Goal: Task Accomplishment & Management: Manage account settings

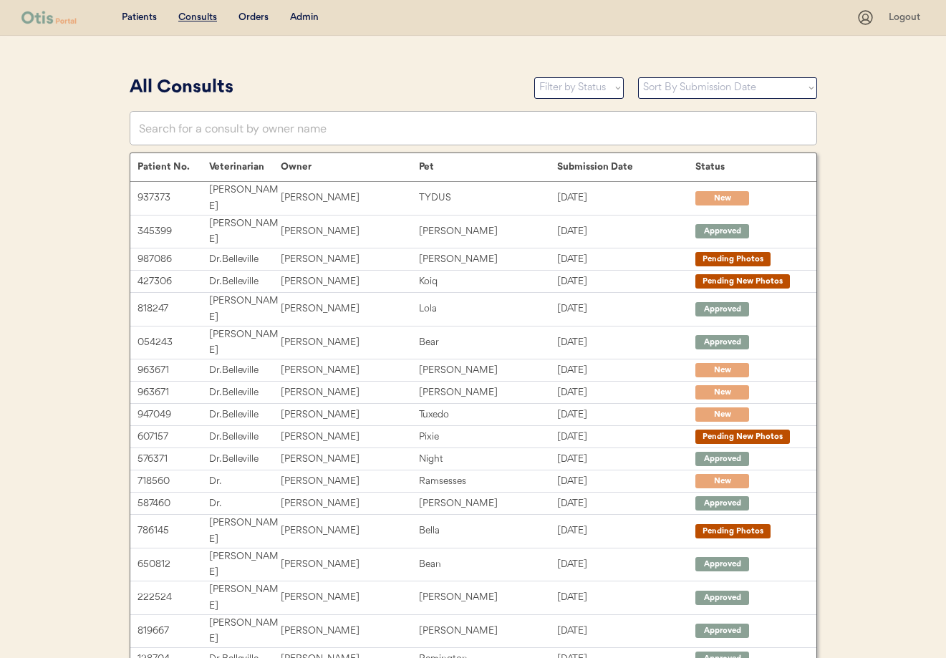
click at [297, 16] on div "Admin" at bounding box center [304, 18] width 29 height 14
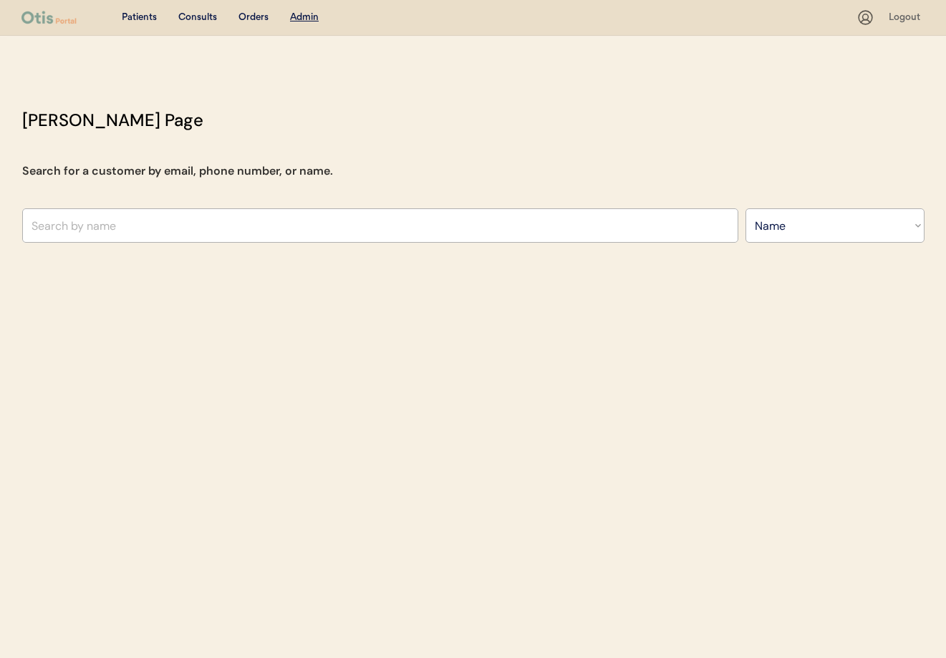
select select ""Name""
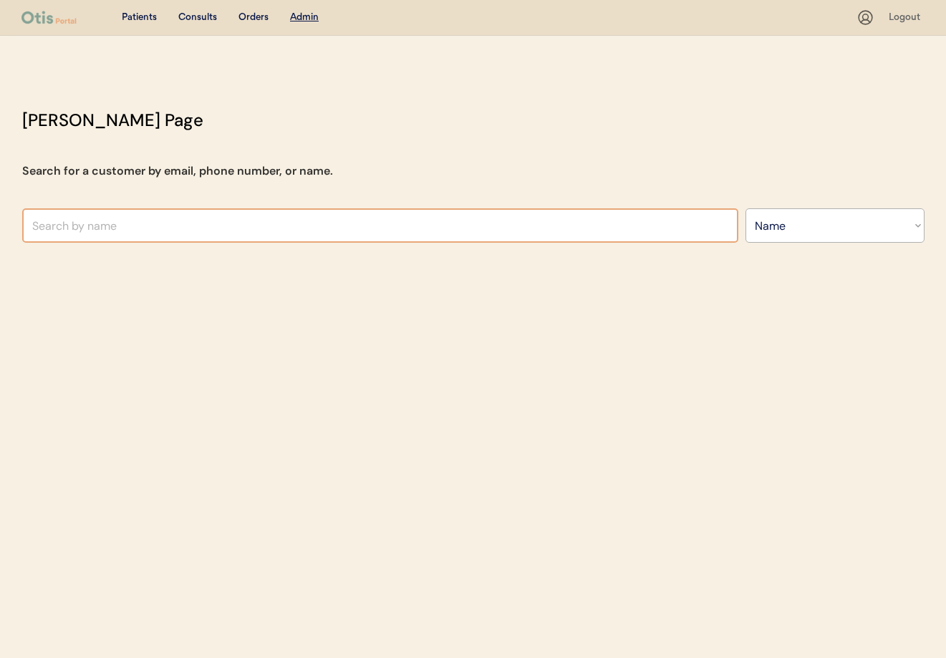
click at [263, 232] on input "text" at bounding box center [380, 225] width 716 height 34
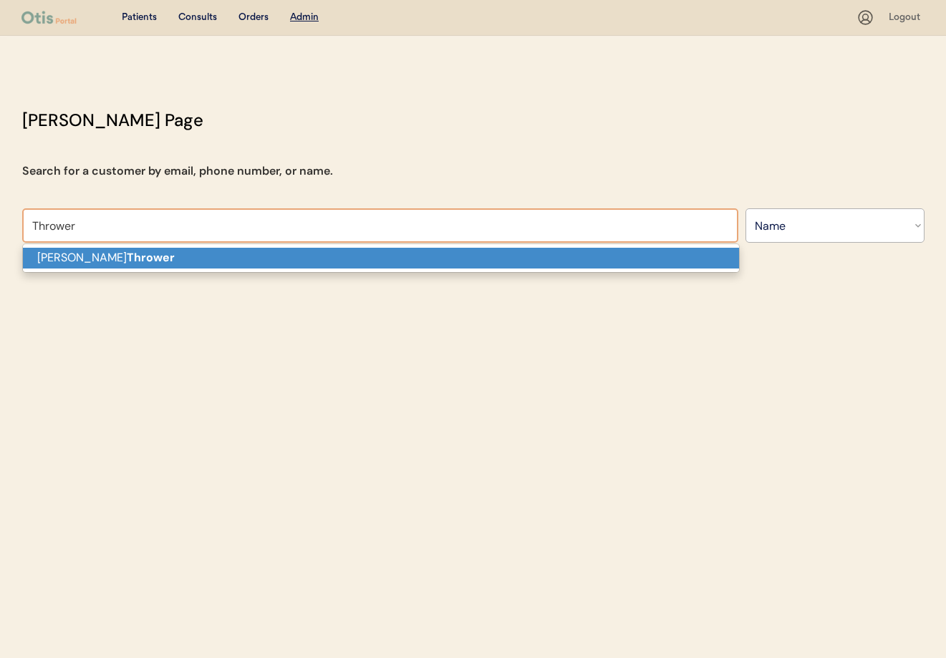
click at [196, 254] on p "Eboni Thrower" at bounding box center [381, 258] width 716 height 21
type input "[PERSON_NAME]"
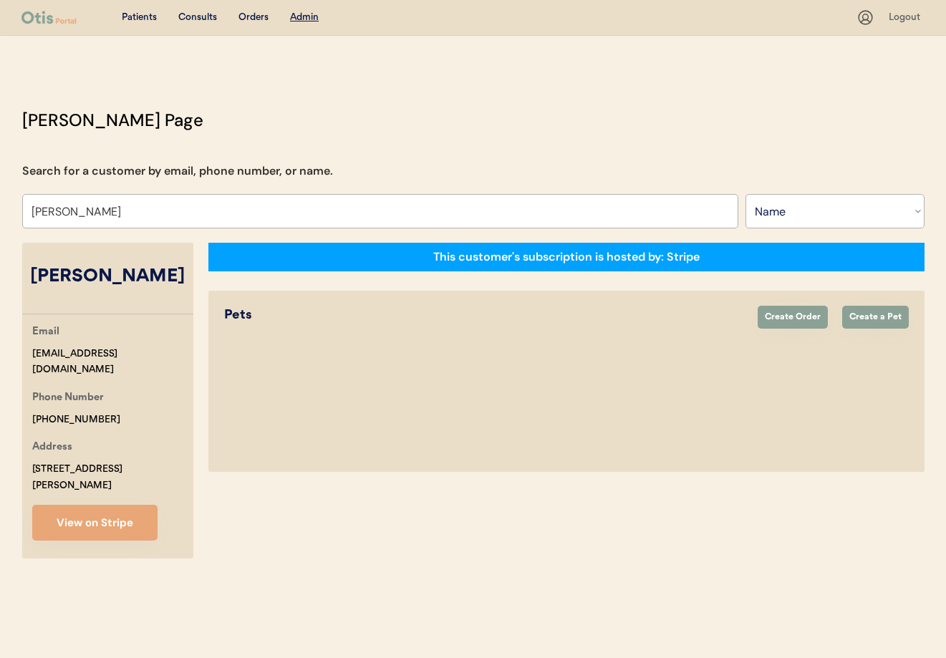
select select "true"
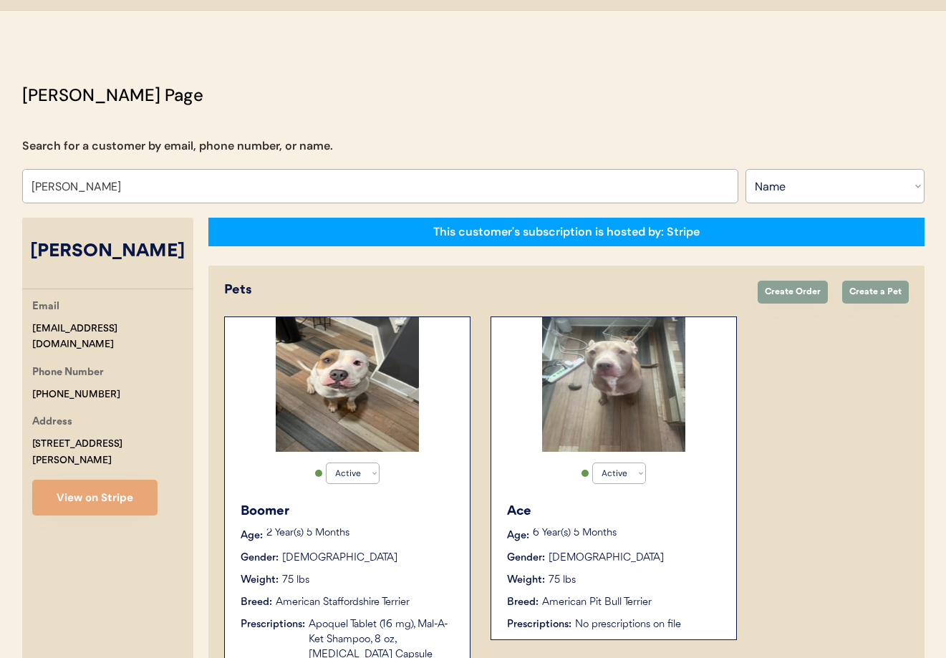
scroll to position [265, 0]
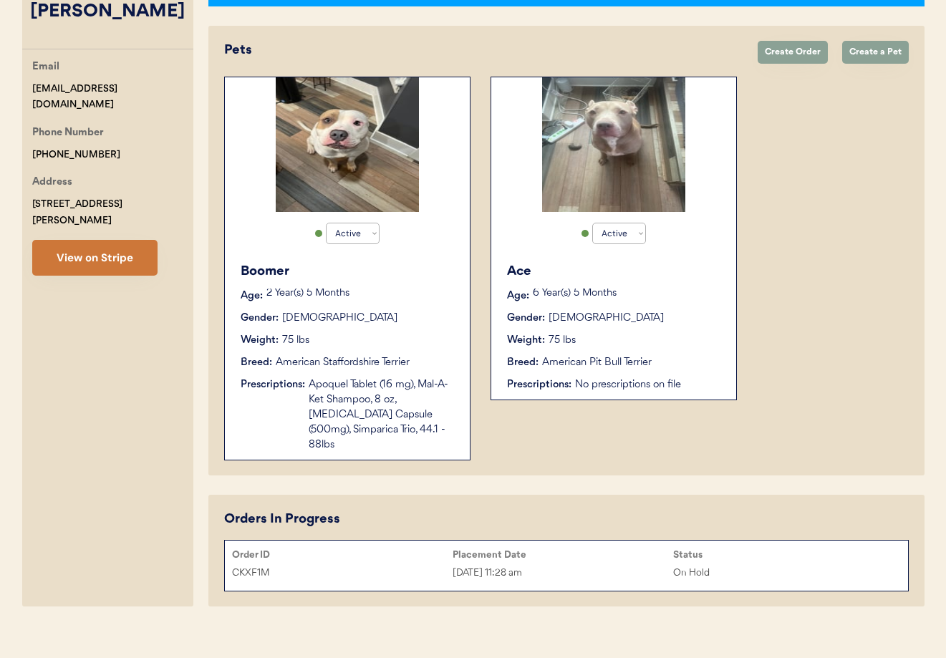
type input "[PERSON_NAME]"
click at [116, 242] on button "View on Stripe" at bounding box center [94, 258] width 125 height 36
click at [416, 315] on div "Gender: Male" at bounding box center [348, 318] width 215 height 15
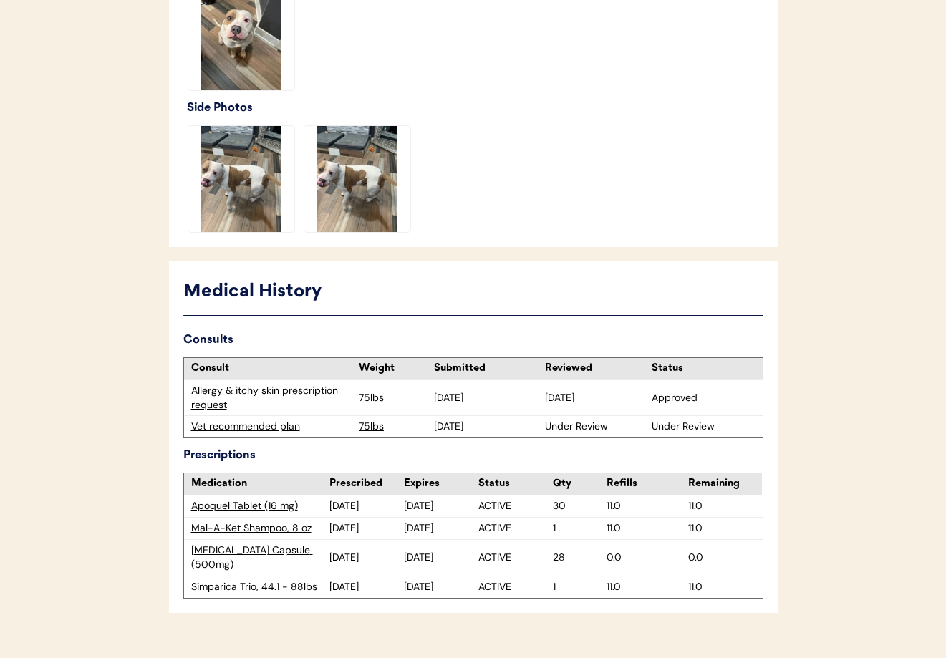
scroll to position [493, 0]
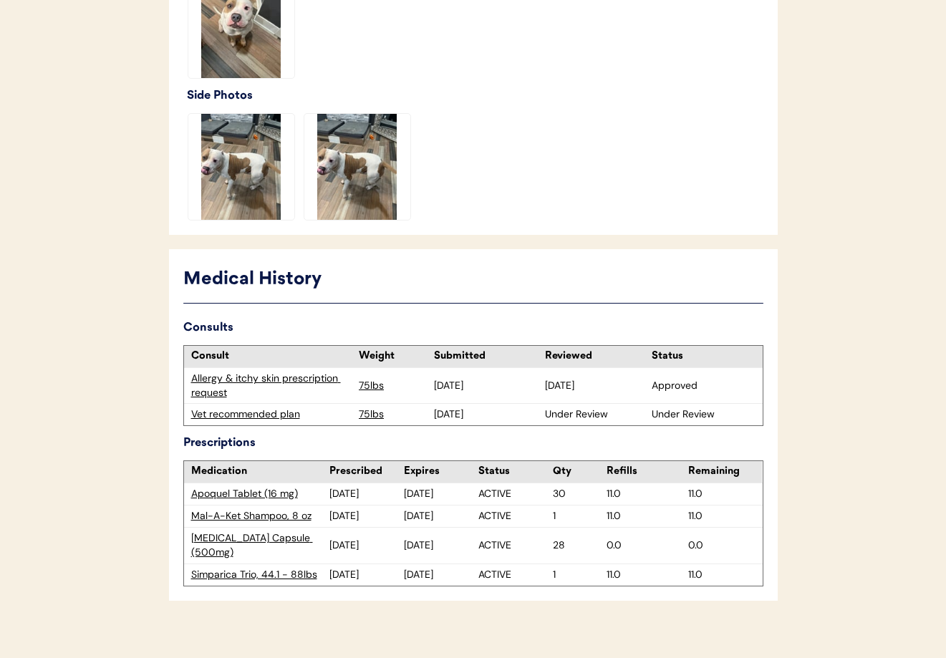
click at [256, 377] on div "Allergy & itchy skin prescription request" at bounding box center [271, 386] width 161 height 28
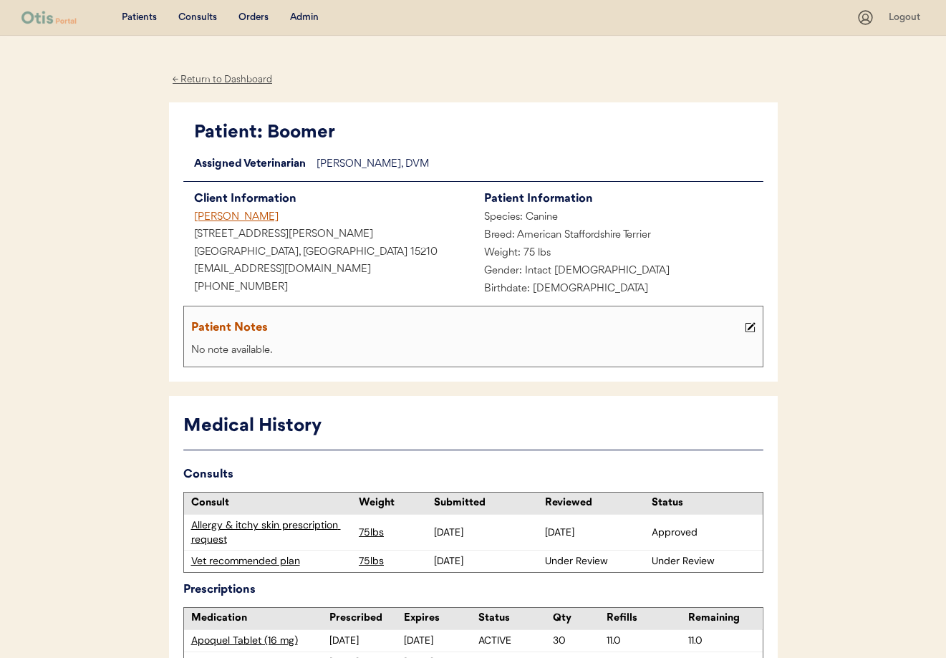
click at [204, 214] on div "[PERSON_NAME]" at bounding box center [328, 218] width 290 height 18
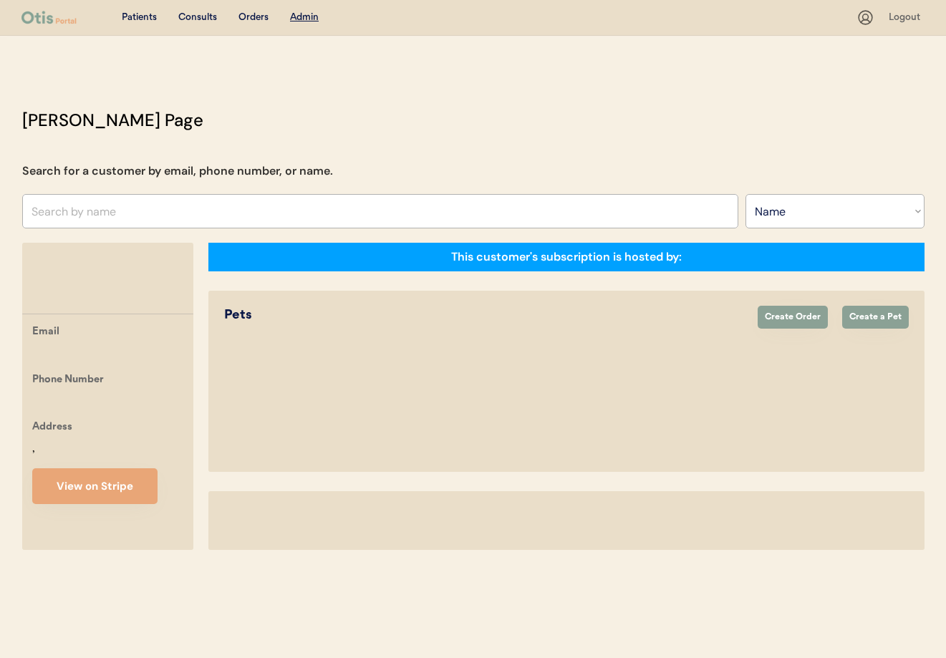
select select ""Name""
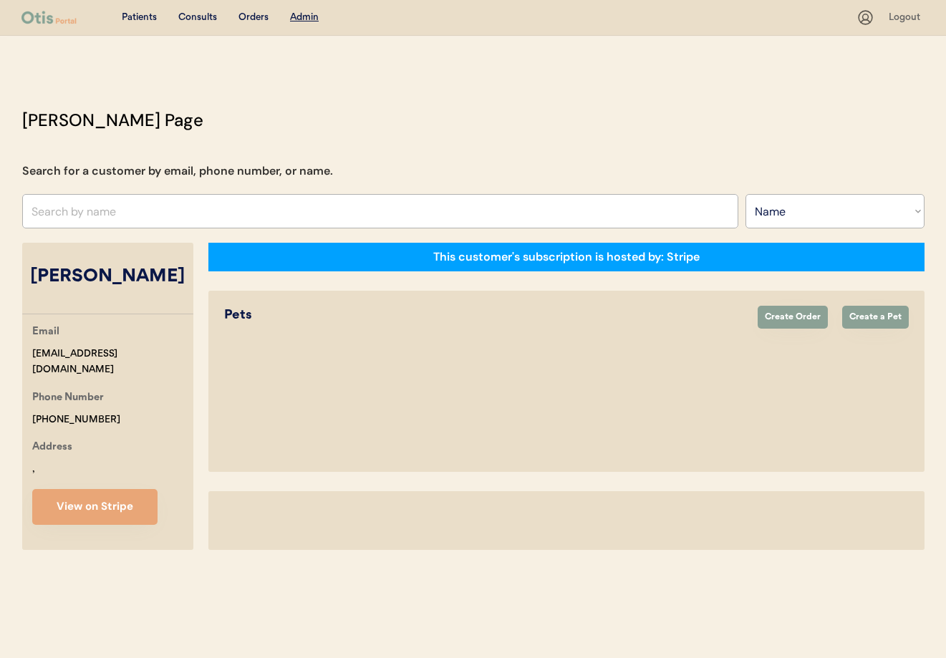
select select "true"
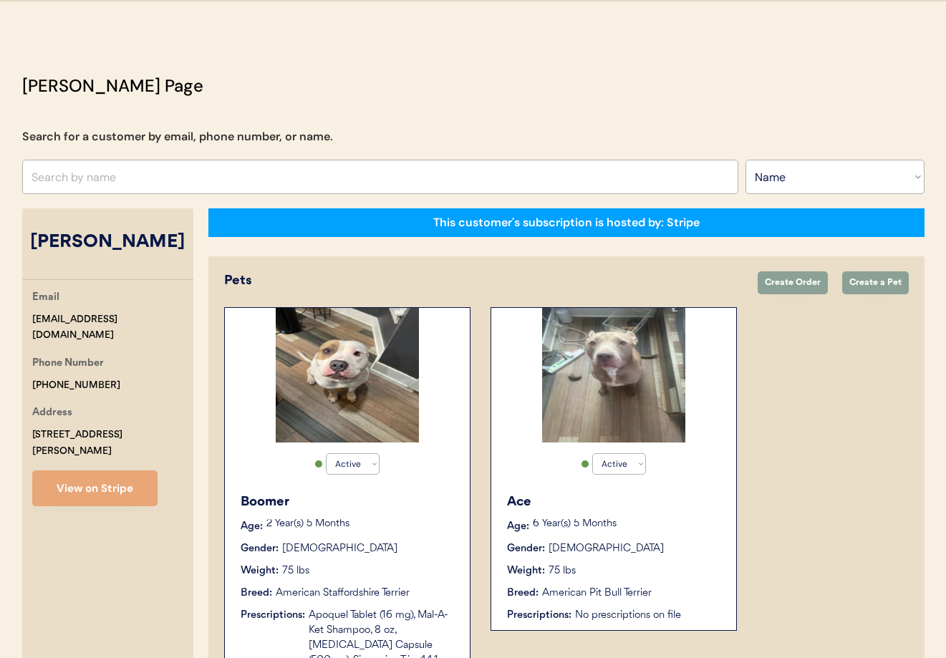
scroll to position [265, 0]
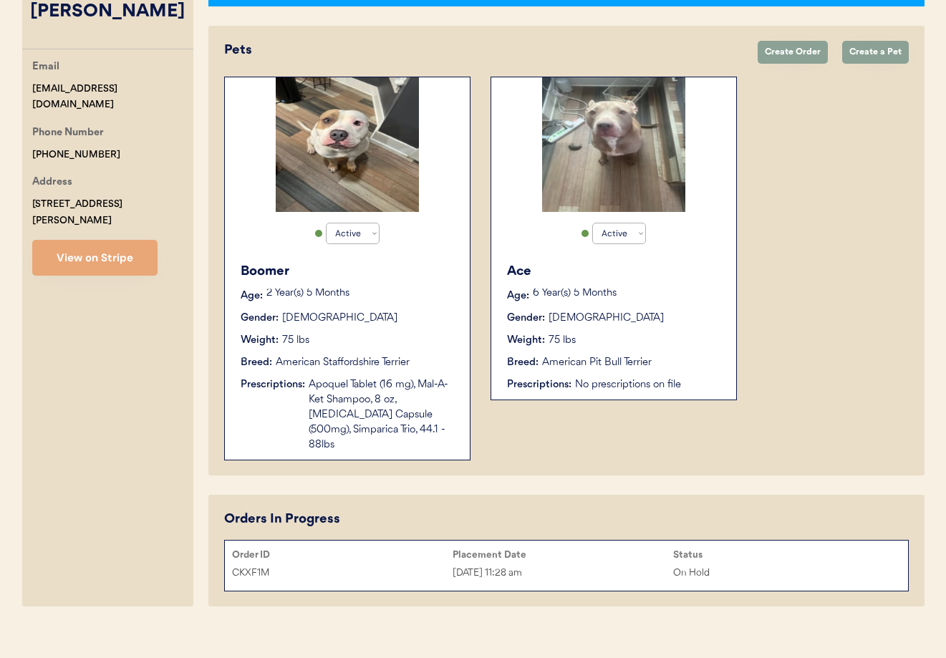
click at [633, 565] on div "[DATE] 11:28 am" at bounding box center [563, 573] width 221 height 16
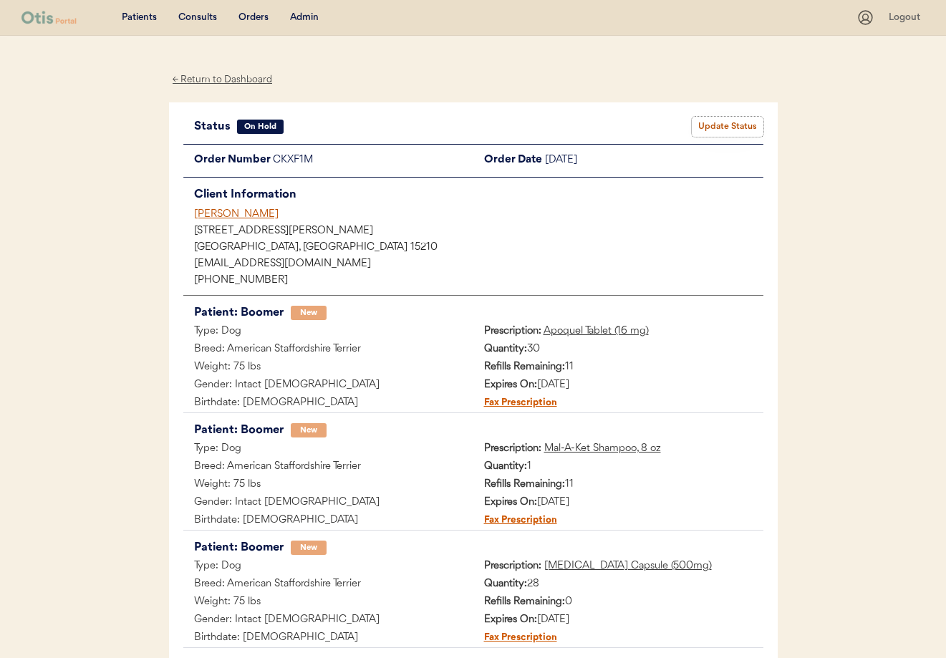
click at [714, 130] on button "Update Status" at bounding box center [728, 127] width 72 height 20
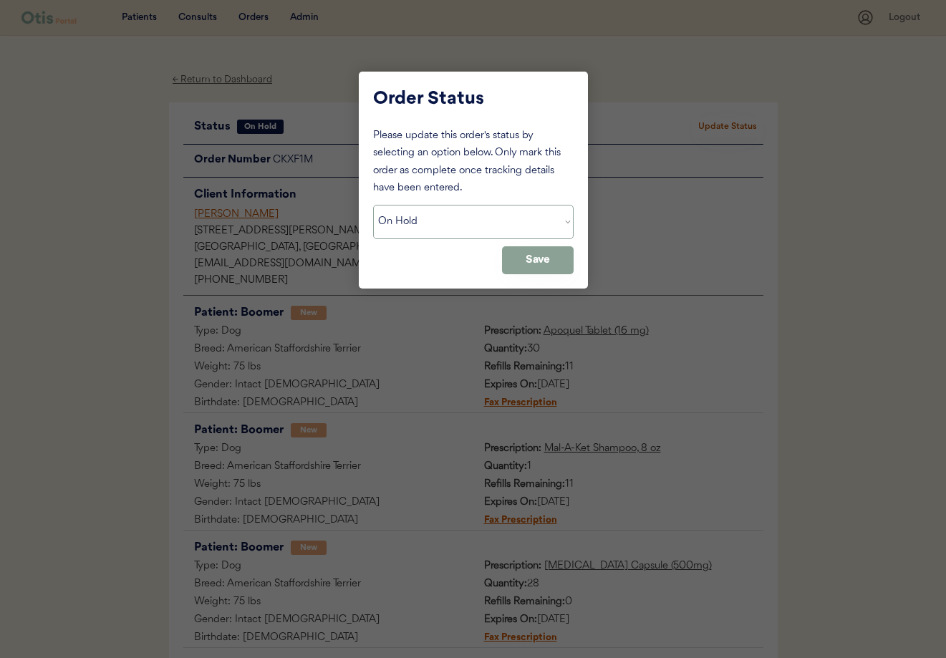
click at [501, 227] on select "Status On Hold New In Progress Complete Pending HW Consent Canceled" at bounding box center [473, 222] width 201 height 34
select select ""cancelled""
click at [373, 205] on select "Status On Hold New In Progress Complete Pending HW Consent Canceled" at bounding box center [473, 222] width 201 height 34
click at [527, 266] on button "Save" at bounding box center [538, 260] width 72 height 28
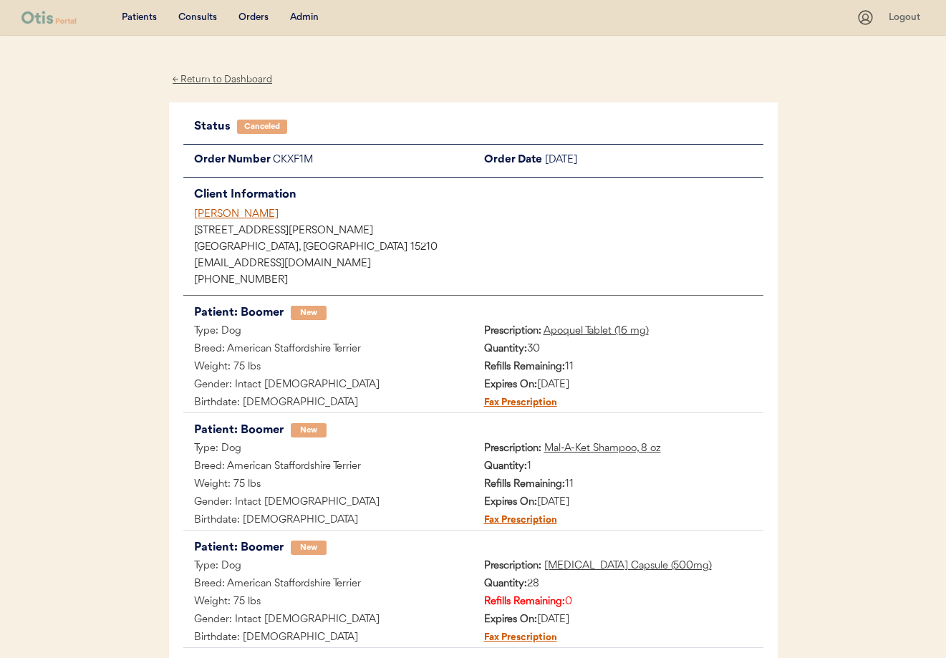
click at [219, 212] on div "Eboni Thrower" at bounding box center [478, 214] width 569 height 15
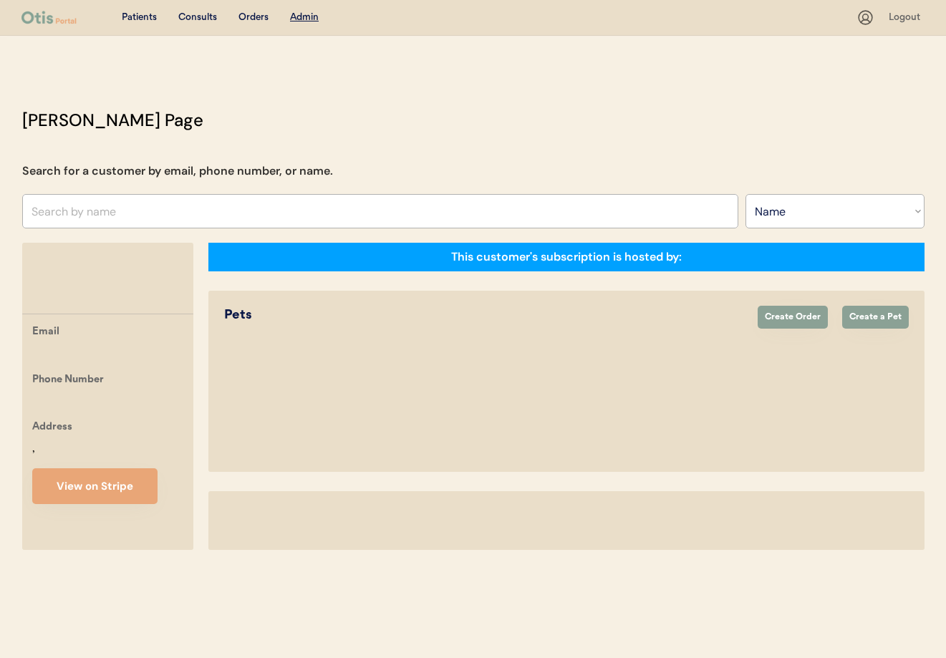
select select ""Name""
select select "true"
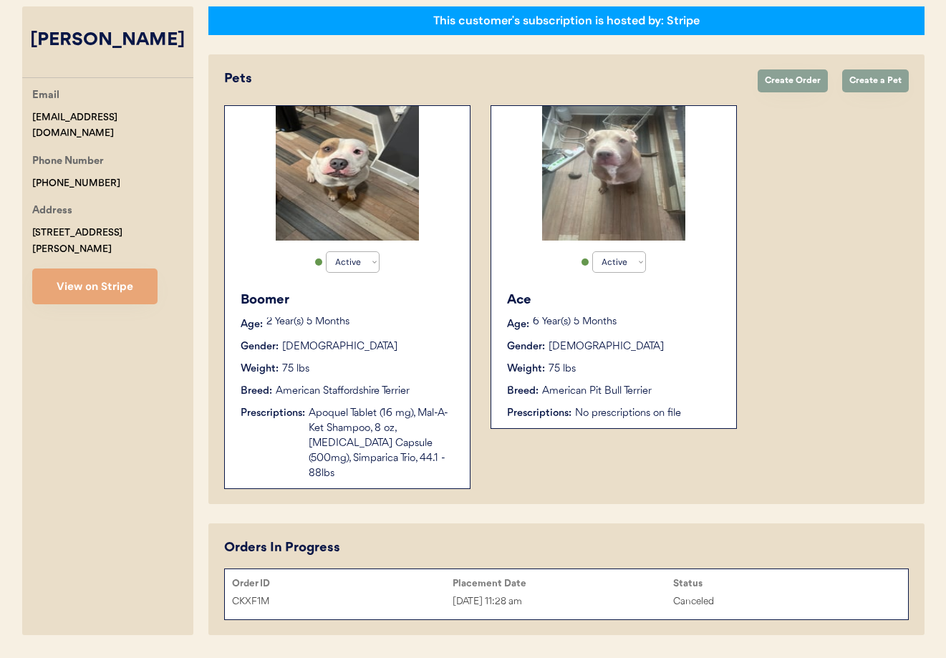
scroll to position [226, 0]
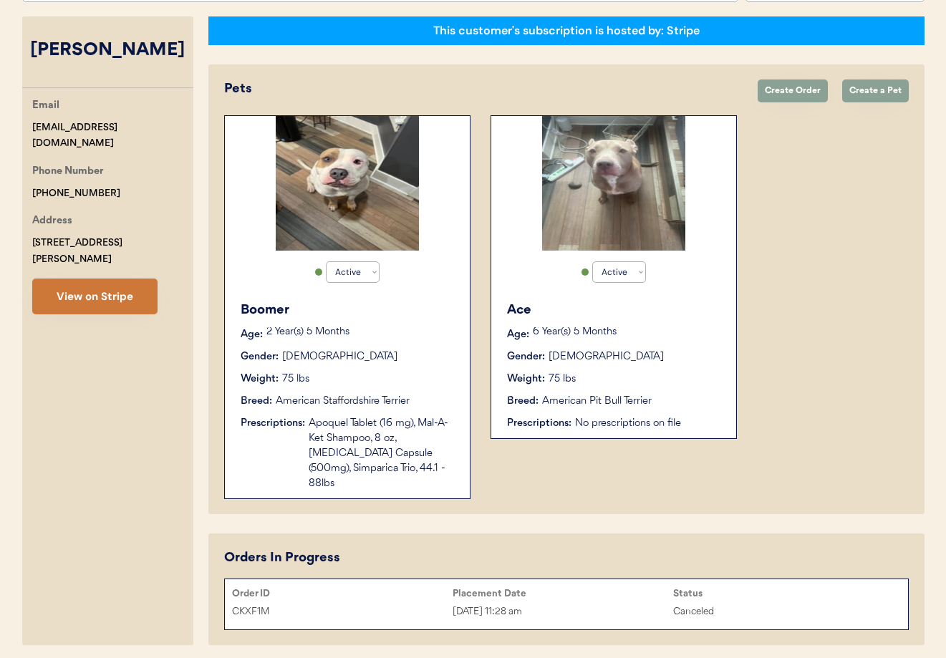
click at [100, 288] on button "View on Stripe" at bounding box center [94, 297] width 125 height 36
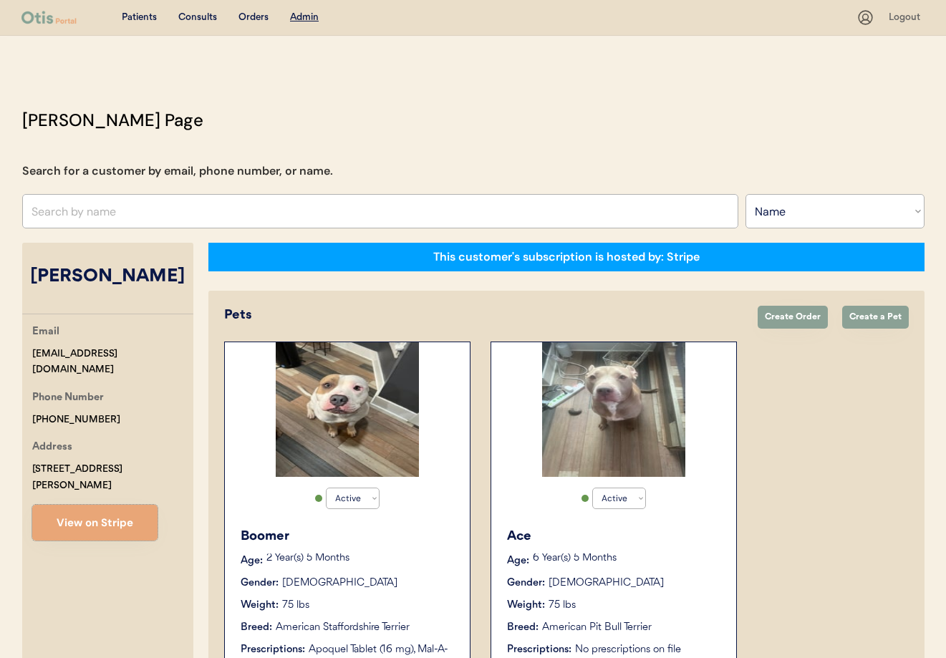
click at [107, 218] on input "text" at bounding box center [380, 211] width 716 height 34
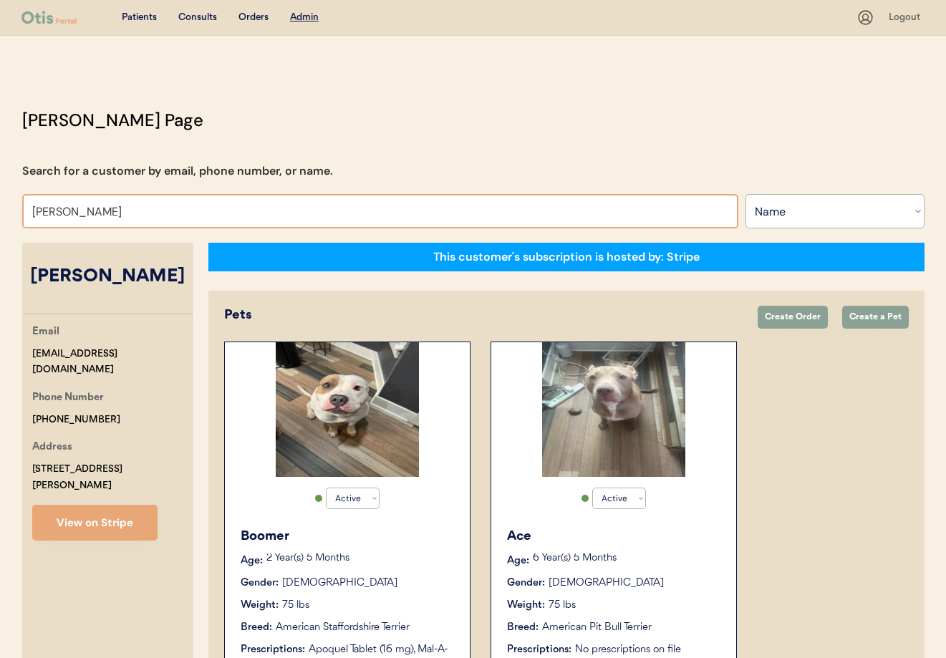
type input "Angela Hoff"
type input "[PERSON_NAME]"
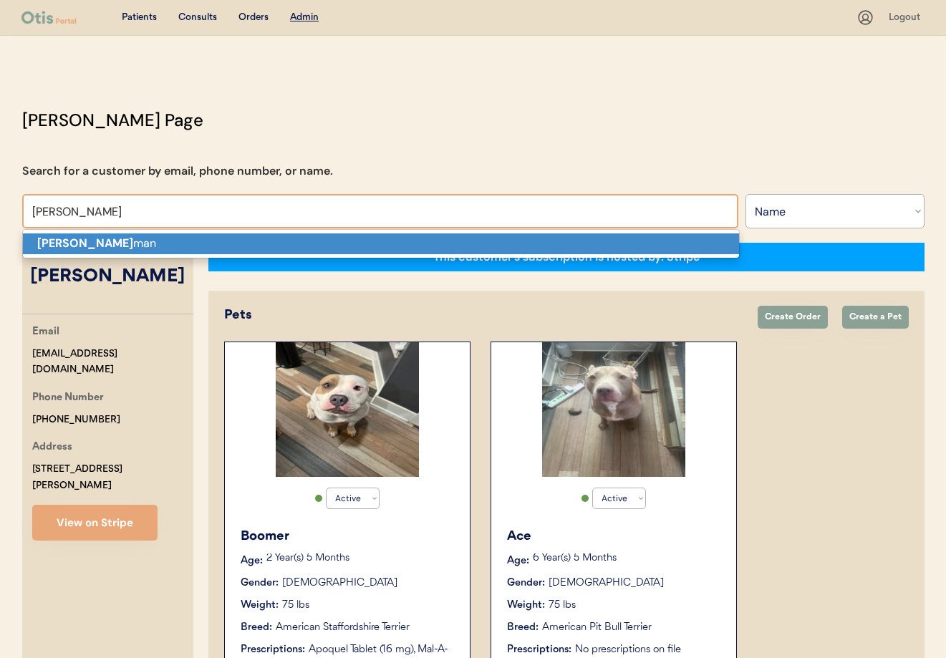
click at [130, 247] on p "Angela Hoff man" at bounding box center [381, 243] width 716 height 21
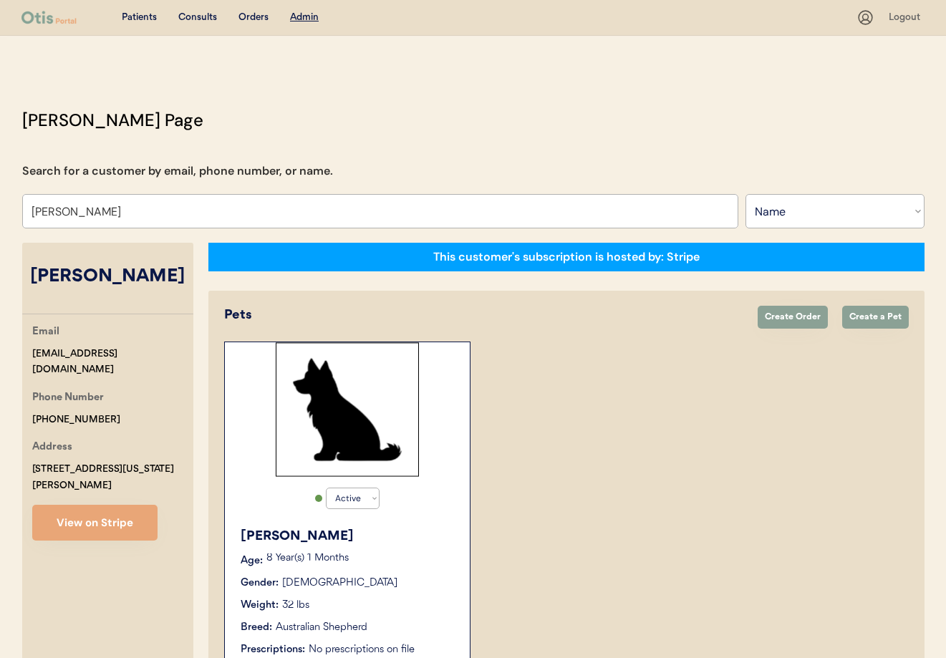
scroll to position [89, 0]
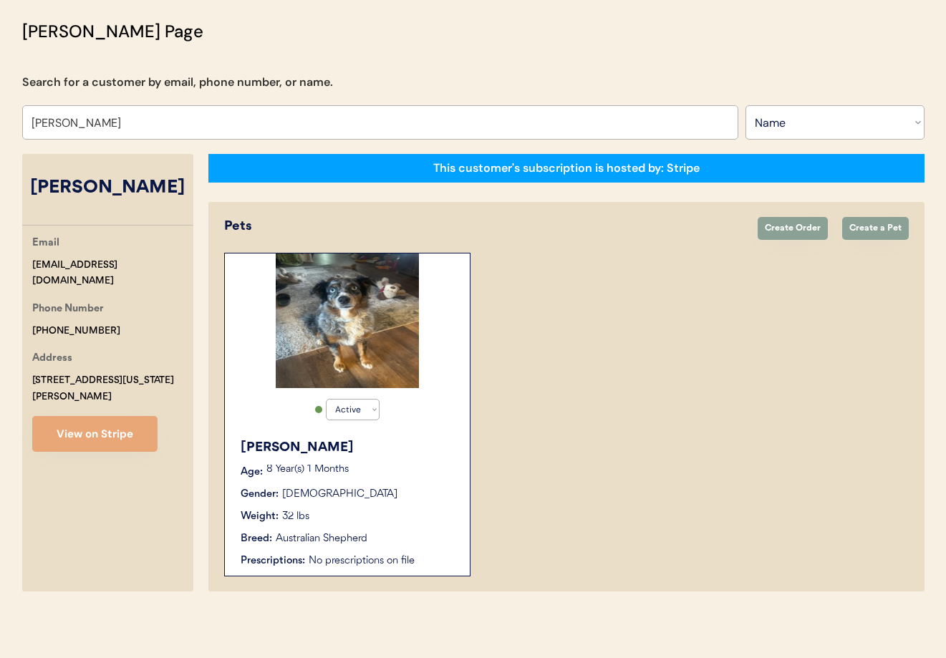
type input "[PERSON_NAME]"
click at [425, 468] on p "8 Year(s) 1 Months" at bounding box center [360, 470] width 189 height 10
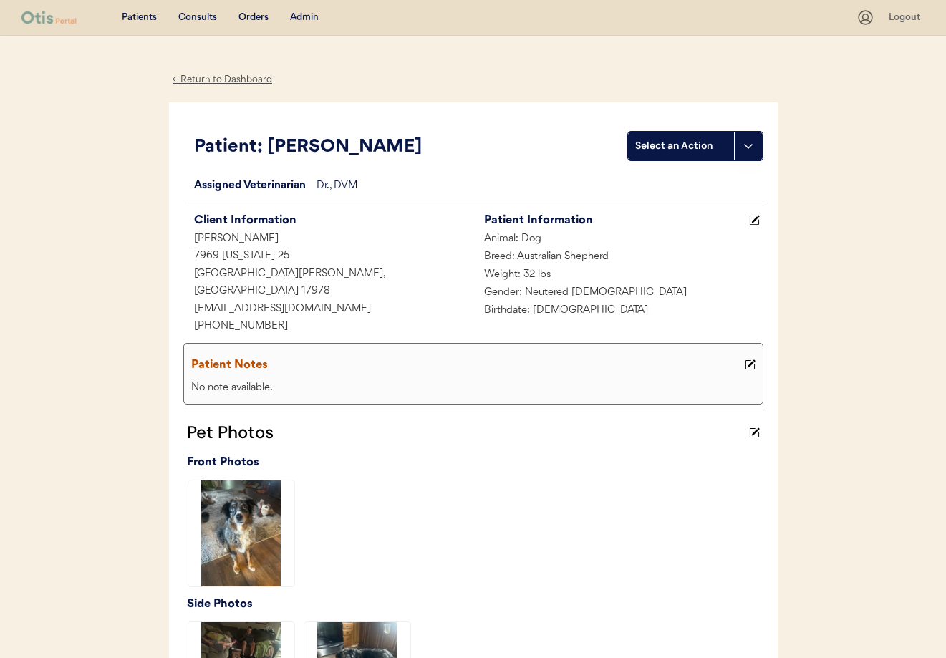
click at [249, 78] on div "← Return to Dashboard" at bounding box center [222, 80] width 107 height 16
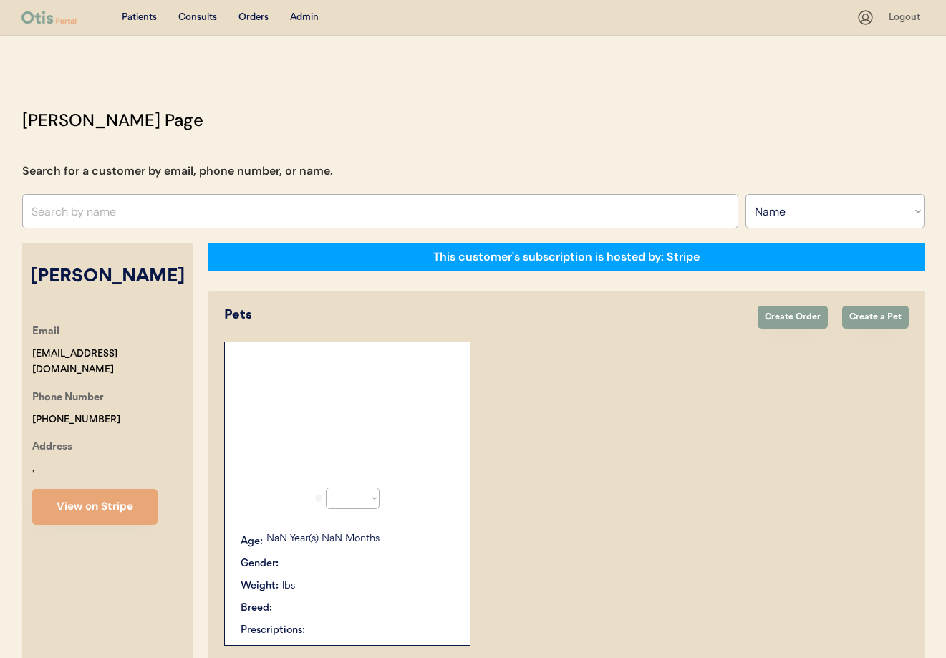
select select ""Name""
select select "true"
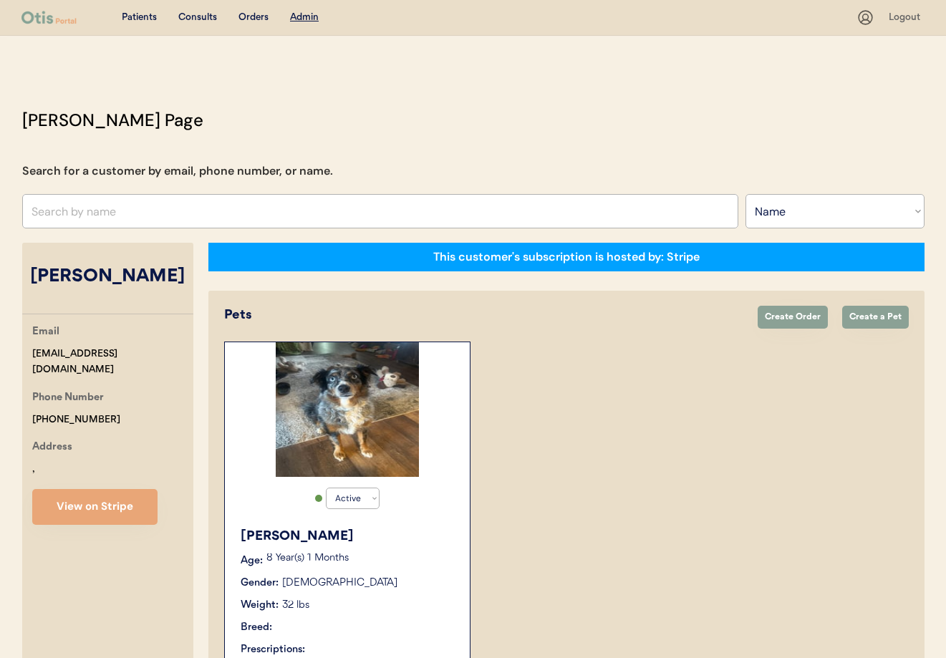
scroll to position [89, 0]
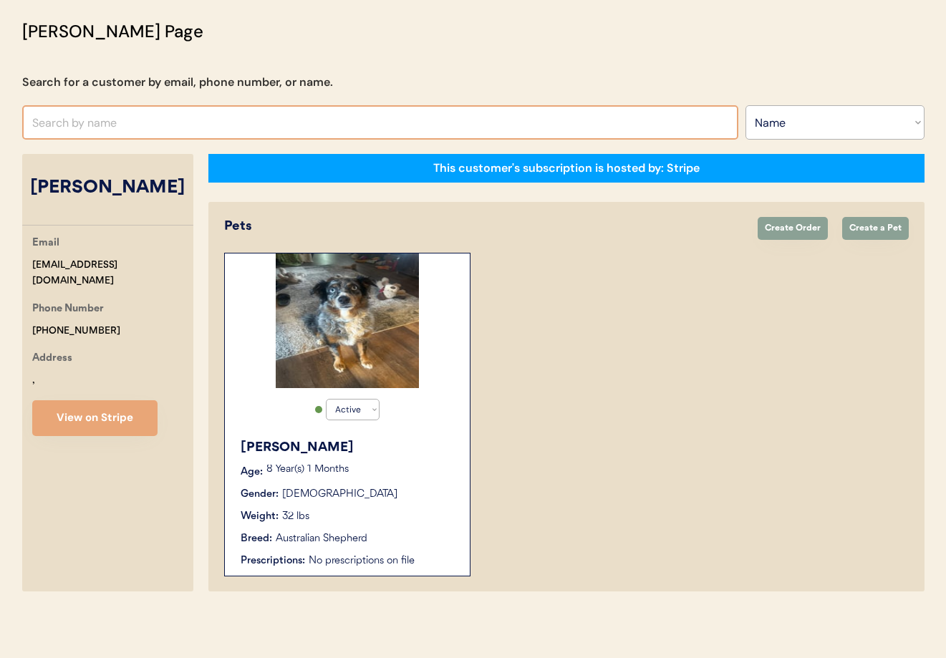
click at [231, 136] on input "text" at bounding box center [380, 122] width 716 height 34
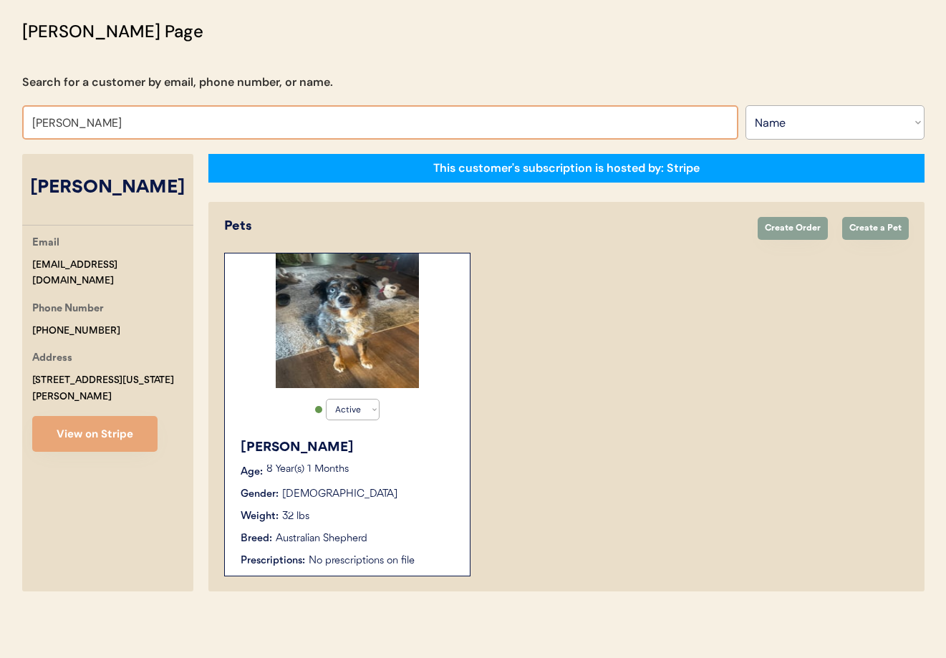
type input "vicki g"
type input "vicki gibson"
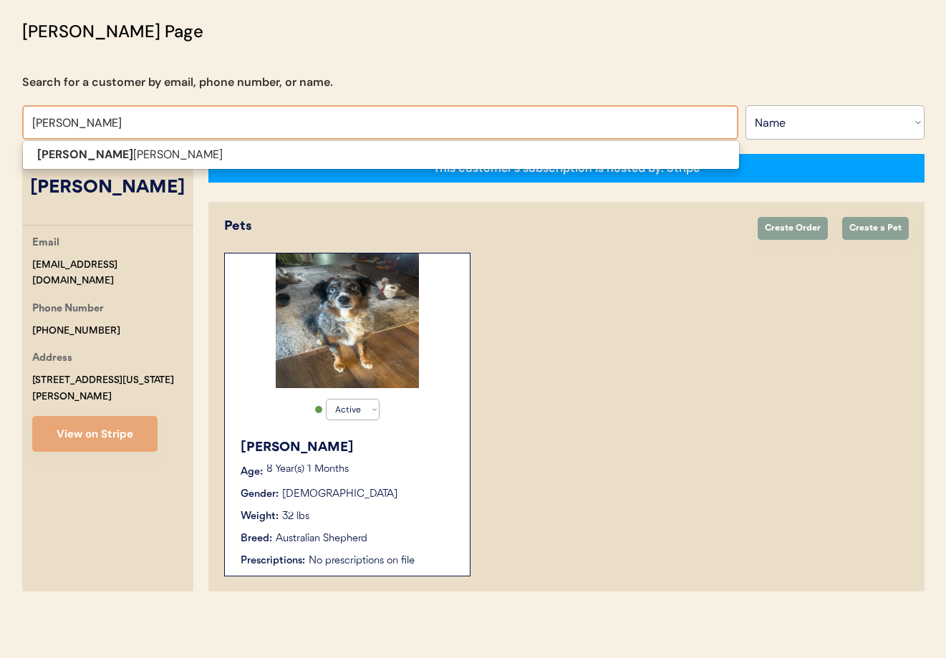
type input "vicki gi"
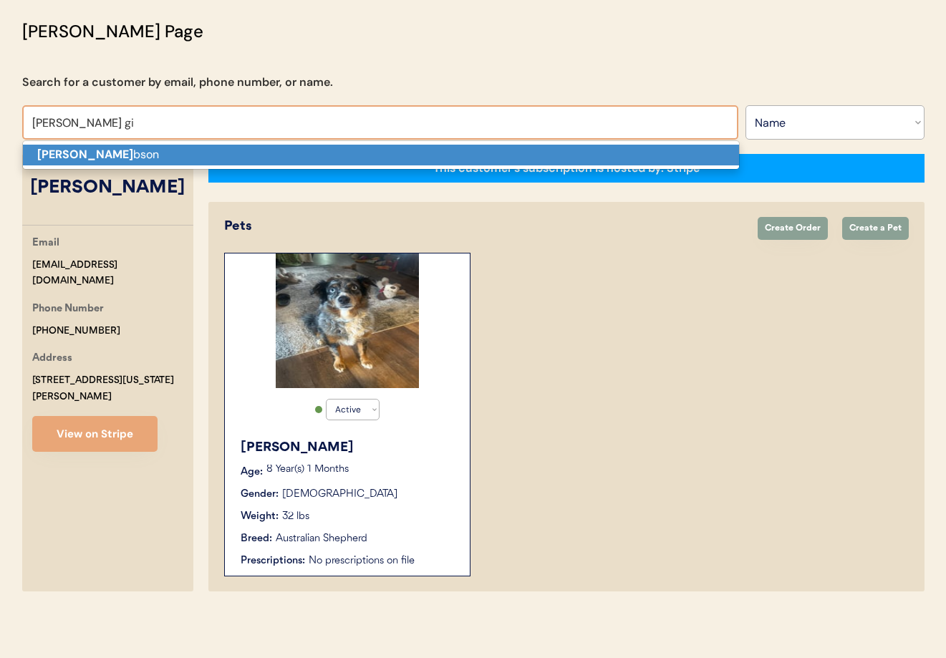
click at [206, 153] on p "Vicki Gi bson" at bounding box center [381, 155] width 716 height 21
type input "[PERSON_NAME]"
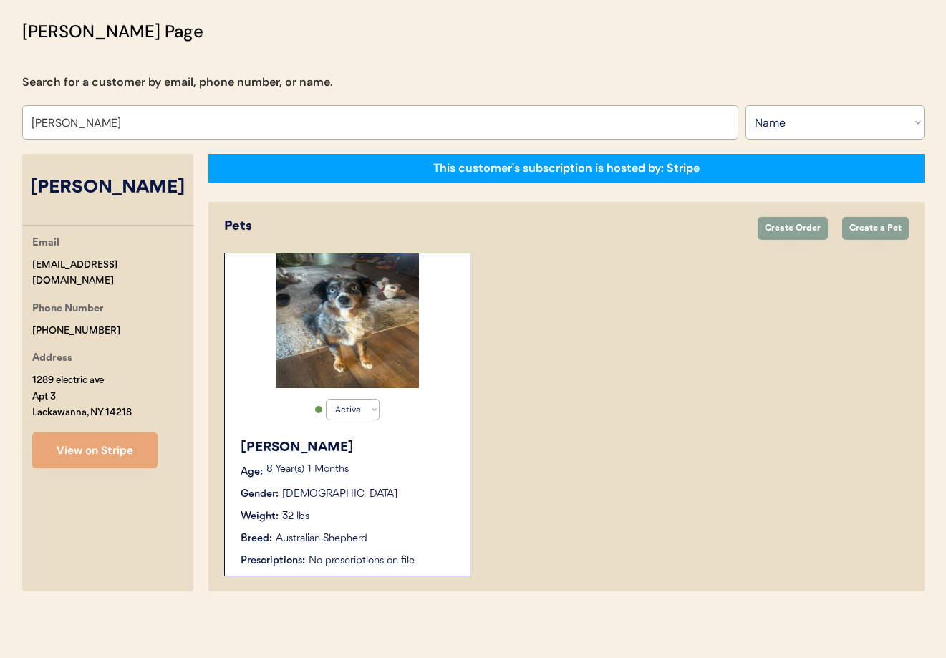
select select "true"
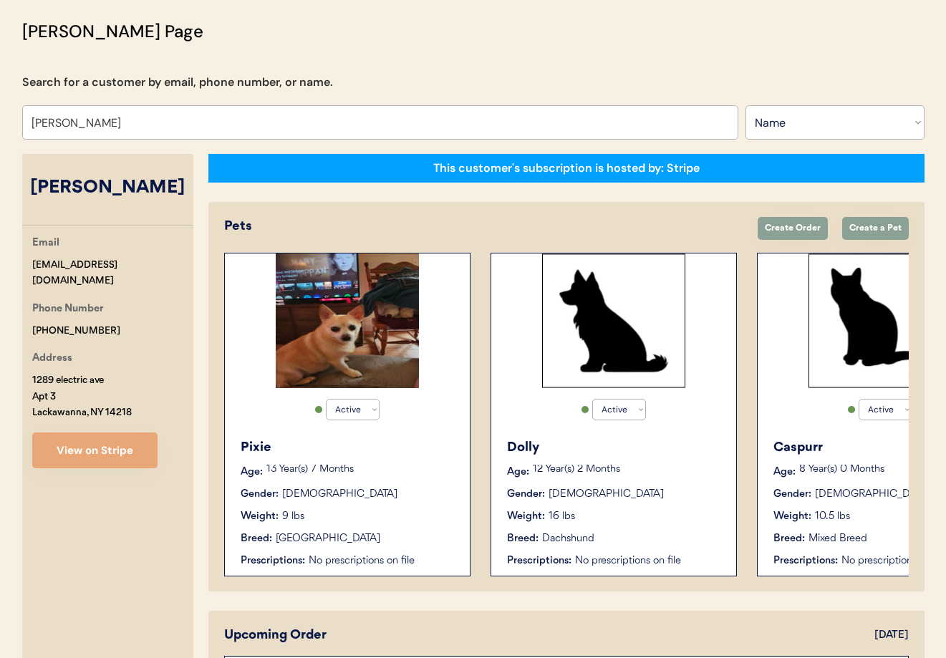
type input "[PERSON_NAME]"
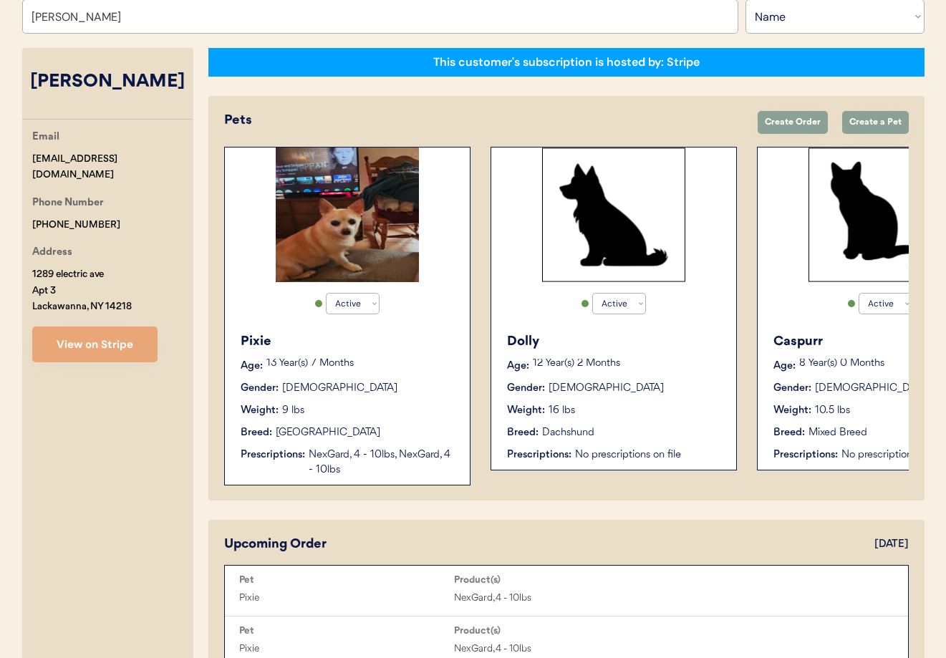
click at [394, 400] on div "Pixie Age: 13 Year(s) 7 Months Gender: Female Weight: 9 lbs Breed: Chihuahua Pr…" at bounding box center [347, 405] width 231 height 160
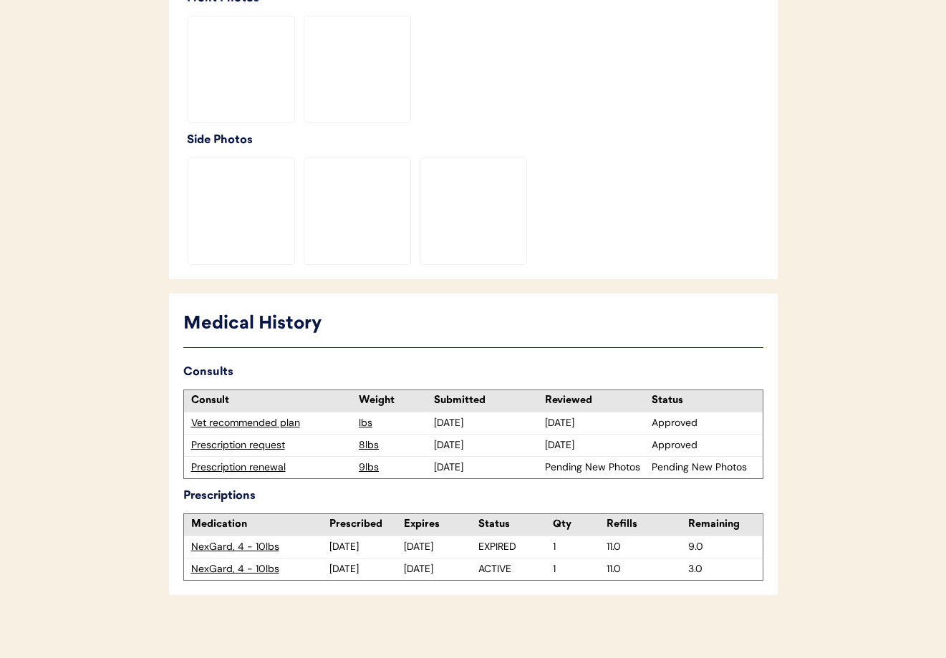
scroll to position [473, 0]
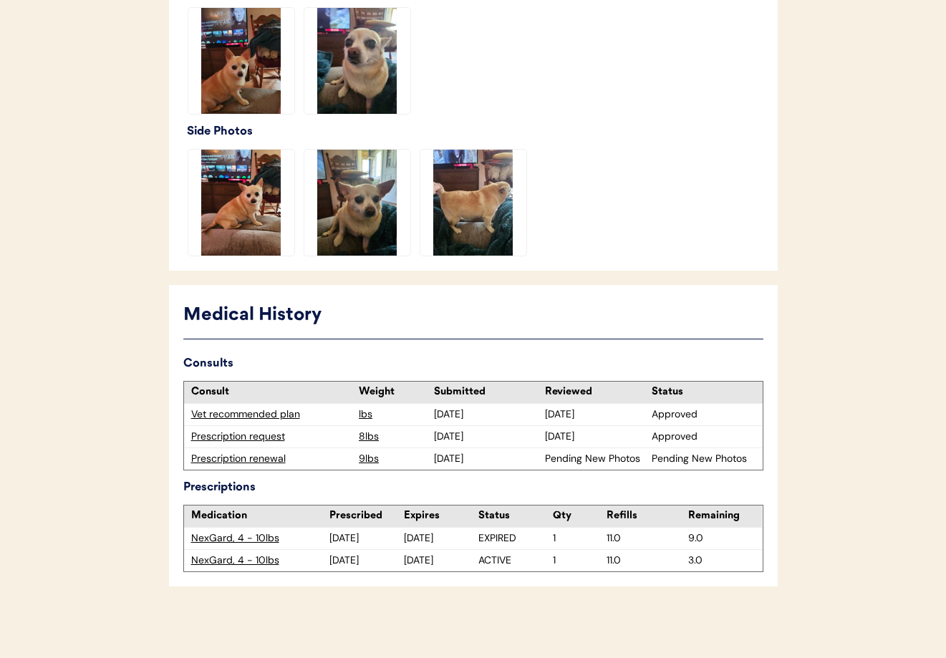
click at [252, 460] on div "Prescription renewal" at bounding box center [271, 459] width 161 height 14
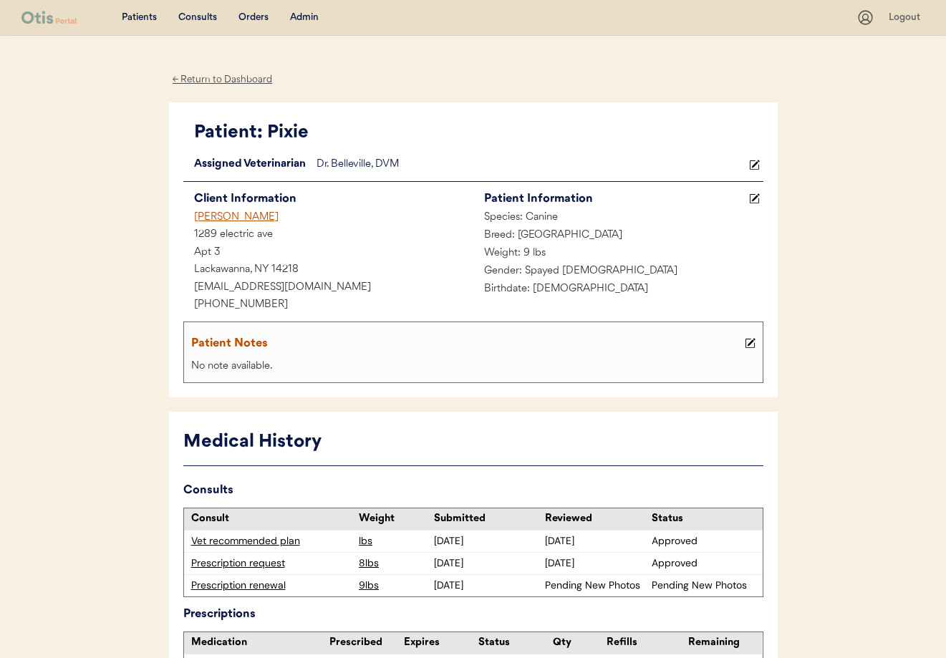
click at [227, 219] on div "[PERSON_NAME]" at bounding box center [328, 218] width 290 height 18
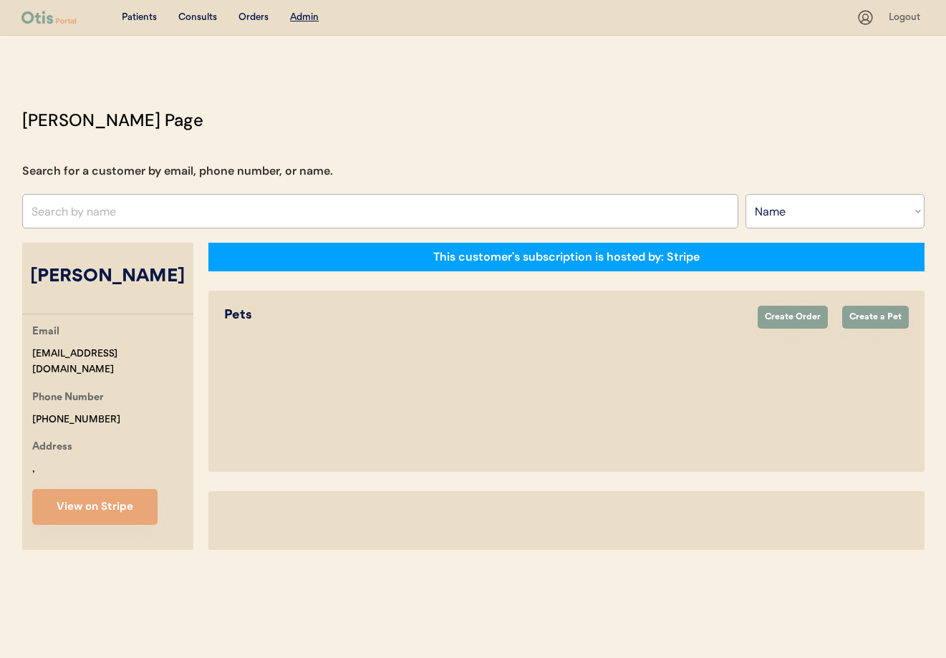
select select ""Name""
select select "true"
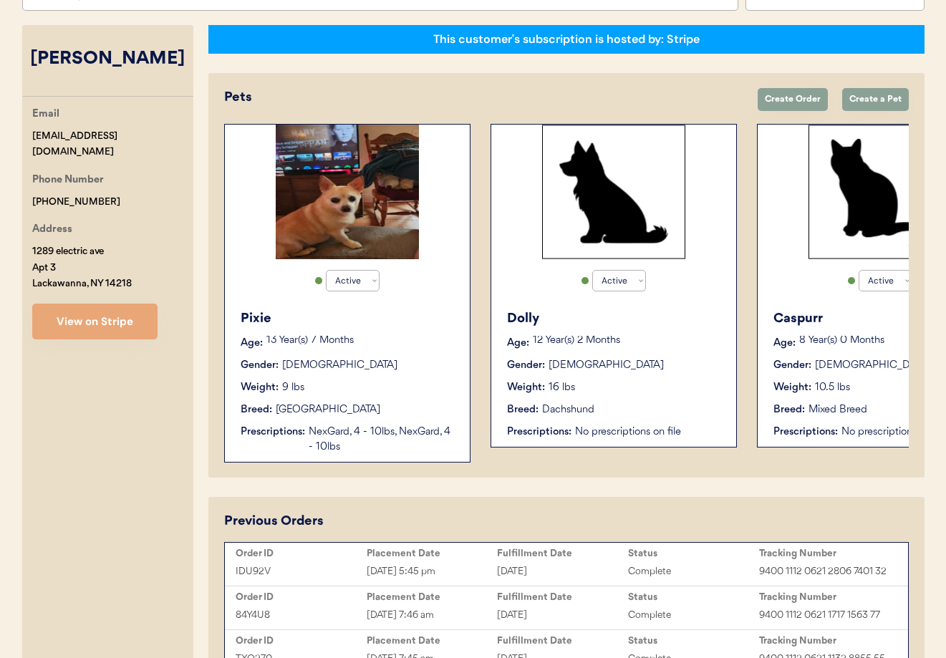
scroll to position [301, 0]
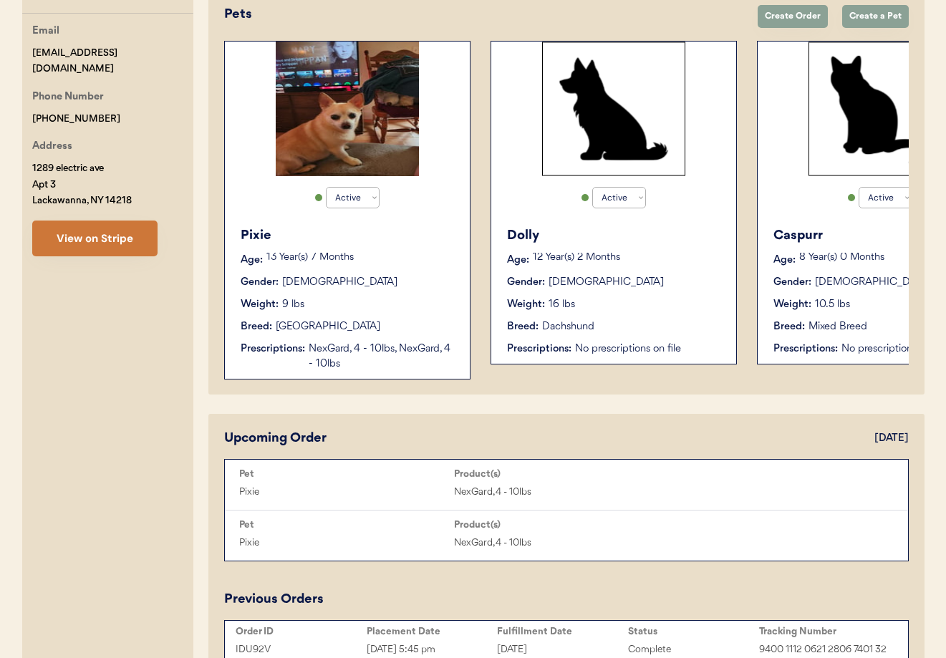
click at [124, 226] on button "View on Stripe" at bounding box center [94, 239] width 125 height 36
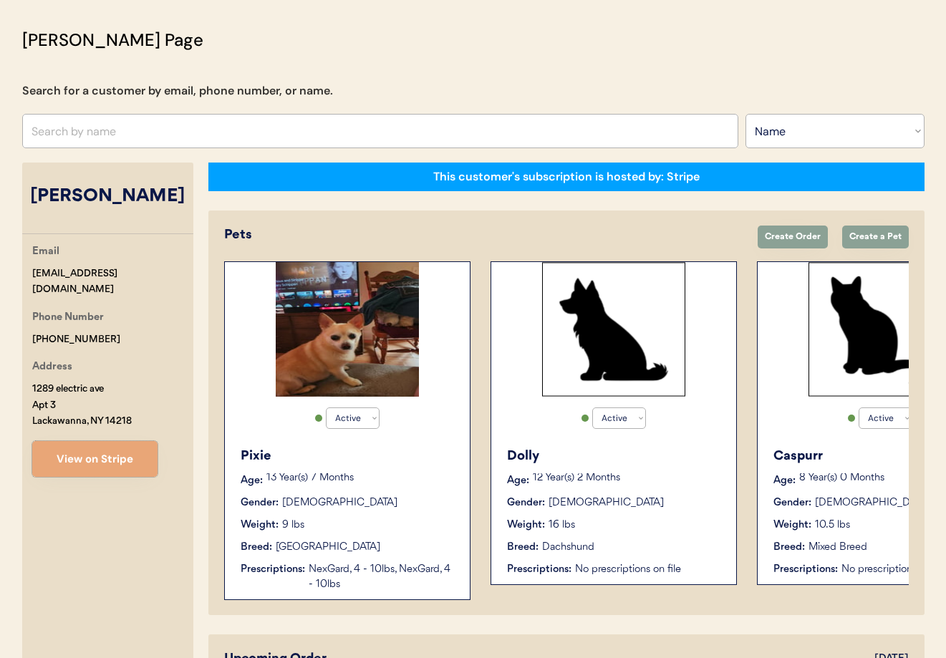
scroll to position [0, 0]
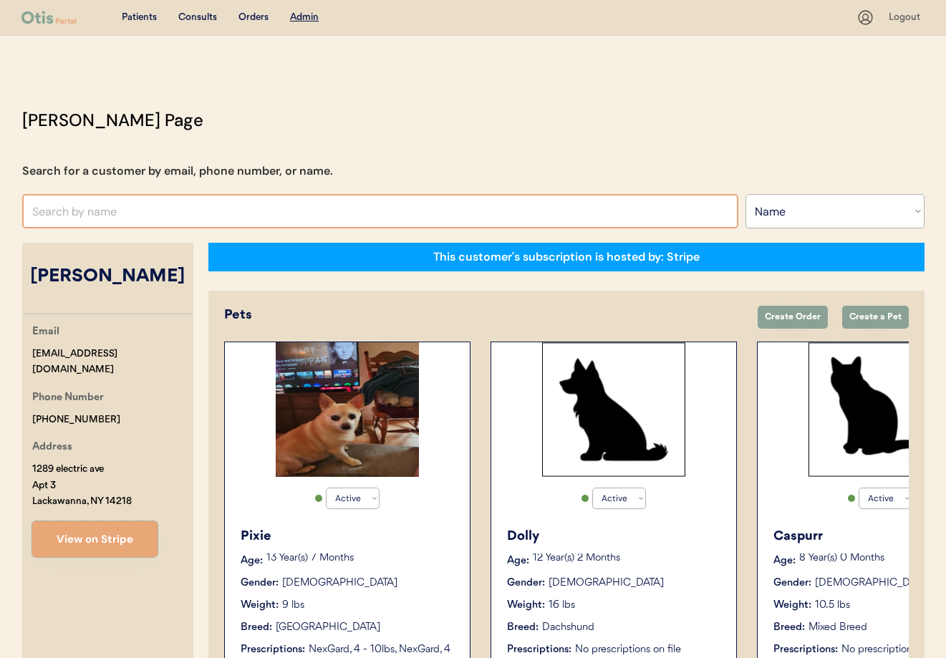
click at [186, 206] on input "text" at bounding box center [380, 211] width 716 height 34
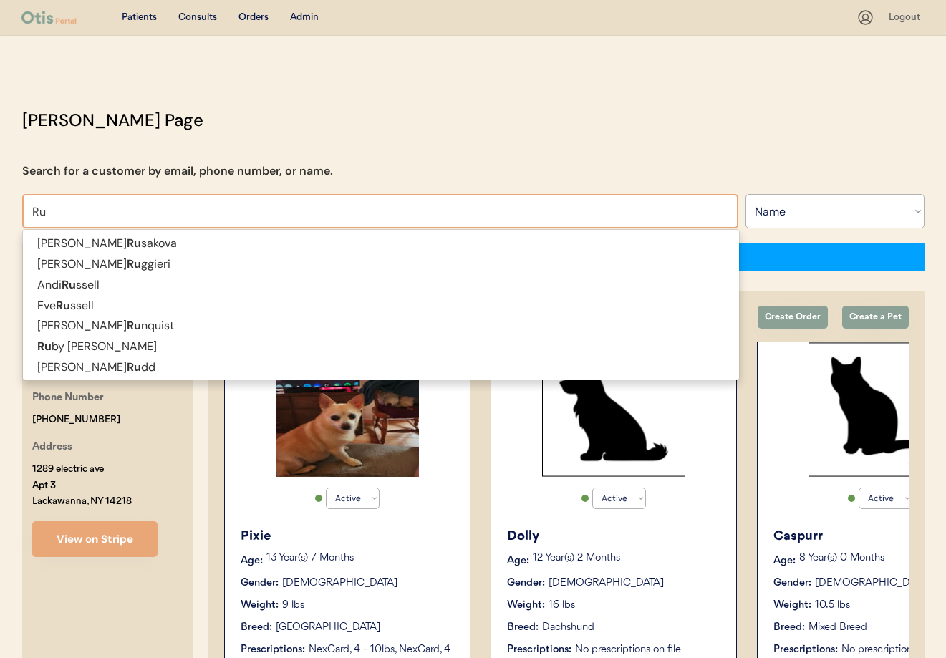
type input "Rub"
type input "Ruby J Kimmel"
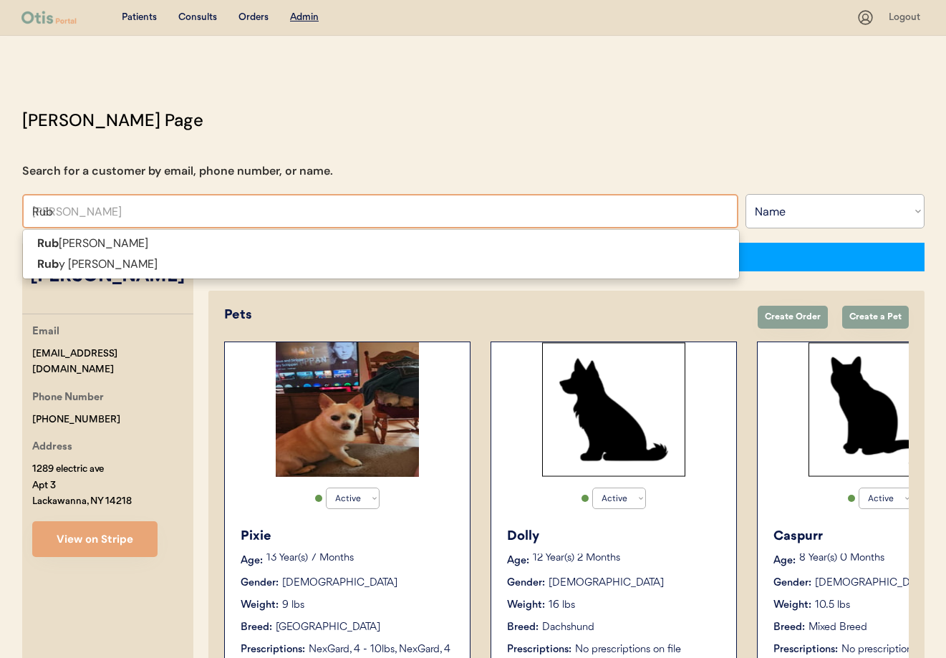
scroll to position [2, 0]
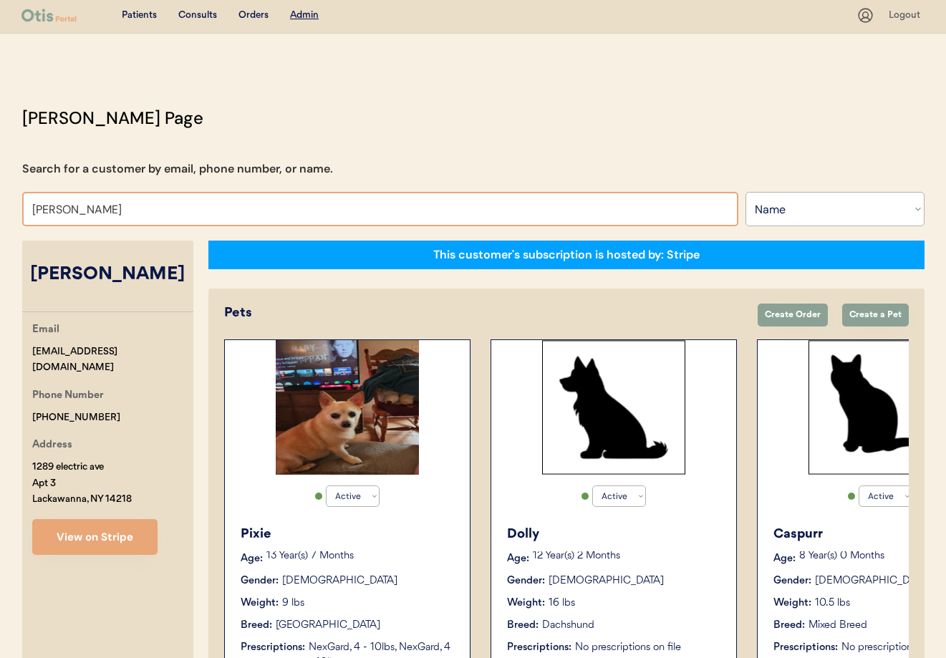
click at [108, 211] on input "Rubright" at bounding box center [380, 209] width 716 height 34
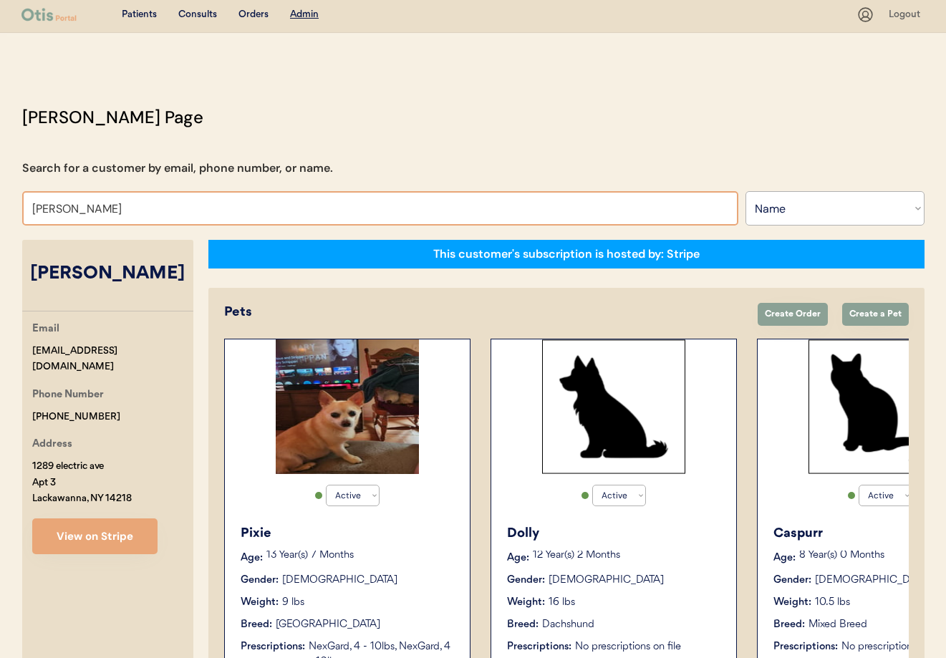
drag, startPoint x: 3, startPoint y: 202, endPoint x: -4, endPoint y: 201, distance: 7.2
click at [0, 201] on html "Patients Consults Orders Admin Logout Otis Admin Page Search for a customer by …" at bounding box center [473, 326] width 946 height 658
type input "Mich"
type input "Michal Jablonski"
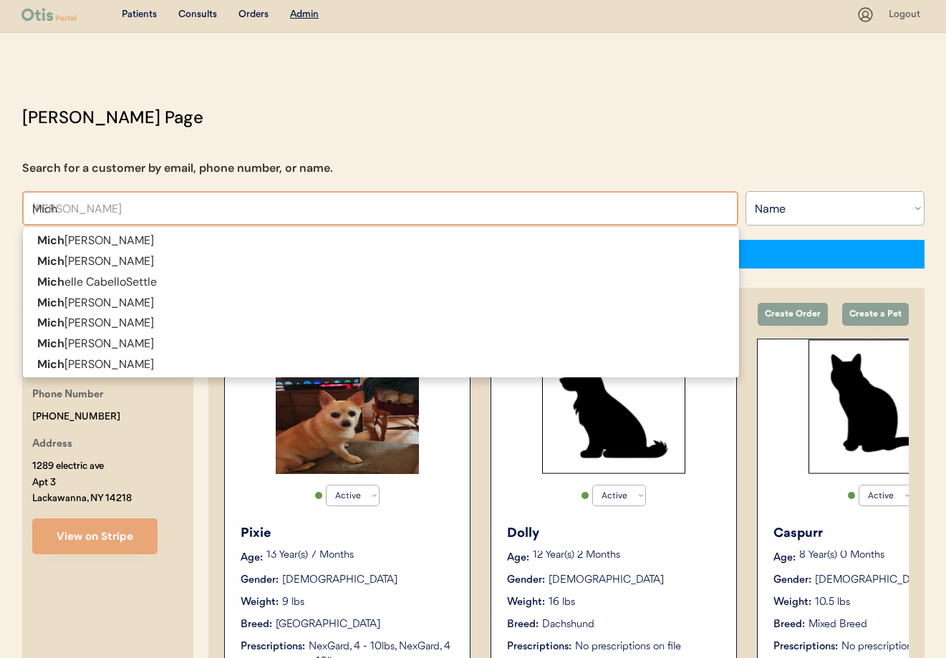
type input "Micha"
type input "Michael"
type input "Michael Jones"
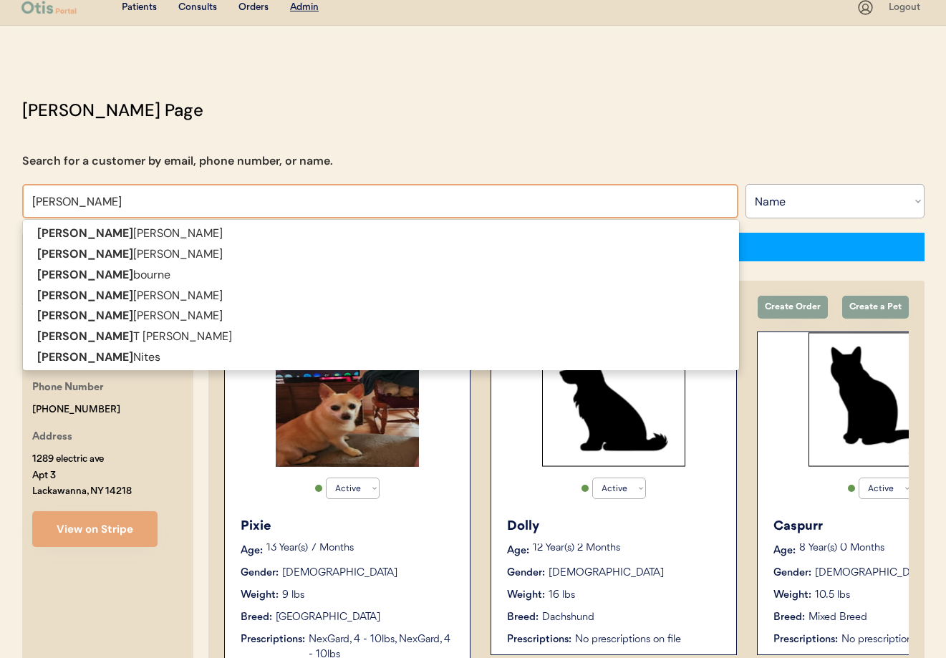
scroll to position [16, 0]
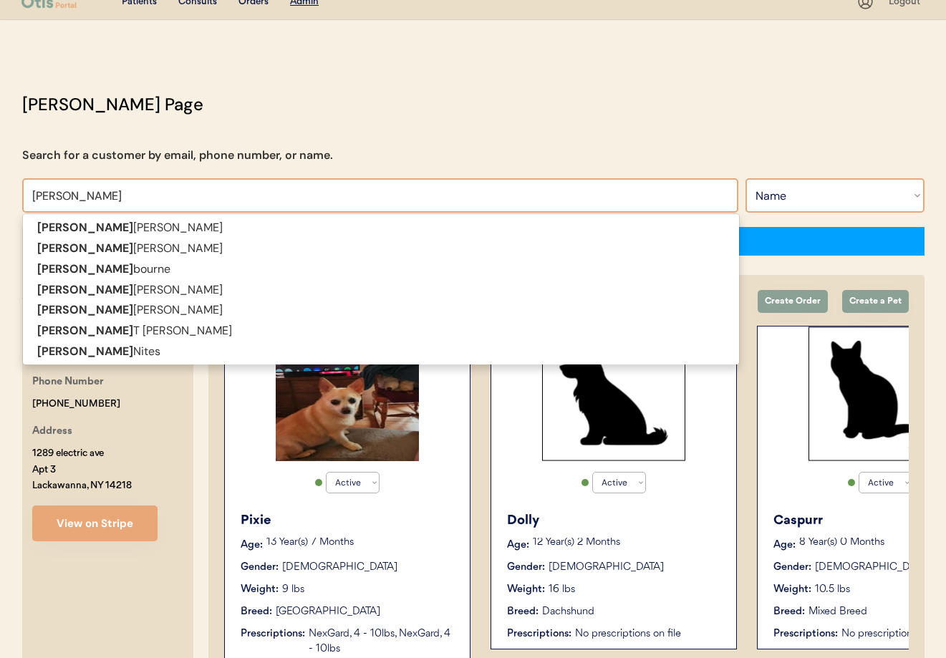
type input "Michael"
click at [793, 193] on select "Search By Name Email Phone Number" at bounding box center [835, 195] width 179 height 34
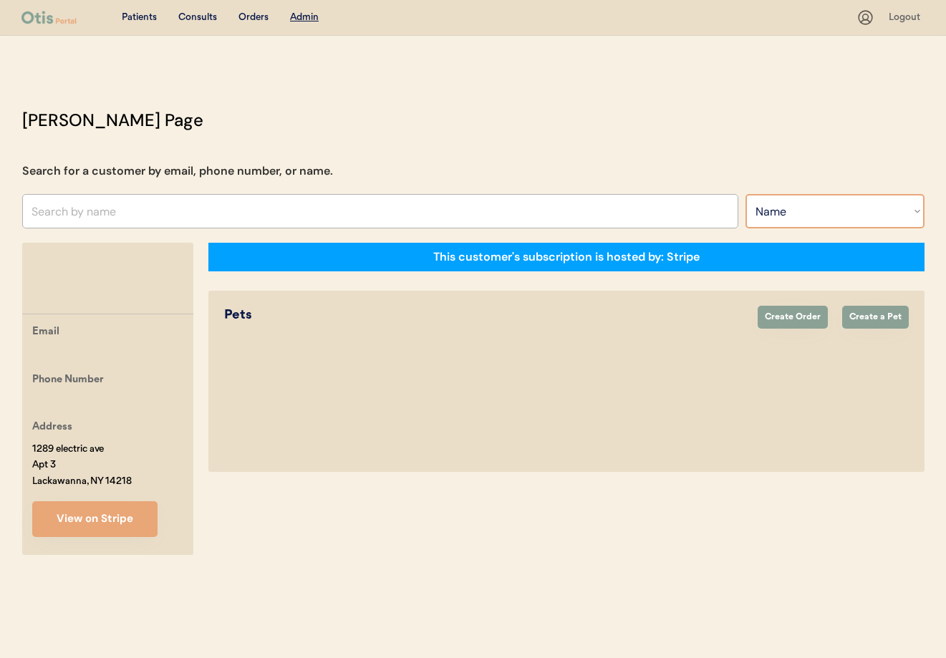
select select ""Email""
click at [746, 194] on select "Search By Name Email Phone Number" at bounding box center [835, 211] width 179 height 34
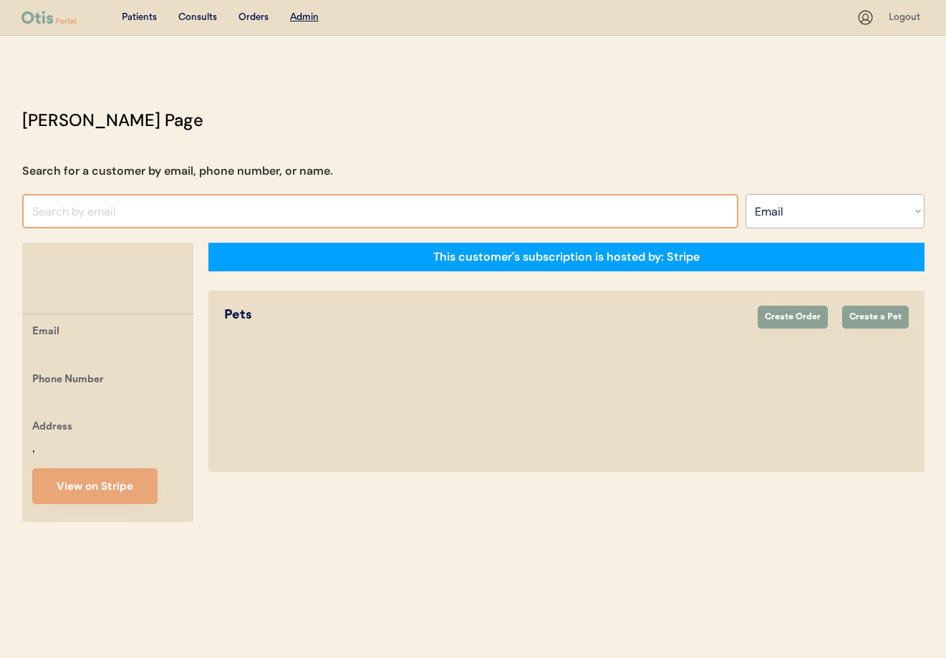
select select ""Email""
click at [135, 210] on input "input" at bounding box center [380, 211] width 716 height 34
paste input "[EMAIL_ADDRESS][DOMAIN_NAME]"
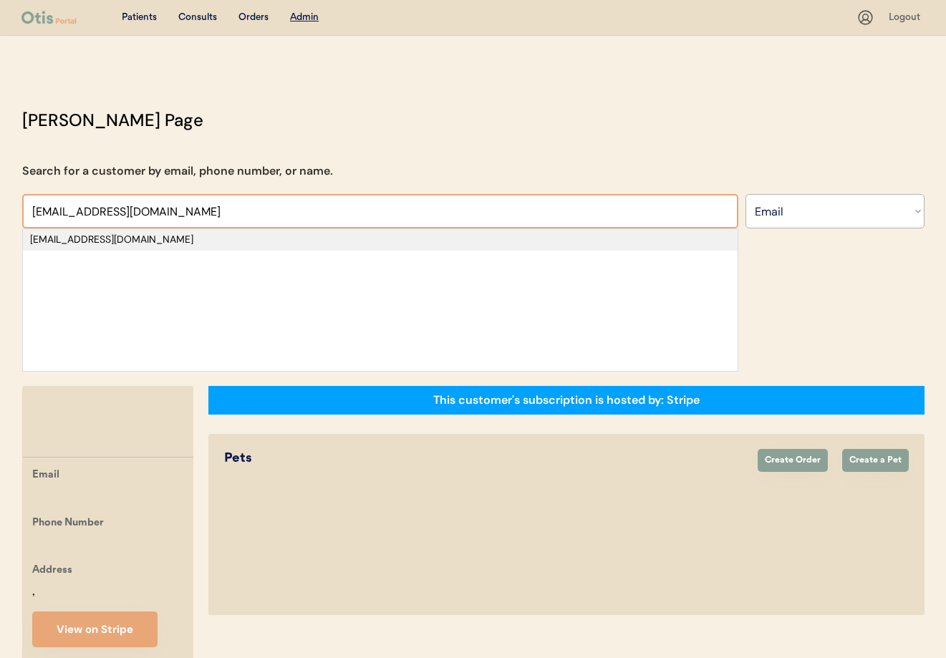
type input "[EMAIL_ADDRESS][DOMAIN_NAME]"
click at [102, 236] on div "[EMAIL_ADDRESS][DOMAIN_NAME]" at bounding box center [380, 240] width 700 height 14
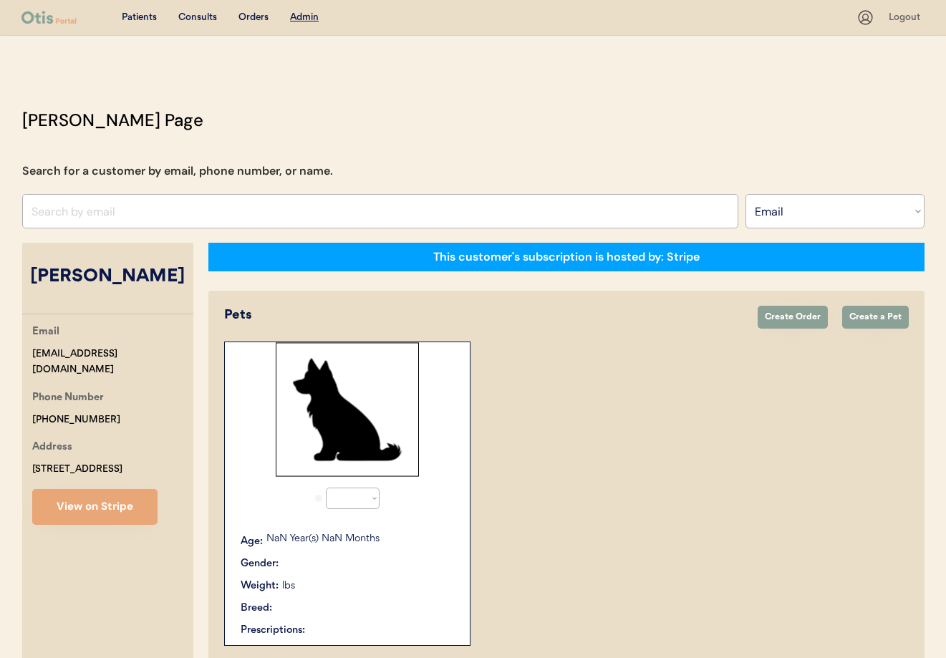
select select "true"
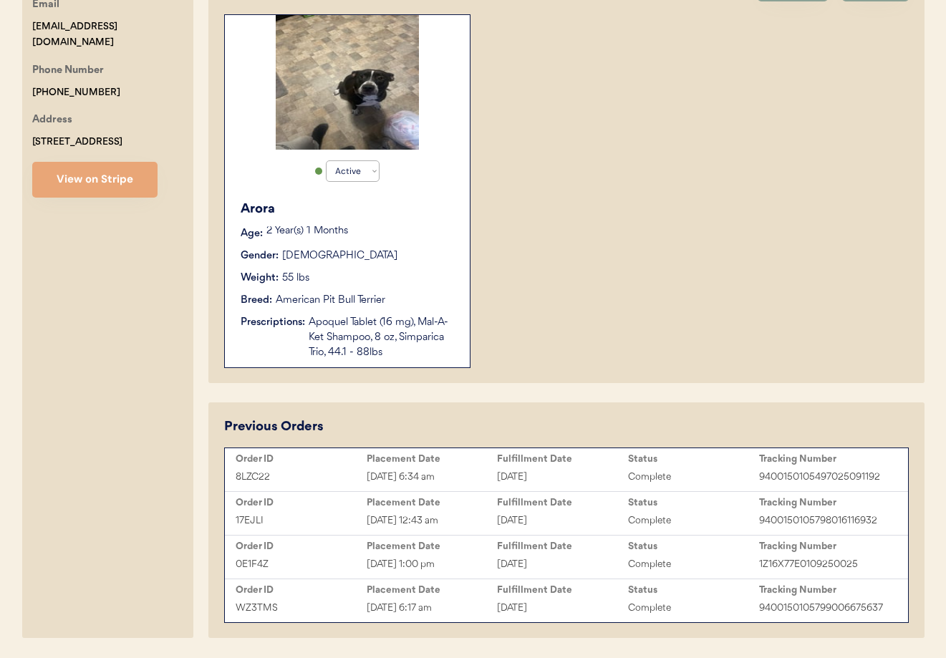
scroll to position [374, 0]
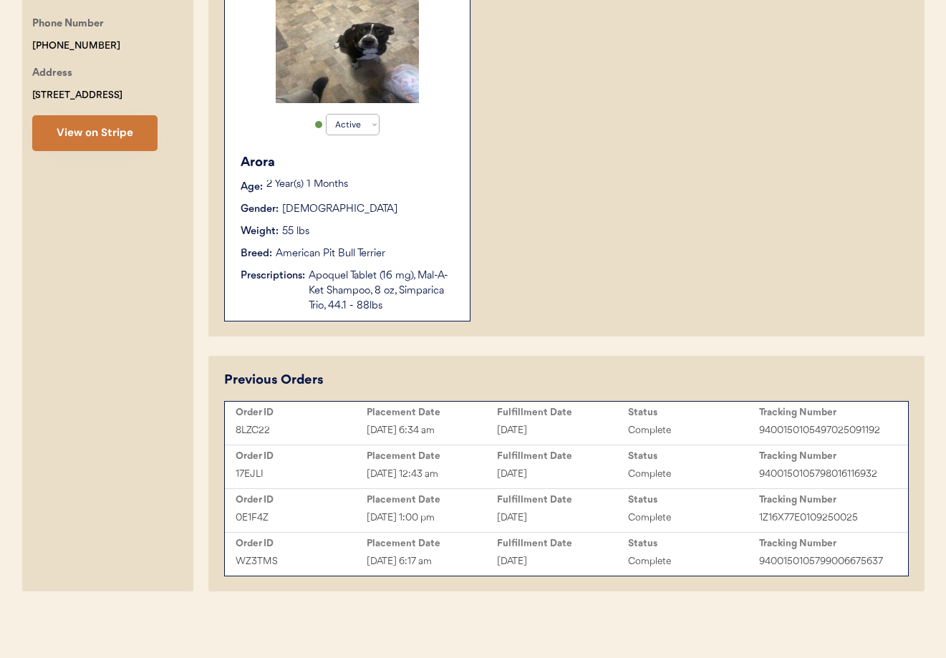
click at [100, 151] on button "View on Stripe" at bounding box center [94, 133] width 125 height 36
click at [556, 429] on div "[DATE]" at bounding box center [562, 431] width 131 height 16
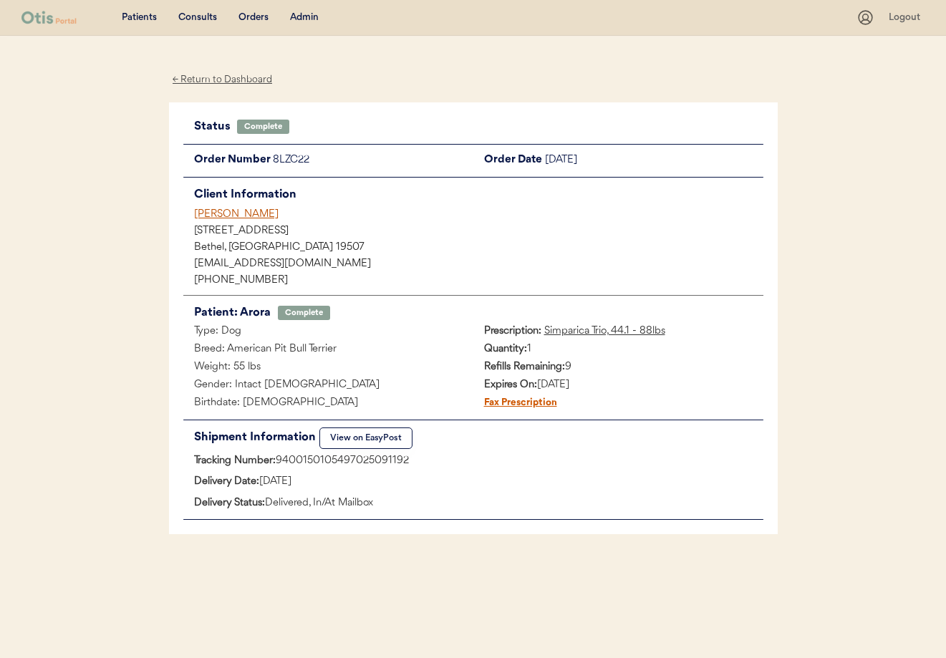
click at [228, 215] on div "[PERSON_NAME]" at bounding box center [478, 214] width 569 height 15
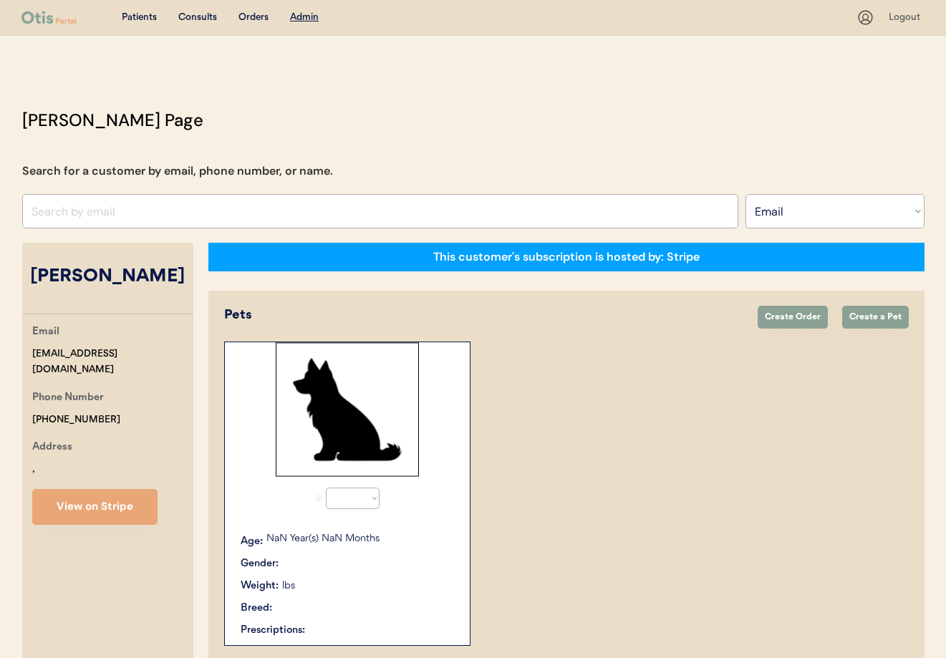
select select ""Email""
select select "true"
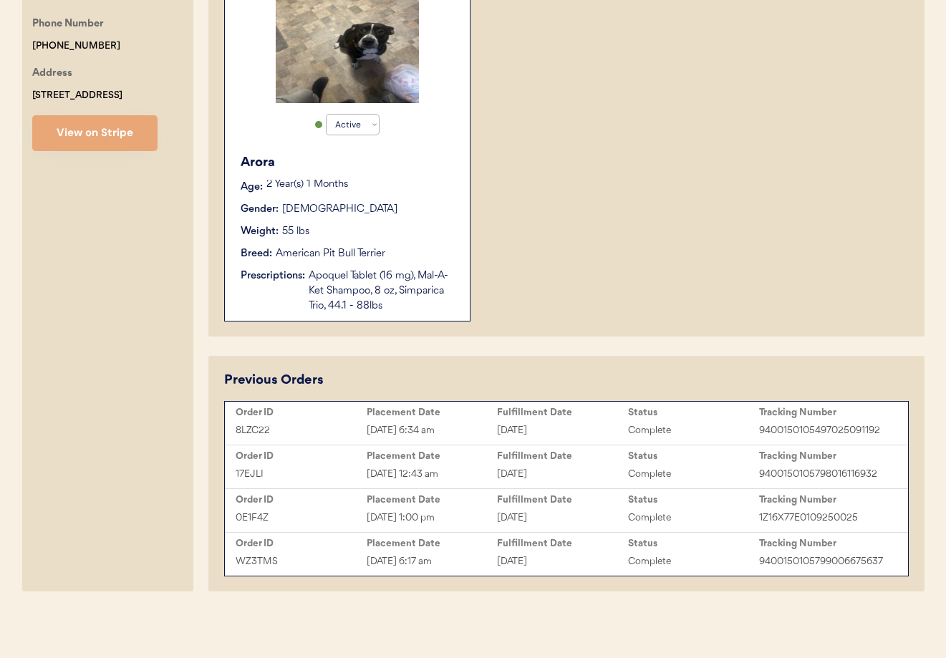
scroll to position [91, 0]
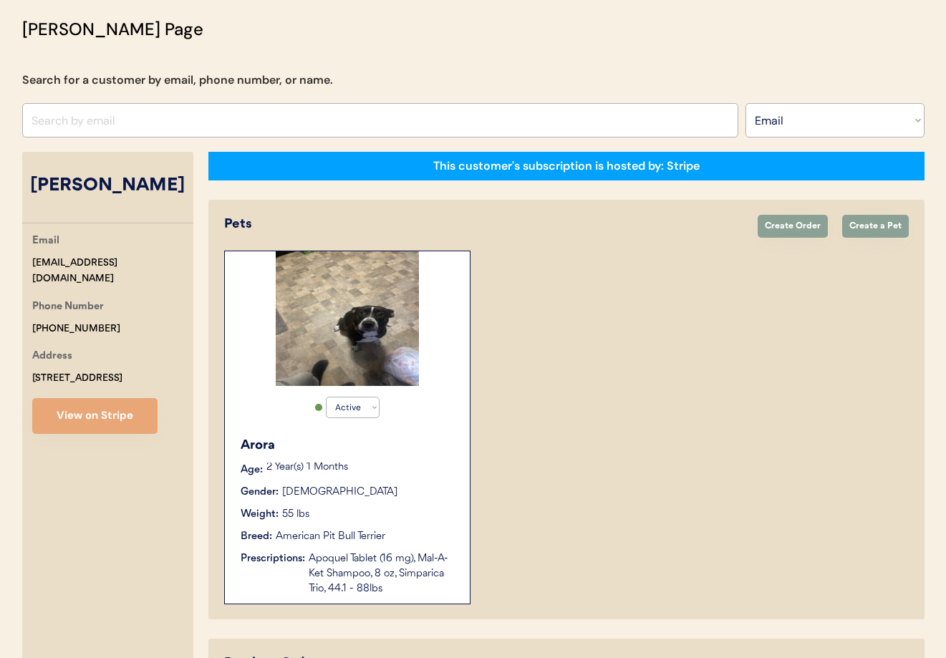
click at [370, 488] on div "Gender: Female" at bounding box center [348, 492] width 215 height 15
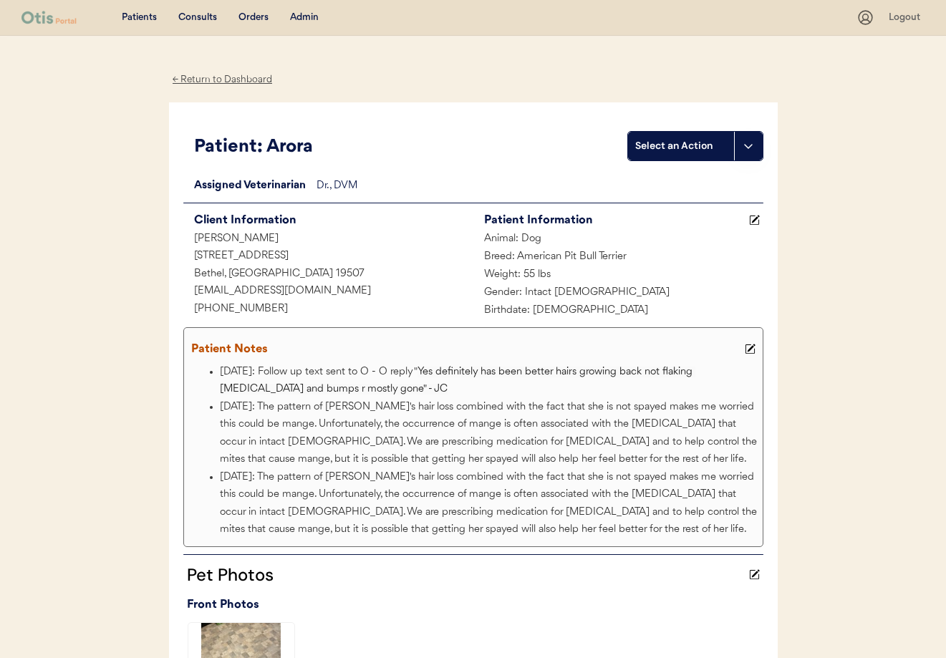
click at [746, 348] on icon at bounding box center [750, 349] width 11 height 11
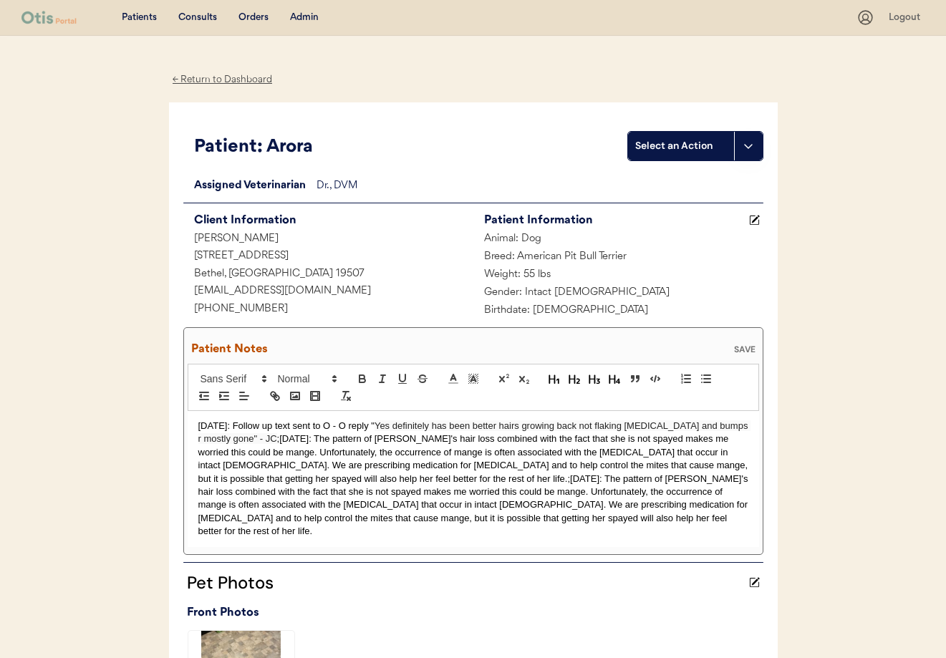
drag, startPoint x: 197, startPoint y: 427, endPoint x: 216, endPoint y: 438, distance: 21.5
click at [197, 427] on div "7/17/25: Follow up text sent to O - O reply " Yes definitely has been better ha…" at bounding box center [474, 479] width 572 height 136
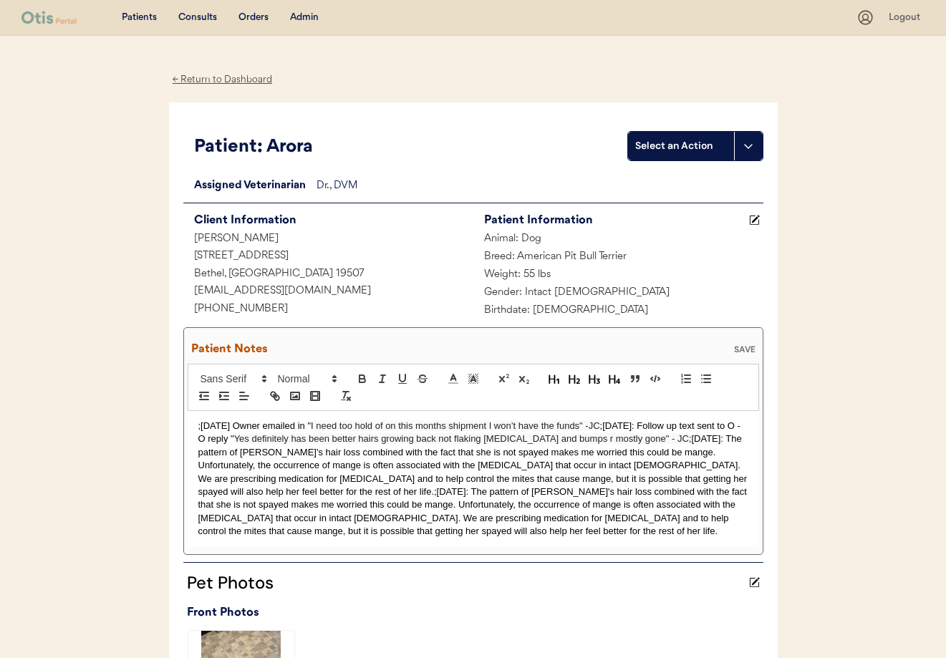
click at [748, 345] on div "SAVE" at bounding box center [745, 349] width 29 height 9
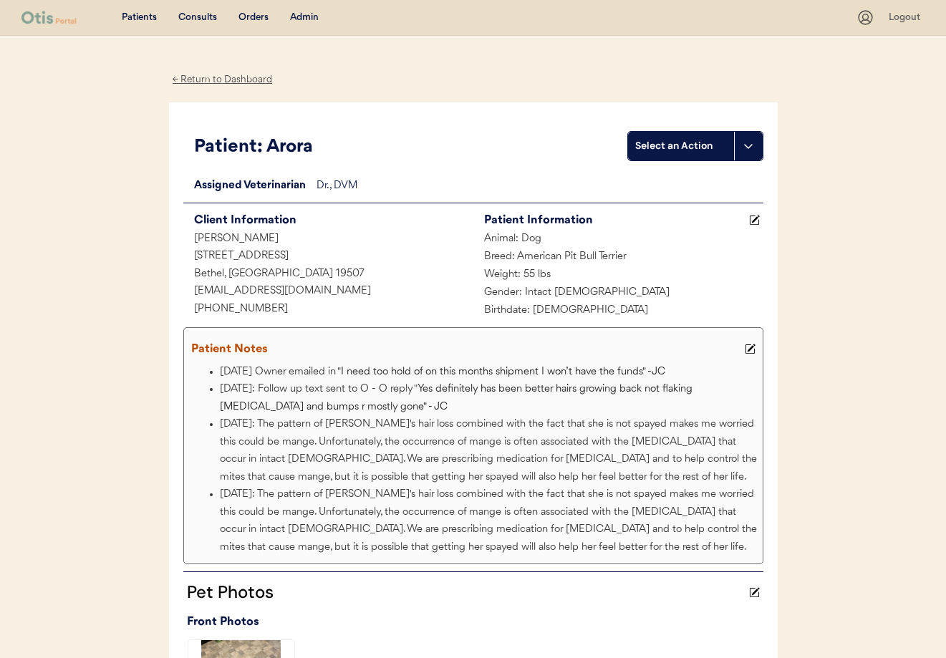
click at [210, 85] on div "← Return to Dashboard" at bounding box center [222, 80] width 107 height 16
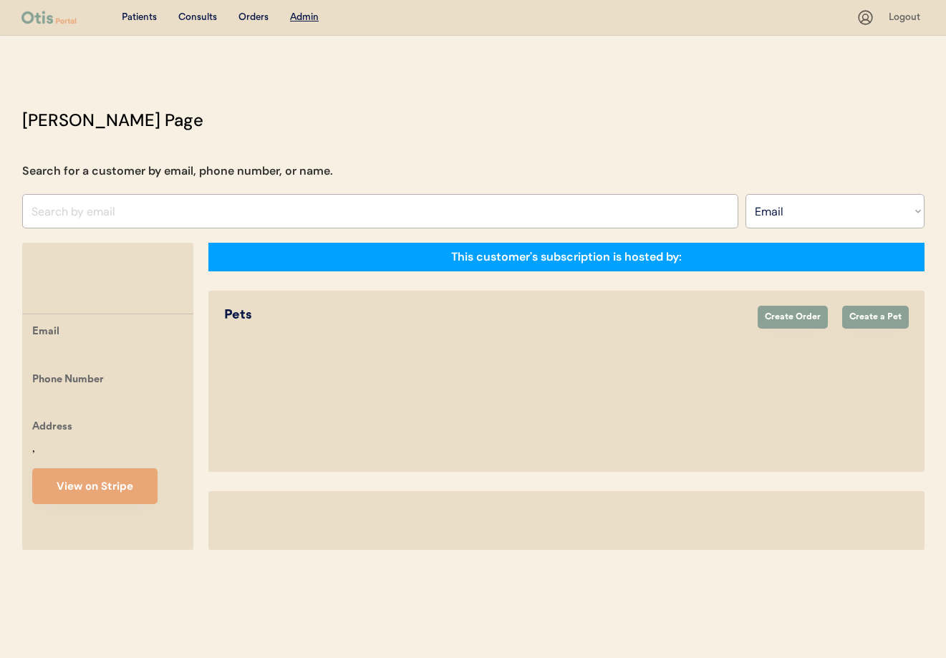
select select ""Email""
select select "true"
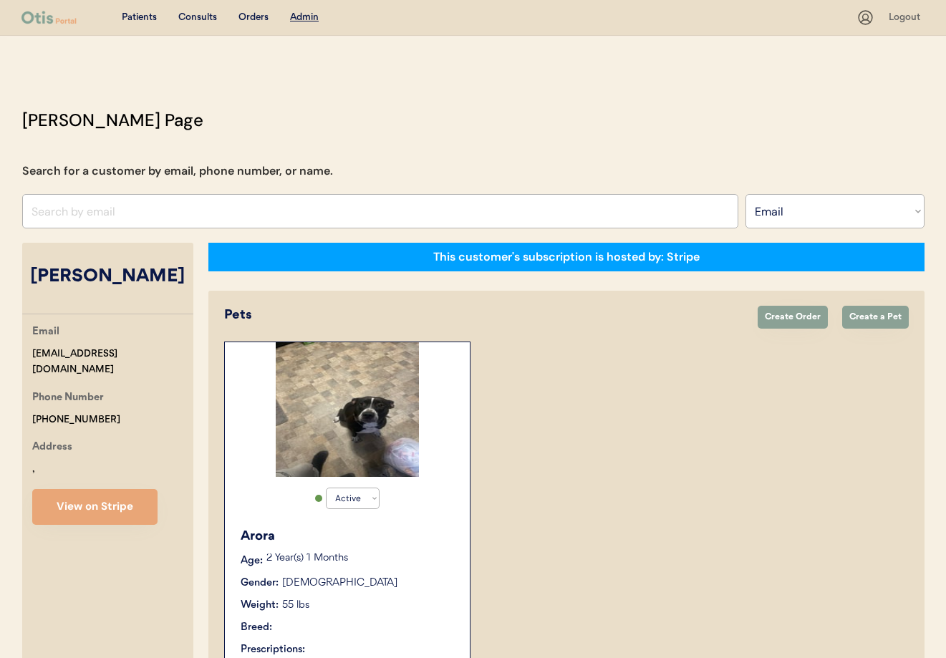
scroll to position [91, 0]
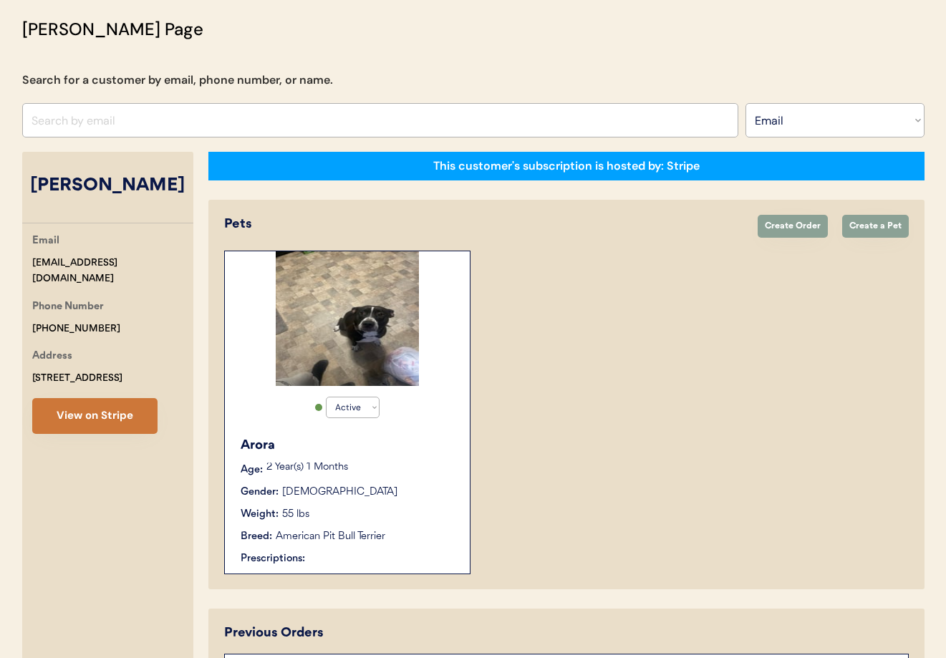
click at [100, 434] on button "View on Stripe" at bounding box center [94, 416] width 125 height 36
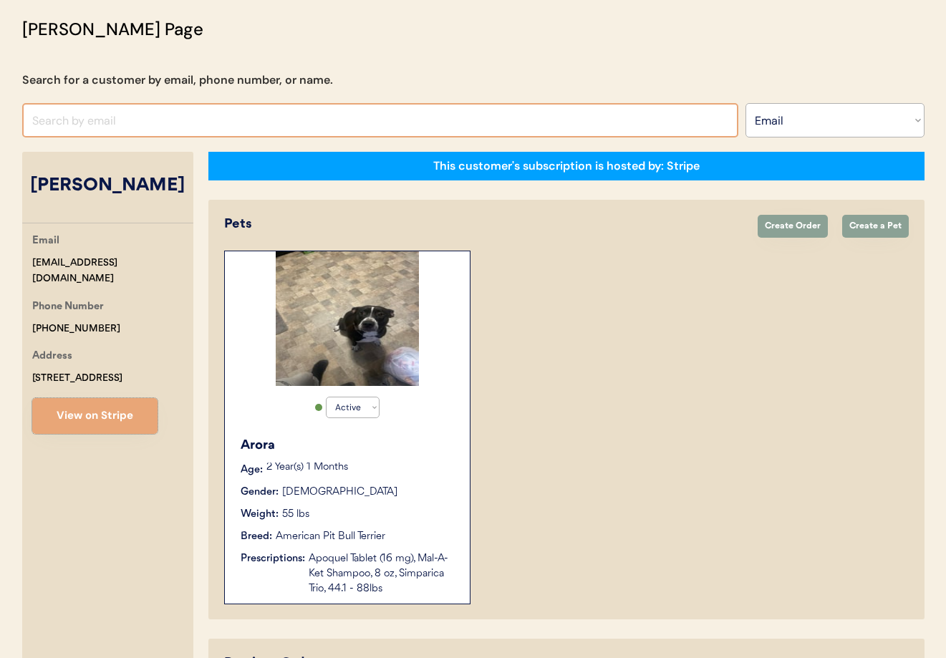
click at [178, 120] on input "input" at bounding box center [380, 120] width 716 height 34
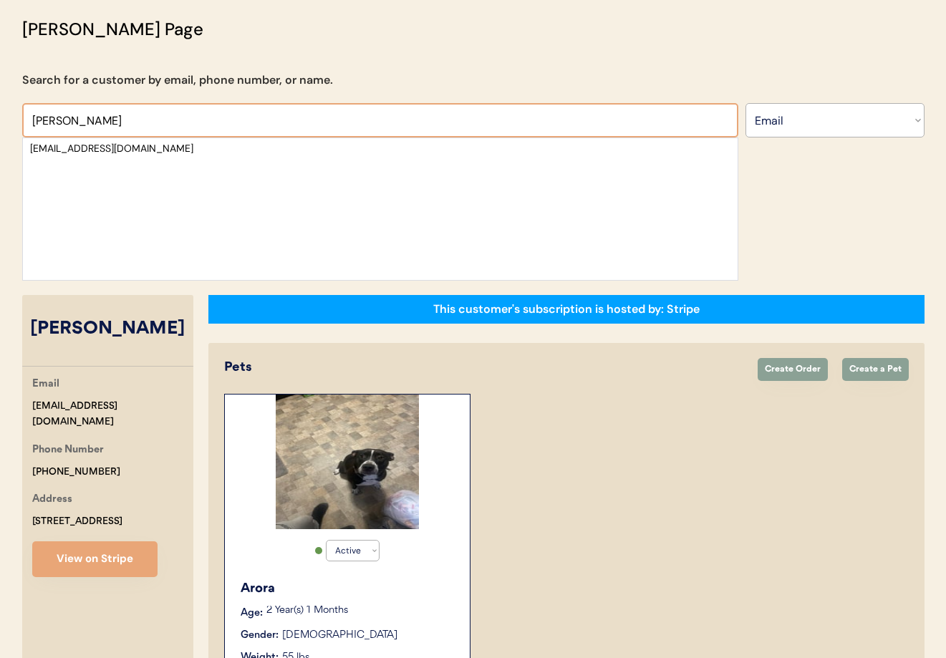
scroll to position [90, 0]
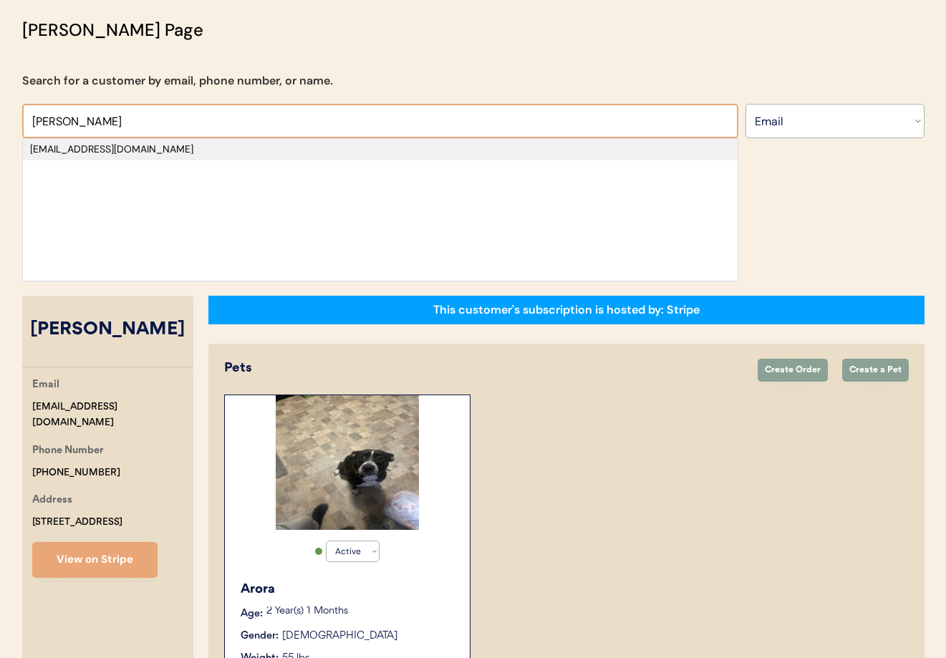
type input "[PERSON_NAME]"
click at [152, 150] on div "[EMAIL_ADDRESS][DOMAIN_NAME]" at bounding box center [380, 150] width 700 height 14
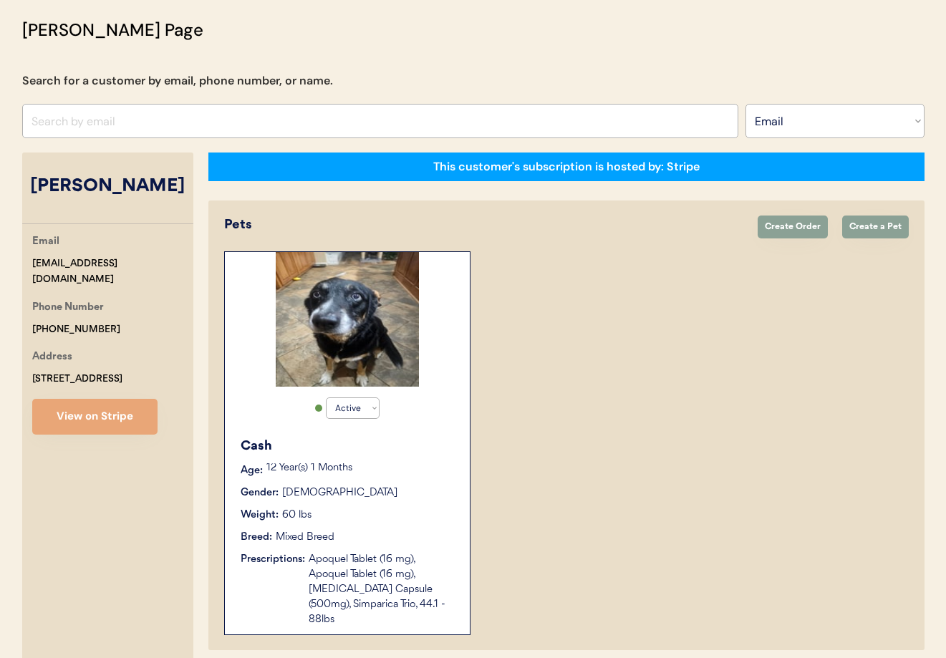
scroll to position [302, 0]
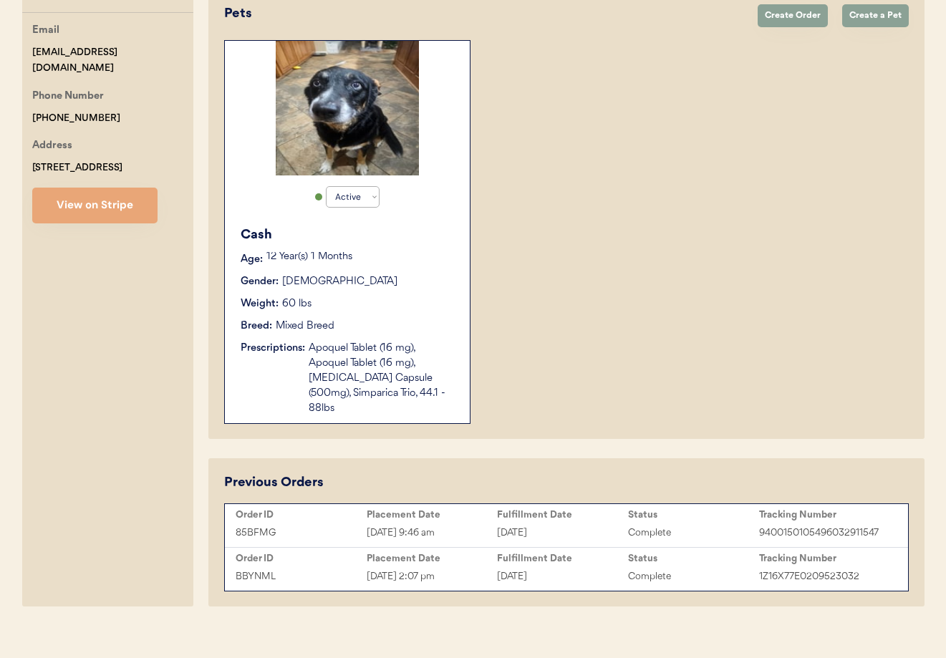
click at [520, 522] on div "85BFMG Sep 15, 2025 9:46 am [DATE] Complete 9400150105496032911547" at bounding box center [566, 532] width 676 height 21
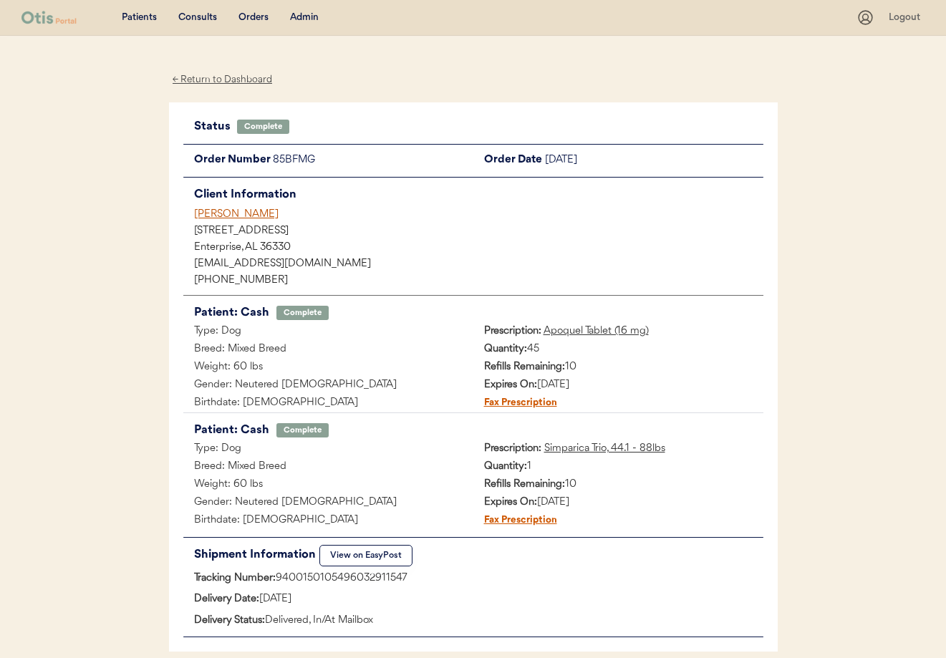
click at [203, 216] on div "[PERSON_NAME]" at bounding box center [478, 214] width 569 height 15
click at [202, 216] on div "[PERSON_NAME]" at bounding box center [478, 214] width 569 height 15
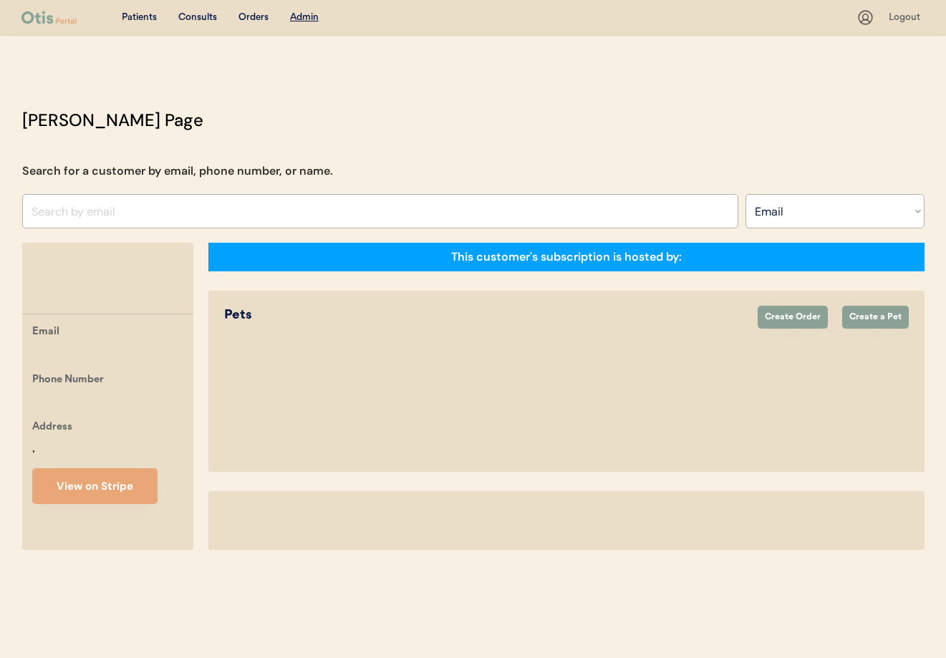
select select ""Email""
select select "true"
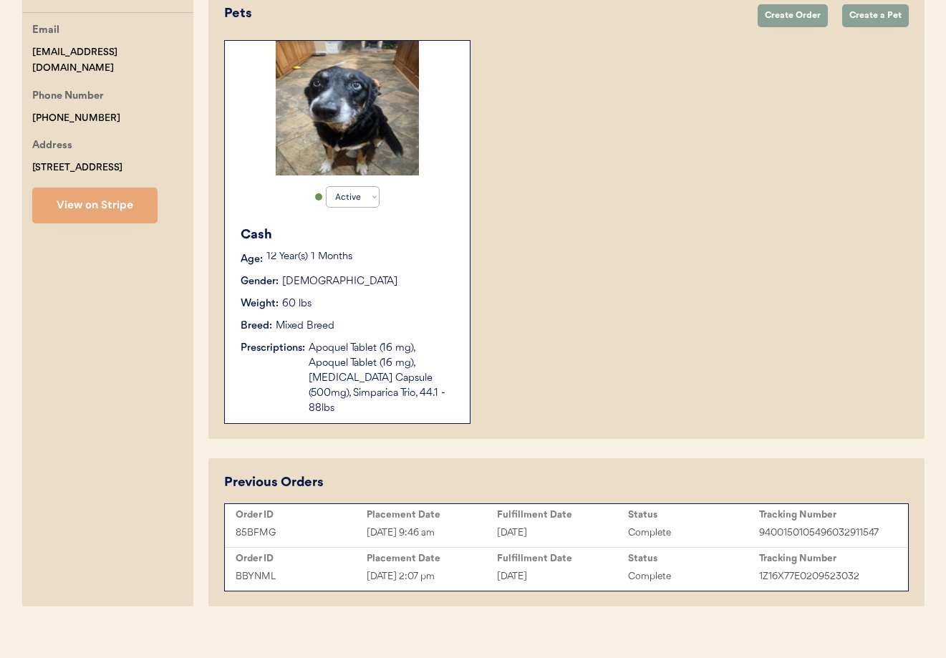
scroll to position [97, 0]
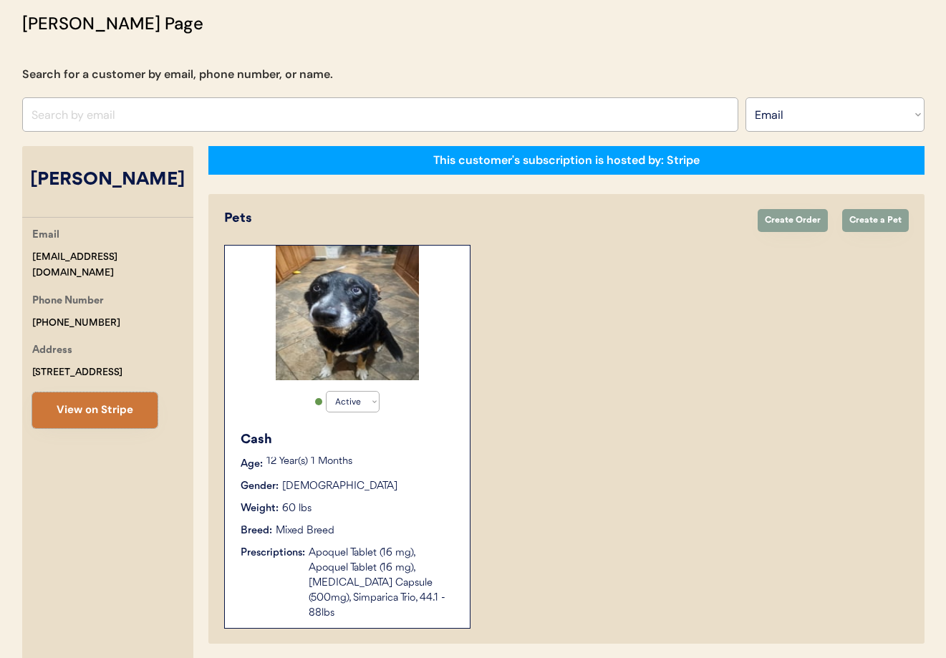
click at [126, 403] on button "View on Stripe" at bounding box center [94, 410] width 125 height 36
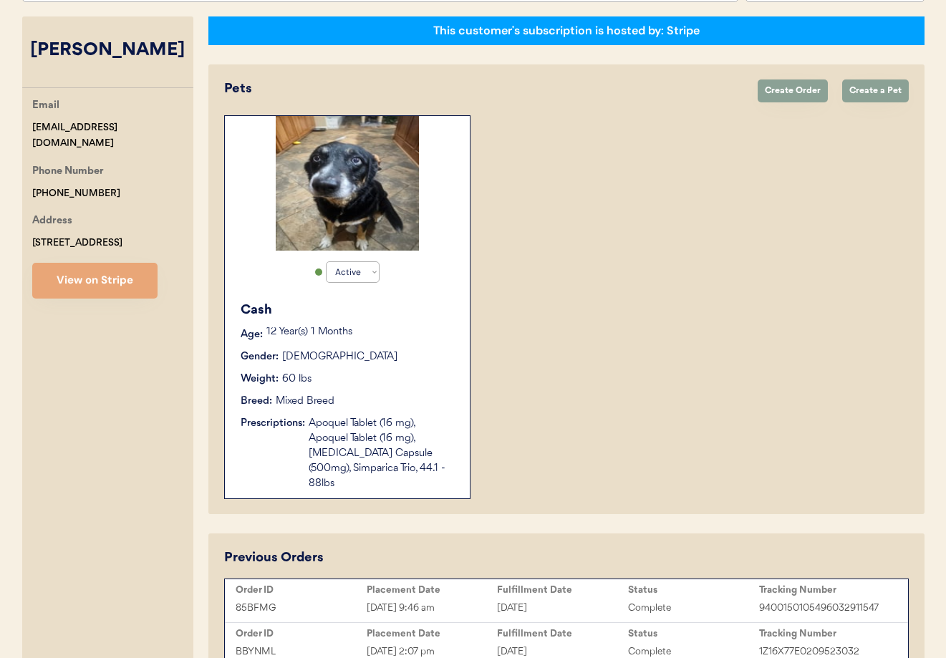
scroll to position [302, 0]
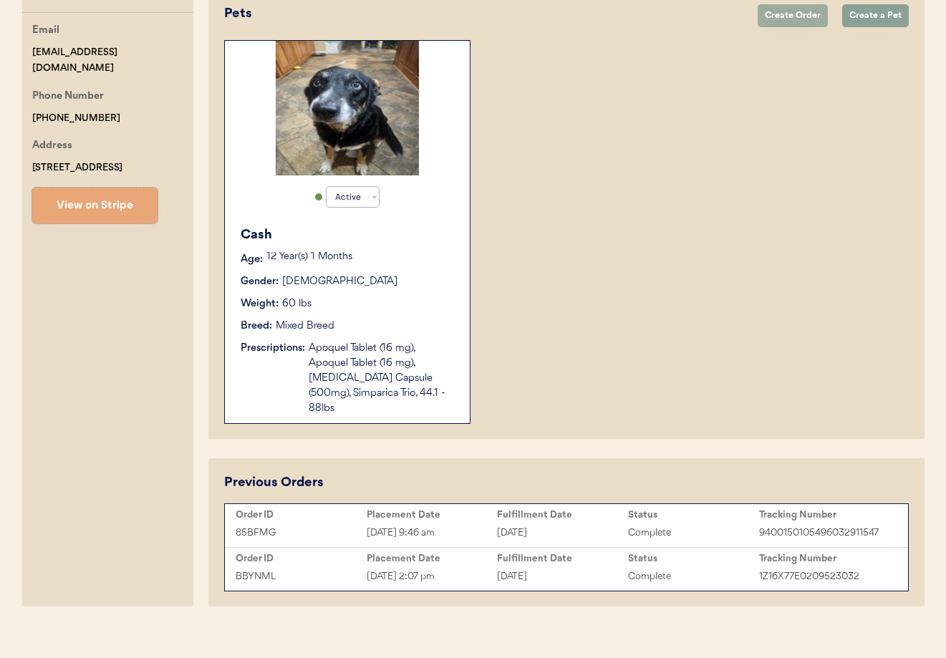
click at [790, 18] on button "Create Order" at bounding box center [793, 15] width 70 height 23
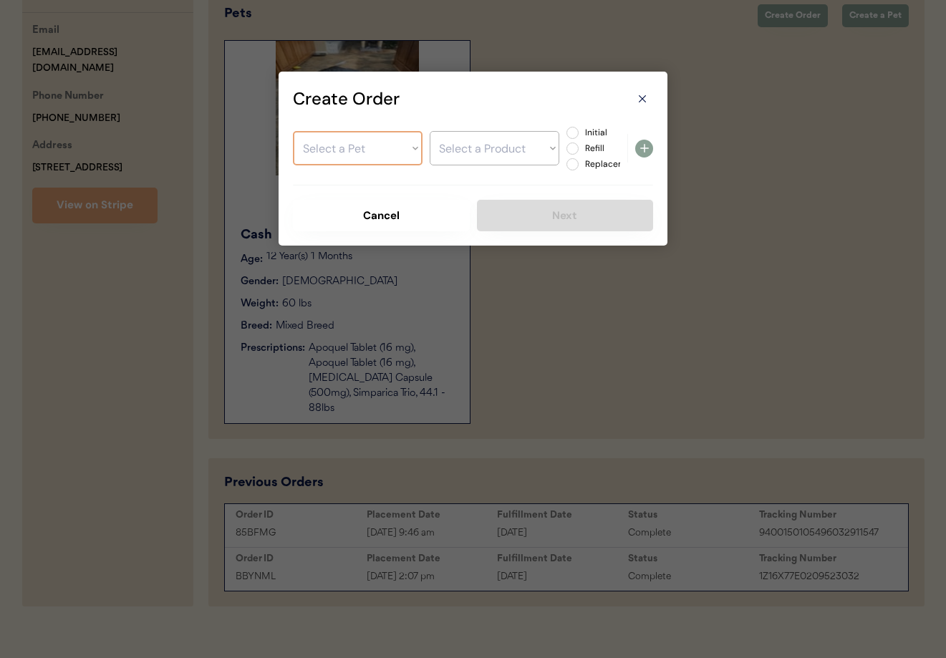
click at [367, 155] on select "Select a Pet Cash" at bounding box center [358, 148] width 130 height 34
select select ""1348695171700984260__LOOKUP__1754223004151x266465514407854080""
click at [293, 131] on select "Select a Pet Cash" at bounding box center [358, 148] width 130 height 34
click at [457, 155] on select "Select a Product Apoquel Tablet (16 mg) Apoquel Tablet (16 mg) Cephalexin Capsu…" at bounding box center [495, 148] width 130 height 34
select select ""1348695171700984260__LOOKUP__1755205652133x645506134233841700""
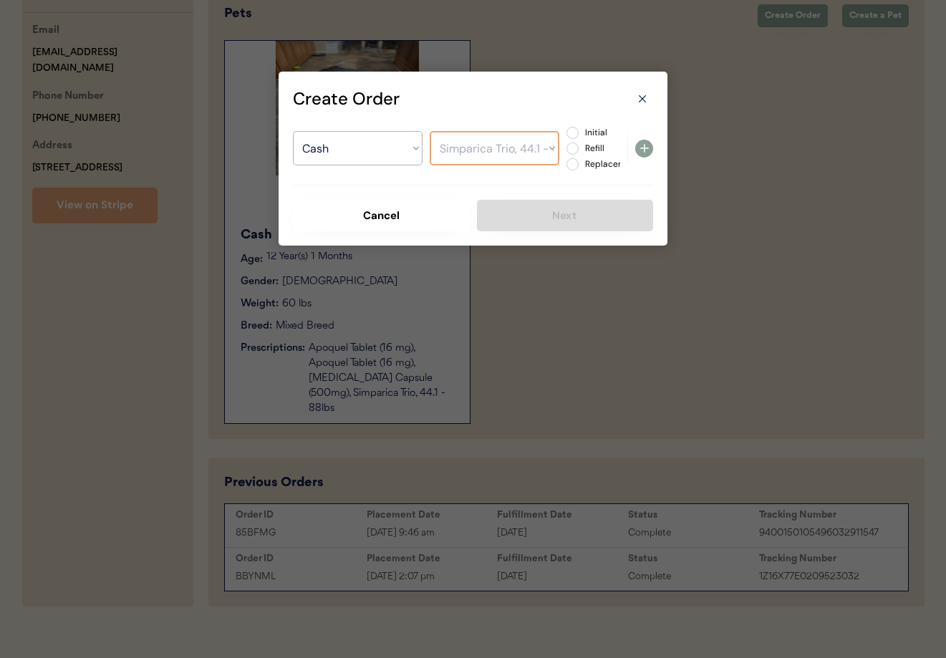
click at [430, 131] on select "Select a Product Apoquel Tablet (16 mg) Apoquel Tablet (16 mg) Cephalexin Capsu…" at bounding box center [495, 148] width 130 height 34
click at [581, 163] on label "Replacement" at bounding box center [612, 164] width 63 height 9
click at [565, 138] on input "Replacement" at bounding box center [560, 132] width 9 height 9
radio input "true"
click at [646, 95] on icon at bounding box center [642, 99] width 14 height 14
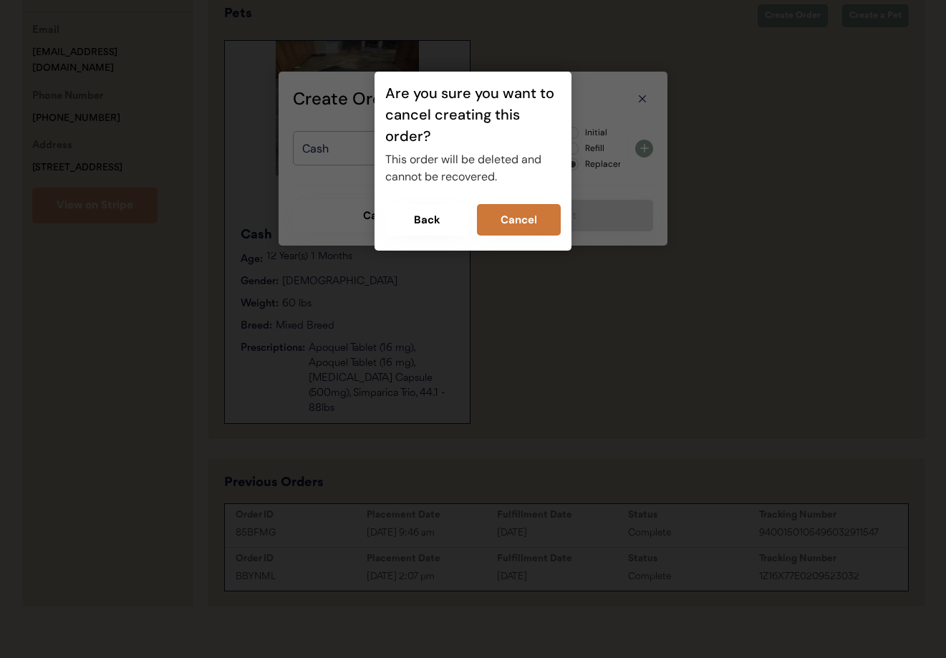
click at [535, 228] on button "Cancel" at bounding box center [519, 220] width 85 height 32
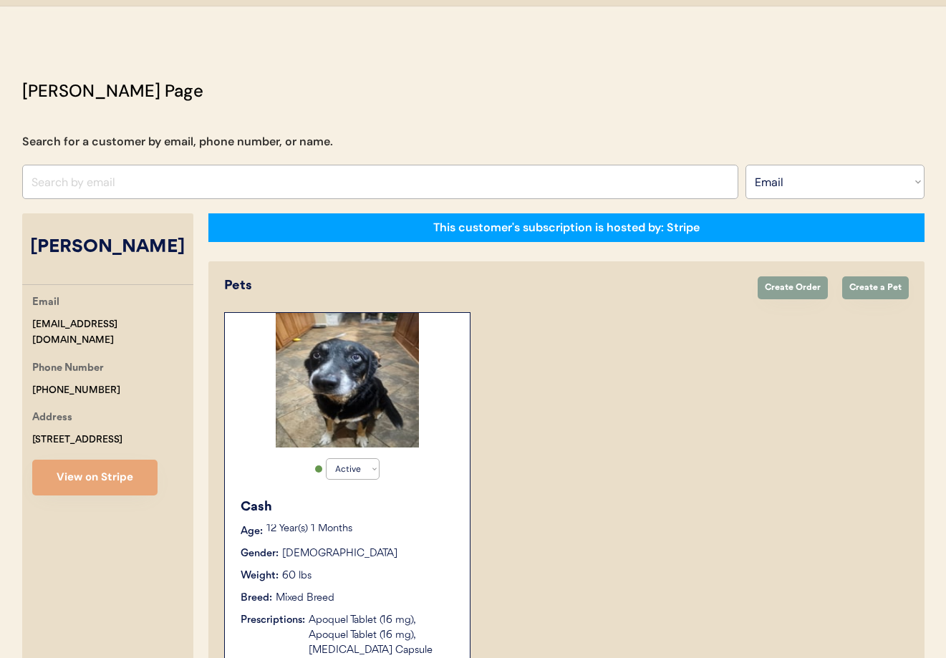
scroll to position [0, 0]
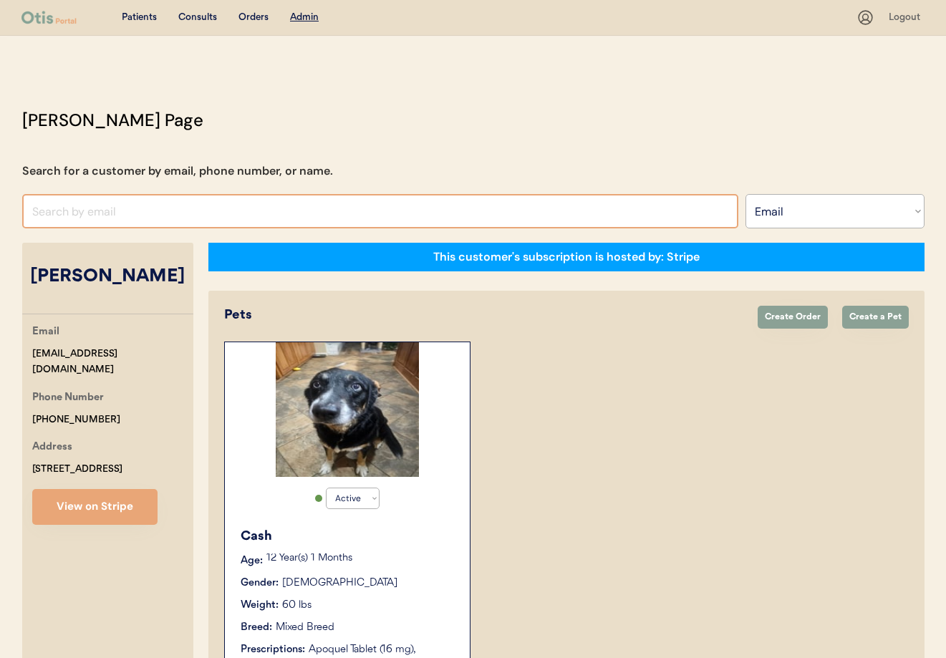
click at [146, 213] on input "input" at bounding box center [380, 211] width 716 height 34
click at [236, 211] on input "input" at bounding box center [380, 211] width 716 height 34
paste input "vfernandez293b@gmail.com"
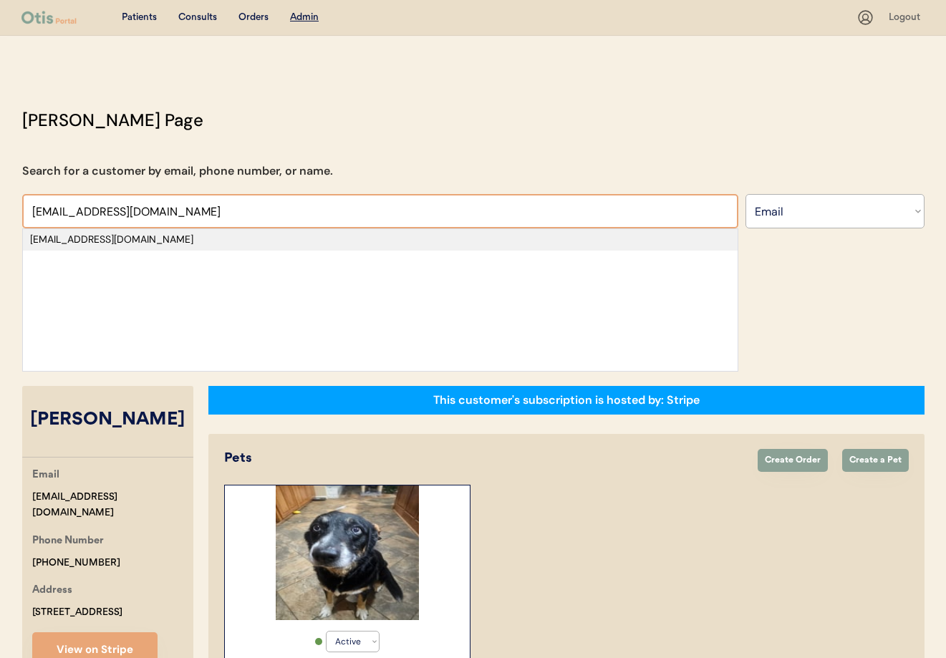
type input "vfernandez293b@gmail.com"
click at [173, 239] on div "vfernandez293b@gmail.com" at bounding box center [380, 240] width 700 height 14
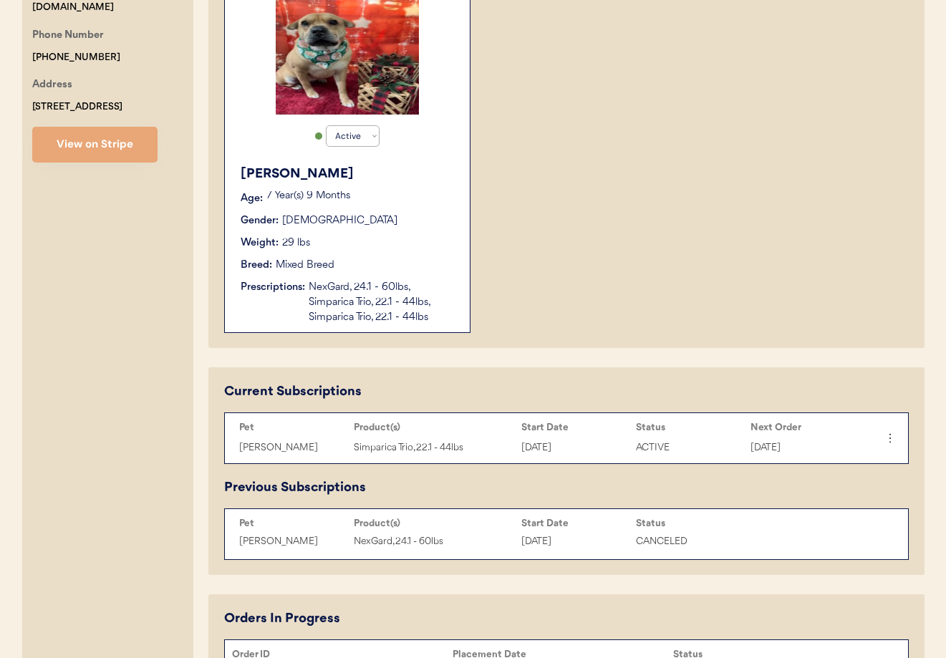
scroll to position [332, 0]
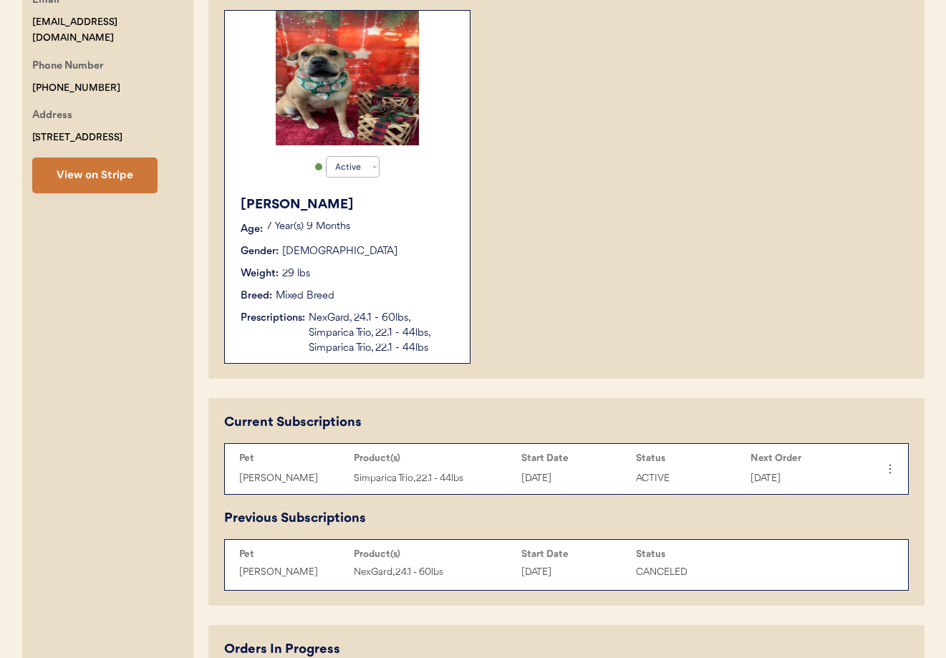
click at [87, 175] on button "View on Stripe" at bounding box center [94, 176] width 125 height 36
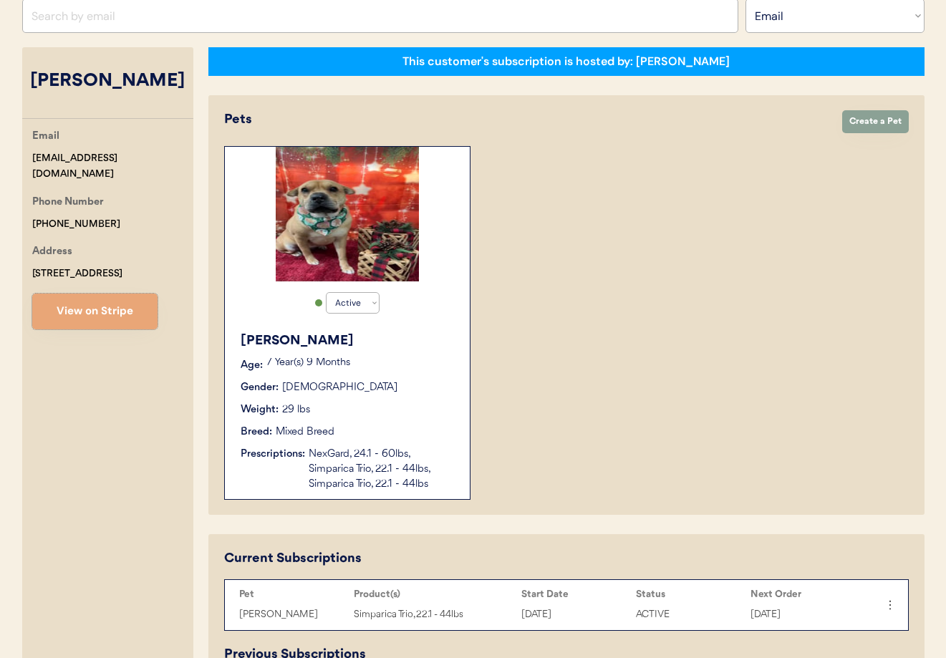
scroll to position [0, 0]
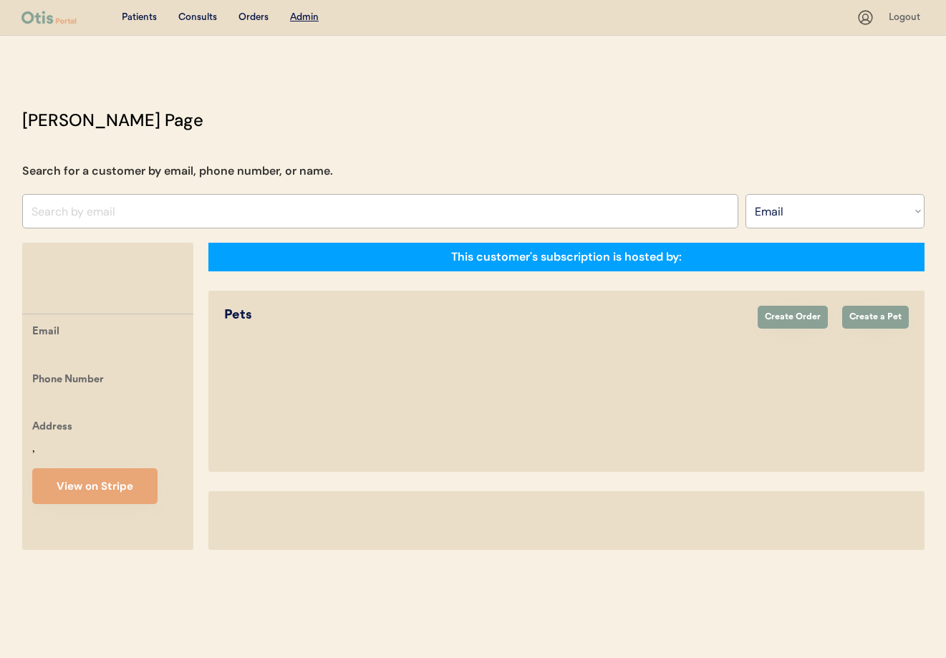
select select ""Email""
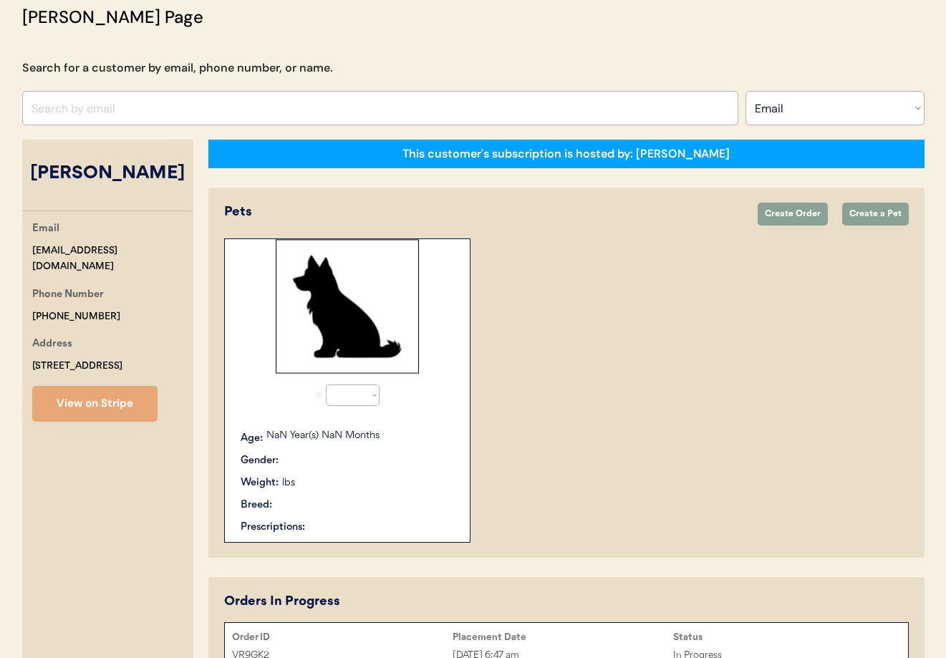
select select "true"
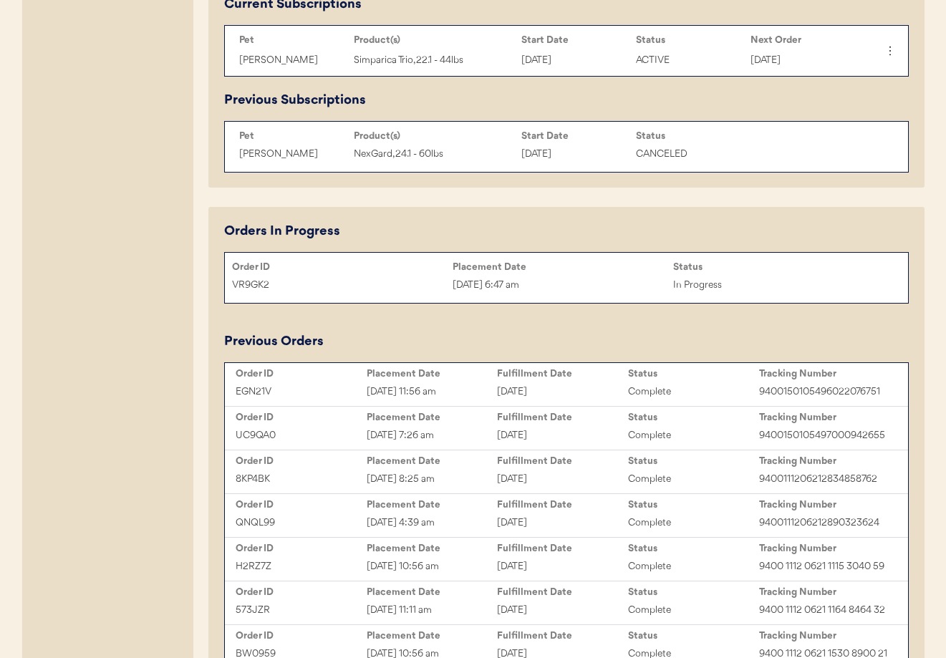
scroll to position [758, 0]
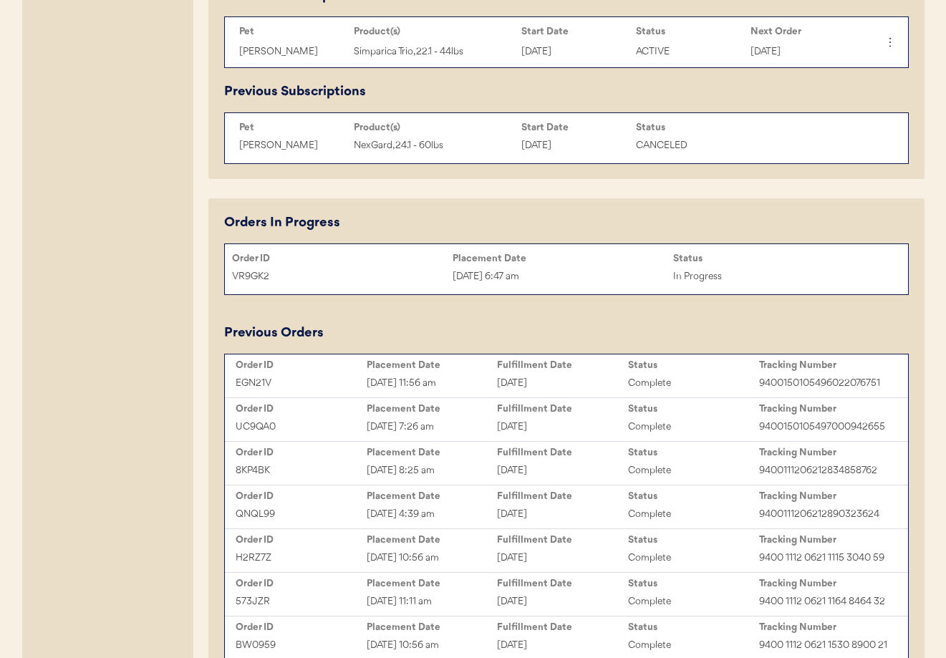
click at [561, 279] on div "[DATE] 6:47 am" at bounding box center [563, 277] width 221 height 16
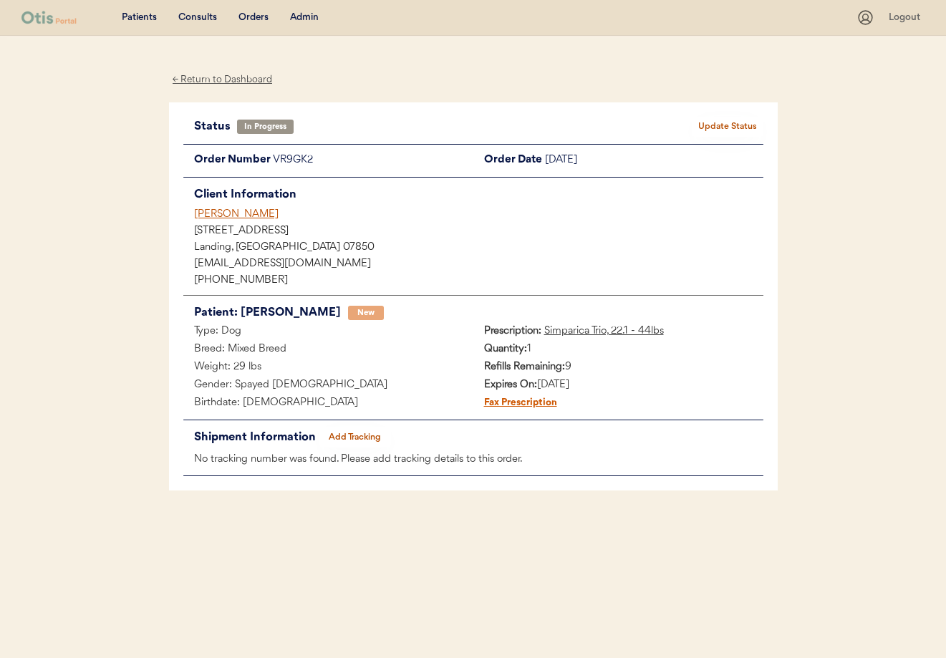
click at [219, 213] on div "[PERSON_NAME]" at bounding box center [478, 214] width 569 height 15
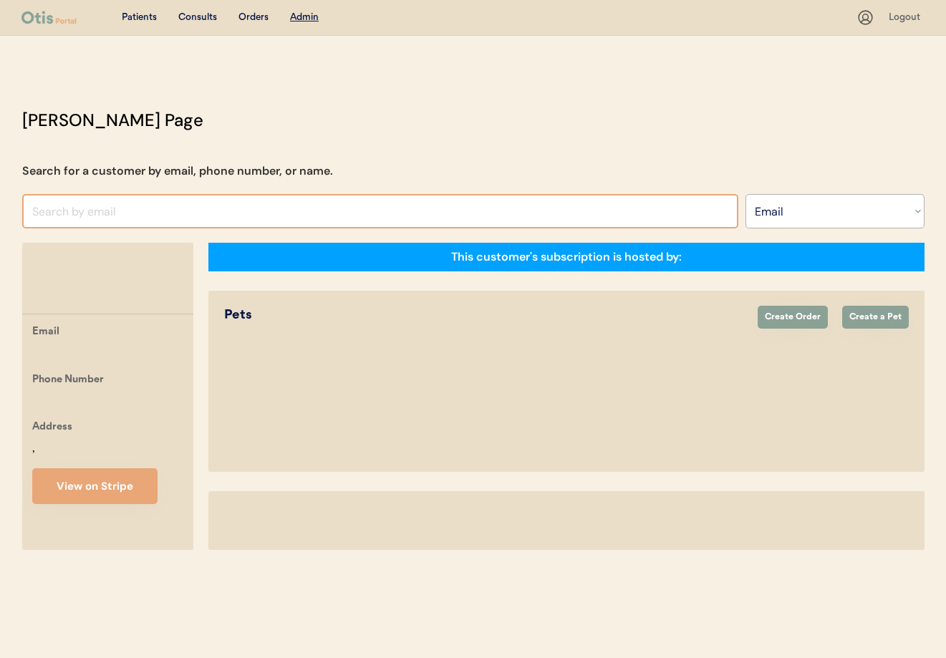
select select ""Email""
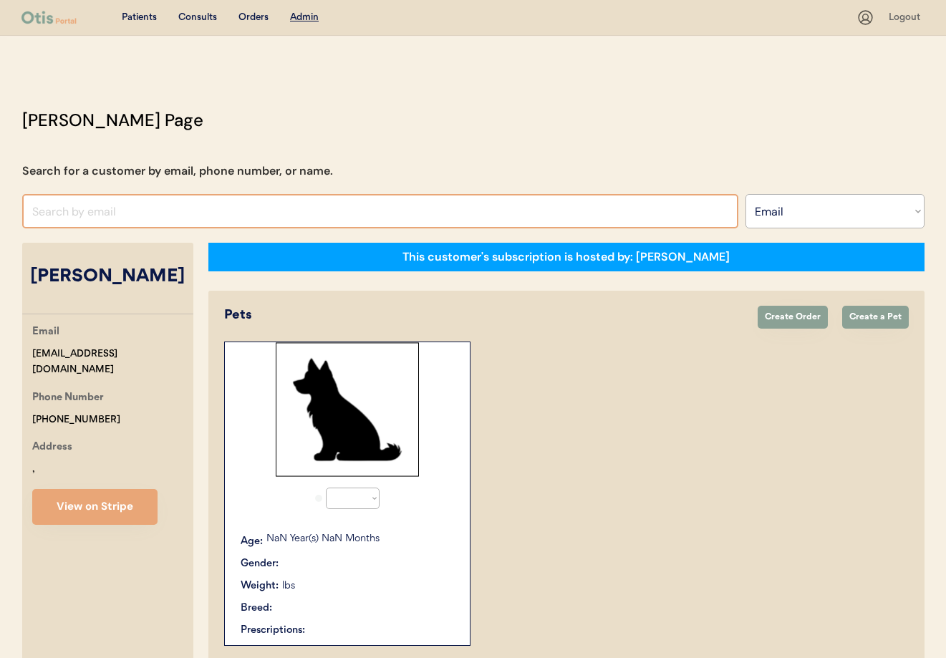
select select "true"
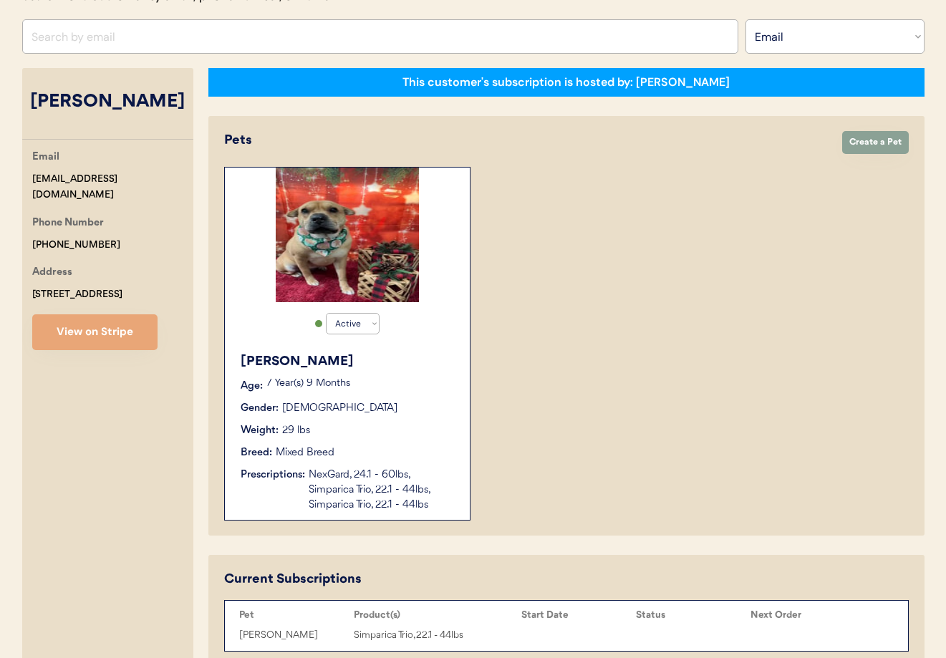
scroll to position [341, 0]
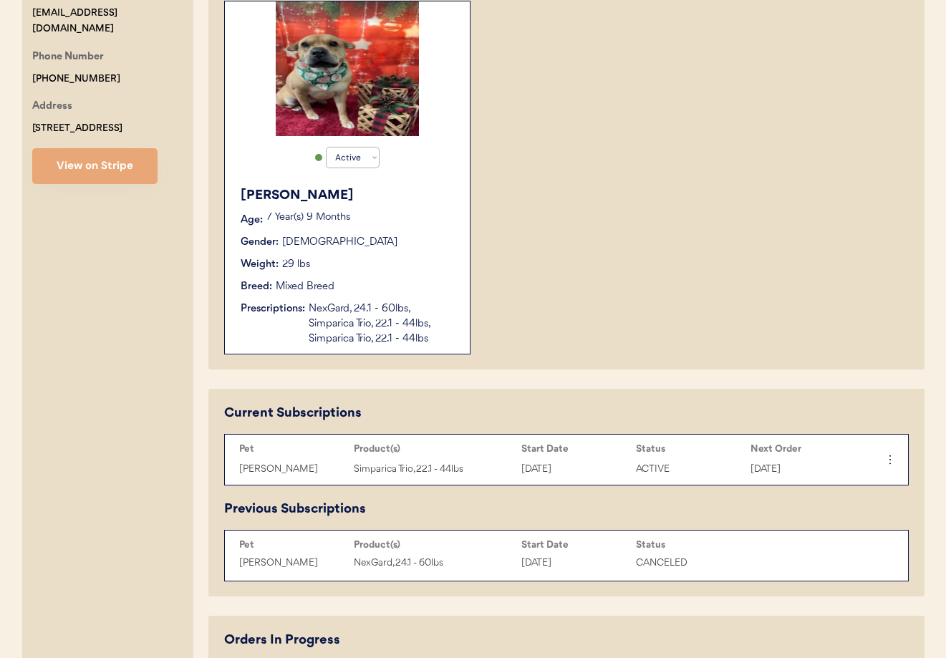
click at [398, 309] on div "NexGard, 24.1 - 60lbs, Simparica Trio, 22.1 - 44lbs, Simparica Trio, 22.1 - 44l…" at bounding box center [382, 324] width 147 height 45
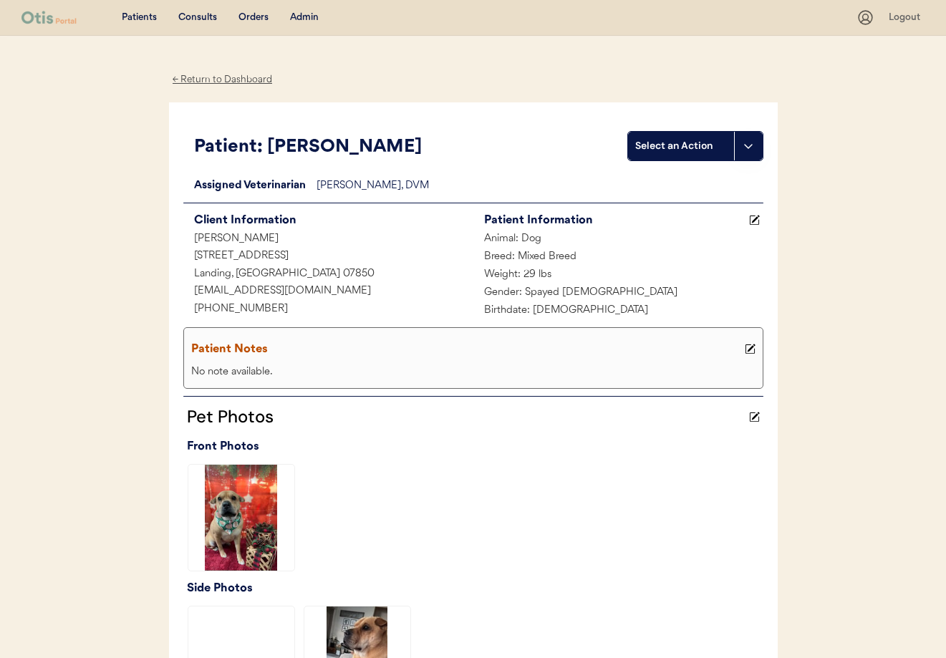
click at [198, 81] on div "← Return to Dashboard" at bounding box center [222, 80] width 107 height 16
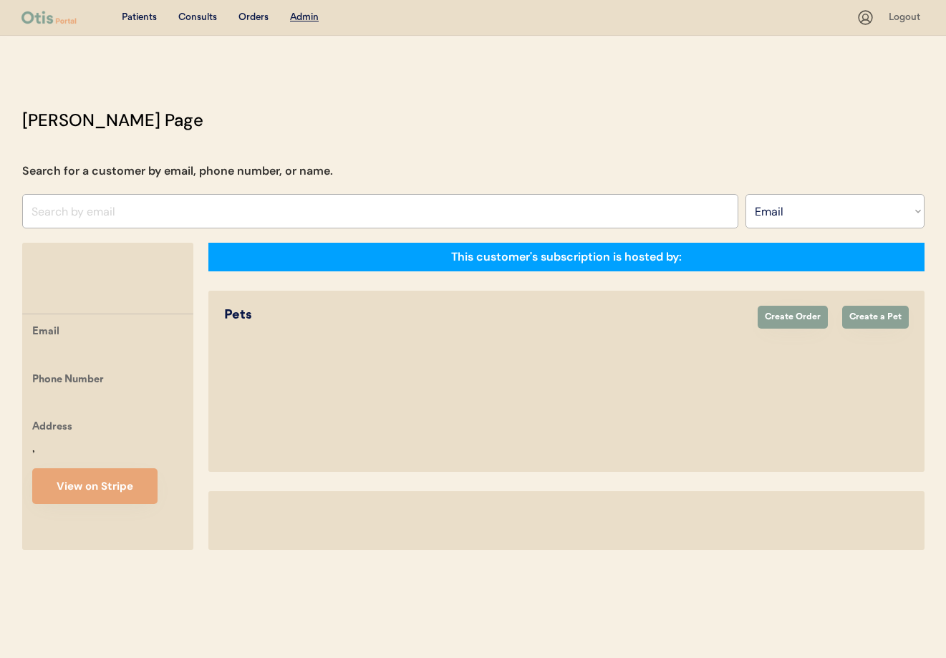
select select ""Email""
select select "true"
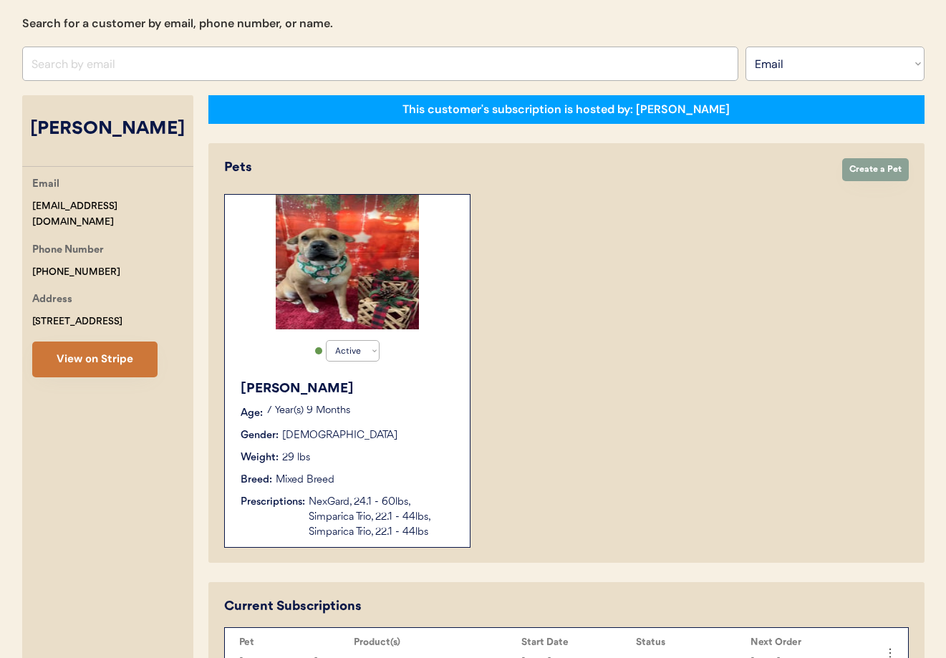
click at [118, 352] on button "View on Stripe" at bounding box center [94, 360] width 125 height 36
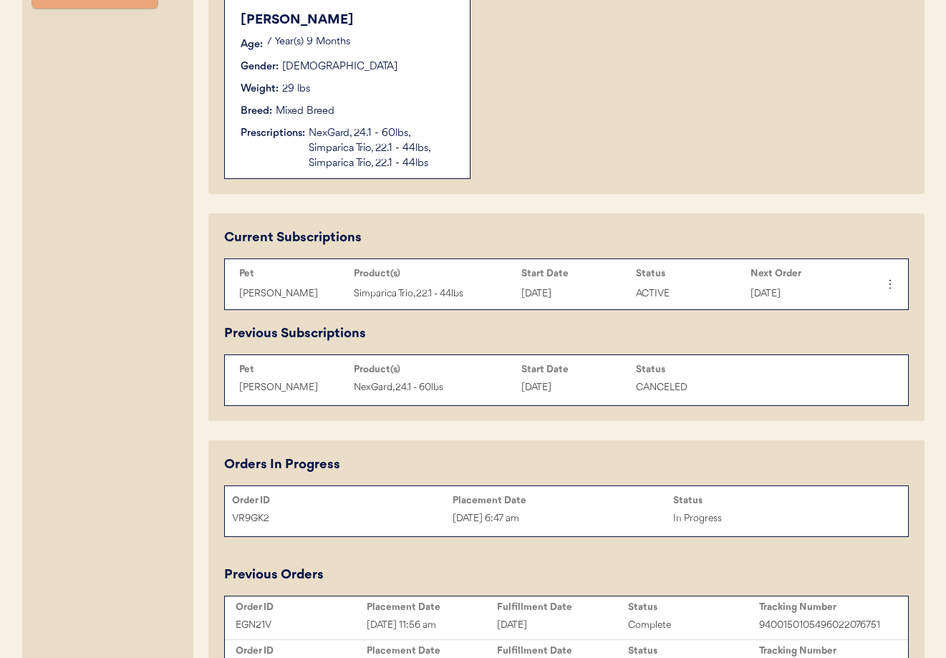
scroll to position [519, 0]
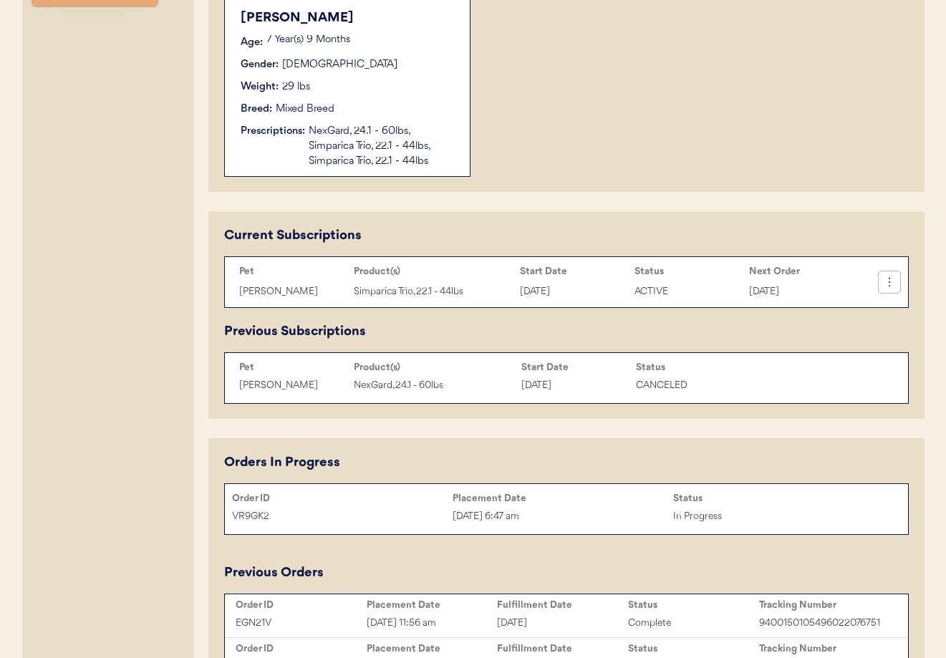
click at [887, 283] on icon at bounding box center [889, 282] width 14 height 14
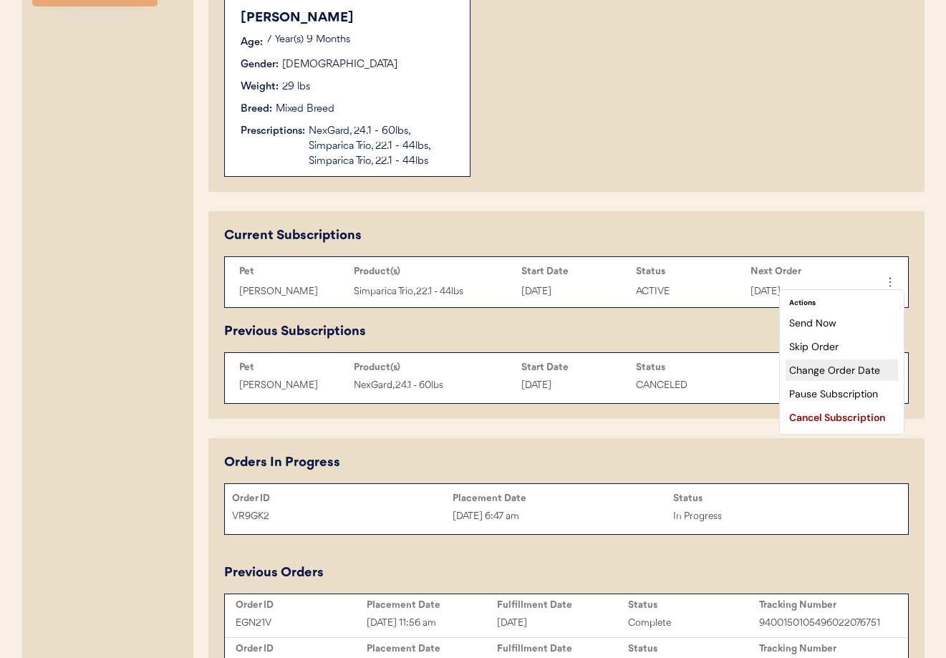
click at [844, 372] on div "Change Order Date" at bounding box center [842, 370] width 112 height 21
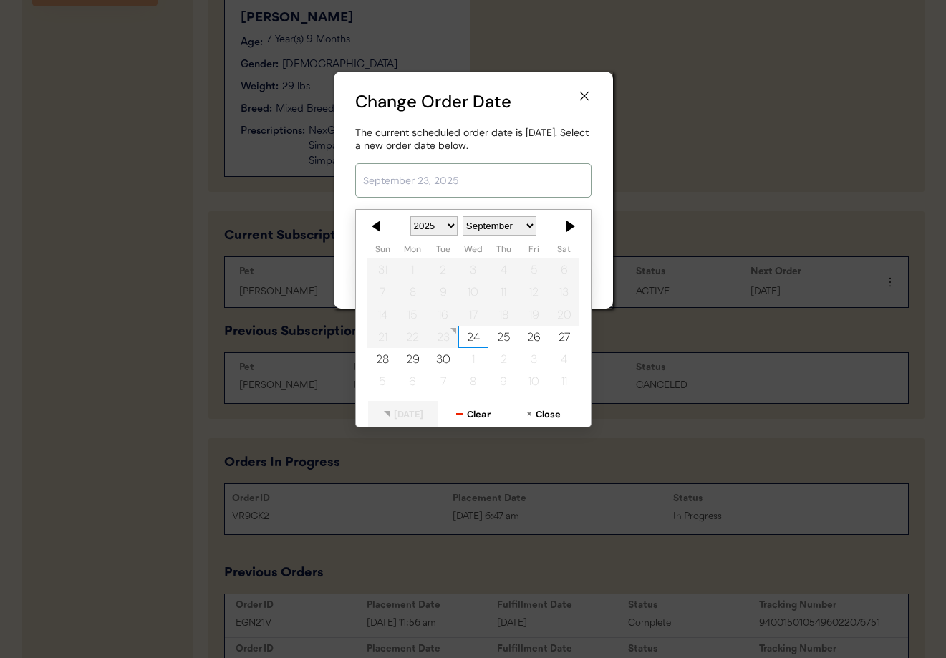
click at [411, 181] on input "text" at bounding box center [473, 180] width 236 height 34
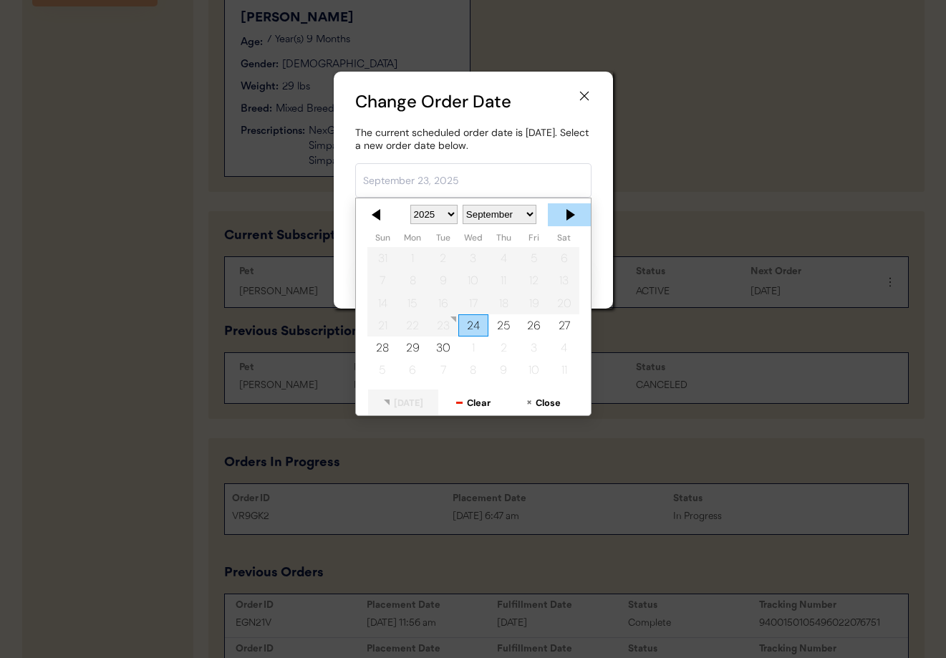
click at [566, 216] on div at bounding box center [569, 214] width 43 height 23
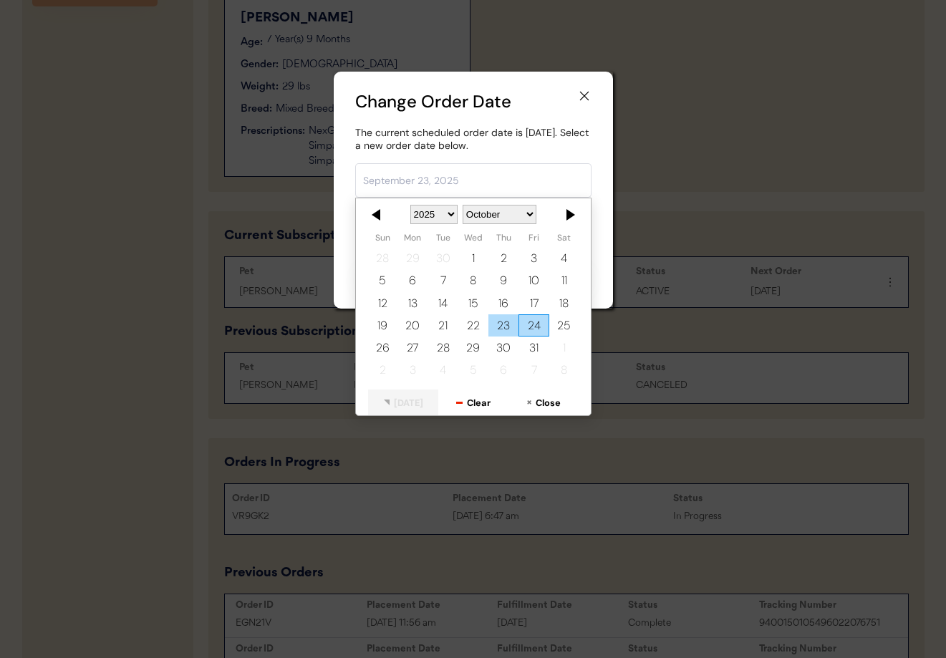
click at [511, 323] on div "23" at bounding box center [503, 325] width 30 height 22
type input "October 23, 2025"
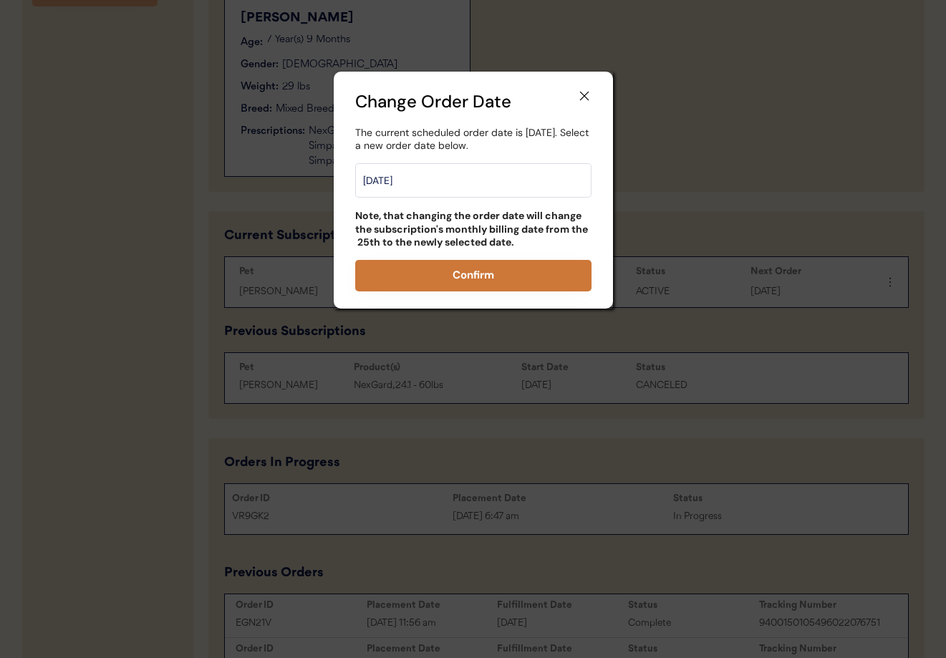
click at [492, 272] on button "Confirm" at bounding box center [473, 276] width 236 height 32
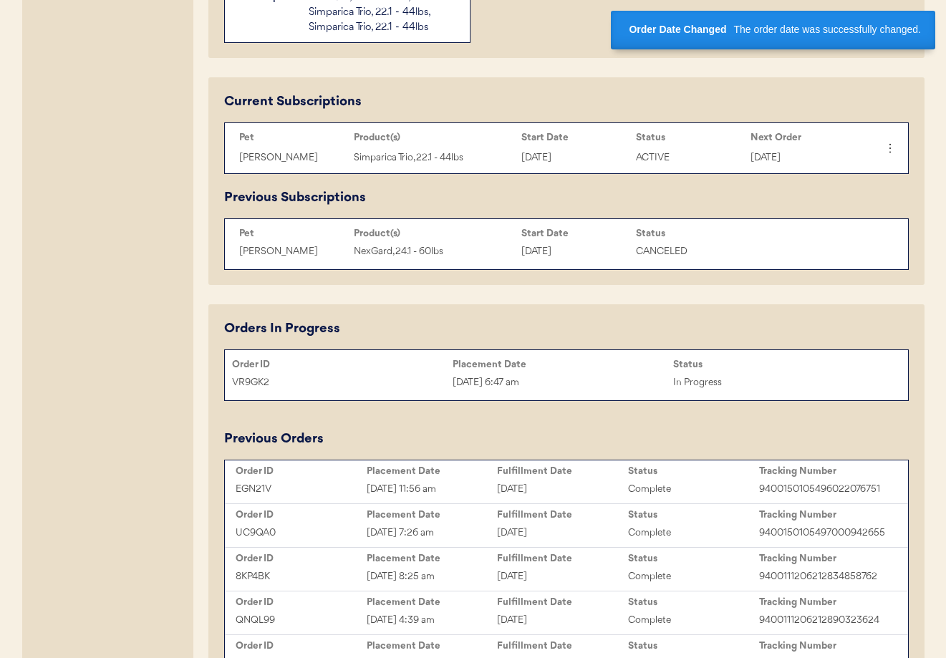
scroll to position [646, 0]
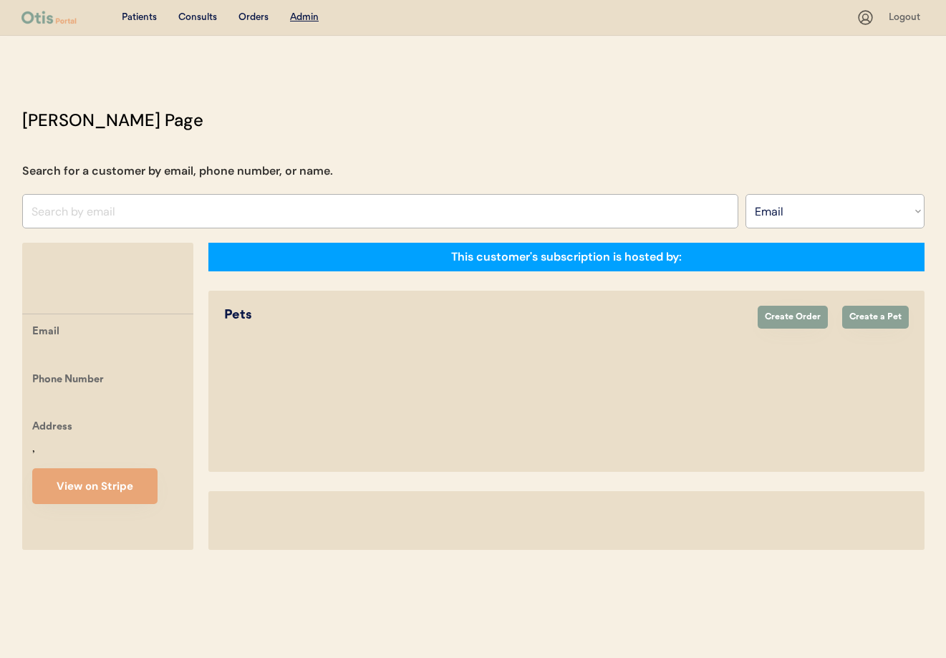
select select ""Email""
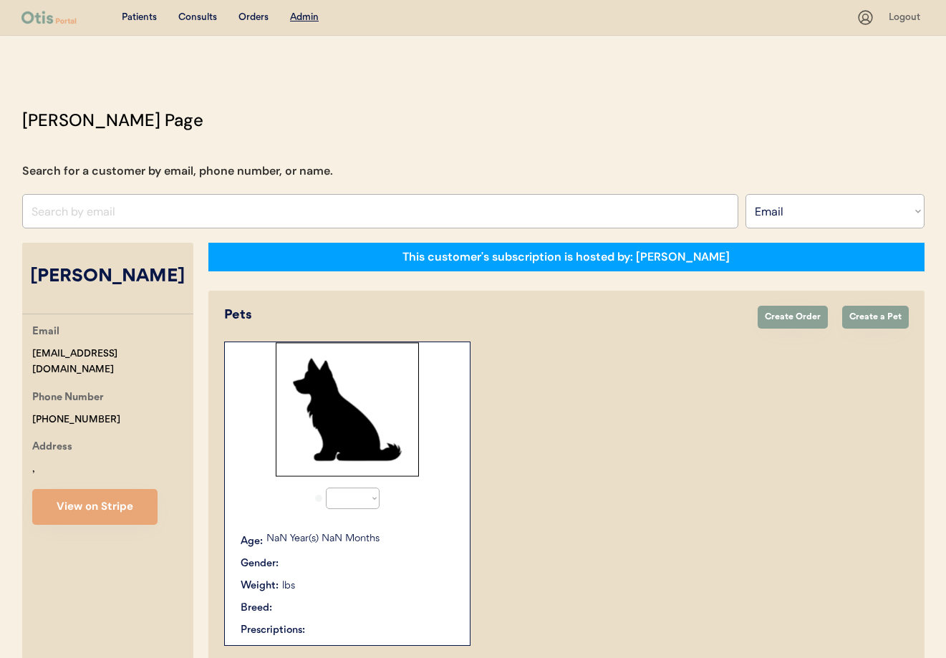
select select "true"
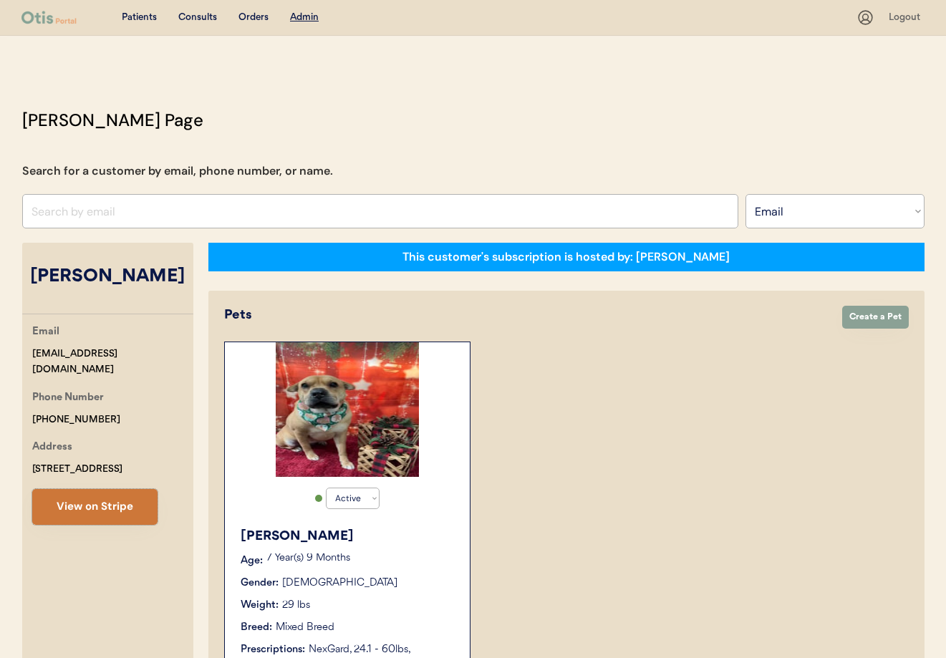
click at [110, 510] on button "View on Stripe" at bounding box center [94, 507] width 125 height 36
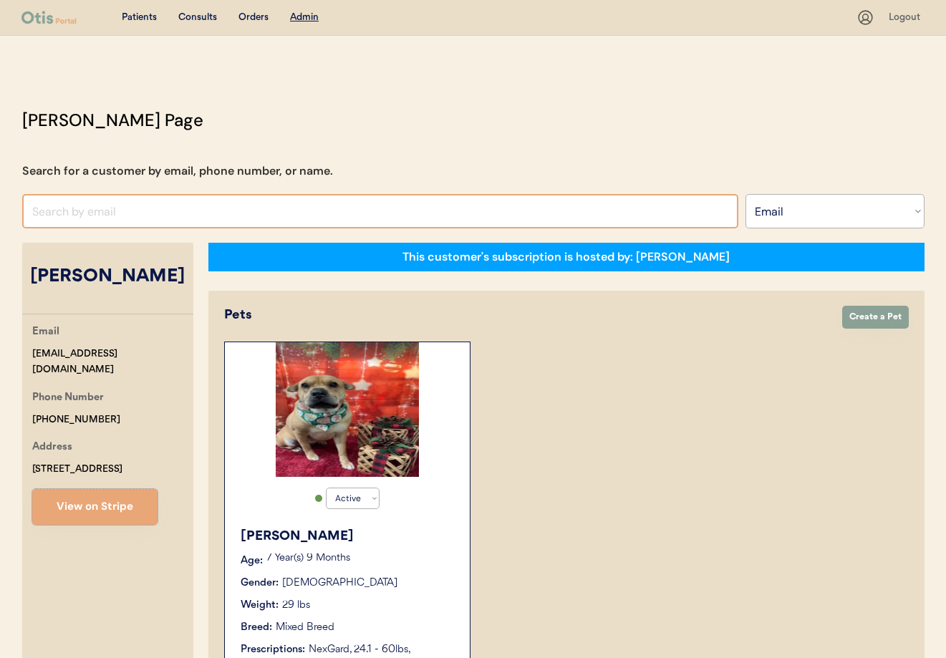
click at [187, 215] on input "input" at bounding box center [380, 211] width 716 height 34
click at [778, 218] on select "Search By Name Email Phone Number" at bounding box center [835, 211] width 179 height 34
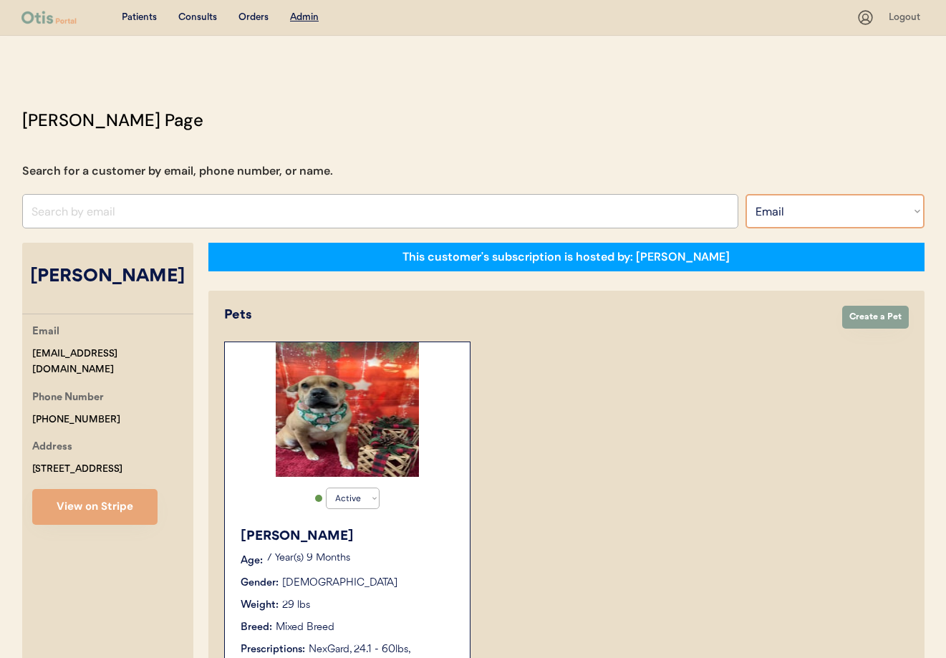
select select ""Name""
click at [746, 194] on select "Search By Name Email Phone Number" at bounding box center [835, 211] width 179 height 34
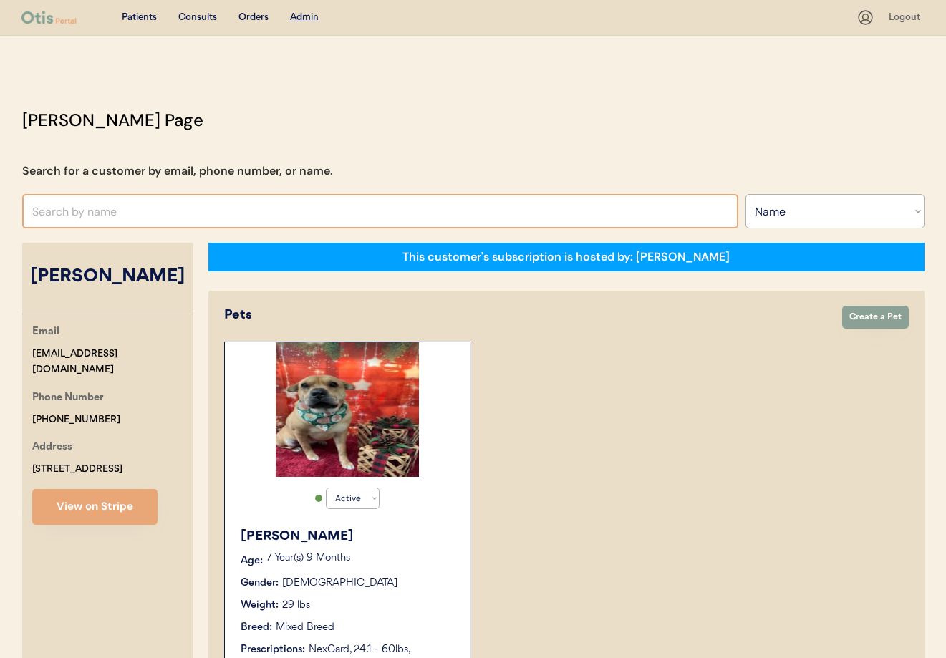
click at [170, 212] on input "text" at bounding box center [380, 211] width 716 height 34
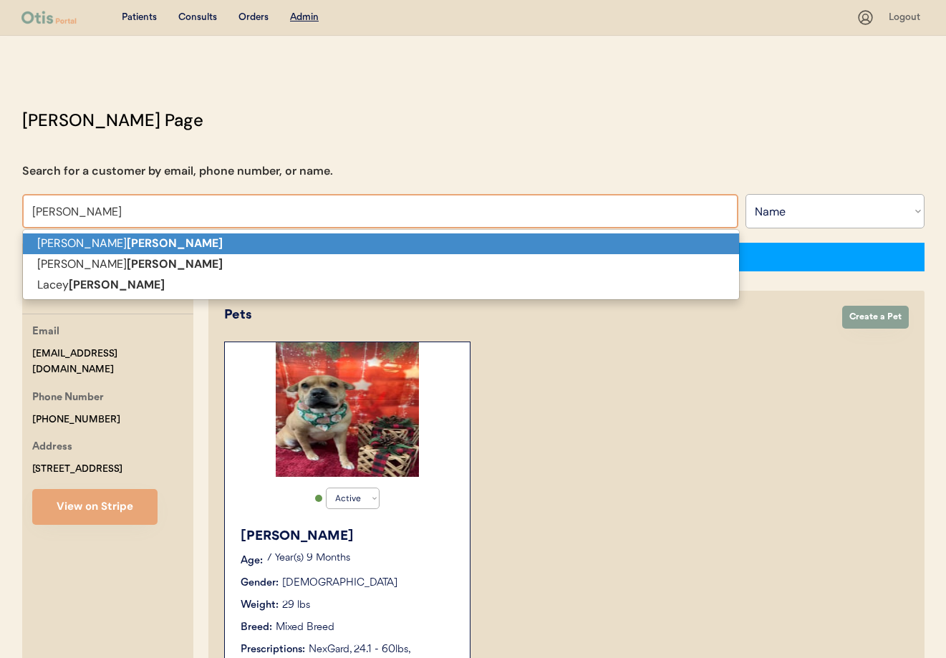
click at [154, 244] on p "[PERSON_NAME]" at bounding box center [381, 243] width 716 height 21
type input "[PERSON_NAME]"
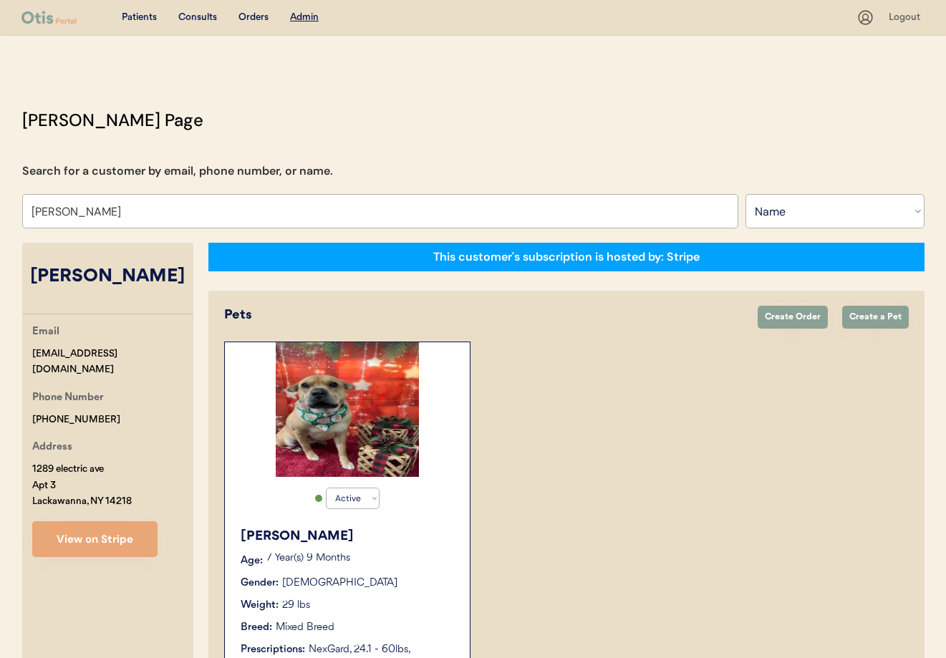
select select "true"
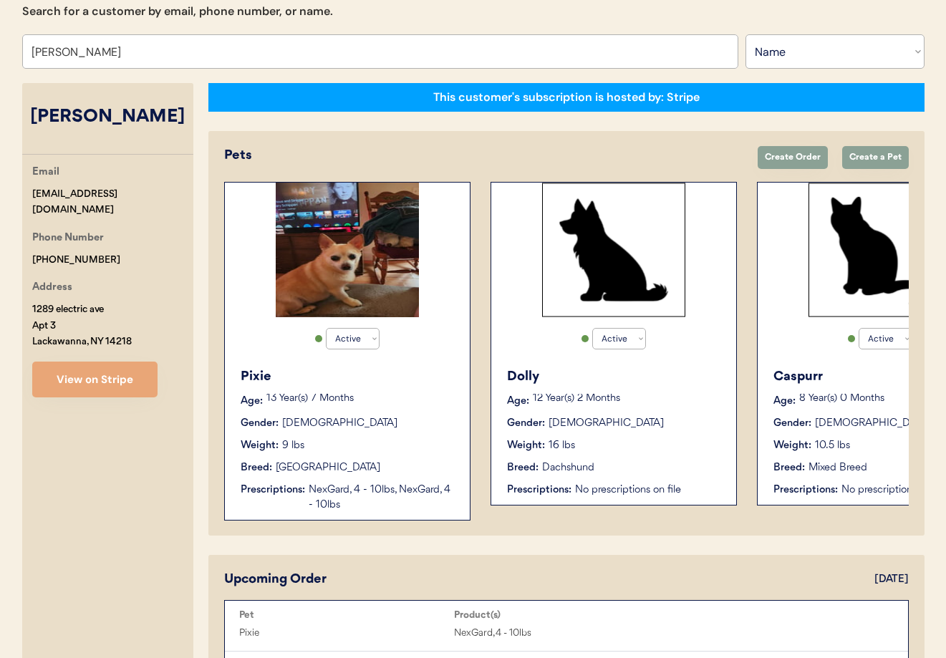
scroll to position [181, 0]
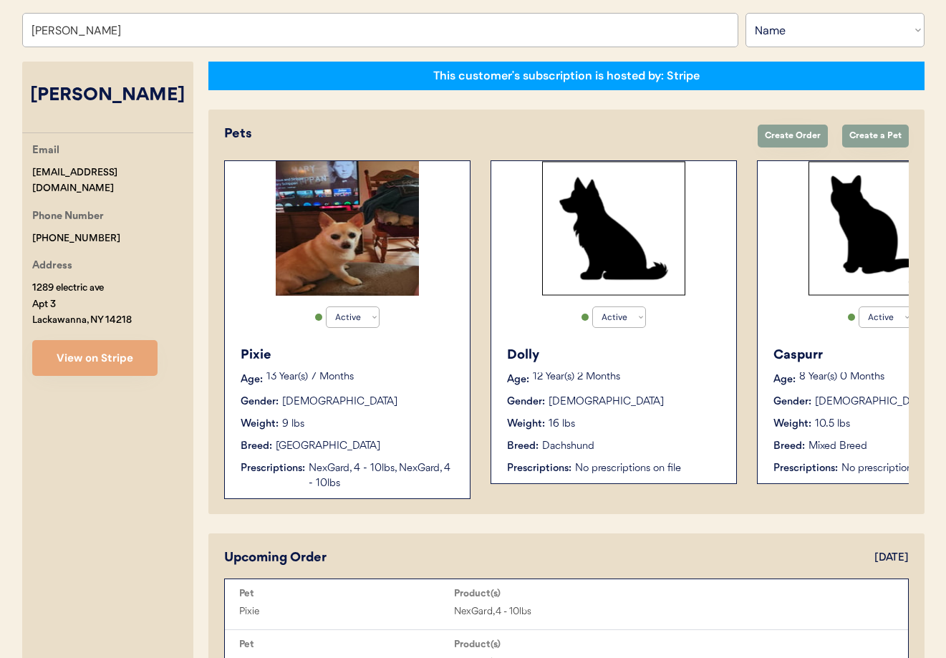
type input "[PERSON_NAME]"
click at [408, 382] on p "13 Year(s) 7 Months" at bounding box center [360, 377] width 189 height 10
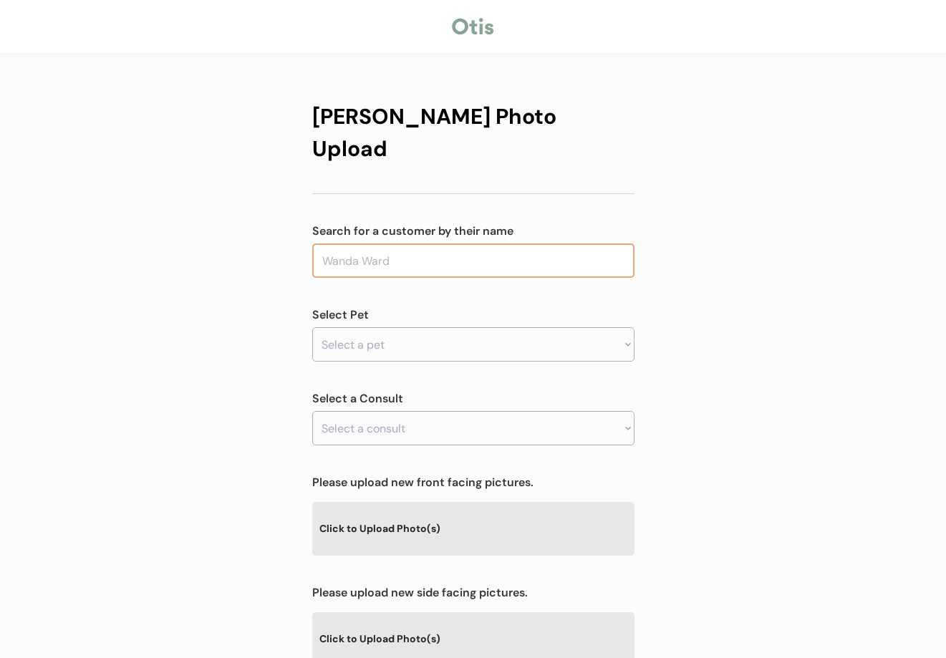
click at [390, 244] on input "text" at bounding box center [473, 261] width 322 height 34
type input "vick"
type input "vicki Gibson"
type input "vicki"
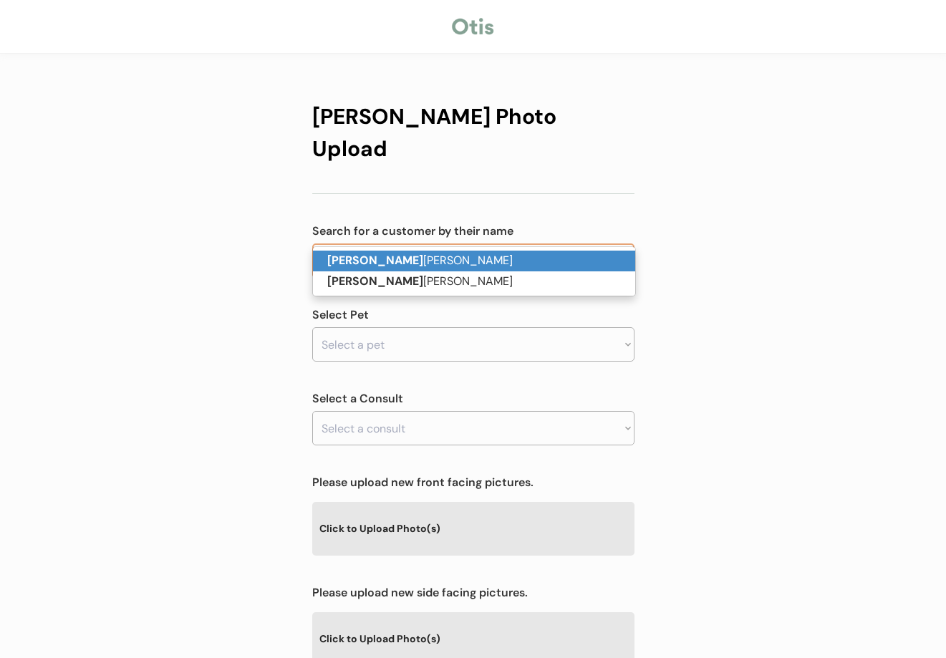
click at [392, 258] on p "Vicki Gibson" at bounding box center [474, 261] width 322 height 21
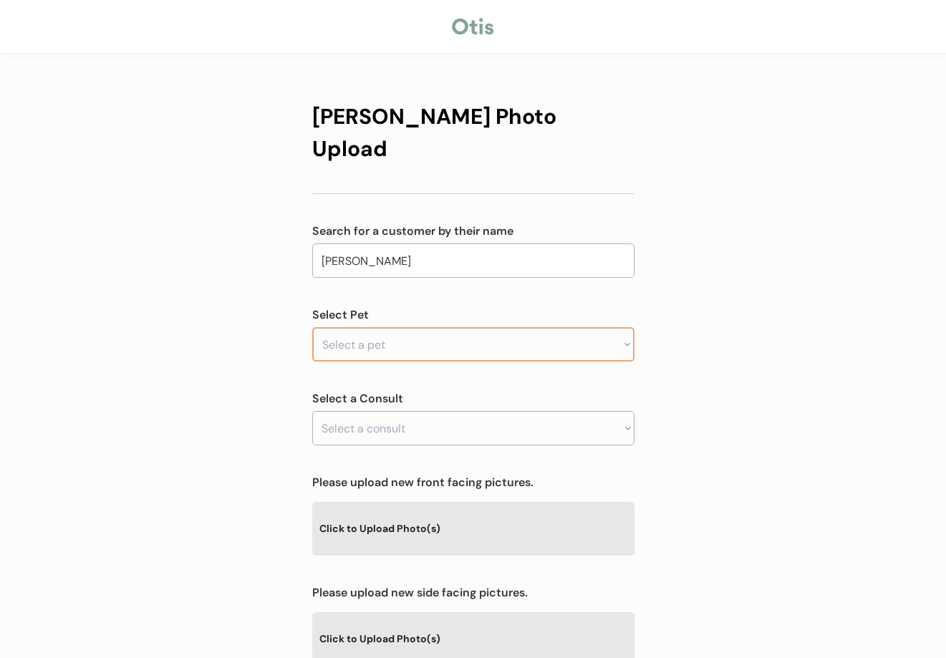
type input "Vicki Gibson"
click at [382, 327] on select "Select a pet Pixie Dolly Caspurr" at bounding box center [473, 344] width 322 height 34
click at [433, 327] on select "Select a pet Pixie Dolly Caspurr" at bounding box center [473, 344] width 322 height 34
select select ""1348695171700984260__LOOKUP__1694875638390x297670498149990400""
click at [312, 327] on select "Select a pet Pixie Dolly Caspurr" at bounding box center [473, 344] width 322 height 34
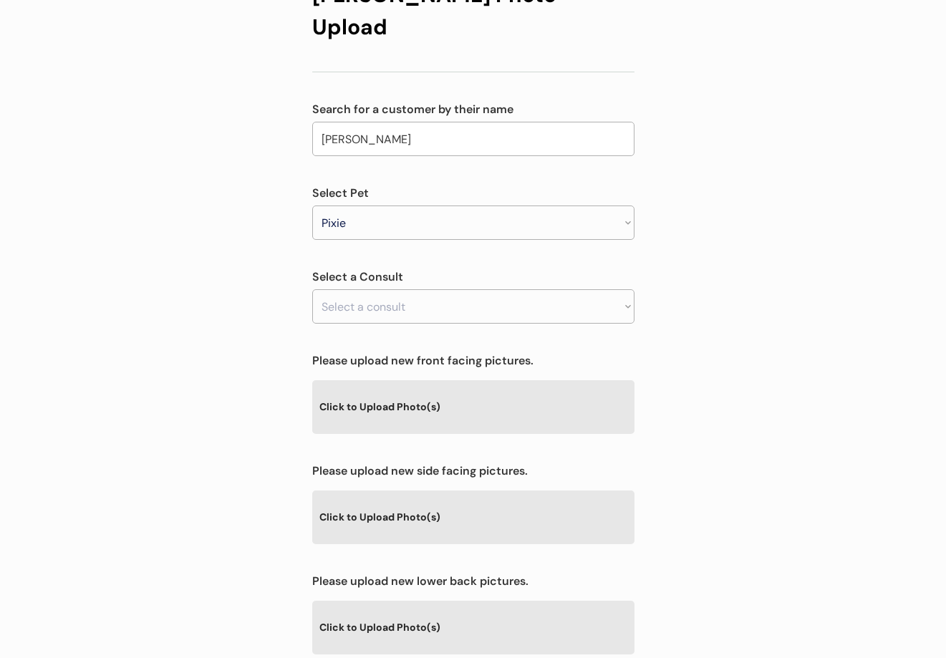
scroll to position [124, 0]
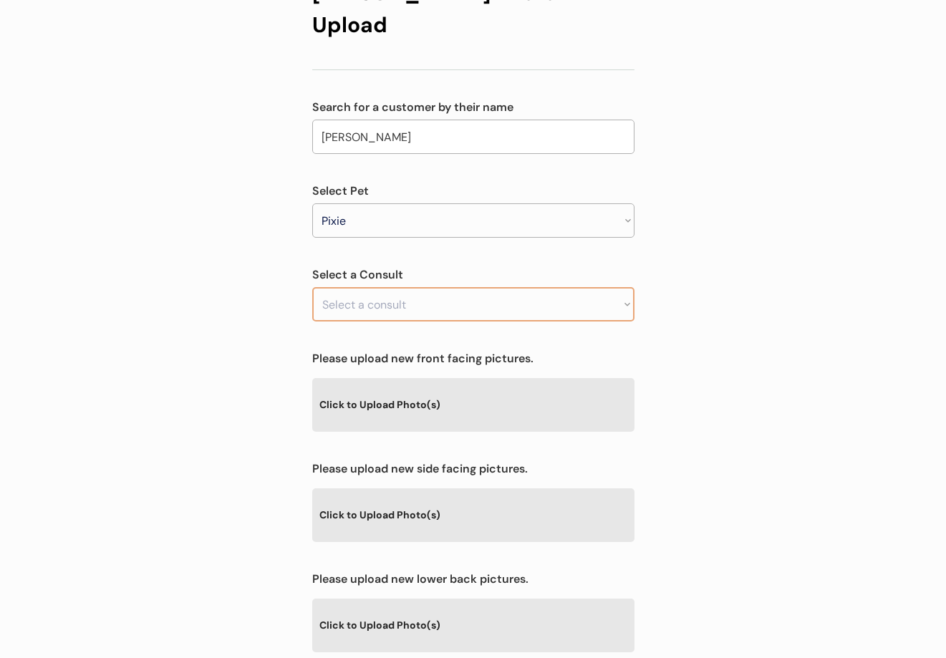
click at [411, 287] on select "Select a consult Prescription renewal" at bounding box center [473, 304] width 322 height 34
select select ""1348695171700984260__LOOKUP__1758242920656x962167915834245100""
click at [312, 287] on select "Select a consult Prescription renewal" at bounding box center [473, 304] width 322 height 34
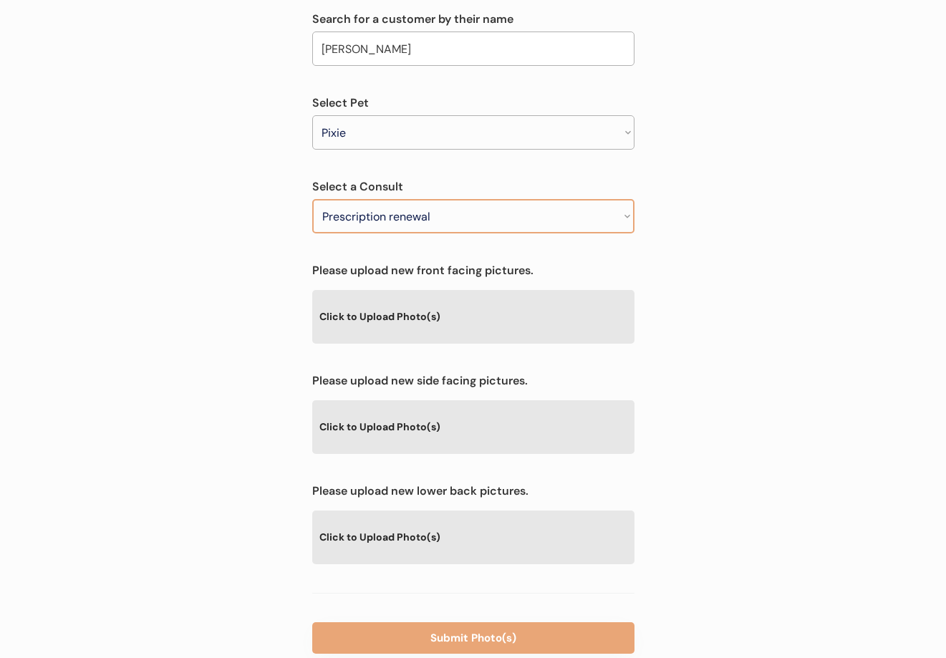
scroll to position [233, 0]
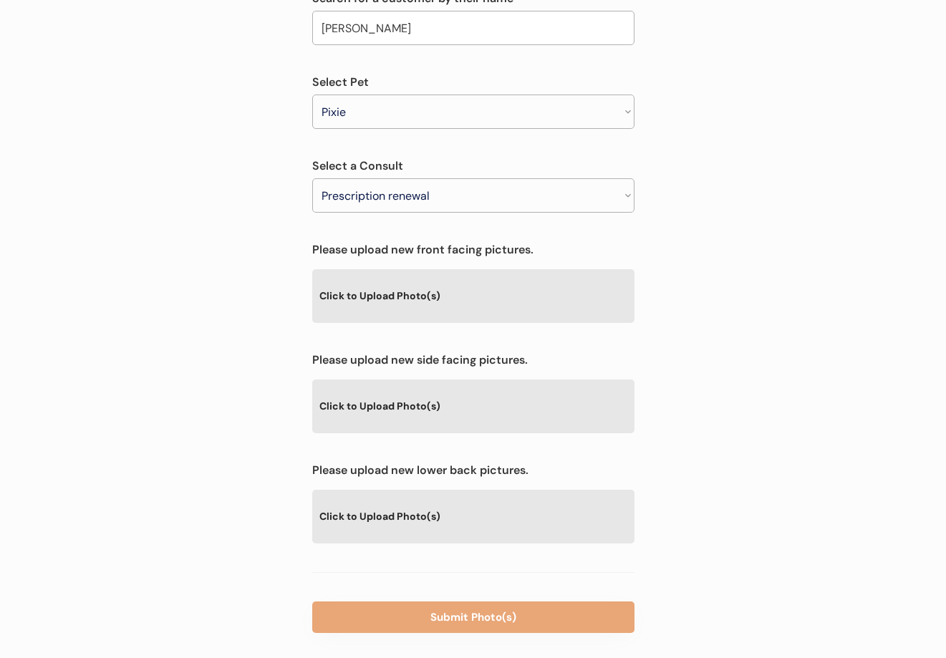
click at [417, 269] on div "Click to Upload Photo(s)" at bounding box center [473, 295] width 322 height 52
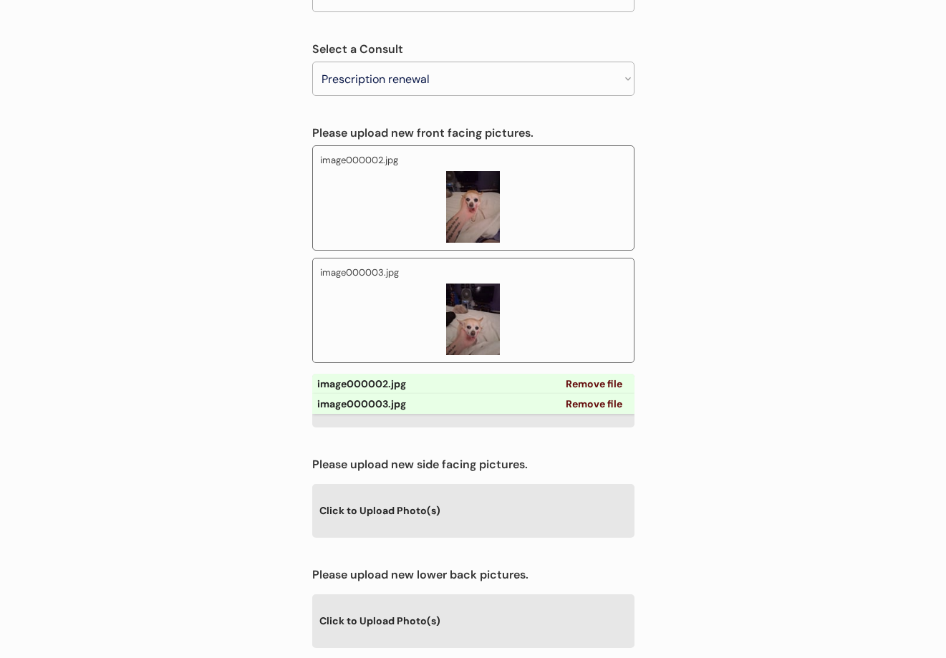
scroll to position [390, 0]
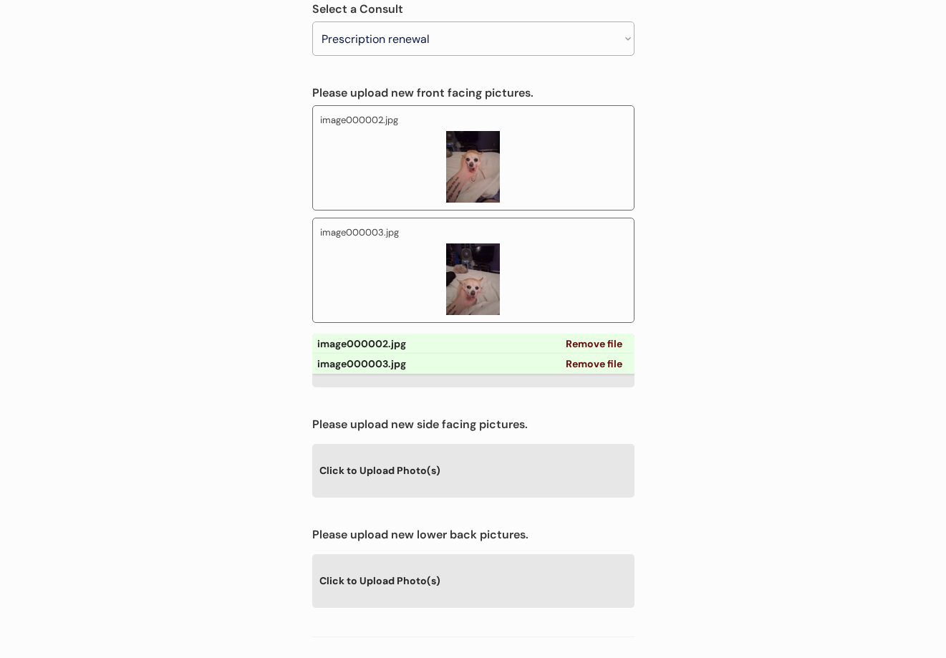
click at [456, 444] on div "Click to Upload Photo(s)" at bounding box center [473, 470] width 322 height 52
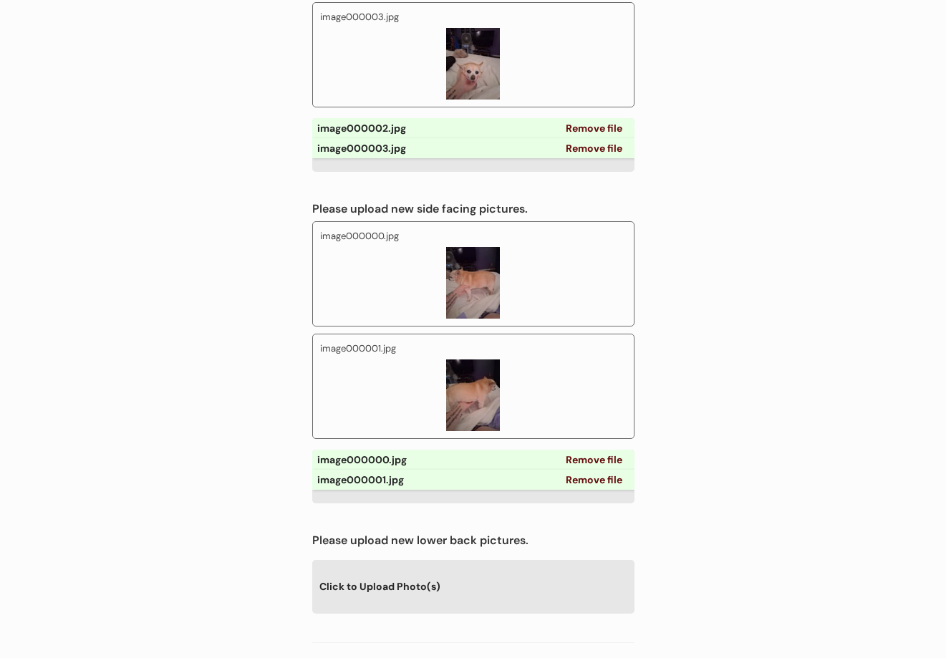
scroll to position [675, 0]
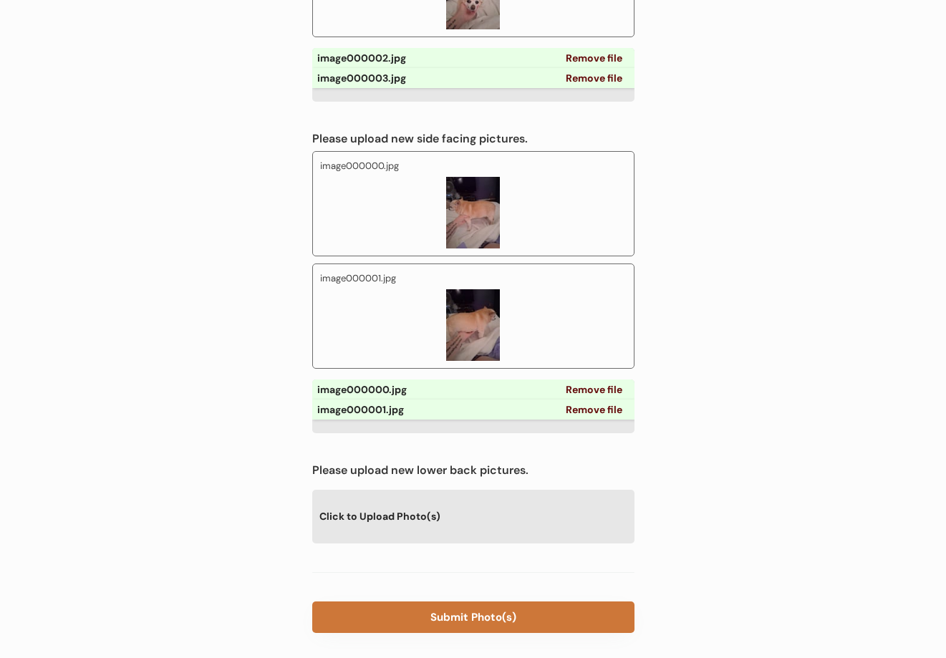
click at [481, 602] on button "Submit Photo(s)" at bounding box center [473, 618] width 322 height 32
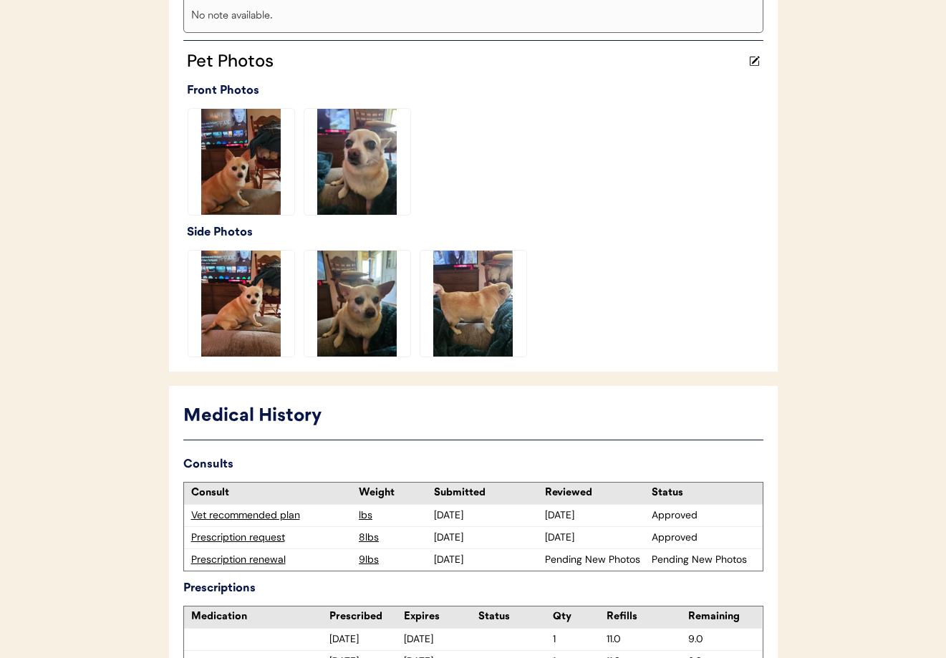
scroll to position [473, 0]
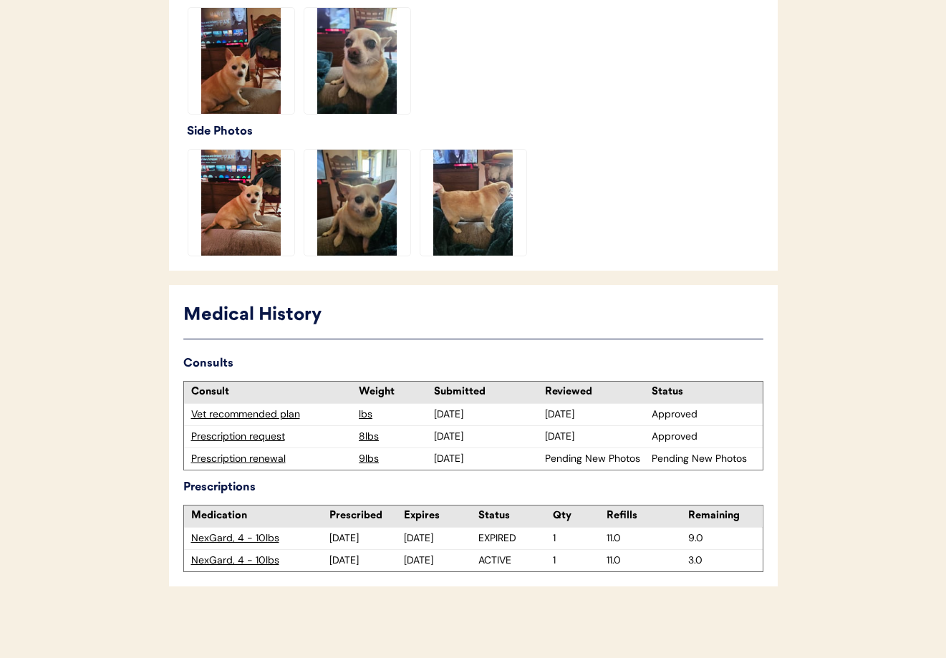
click at [249, 463] on div "Prescription renewal" at bounding box center [271, 459] width 161 height 14
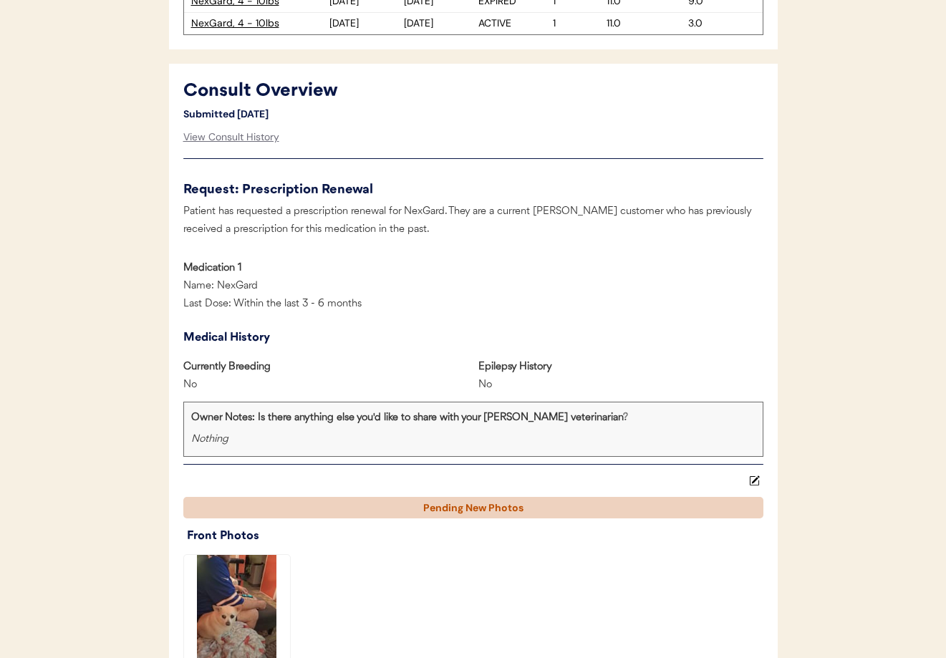
scroll to position [612, 0]
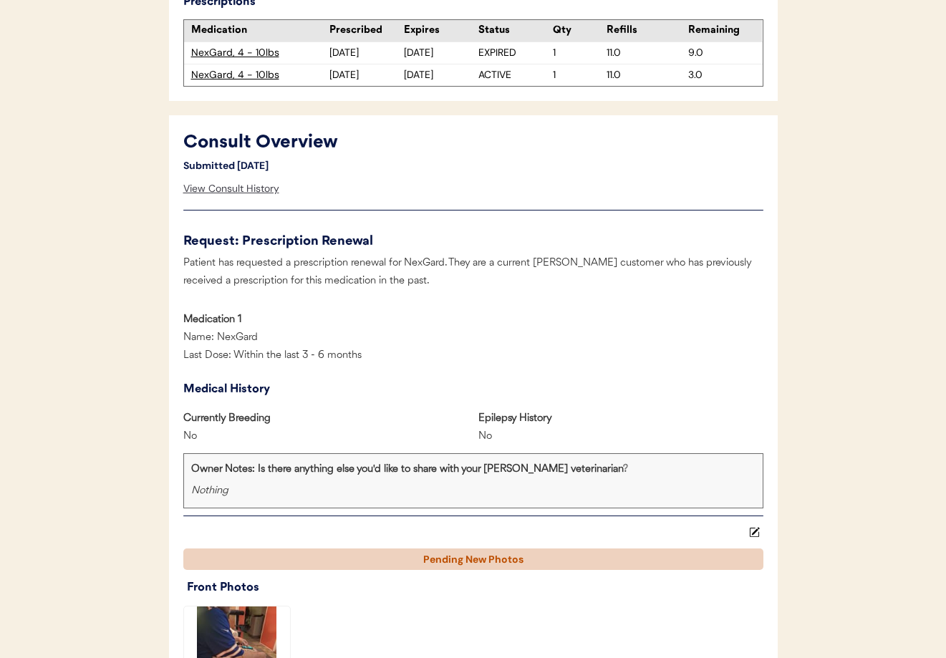
click at [212, 190] on div "View Consult History" at bounding box center [231, 189] width 96 height 29
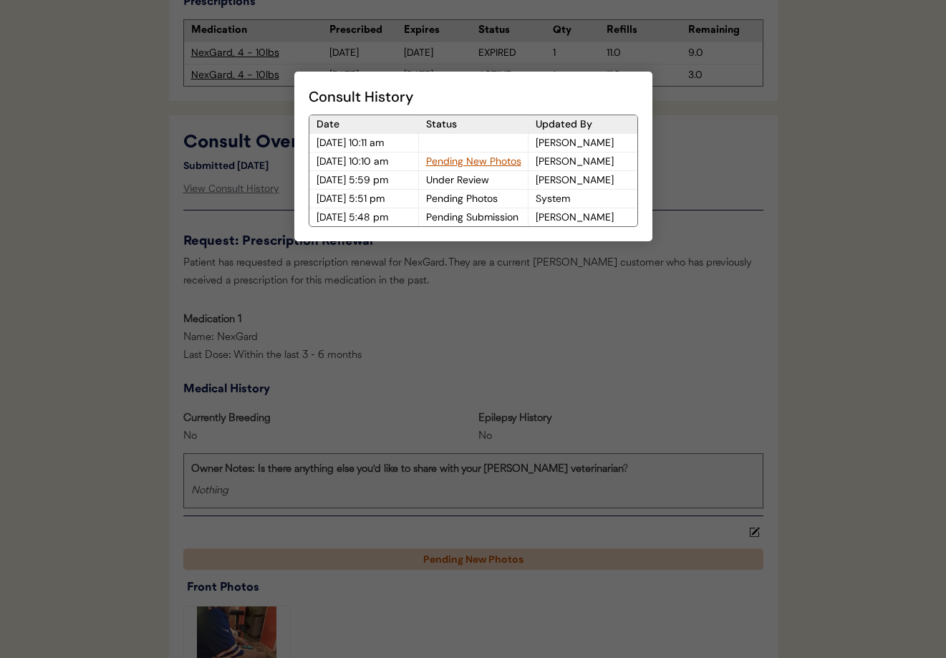
click at [459, 160] on div "Pending New Photos" at bounding box center [473, 162] width 109 height 18
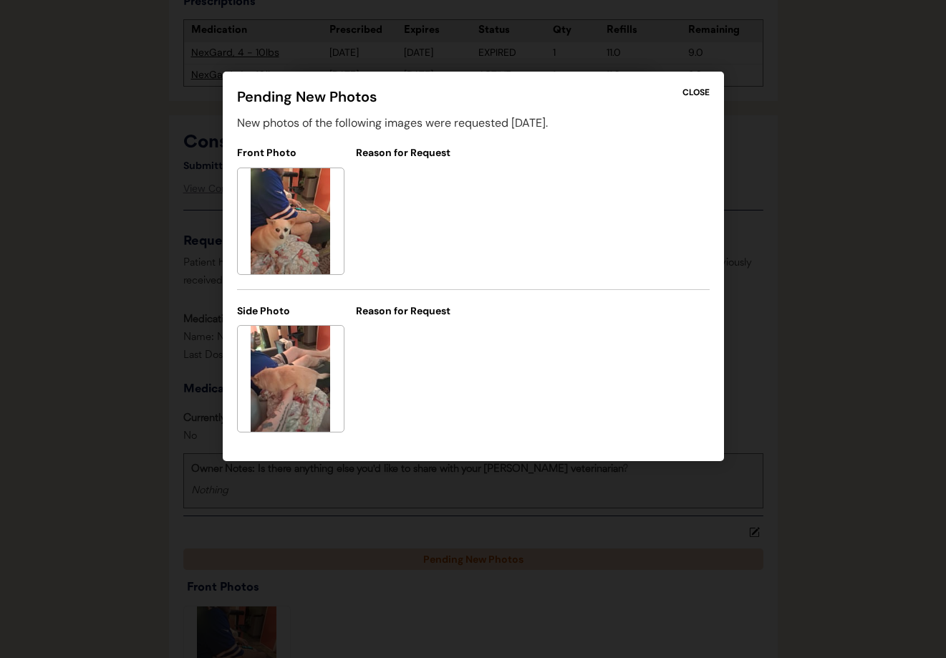
click at [698, 91] on div "CLOSE" at bounding box center [696, 92] width 27 height 13
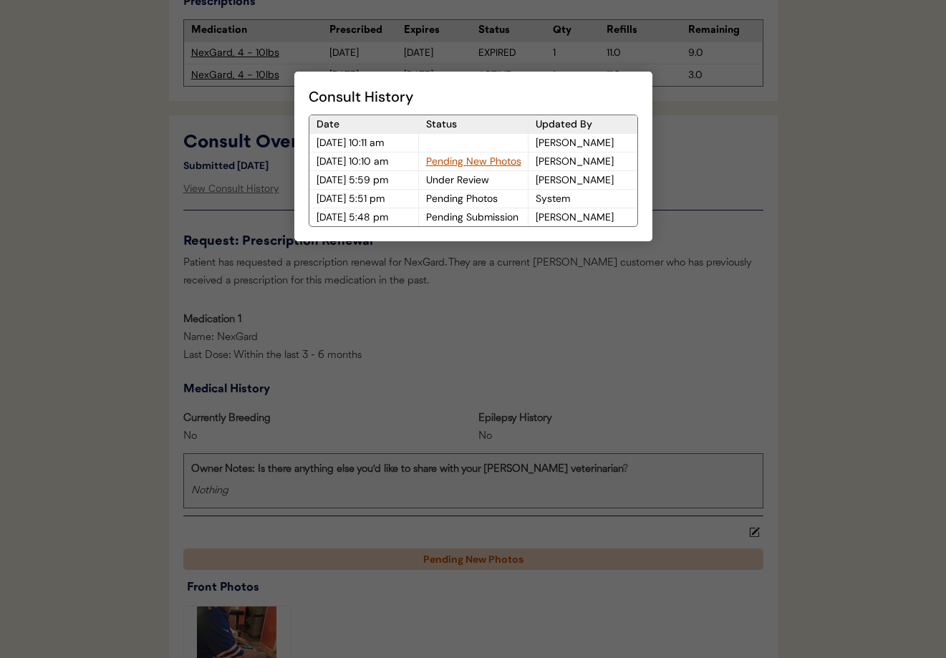
click at [685, 229] on div at bounding box center [473, 329] width 946 height 658
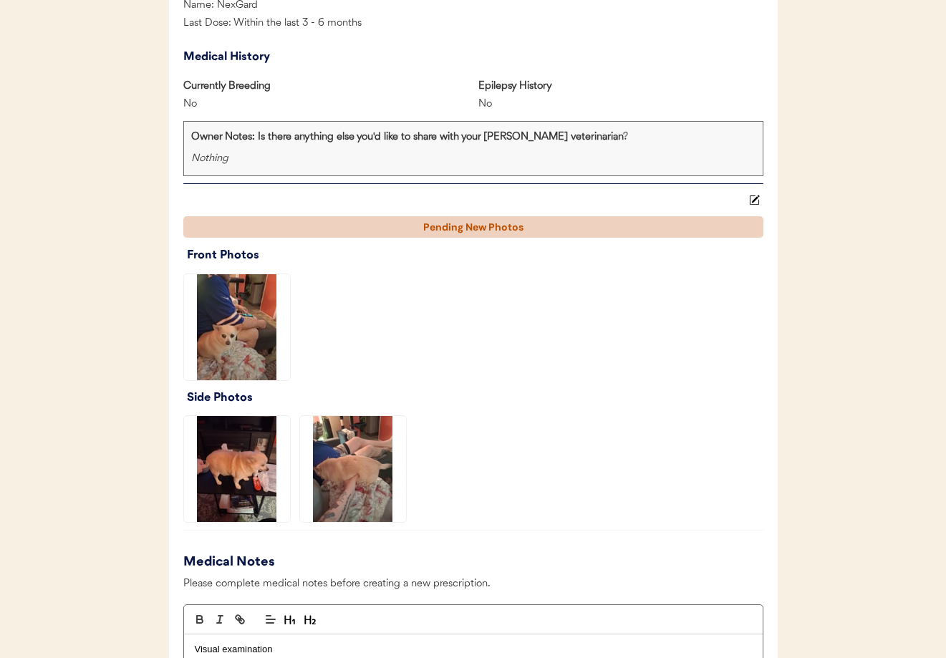
scroll to position [1084, 0]
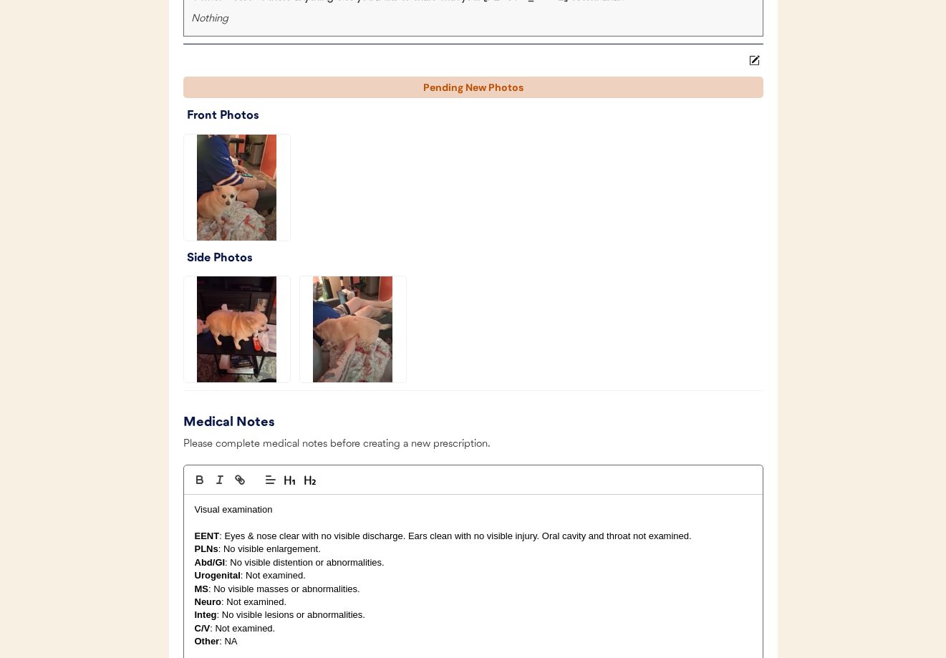
click at [357, 348] on img at bounding box center [353, 329] width 106 height 106
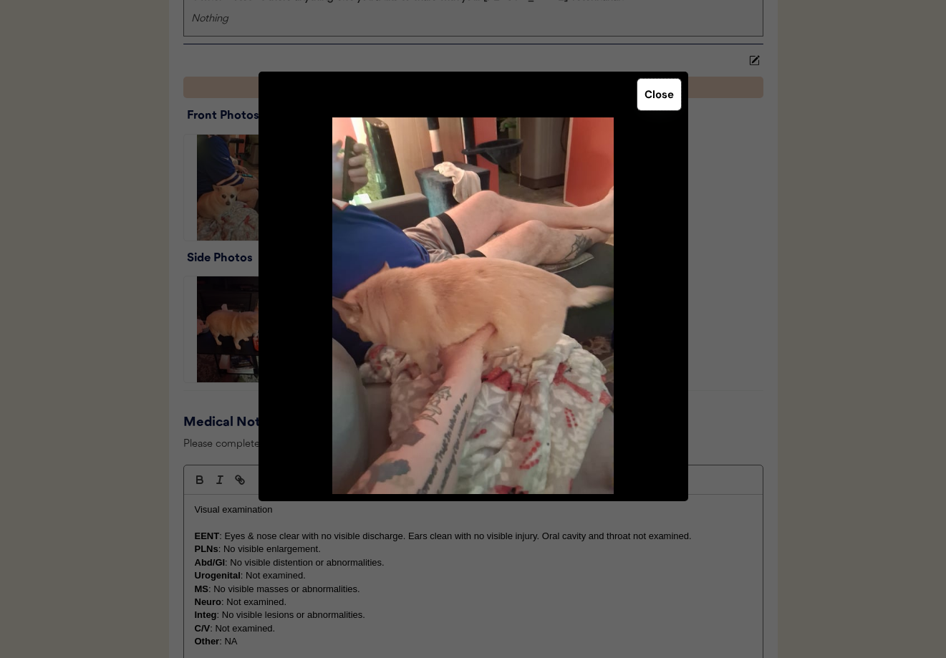
click at [657, 94] on button "Close" at bounding box center [659, 95] width 44 height 32
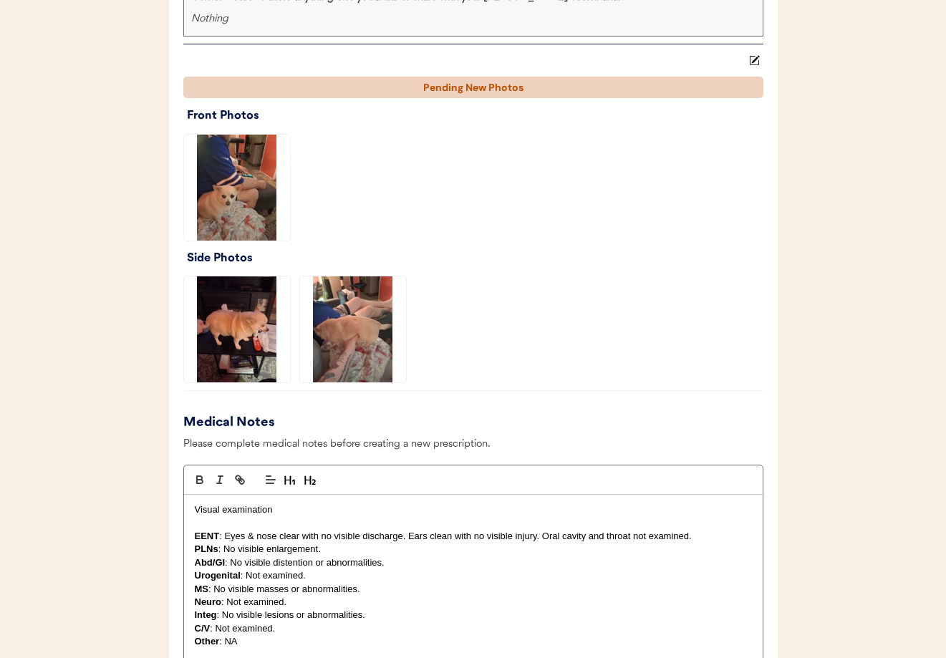
click at [703, 206] on div at bounding box center [473, 187] width 580 height 107
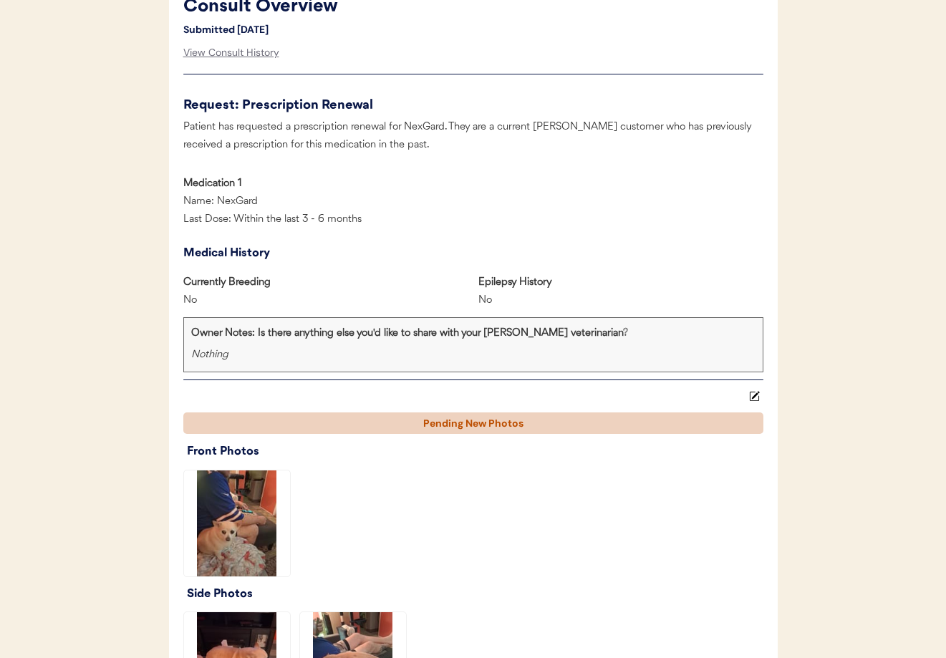
scroll to position [927, 0]
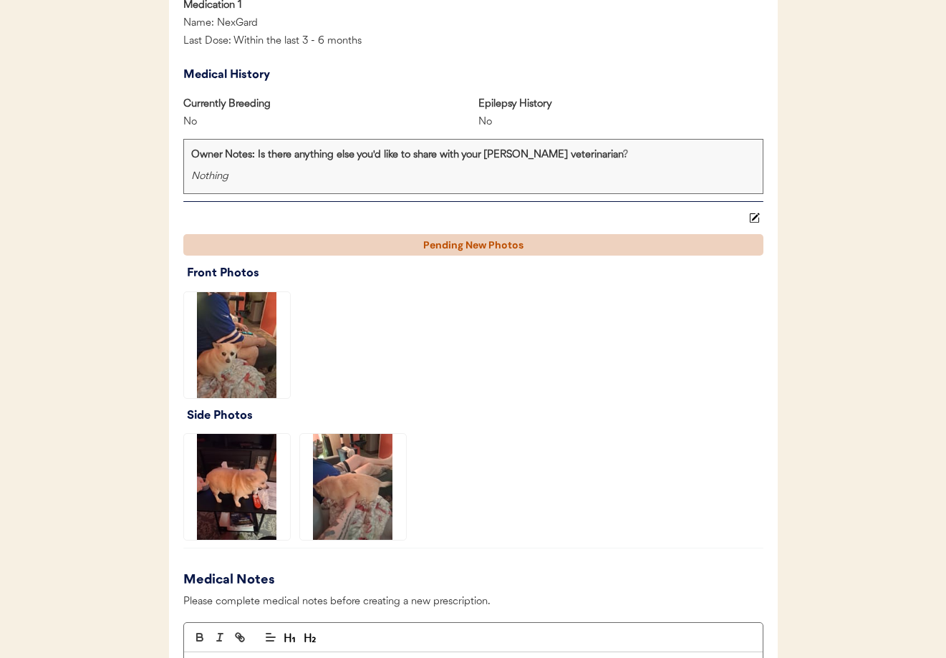
click at [240, 367] on img at bounding box center [237, 345] width 106 height 106
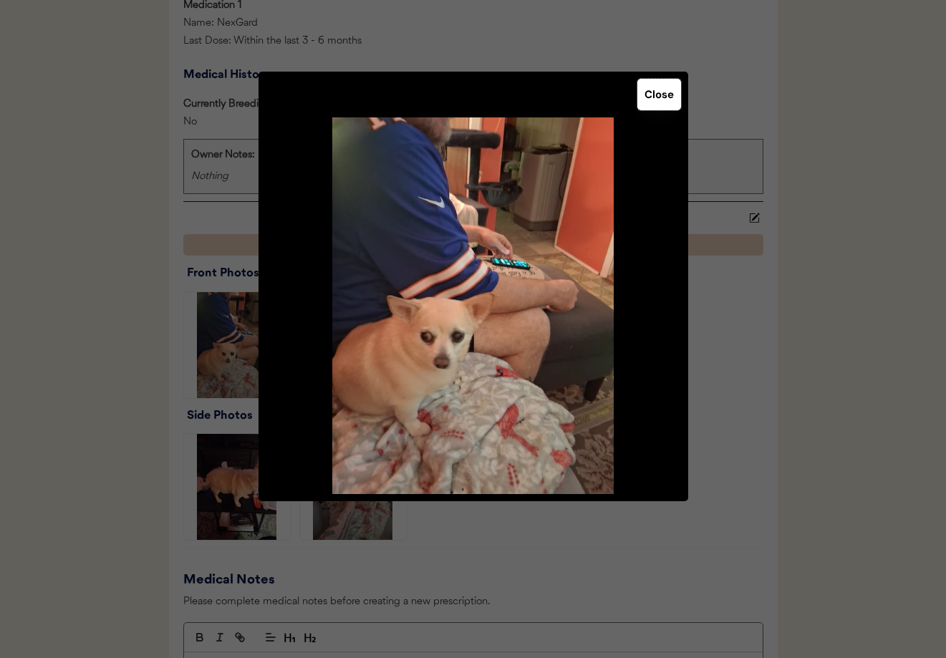
click at [662, 99] on button "Close" at bounding box center [659, 95] width 44 height 32
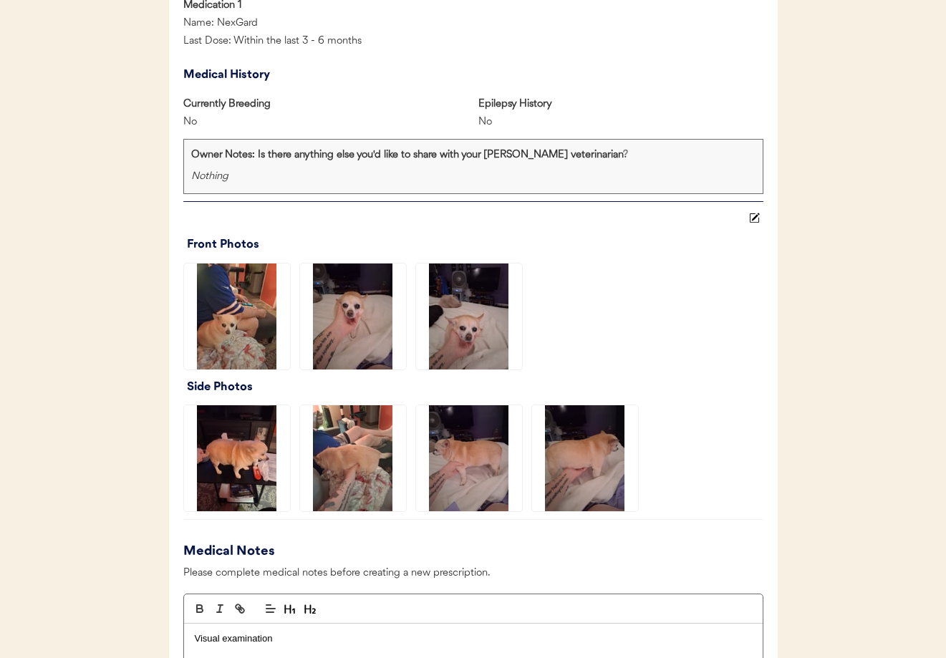
click at [478, 468] on img at bounding box center [469, 458] width 106 height 106
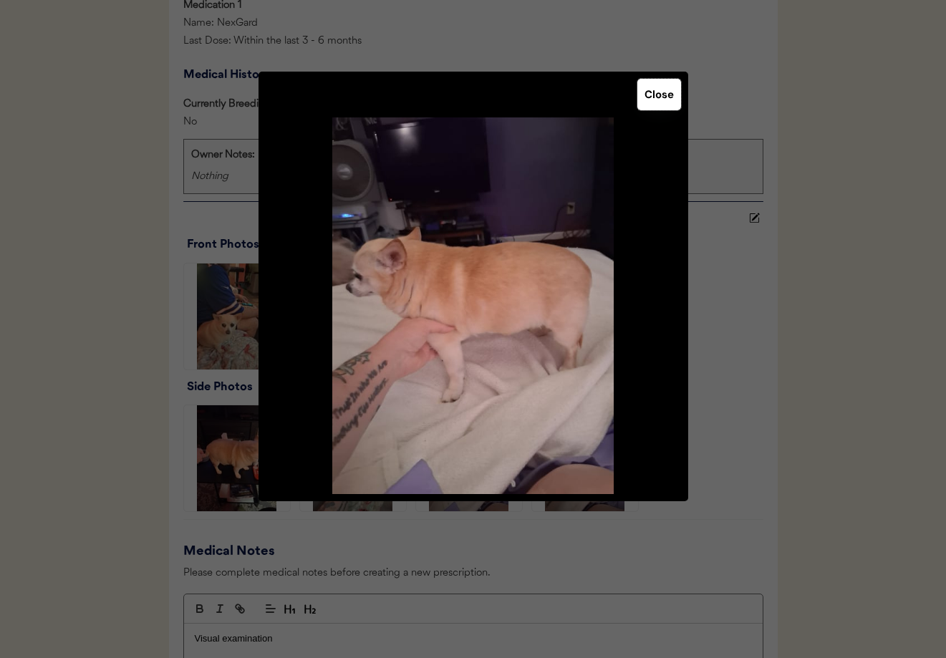
click at [659, 97] on button "Close" at bounding box center [659, 95] width 44 height 32
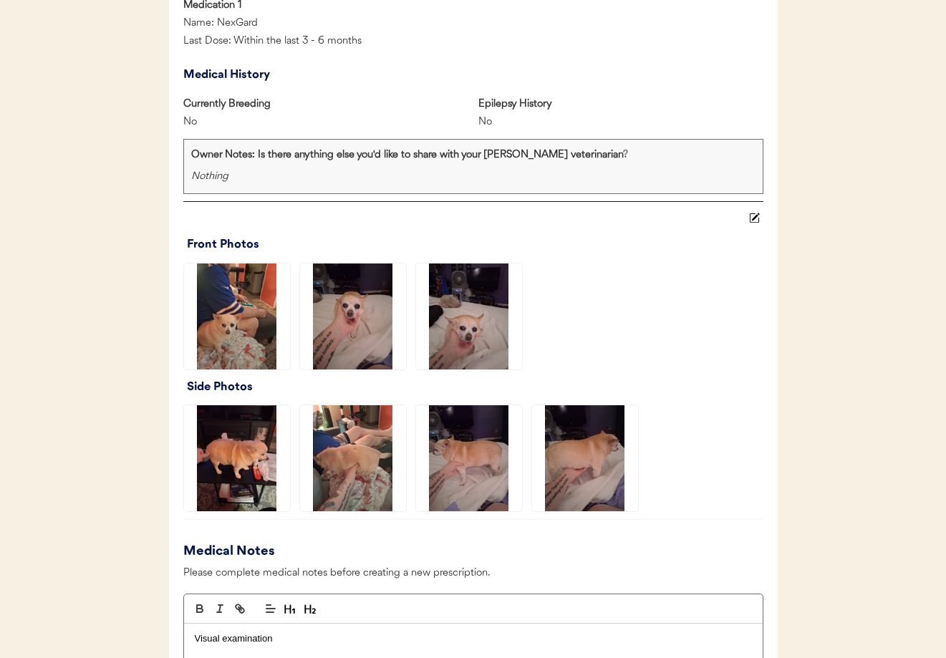
click at [592, 429] on img at bounding box center [585, 458] width 106 height 106
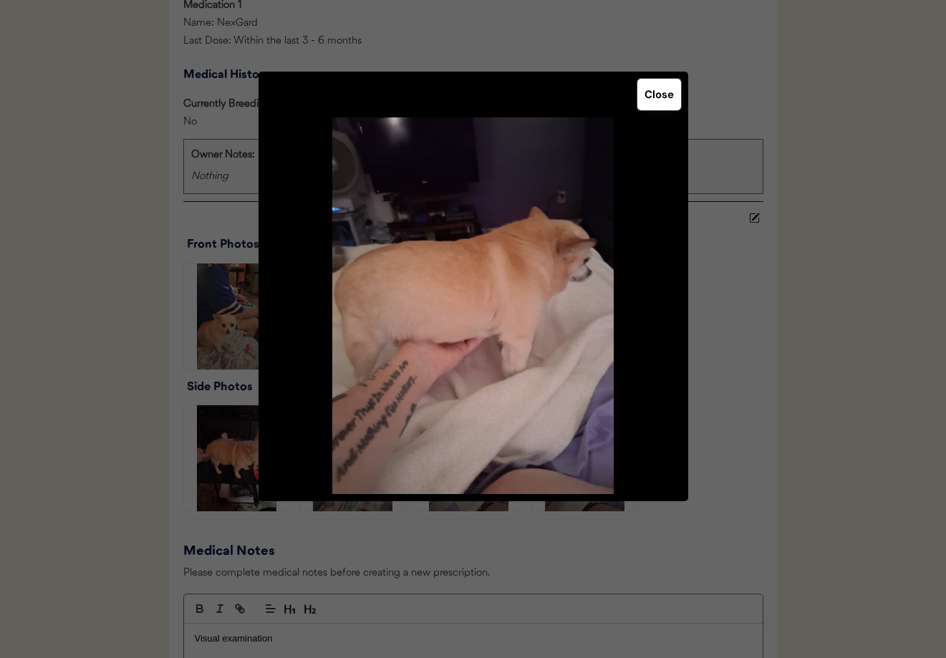
click at [661, 100] on button "Close" at bounding box center [659, 95] width 44 height 32
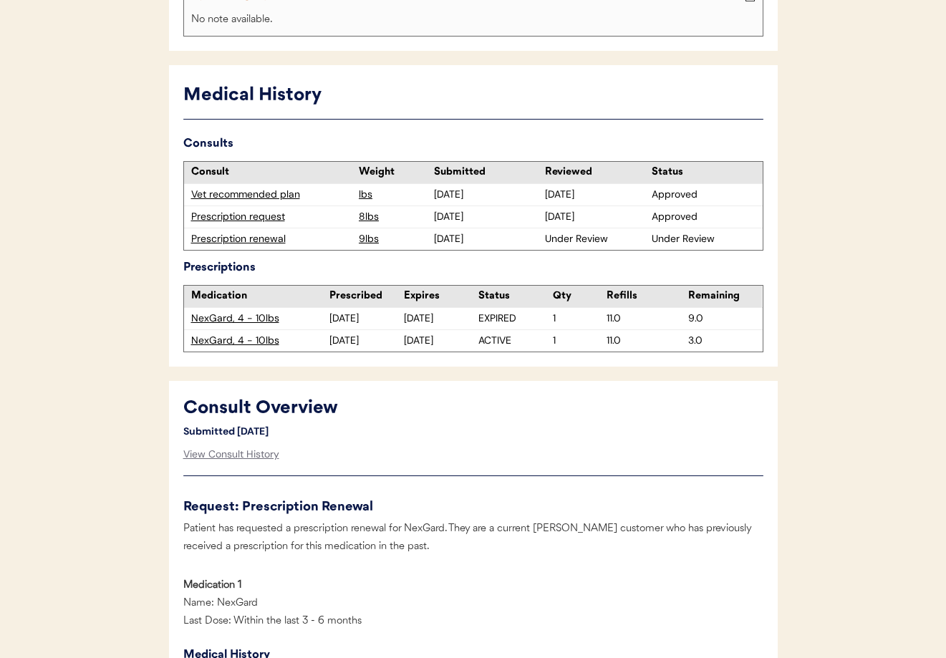
scroll to position [0, 0]
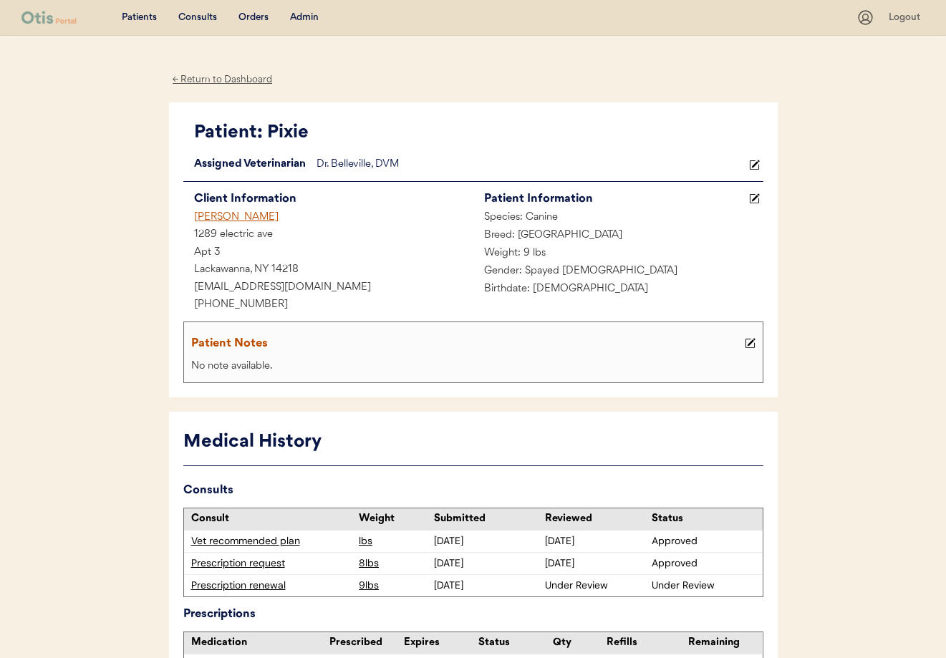
click at [300, 16] on div "Admin" at bounding box center [304, 18] width 29 height 14
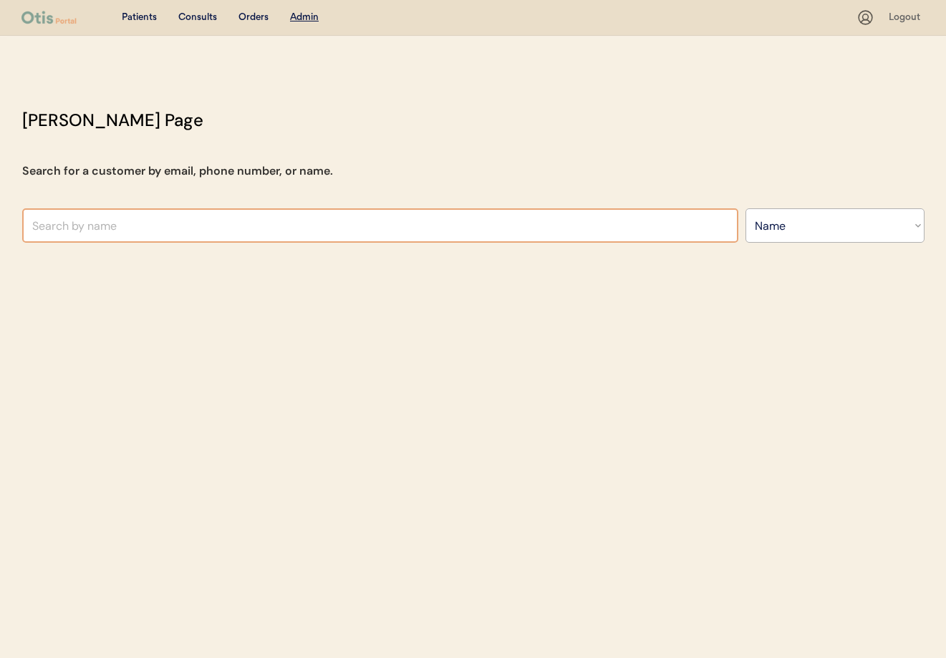
select select ""Name""
click at [410, 228] on input "text" at bounding box center [380, 225] width 716 height 34
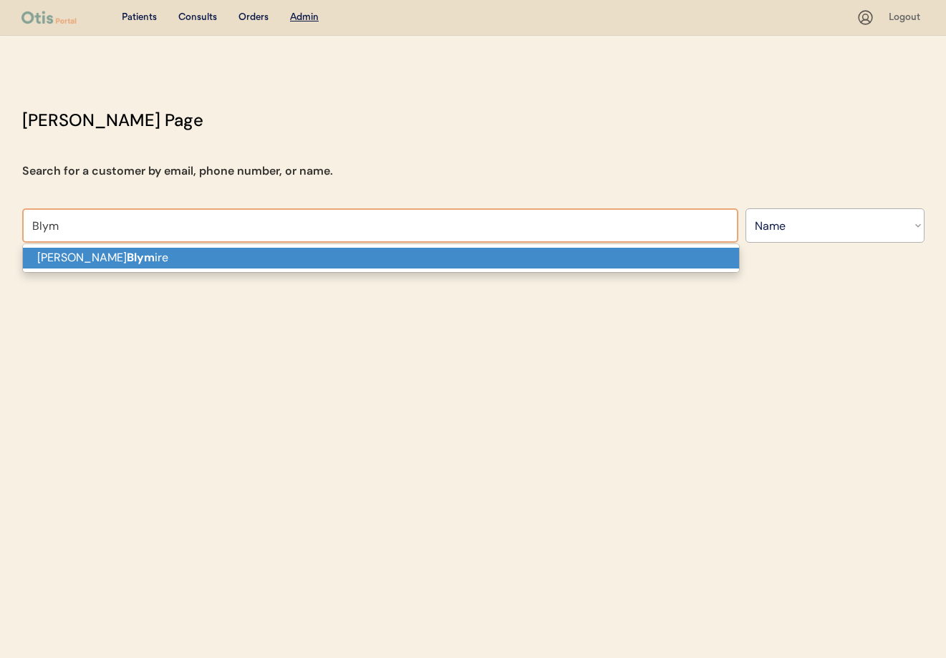
click at [405, 256] on p "[PERSON_NAME] ire" at bounding box center [381, 258] width 716 height 21
type input "[PERSON_NAME]"
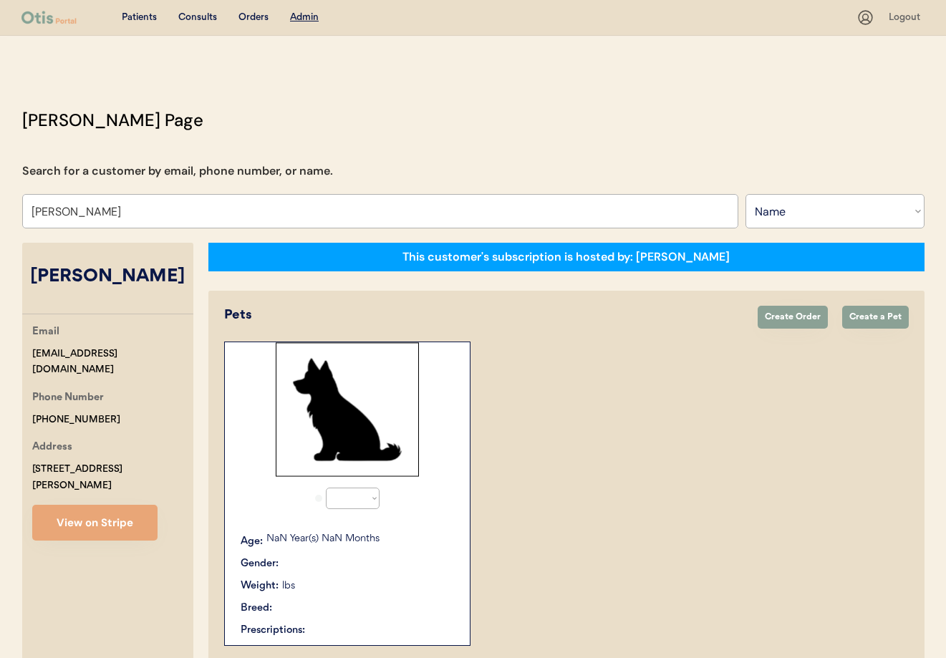
select select "true"
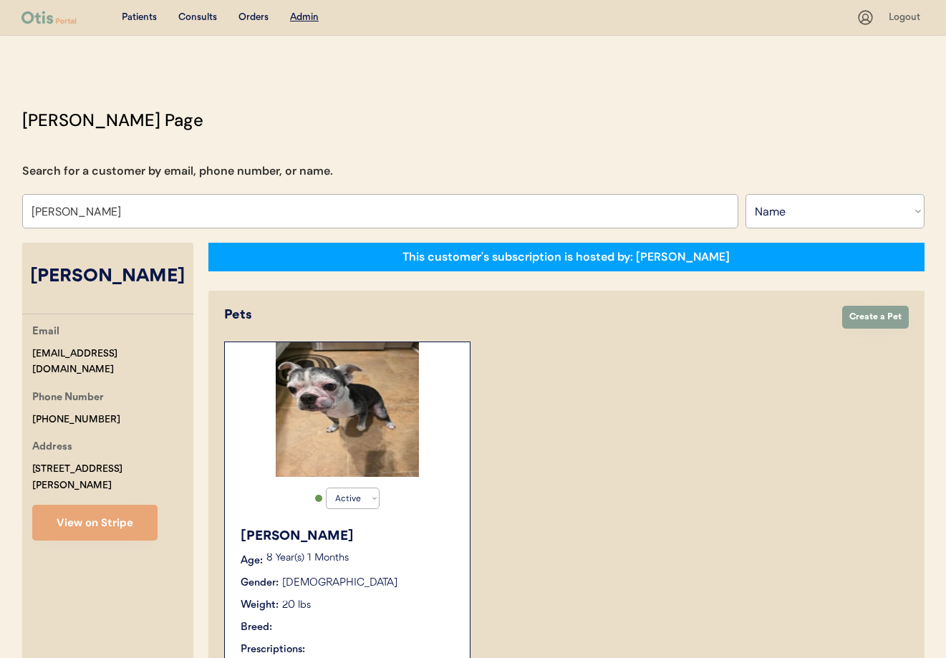
type input "[PERSON_NAME]"
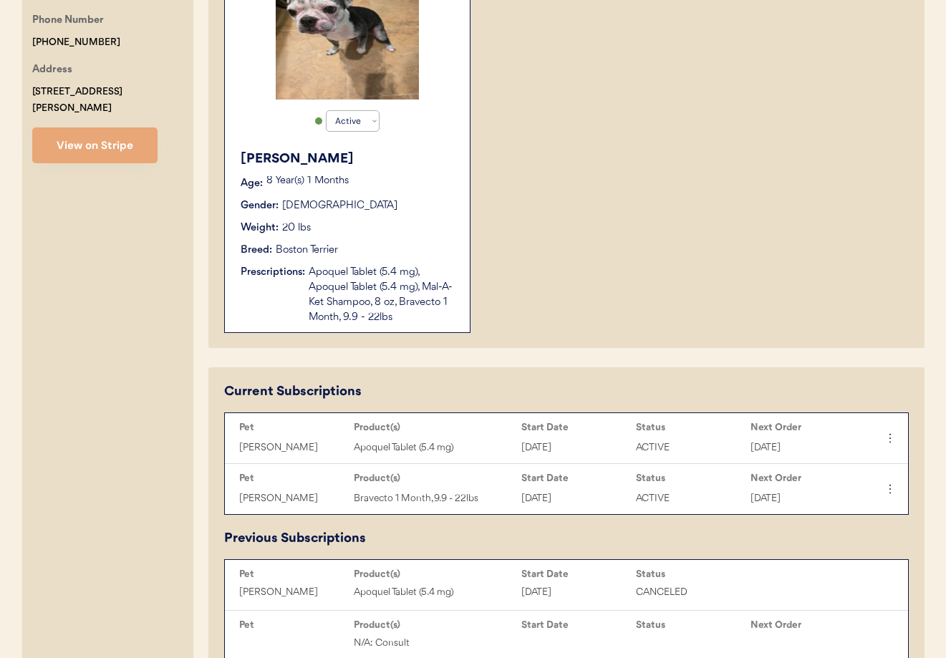
scroll to position [418, 0]
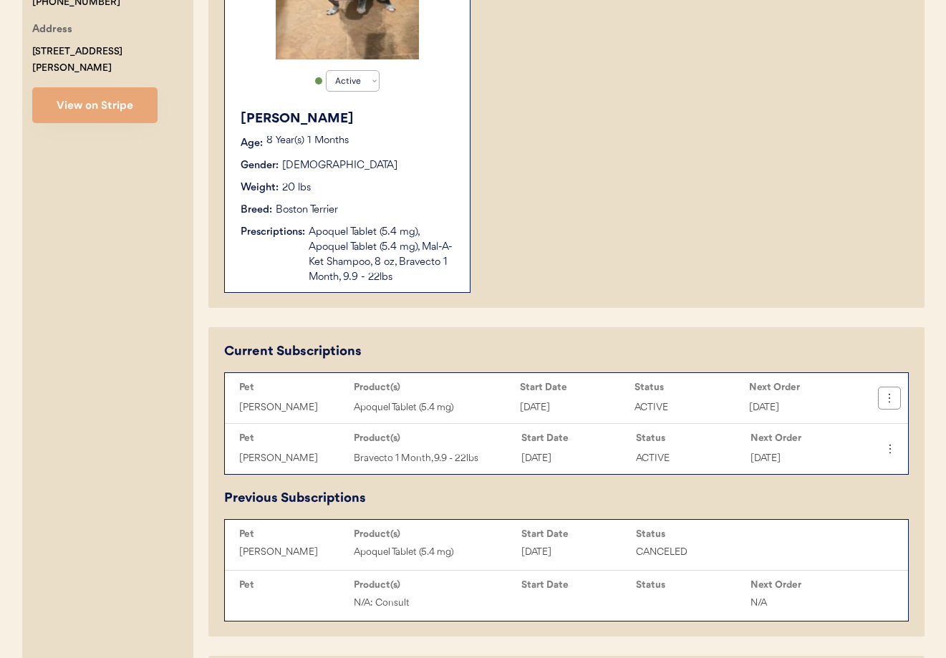
click at [897, 402] on button at bounding box center [889, 397] width 21 height 21
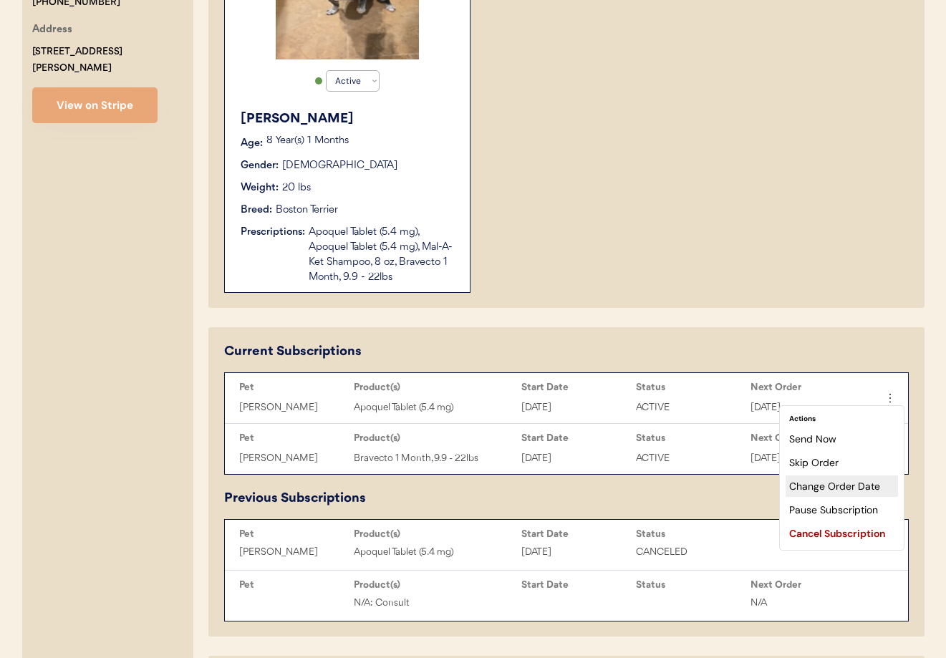
click at [852, 484] on div "Change Order Date" at bounding box center [842, 486] width 112 height 21
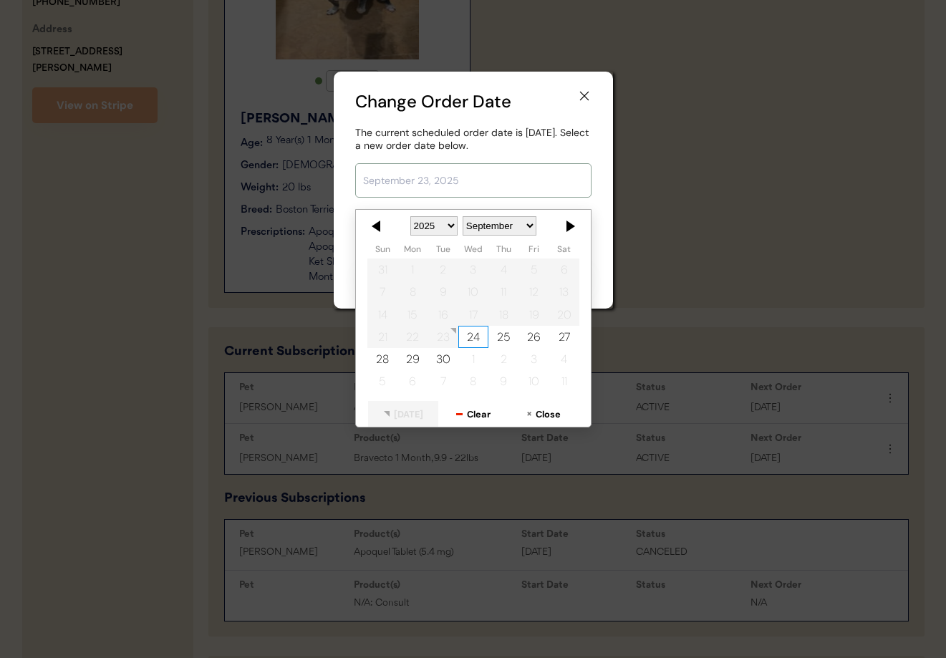
click at [427, 186] on input "text" at bounding box center [473, 180] width 236 height 34
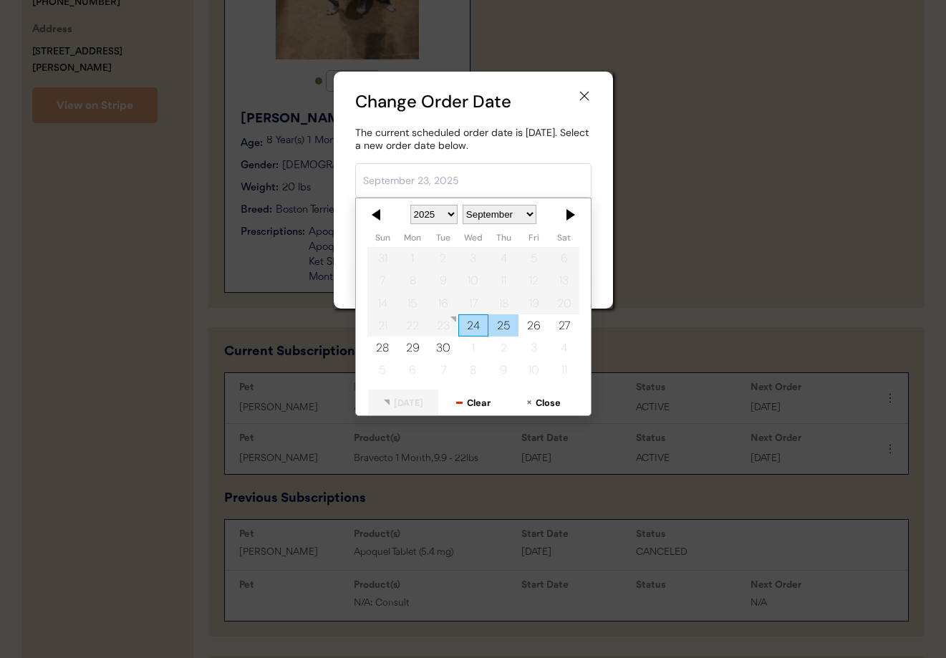
click at [504, 329] on div "25" at bounding box center [503, 325] width 30 height 22
type input "[DATE]"
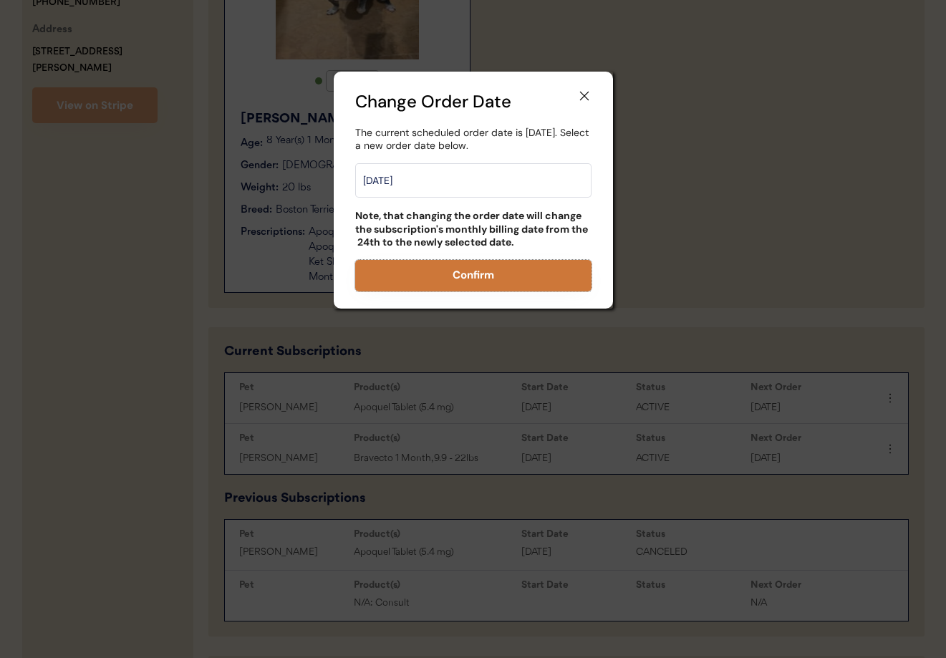
click at [472, 269] on button "Confirm" at bounding box center [473, 276] width 236 height 32
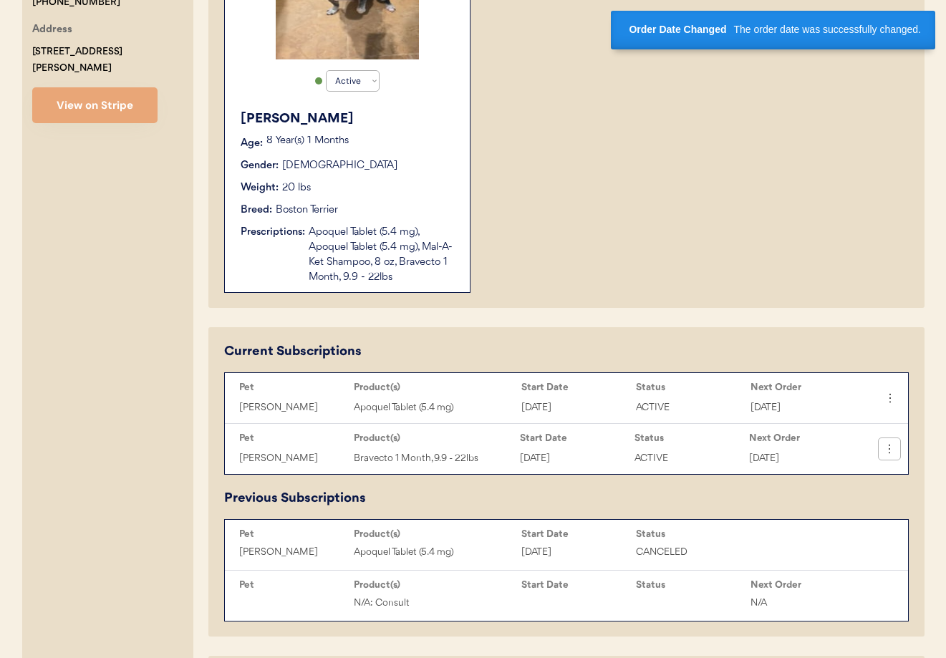
click at [890, 451] on icon at bounding box center [889, 449] width 14 height 14
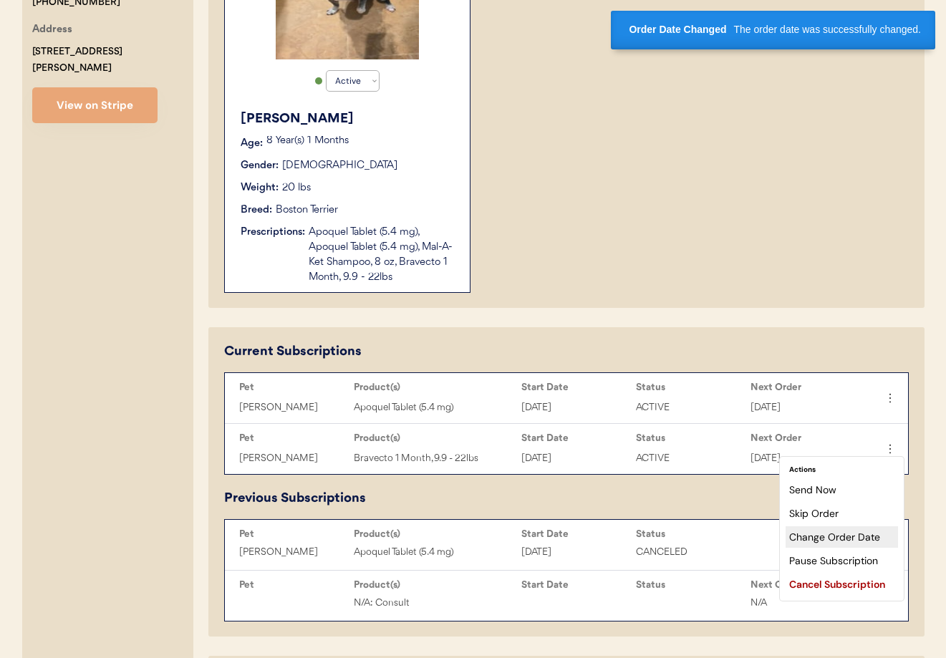
click at [841, 541] on div "Change Order Date" at bounding box center [842, 536] width 112 height 21
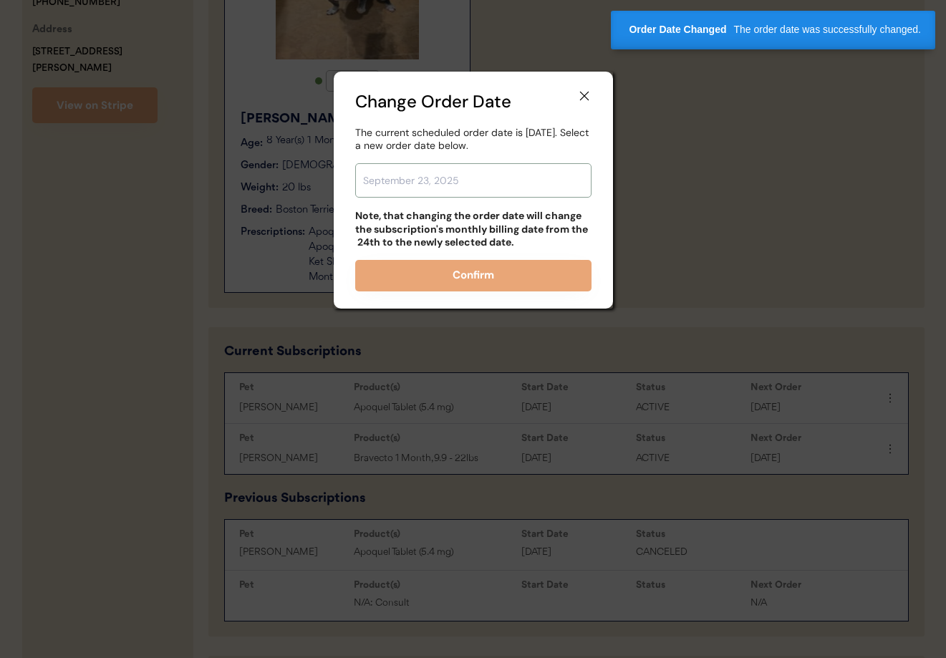
click at [458, 184] on input "text" at bounding box center [473, 180] width 236 height 34
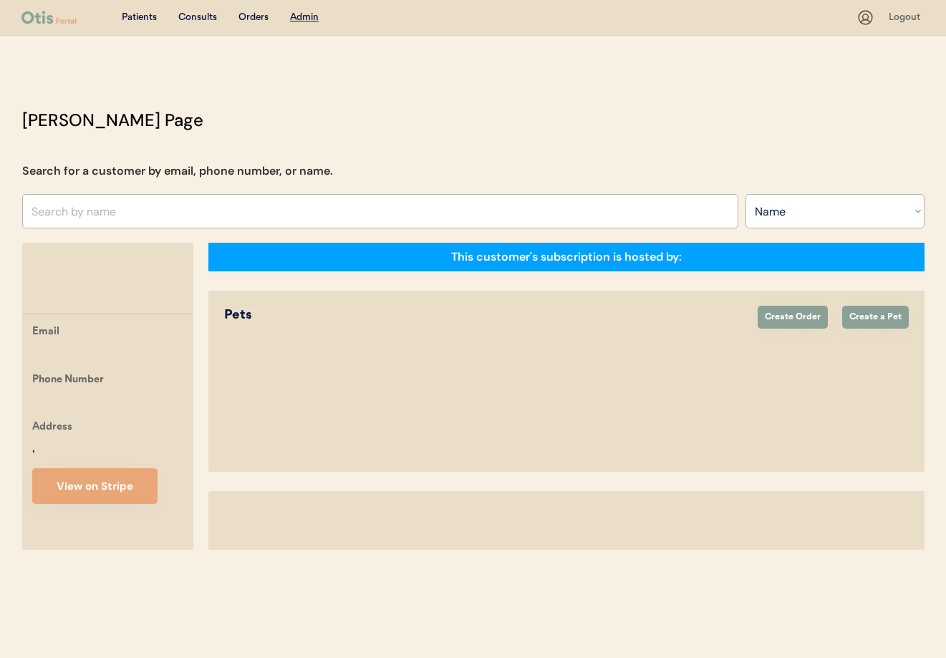
select select ""Name""
select select "true"
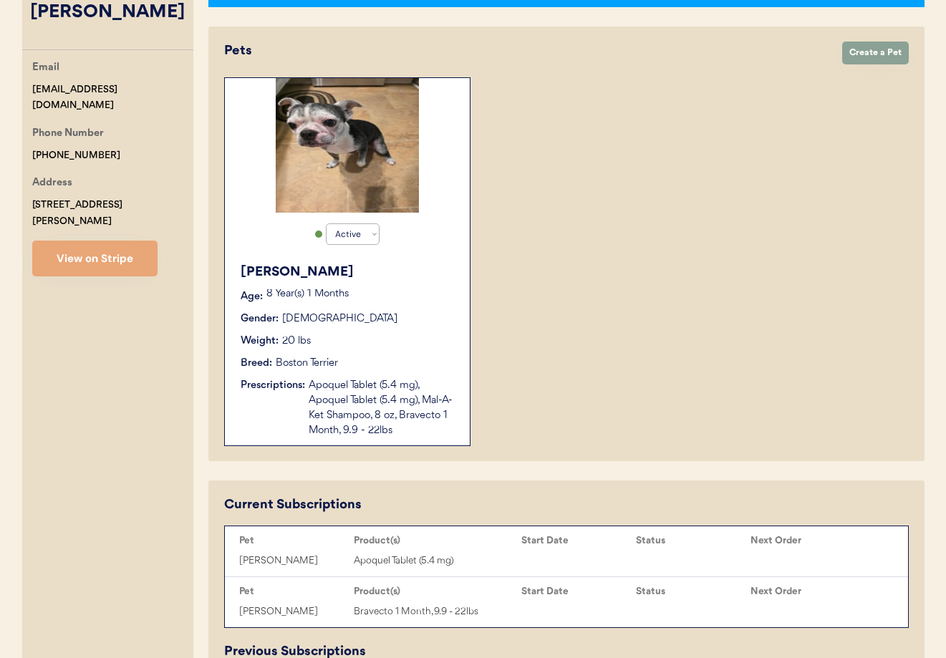
scroll to position [587, 0]
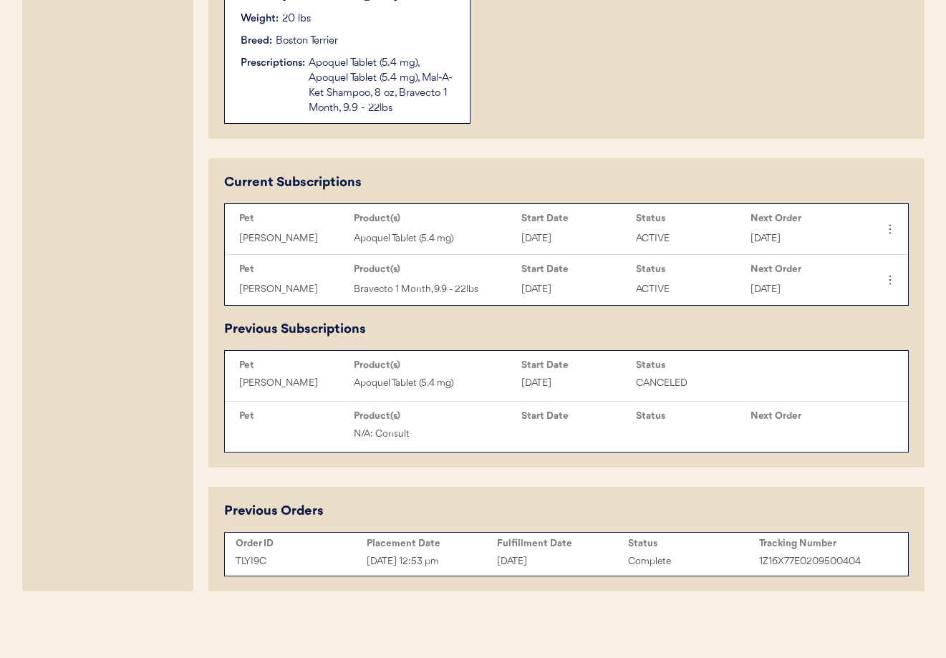
click at [890, 281] on icon at bounding box center [890, 280] width 14 height 14
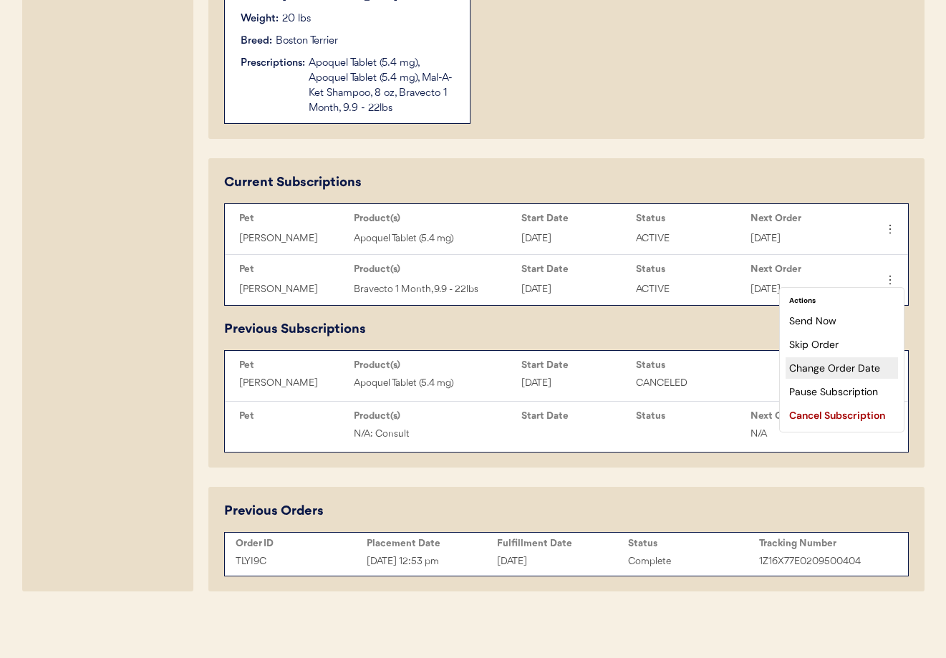
click at [849, 366] on div "Change Order Date" at bounding box center [842, 367] width 112 height 21
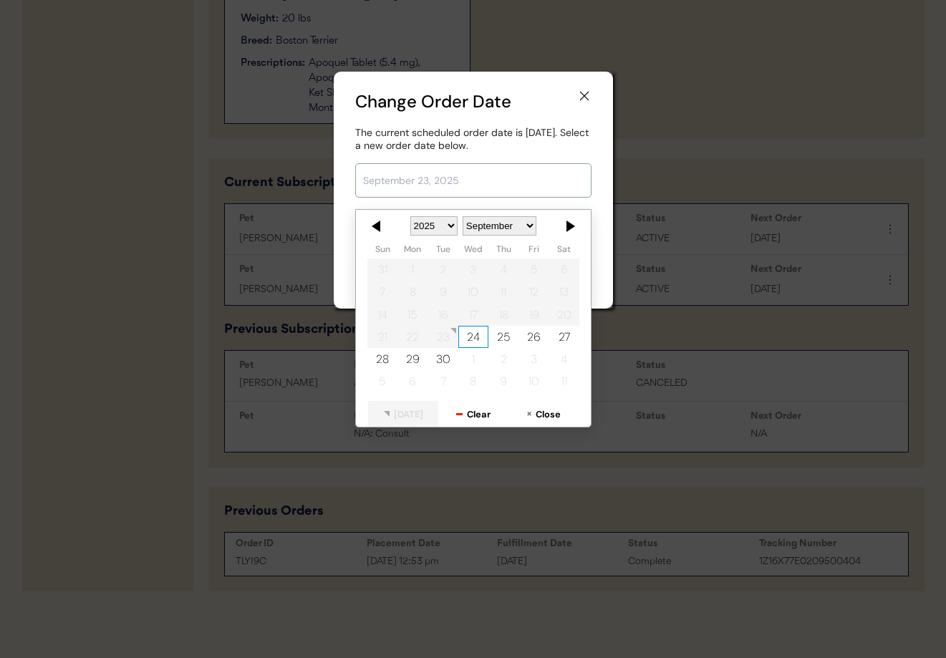
click at [453, 178] on input "text" at bounding box center [473, 180] width 236 height 34
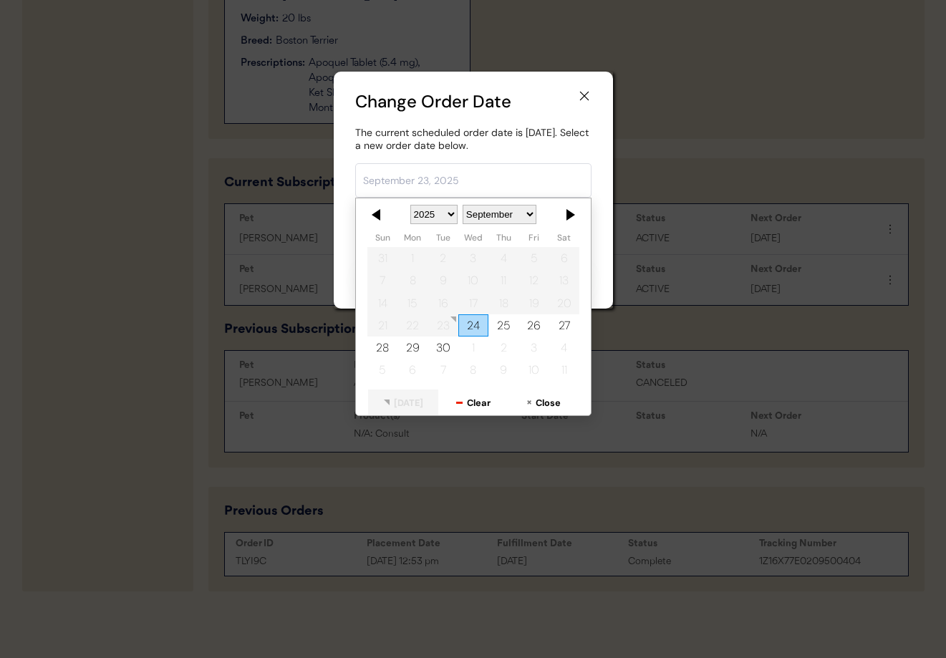
click at [502, 327] on div "25" at bounding box center [503, 325] width 30 height 22
type input "[DATE]"
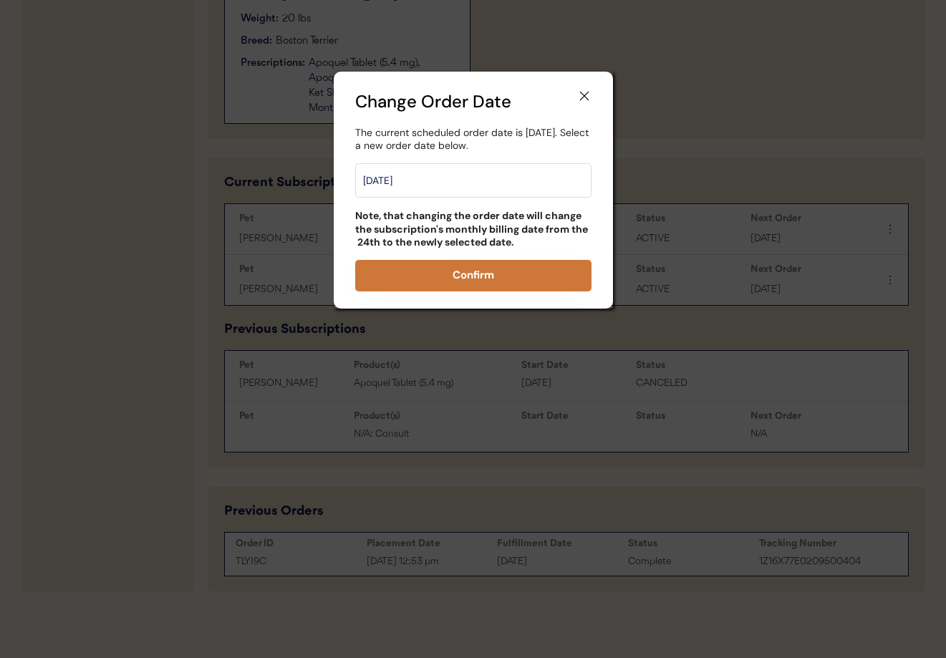
click at [518, 269] on button "Confirm" at bounding box center [473, 276] width 236 height 32
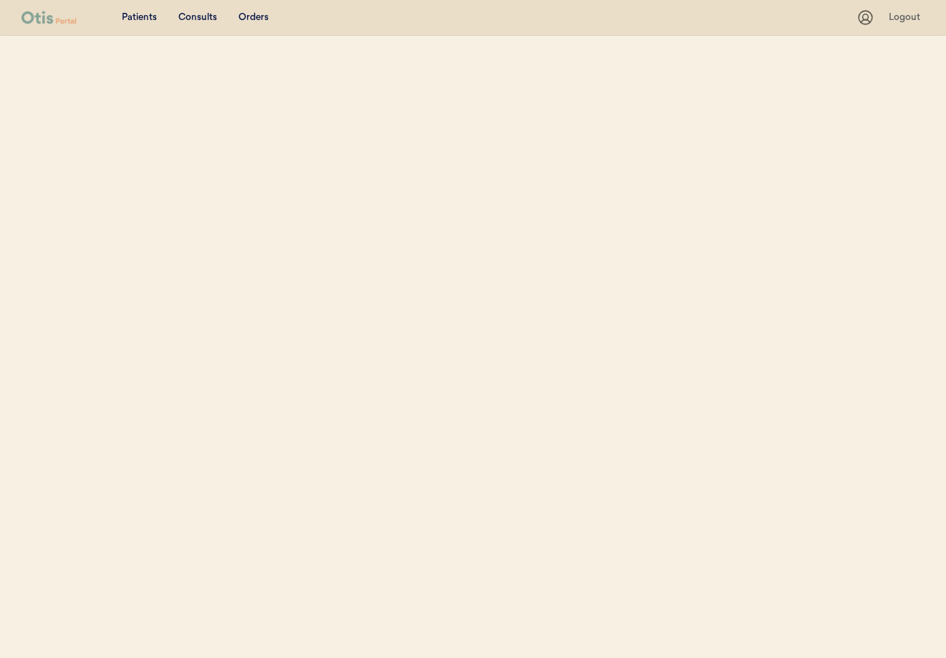
select select ""Name""
select select "true"
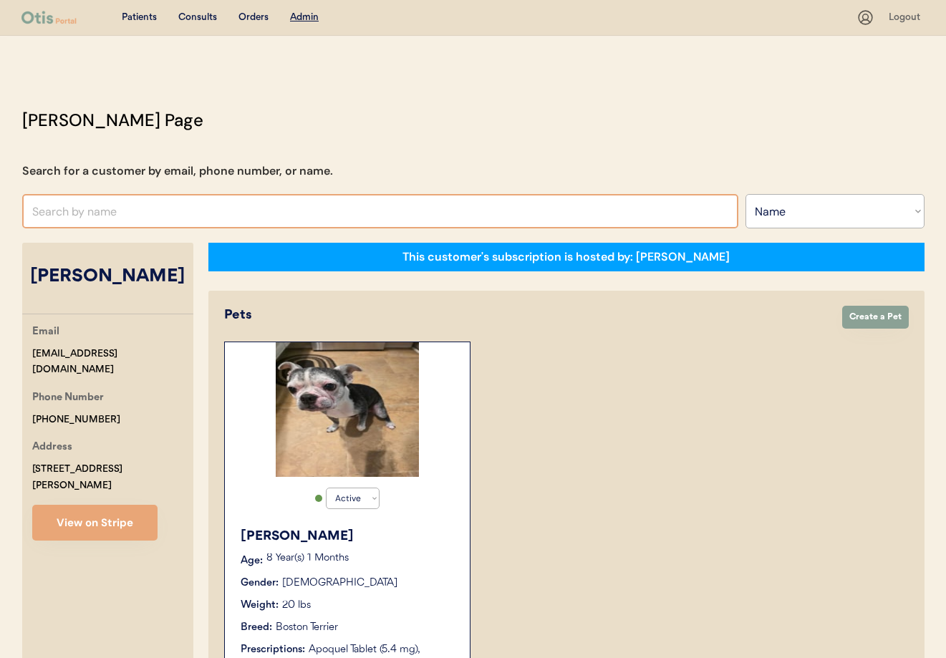
click at [163, 219] on input "text" at bounding box center [380, 211] width 716 height 34
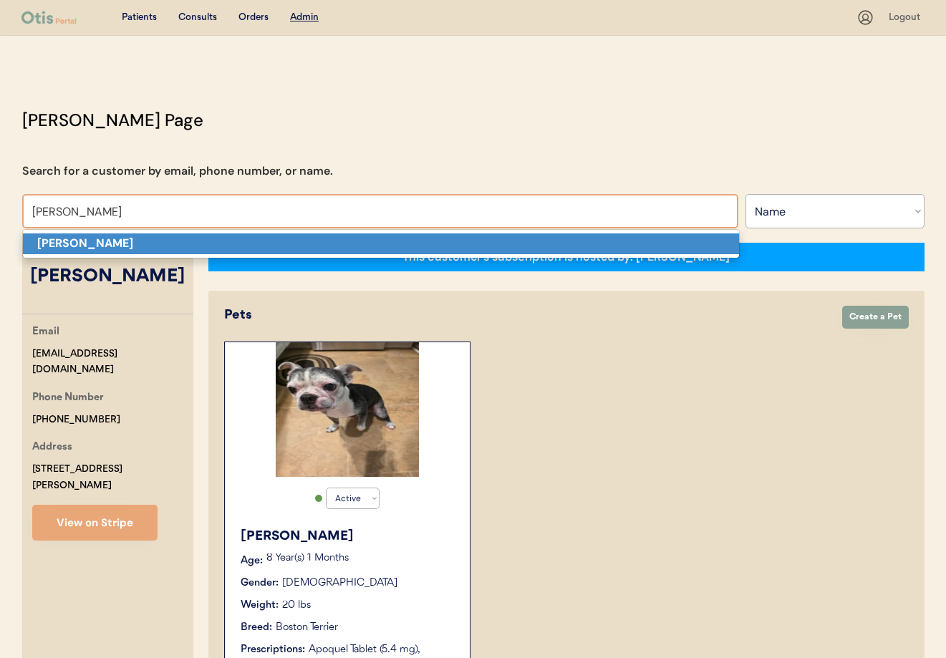
click at [161, 246] on p "[PERSON_NAME]" at bounding box center [381, 243] width 716 height 21
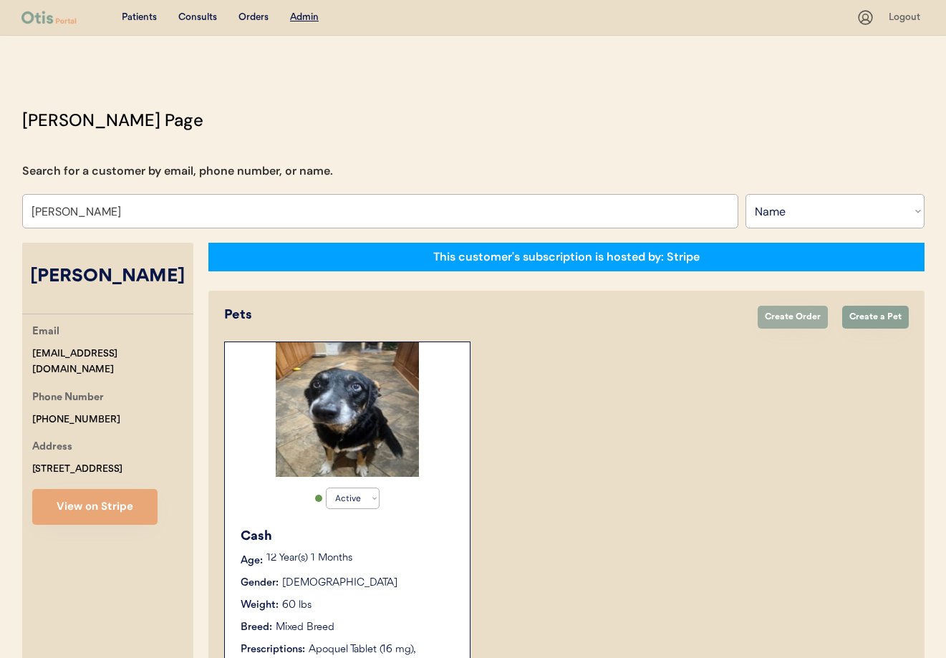
type input "Emily Cook"
click at [789, 314] on button "Create Order" at bounding box center [793, 317] width 70 height 23
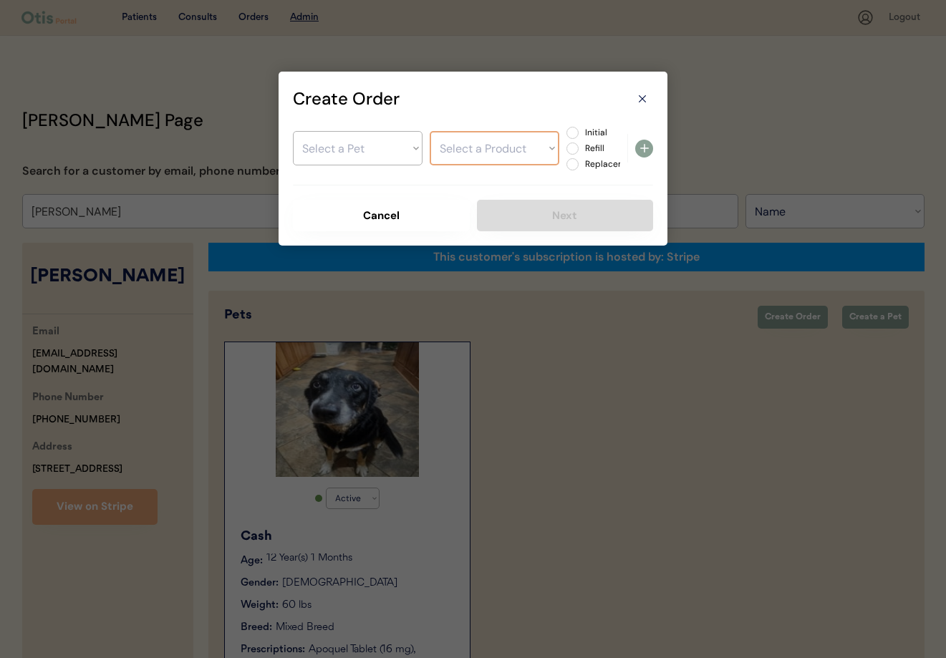
click at [370, 151] on select "Select a Pet Cash" at bounding box center [358, 148] width 130 height 34
select select ""1348695171700984260__LOOKUP__1754223004151x266465514407854080""
click at [293, 131] on select "Select a Pet Cash" at bounding box center [358, 148] width 130 height 34
click at [467, 150] on select "Select a Product Apoquel Tablet (16 mg) Apoquel Tablet (16 mg) Cephalexin Capsu…" at bounding box center [495, 148] width 130 height 34
select select ""1348695171700984260__LOOKUP__1755205652133x645506134233841700""
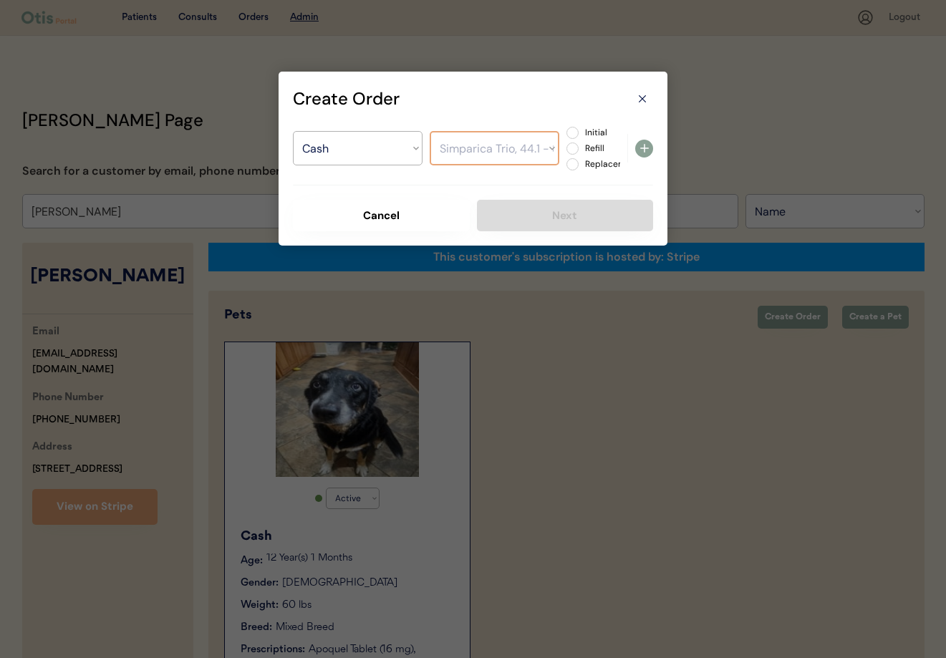
click at [430, 131] on select "Select a Product Apoquel Tablet (16 mg) Apoquel Tablet (16 mg) Cephalexin Capsu…" at bounding box center [495, 148] width 130 height 34
click at [581, 162] on label "Replacement" at bounding box center [612, 164] width 63 height 9
click at [565, 138] on input "Replacement" at bounding box center [560, 132] width 9 height 9
radio input "true"
click at [649, 150] on icon at bounding box center [644, 148] width 17 height 17
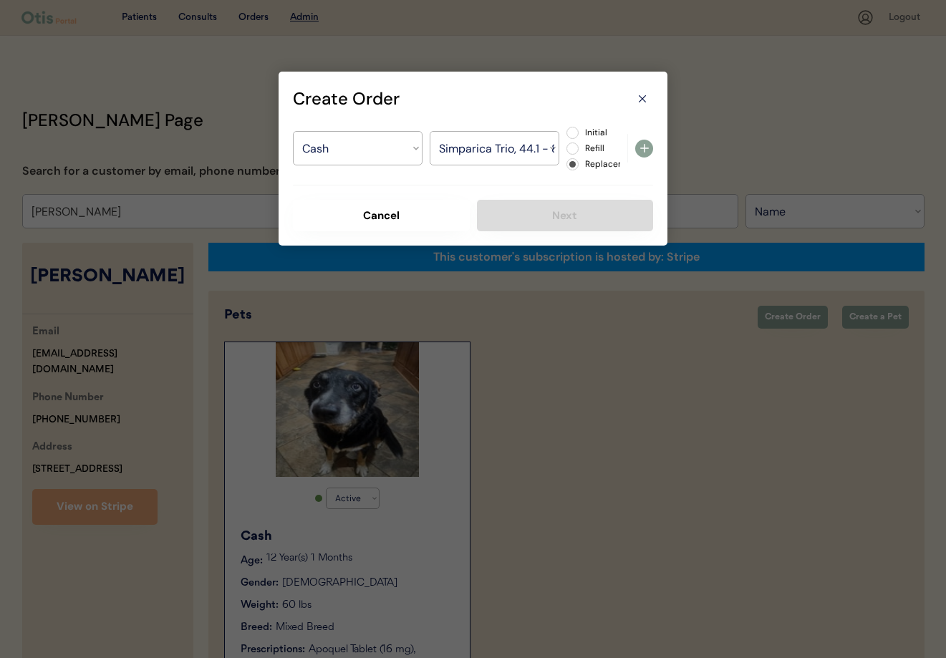
select select ""PLACEHOLDER_1427118222253""
radio input "false"
select select ""PLACEHOLDER_1427118222253""
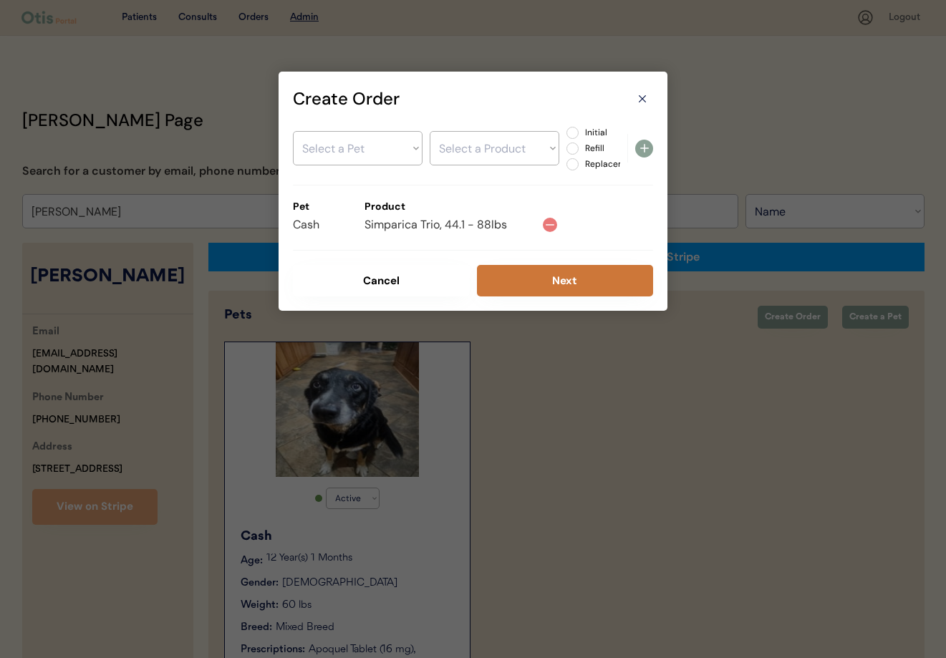
click at [559, 276] on button "Next" at bounding box center [565, 281] width 177 height 32
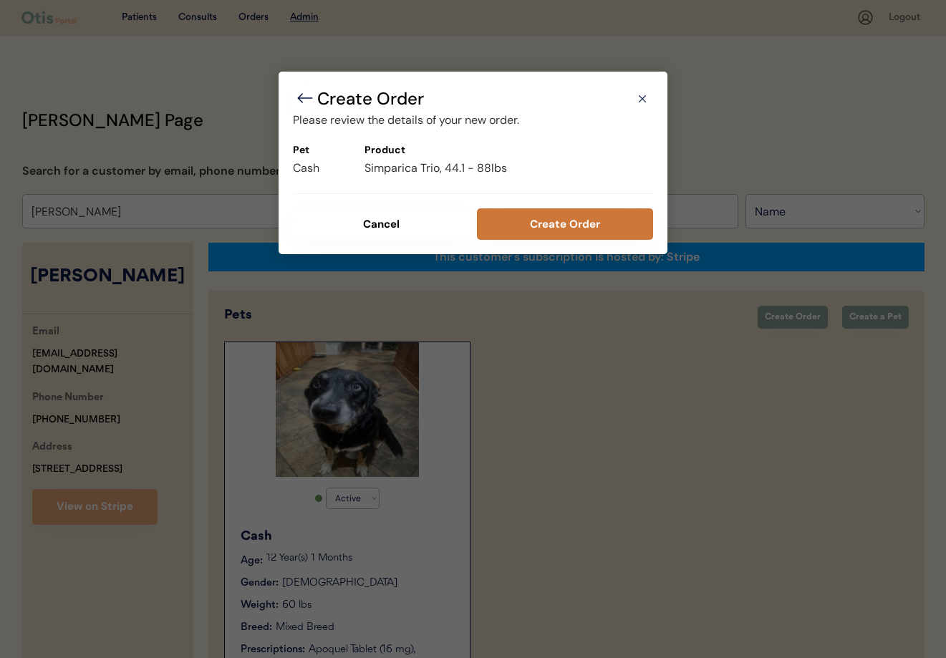
click at [557, 223] on button "Create Order" at bounding box center [565, 224] width 177 height 32
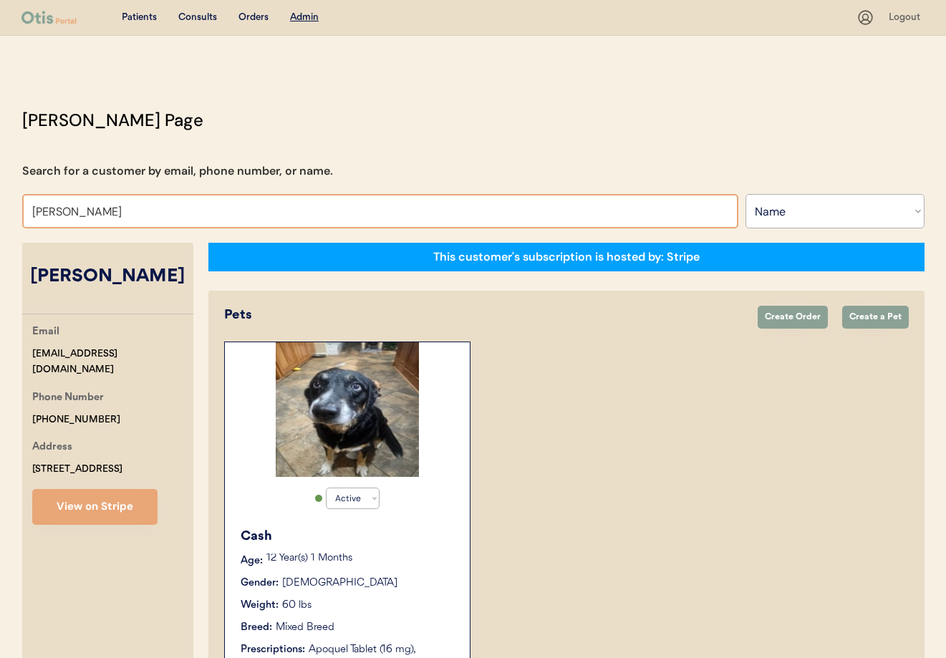
drag, startPoint x: 3, startPoint y: 206, endPoint x: -4, endPoint y: 205, distance: 7.2
click at [0, 205] on html "Patients Consults Orders Admin Logout Otis Admin Page Search for a customer by …" at bounding box center [473, 329] width 946 height 658
type input "Shar"
type input "[PERSON_NAME]"
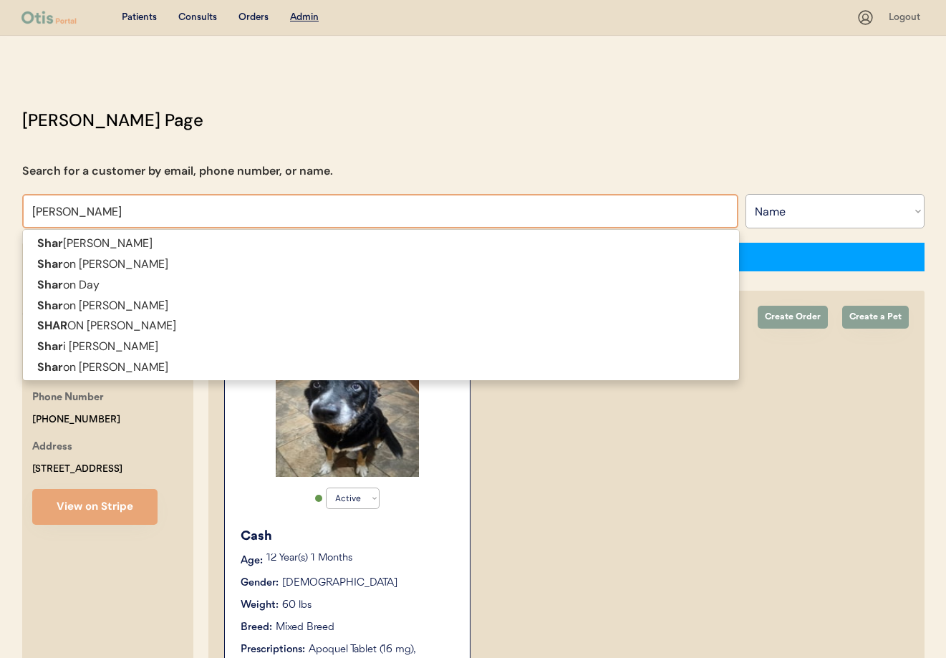
type input "Sharlene"
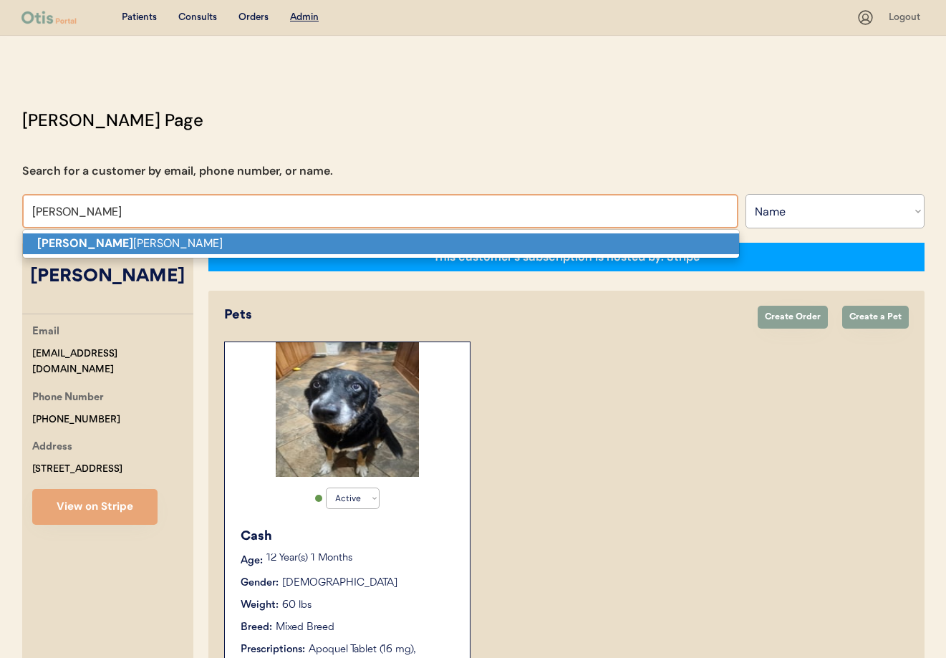
click at [74, 246] on strong "[PERSON_NAME]" at bounding box center [85, 243] width 96 height 15
type input "[PERSON_NAME]"
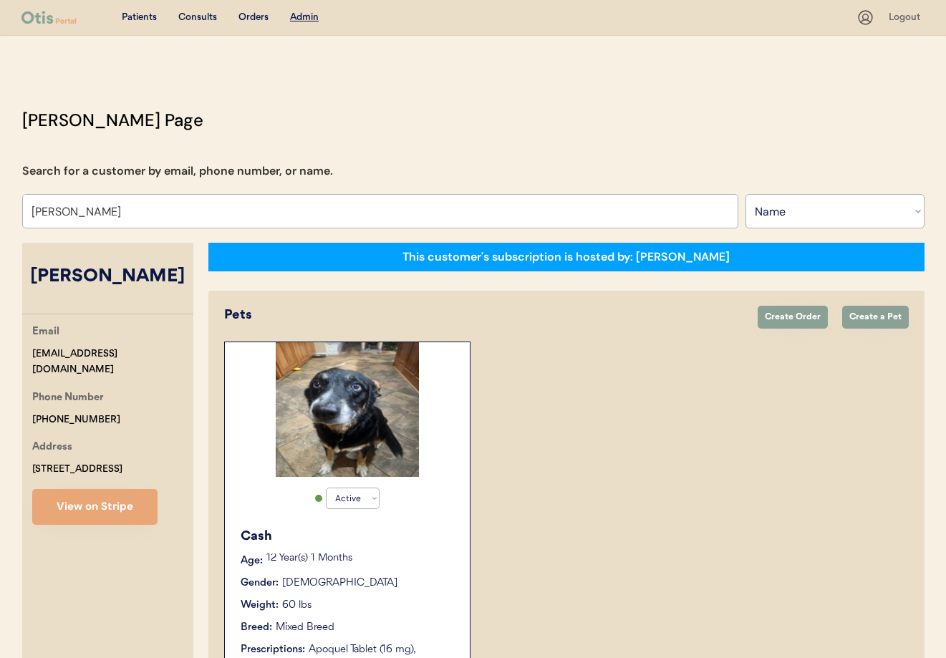
select select "true"
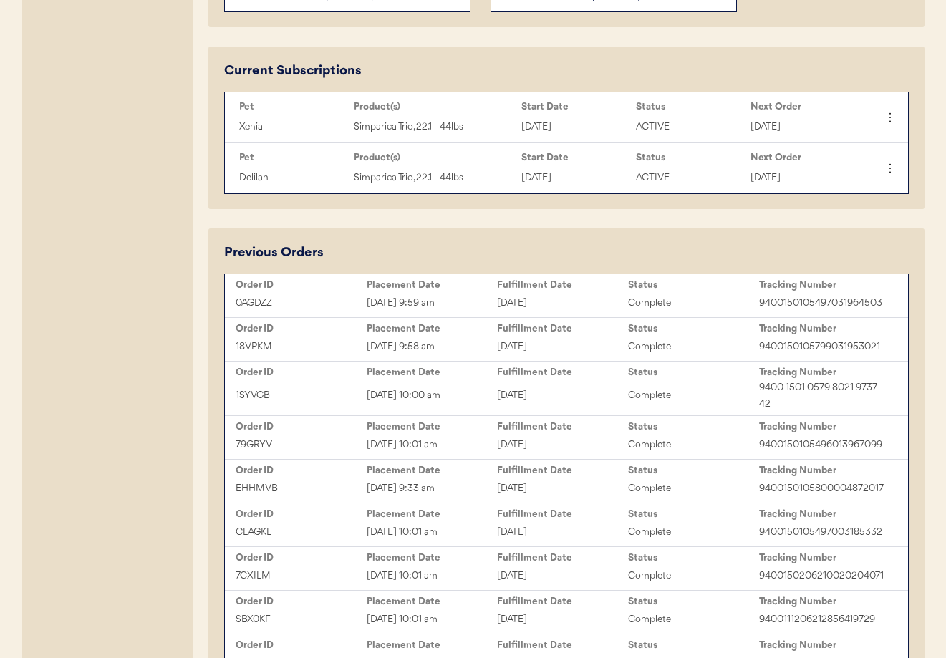
scroll to position [673, 0]
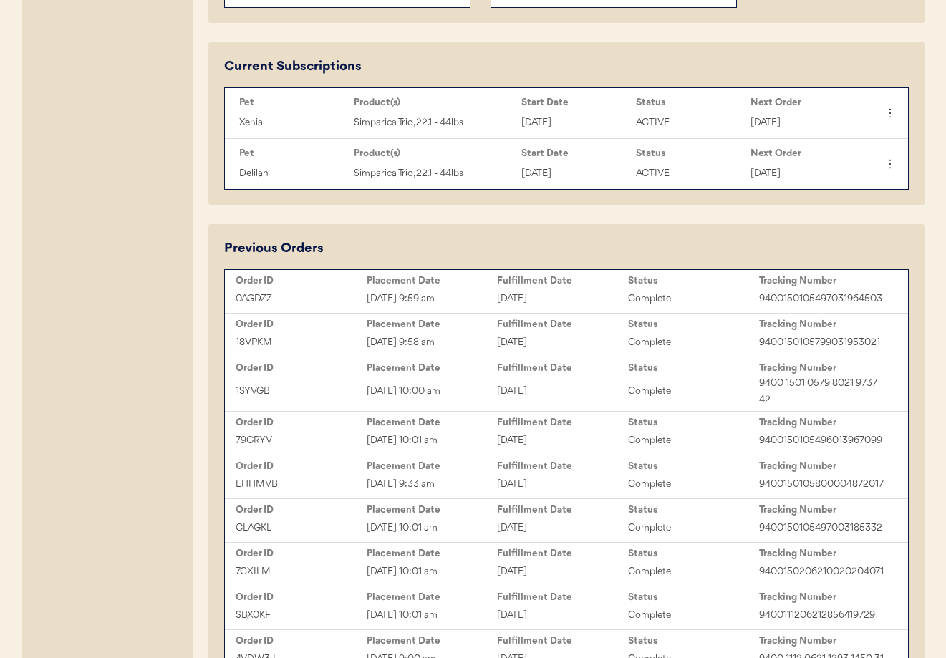
type input "[PERSON_NAME]"
click at [529, 344] on div "[DATE]" at bounding box center [562, 342] width 131 height 16
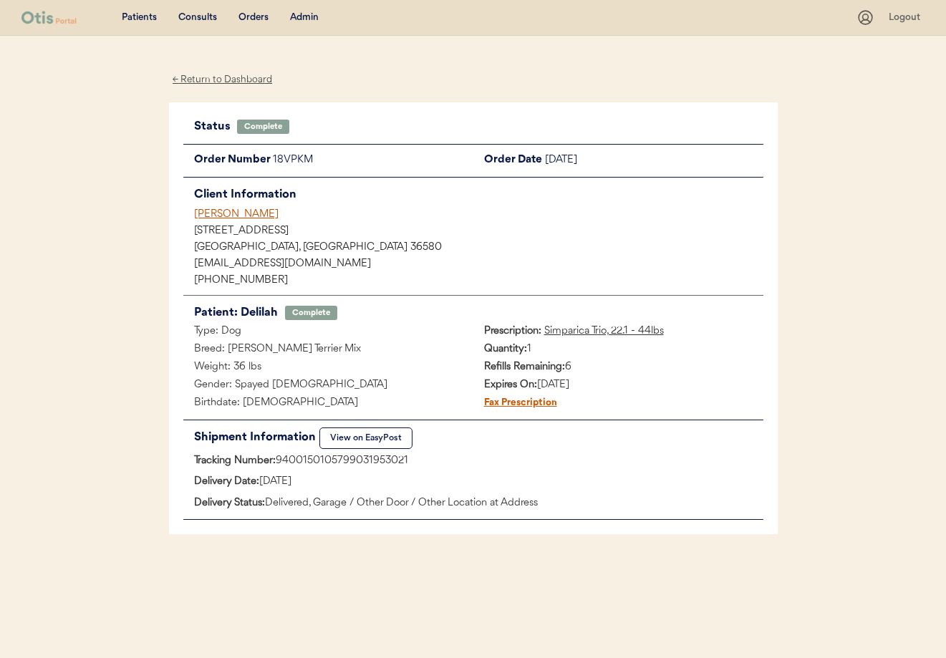
click at [222, 213] on div "[PERSON_NAME]" at bounding box center [478, 214] width 569 height 15
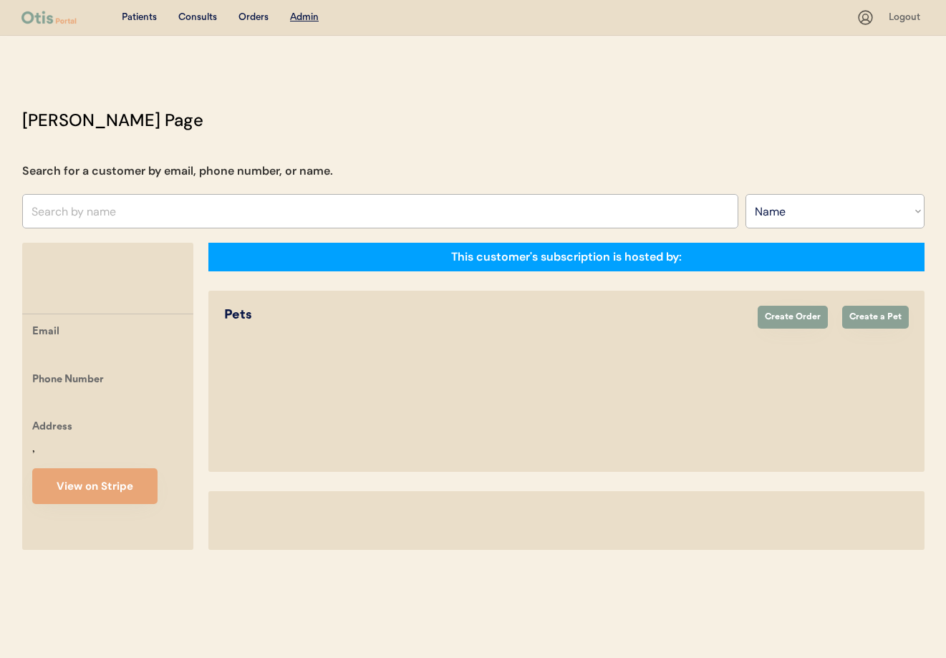
select select ""Name""
select select "true"
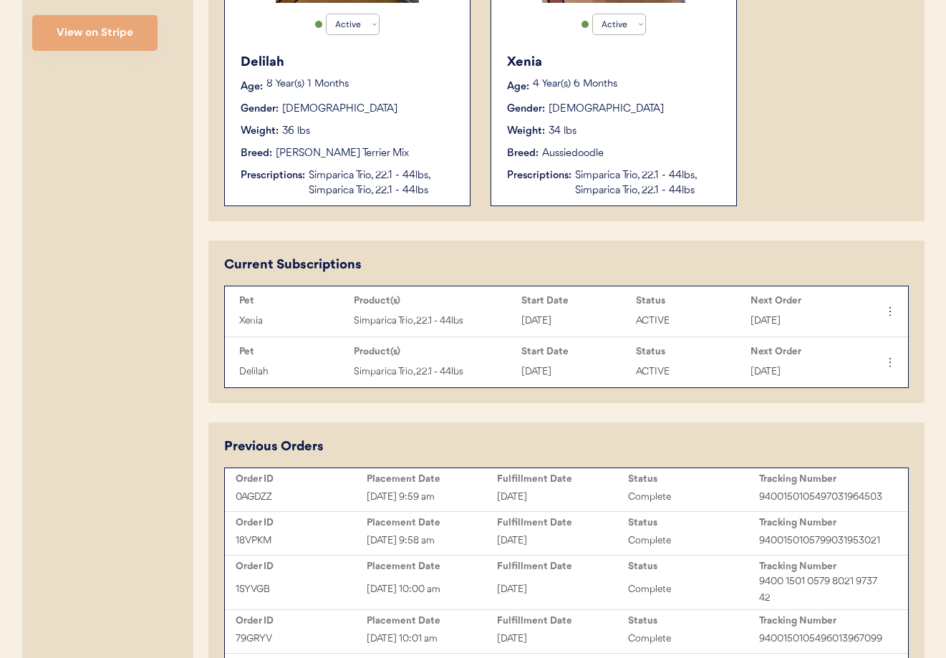
scroll to position [476, 0]
click at [539, 488] on div "[DATE]" at bounding box center [562, 496] width 131 height 16
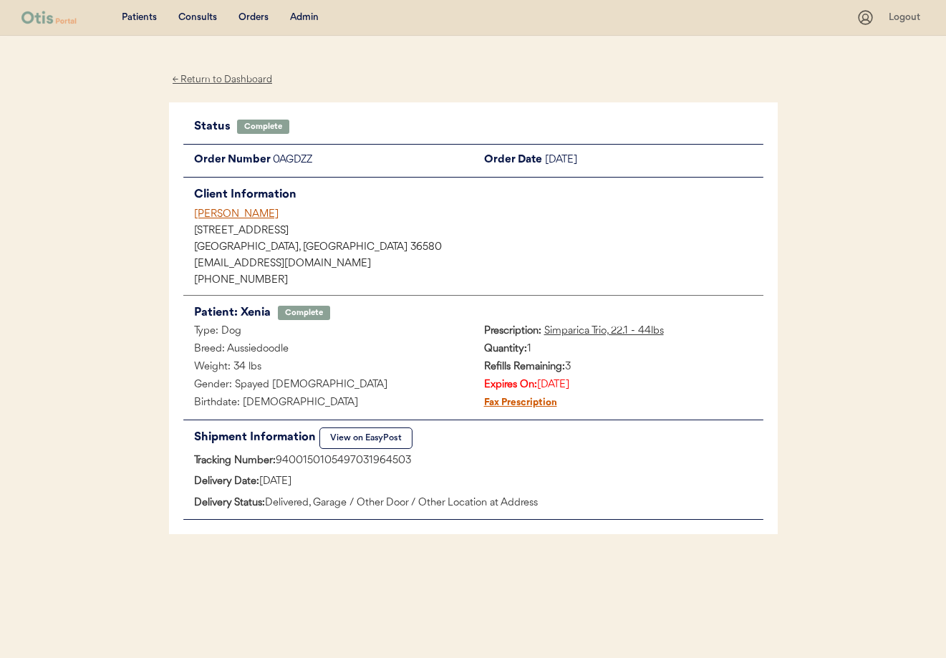
click at [208, 220] on div "[PERSON_NAME]" at bounding box center [478, 214] width 569 height 15
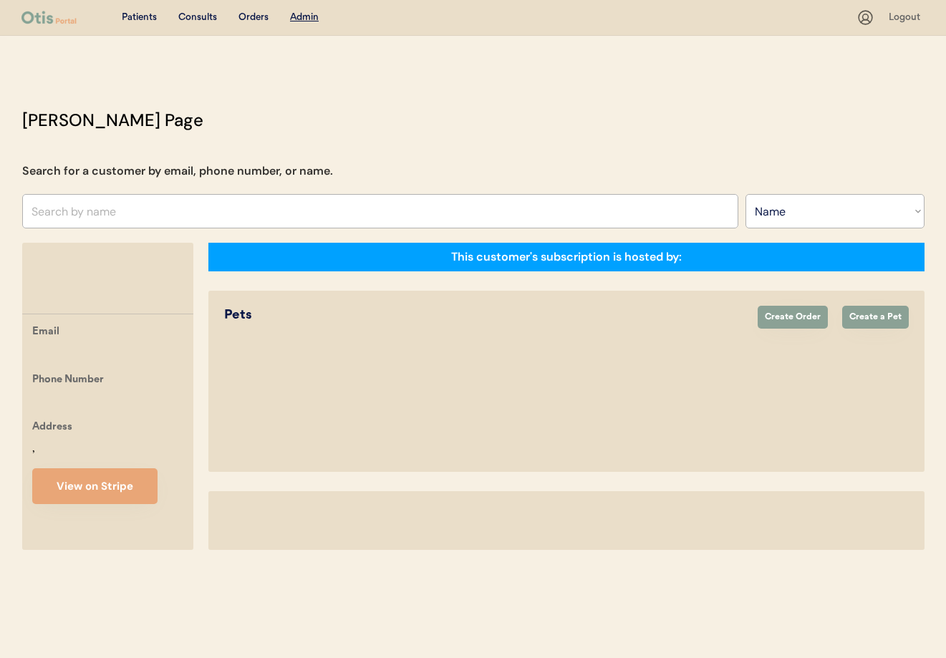
select select ""Name""
select select "true"
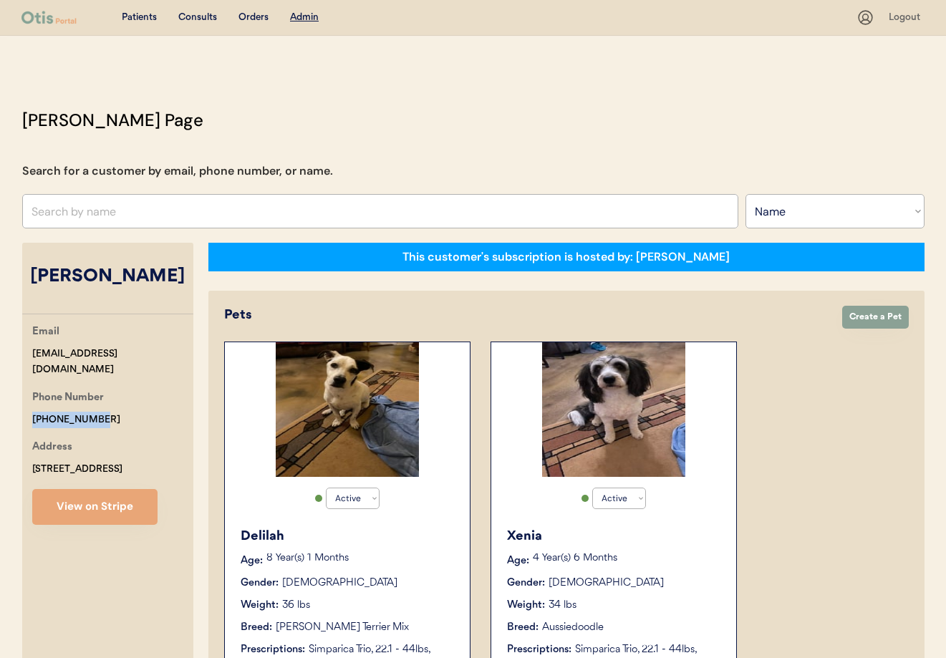
drag, startPoint x: 105, startPoint y: 406, endPoint x: 19, endPoint y: 403, distance: 86.0
copy div "[PHONE_NUMBER]"
click at [170, 212] on input "text" at bounding box center [380, 211] width 716 height 34
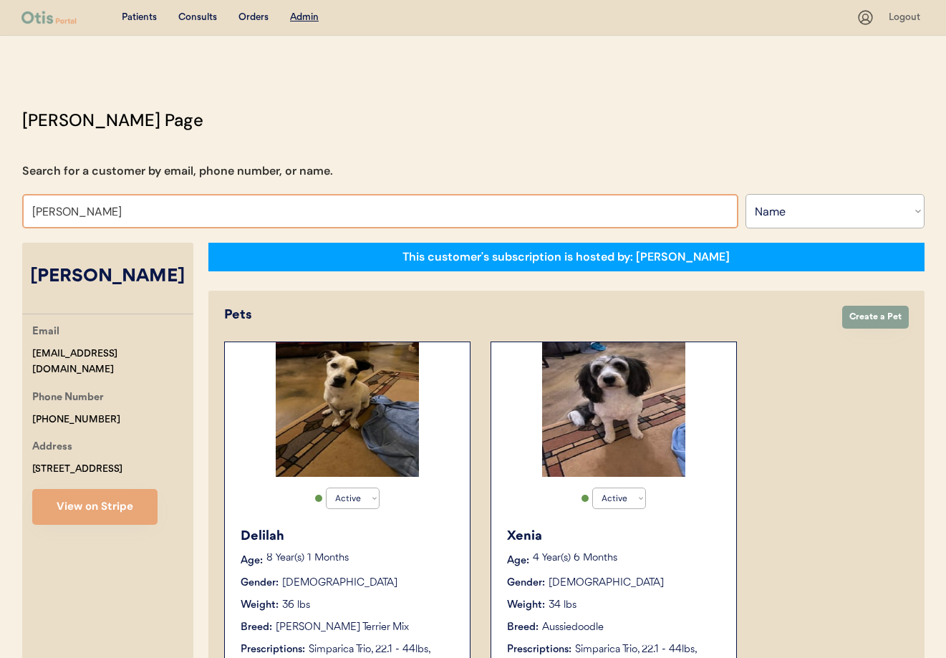
type input "[PERSON_NAME]"
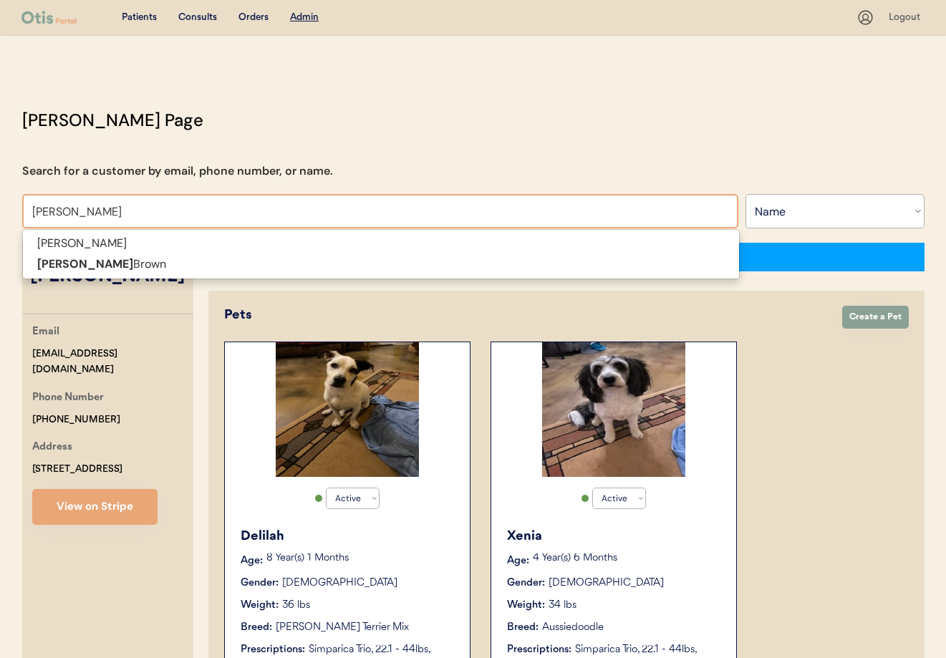
type input "[PERSON_NAME]"
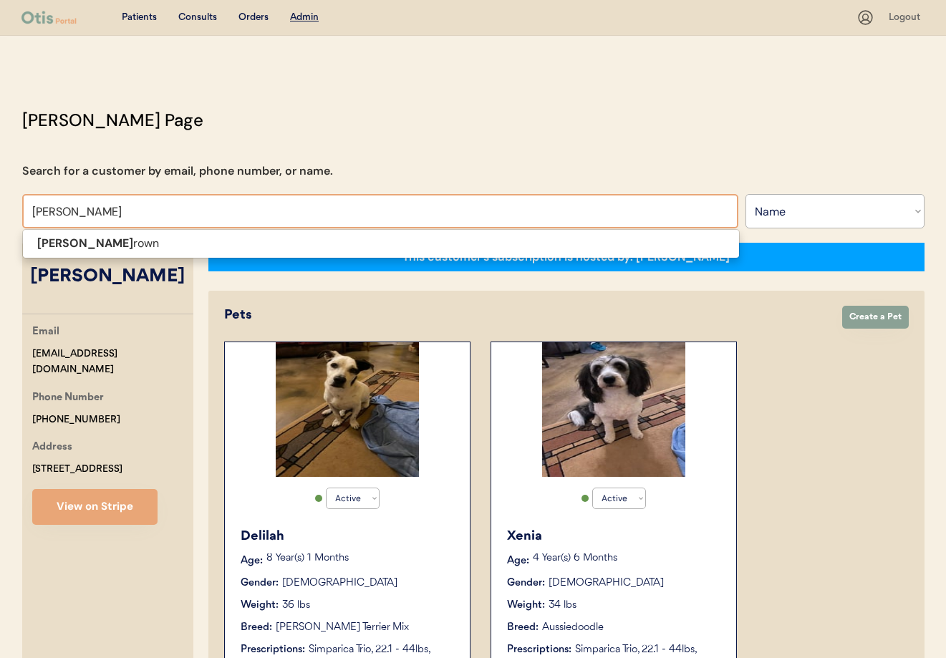
type input "[PERSON_NAME]"
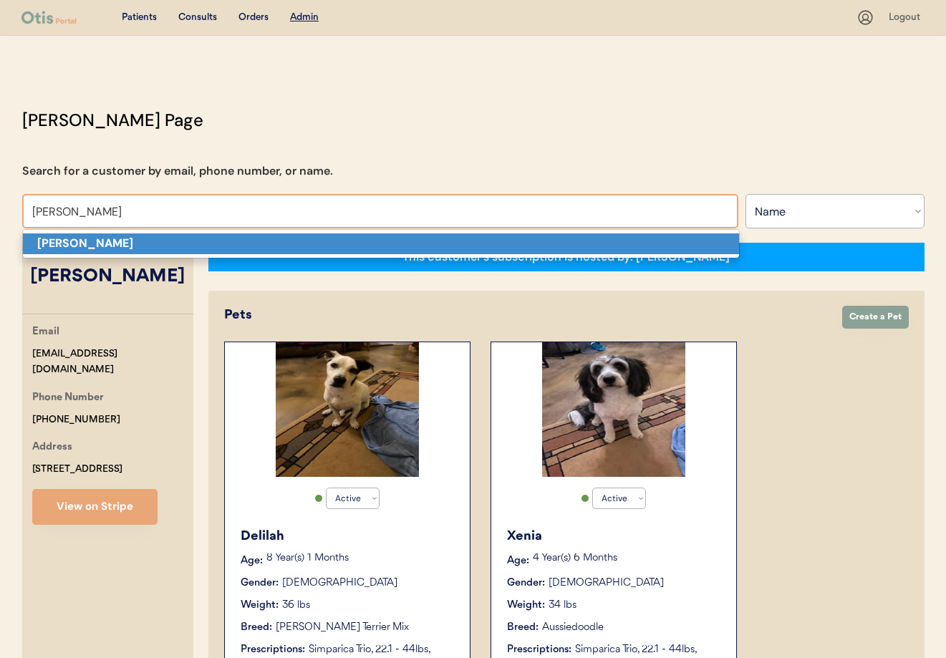
click at [167, 249] on p "[PERSON_NAME]" at bounding box center [381, 243] width 716 height 21
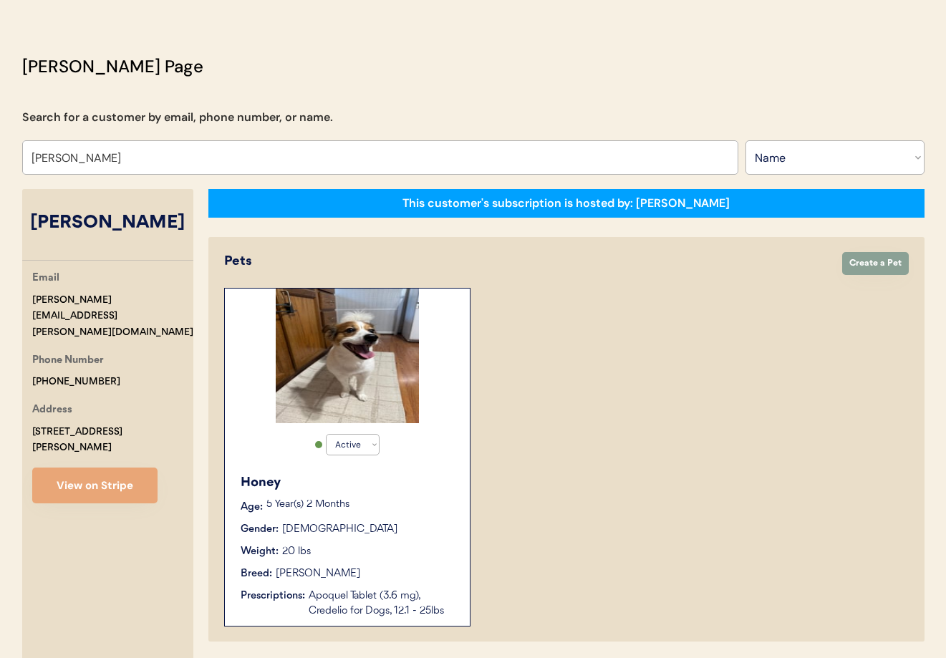
scroll to position [44, 0]
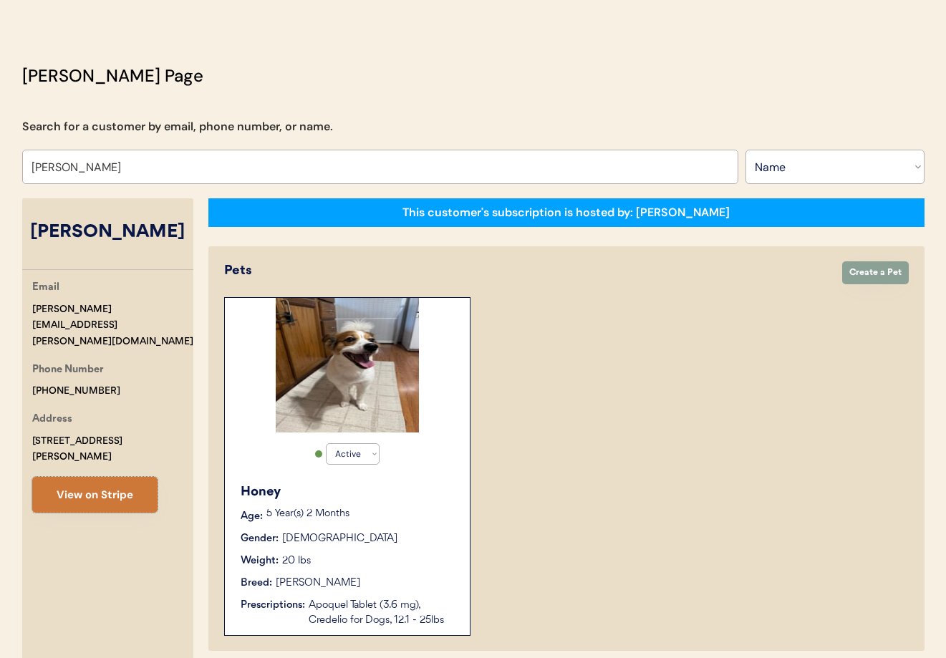
click at [105, 477] on button "View on Stripe" at bounding box center [94, 495] width 125 height 36
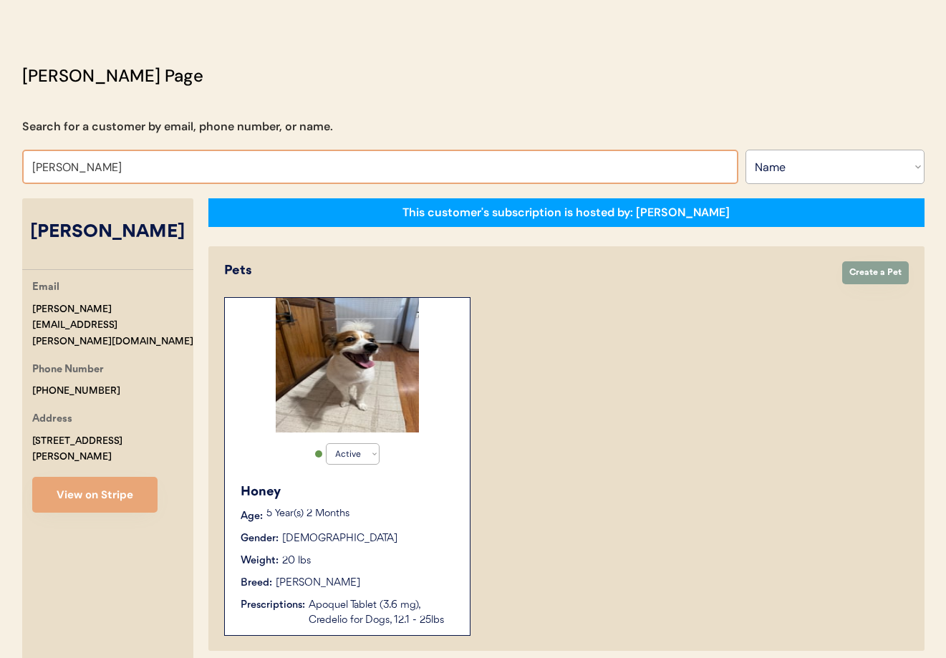
drag, startPoint x: 56, startPoint y: 168, endPoint x: -4, endPoint y: 168, distance: 60.2
click at [0, 168] on html "Patients Consults Orders Admin Logout Otis Admin Page Search for a customer by …" at bounding box center [473, 285] width 946 height 658
type input "Ryan Wal"
type input "Ryan Walters"
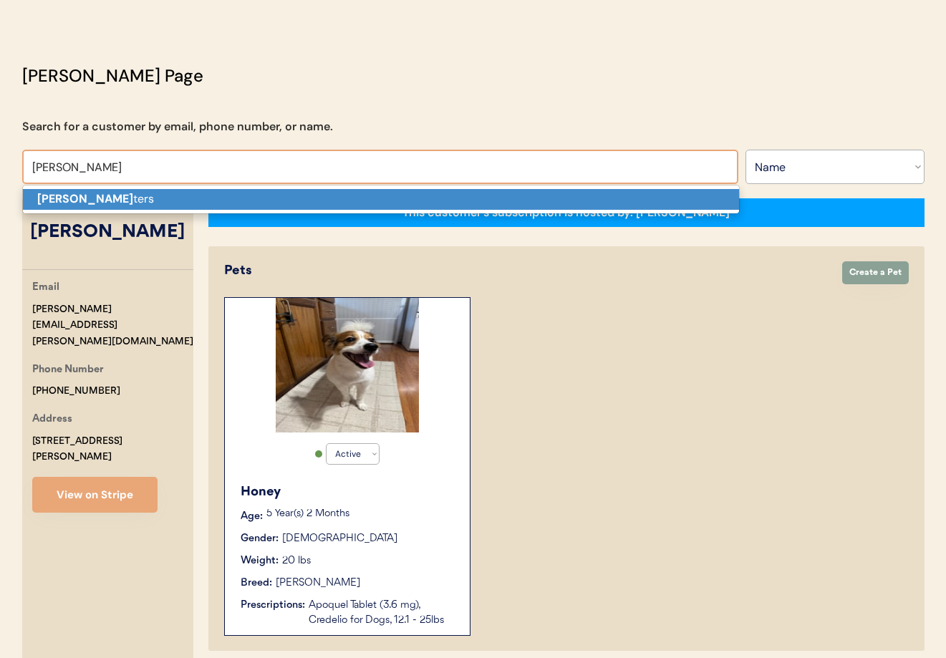
click at [57, 196] on strong "Ryan Wal" at bounding box center [85, 198] width 96 height 15
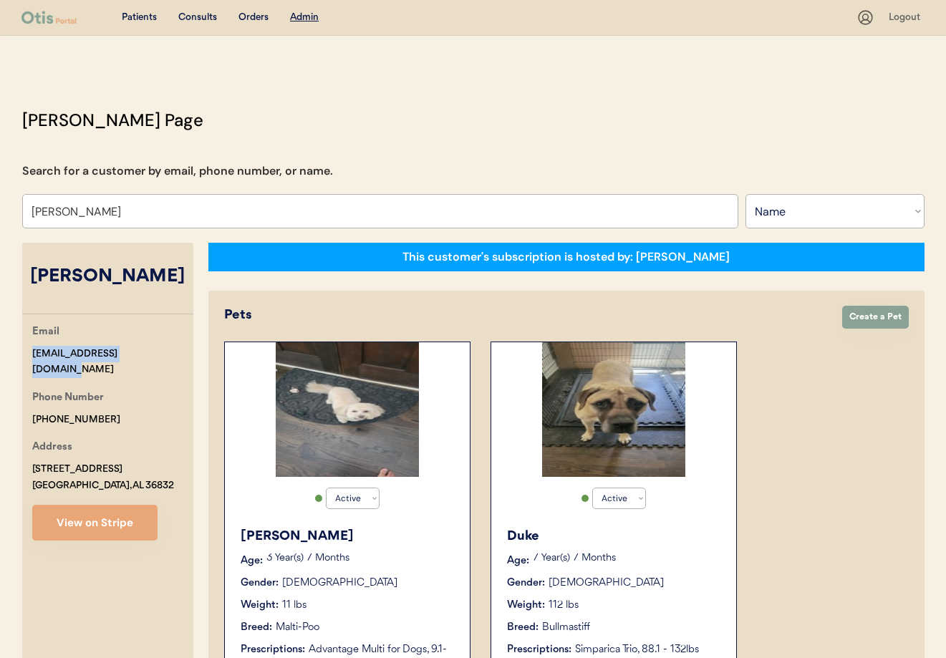
drag, startPoint x: 156, startPoint y: 354, endPoint x: 22, endPoint y: 354, distance: 133.9
click at [20, 354] on div "Otis Admin Page Search for a customer by email, phone number, or name. Ryan Wal…" at bounding box center [473, 612] width 931 height 1011
copy div "rwalters12000@yahoo.com"
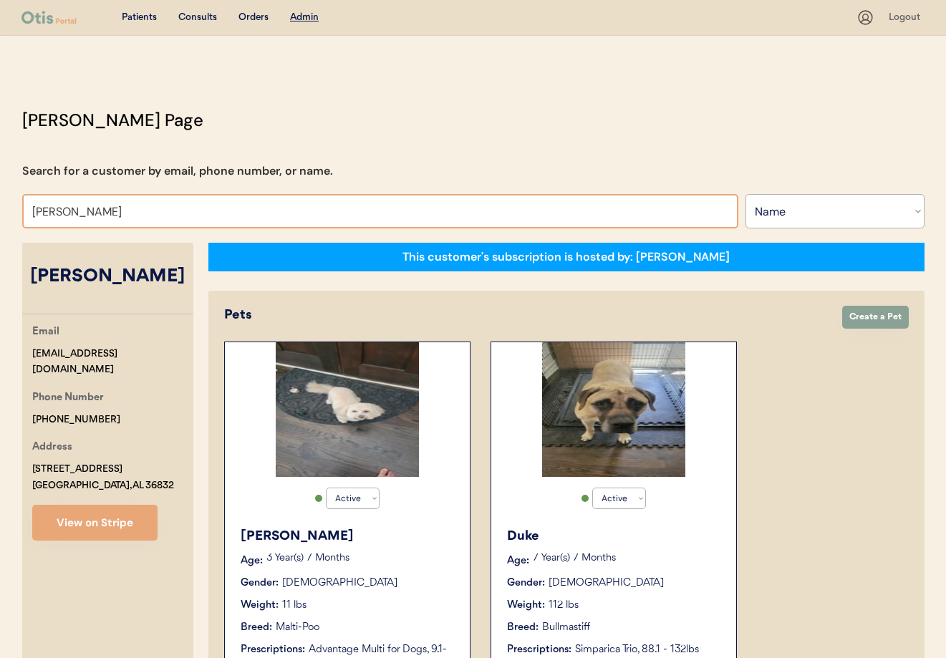
drag, startPoint x: 114, startPoint y: 213, endPoint x: 1, endPoint y: 206, distance: 112.6
click at [1, 206] on div "Patients Consults Orders Admin Logout Otis Admin Page Search for a customer by …" at bounding box center [473, 589] width 946 height 1178
type input "Sha"
type input "Shannon Layton"
type input "Sha"
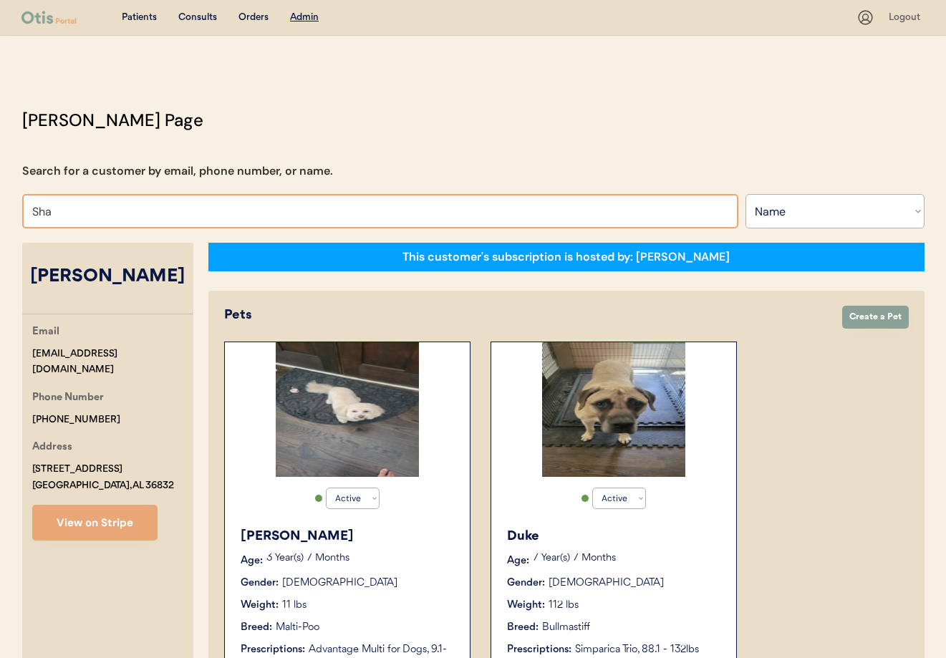
type input "Shannon Layton"
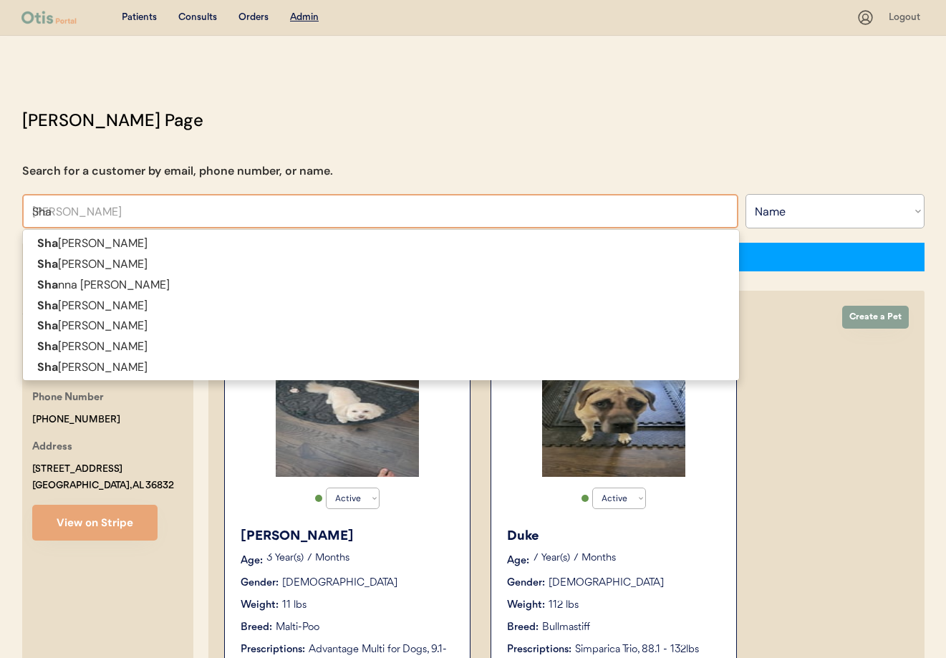
type input "Shar"
type input "Sharlene Chandler"
type input "Sharlene"
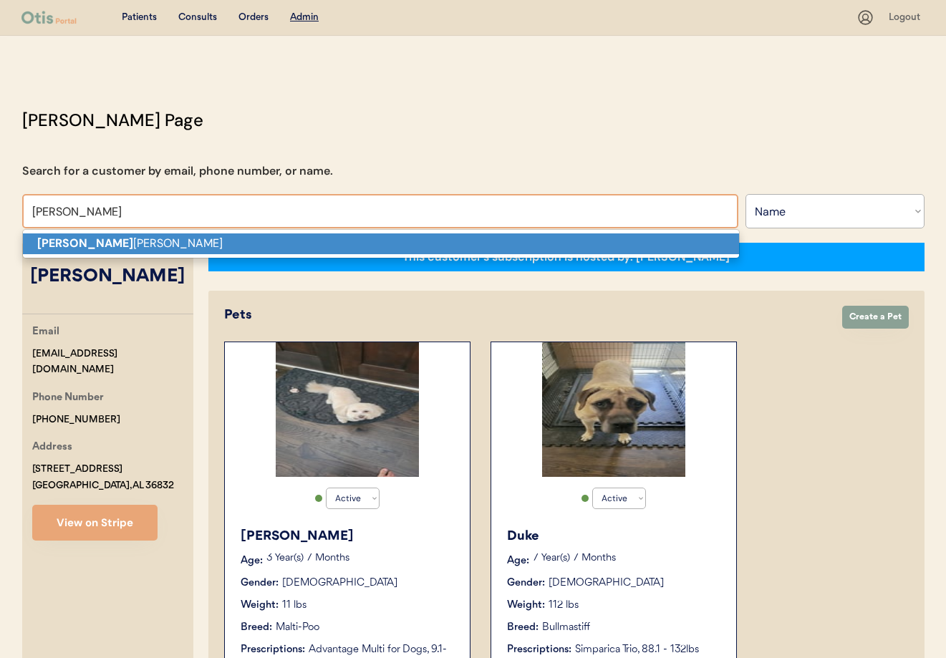
click at [69, 239] on strong "Sharlene" at bounding box center [85, 243] width 96 height 15
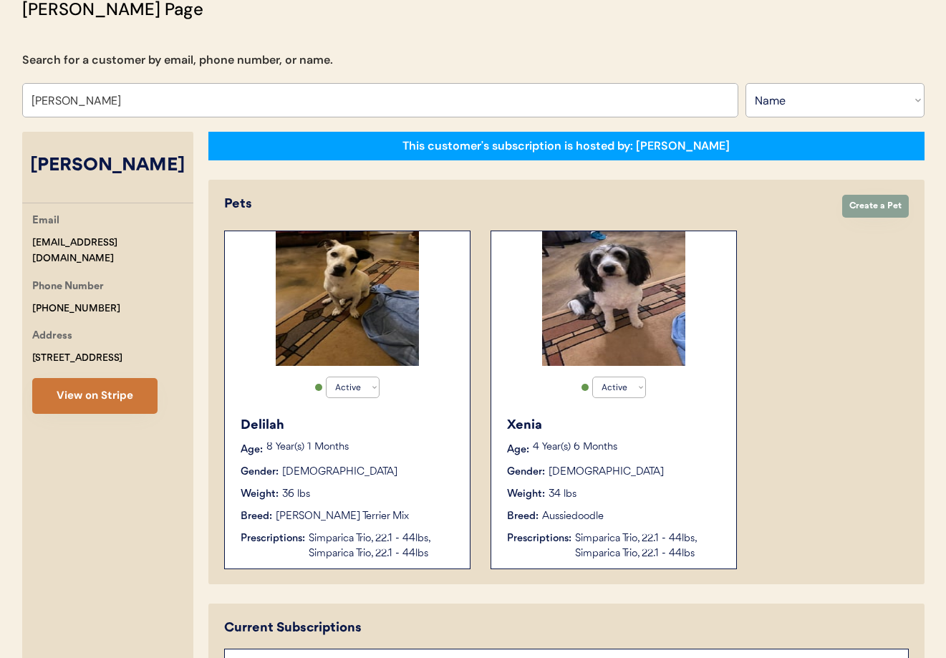
scroll to position [92, 0]
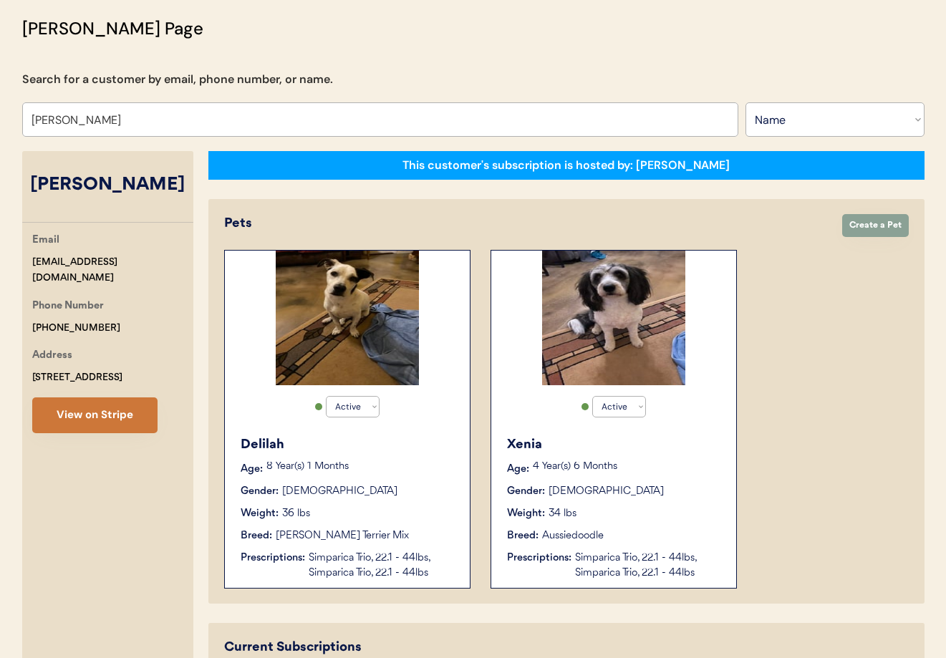
click at [91, 410] on button "View on Stripe" at bounding box center [94, 416] width 125 height 36
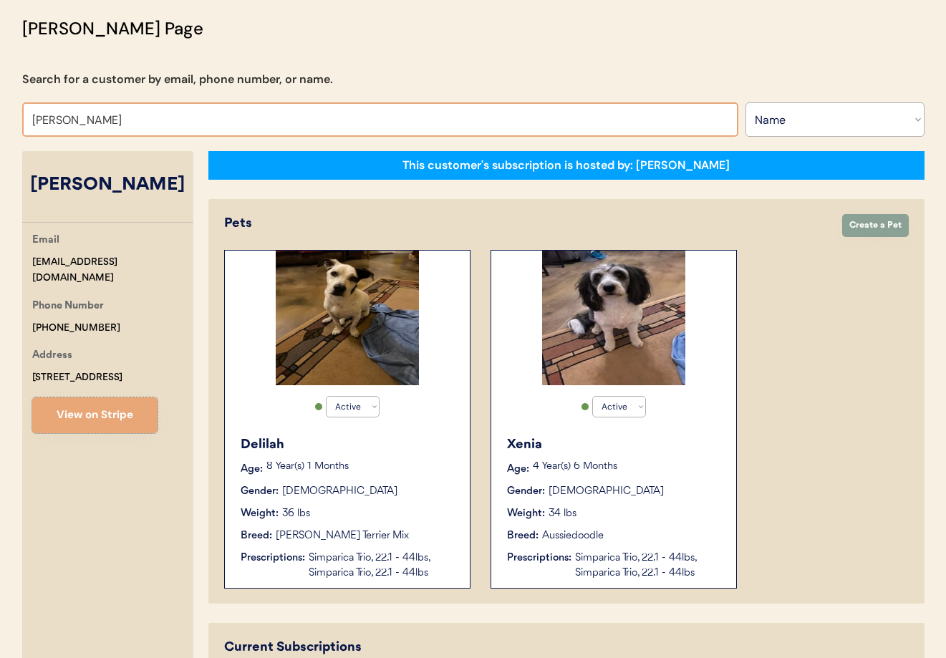
click at [155, 124] on input "Sharlene Chandler" at bounding box center [380, 119] width 716 height 34
drag, startPoint x: 62, startPoint y: 121, endPoint x: 21, endPoint y: 117, distance: 41.7
click at [0, 117] on html "Patients Consults Orders Admin Logout Otis Admin Page Search for a customer by …" at bounding box center [473, 237] width 946 height 658
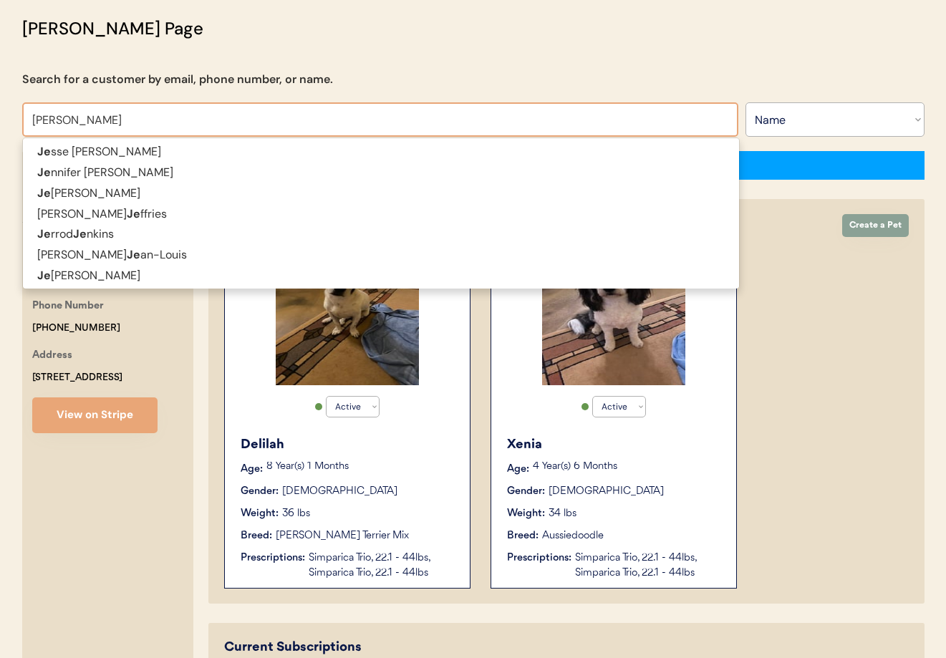
type input "Jenn"
type input "Jennifer Salzano"
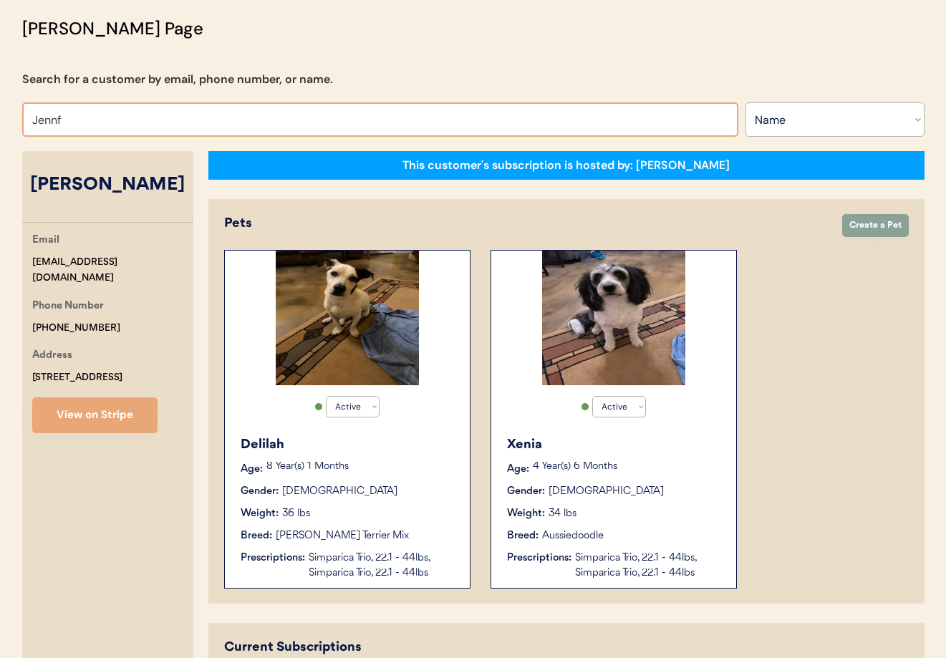
type input "Jenn"
type input "Jennifer Salzano"
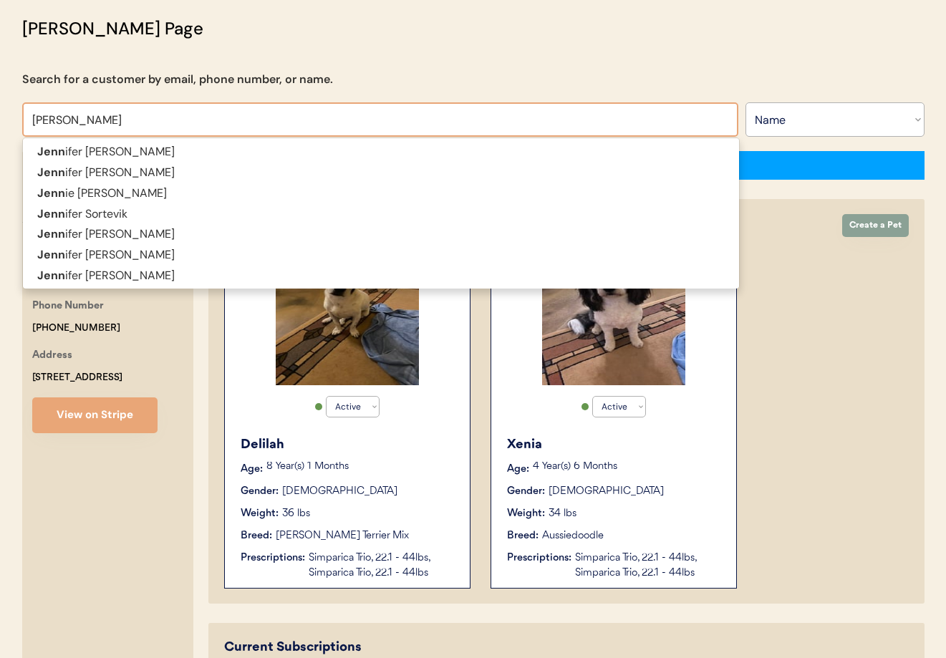
type input "Jennifer"
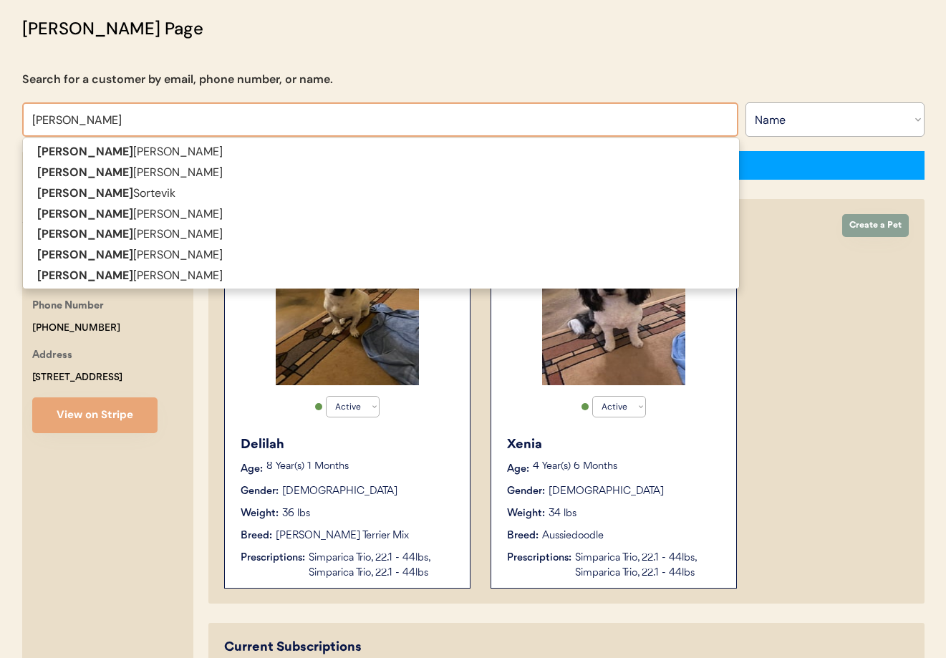
type input "Jennifer T"
type input "[PERSON_NAME]"
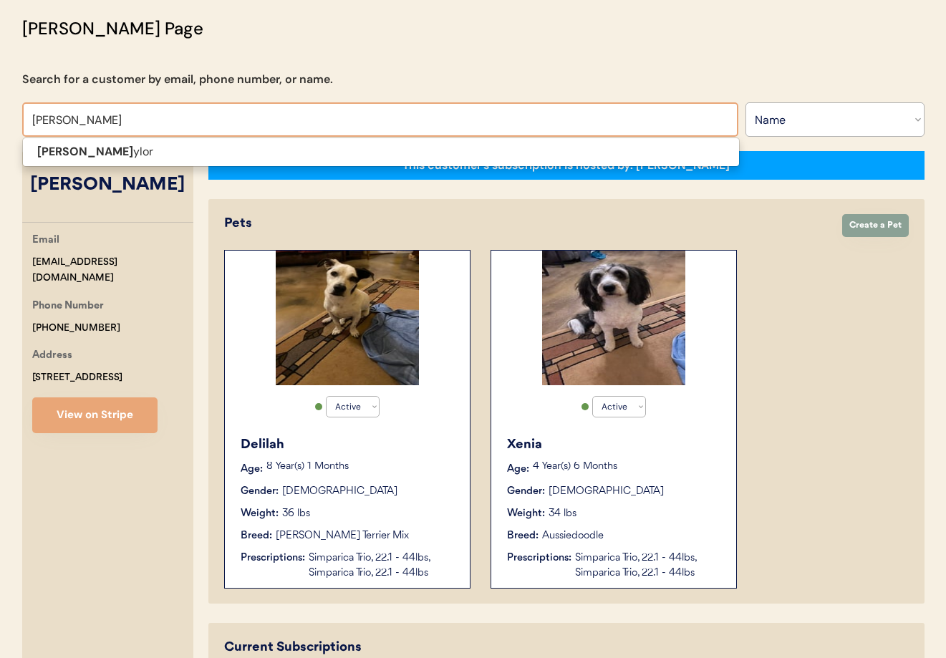
type input "Jennifer Tay"
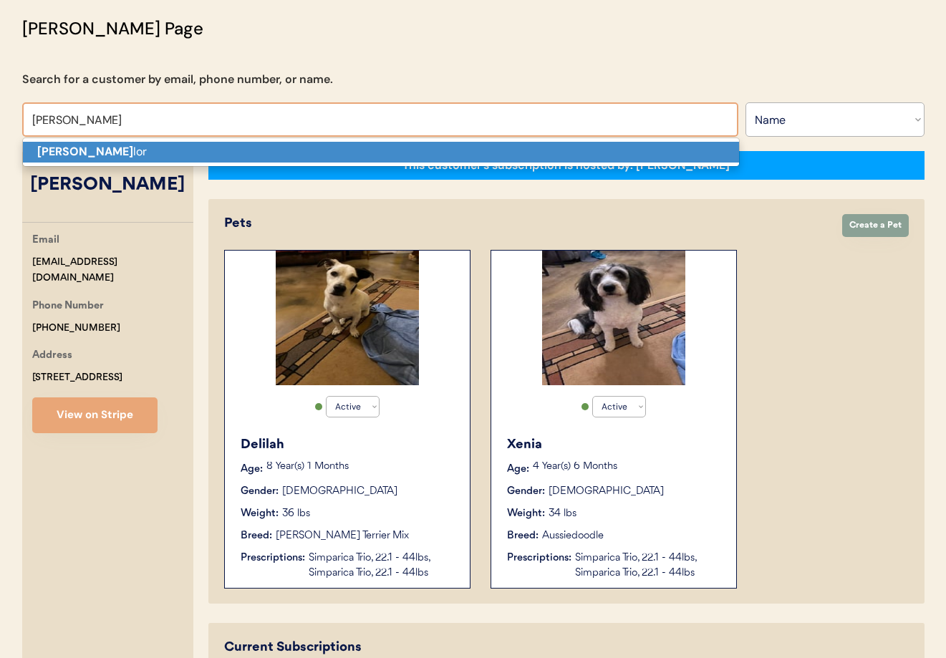
click at [100, 154] on strong "Jennifer Tay" at bounding box center [85, 151] width 96 height 15
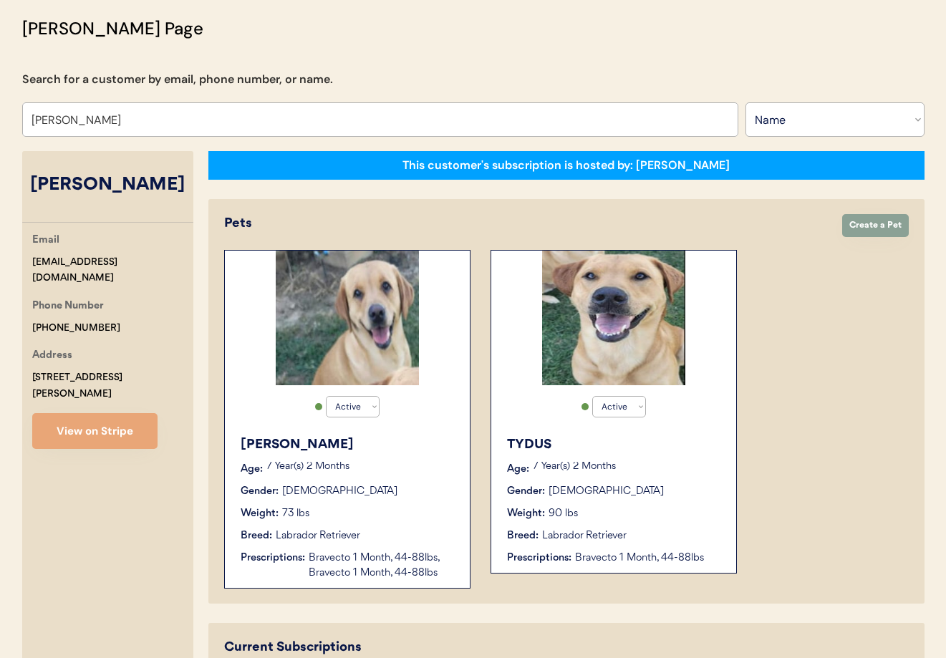
type input "[PERSON_NAME]"
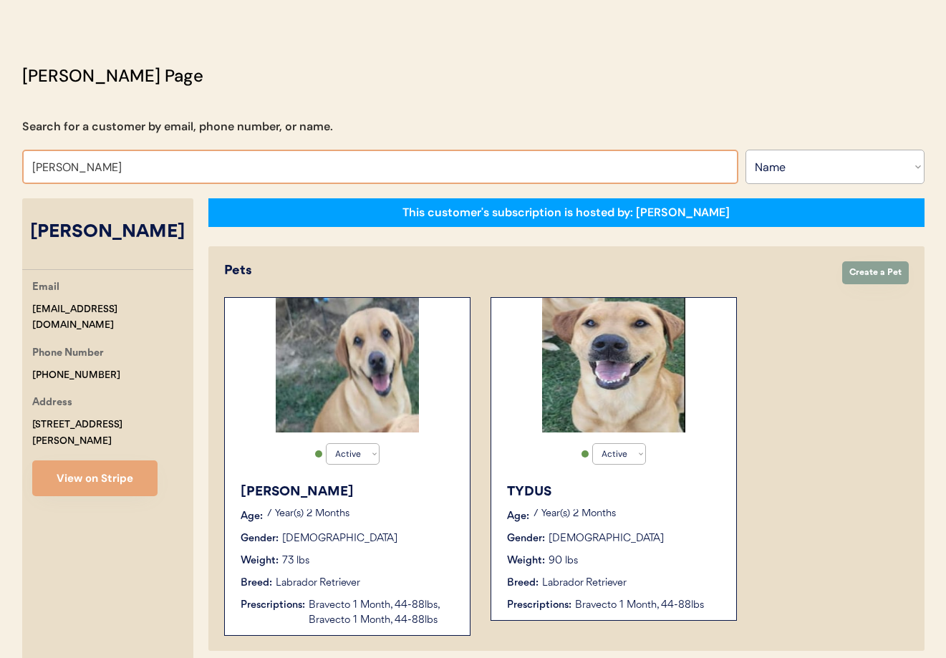
scroll to position [39, 0]
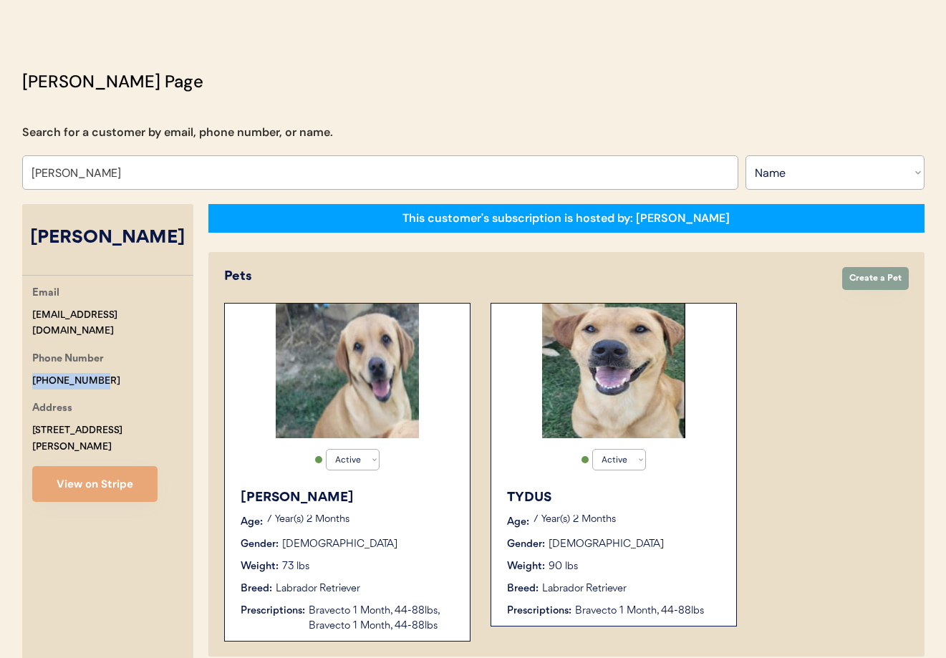
drag, startPoint x: 103, startPoint y: 364, endPoint x: 44, endPoint y: 363, distance: 58.7
click at [23, 366] on div "Email jenniferwhitetaylor@gmail.com Phone Number +12566123456 Address 246 Brenn…" at bounding box center [107, 393] width 171 height 217
copy div "[PHONE_NUMBER]"
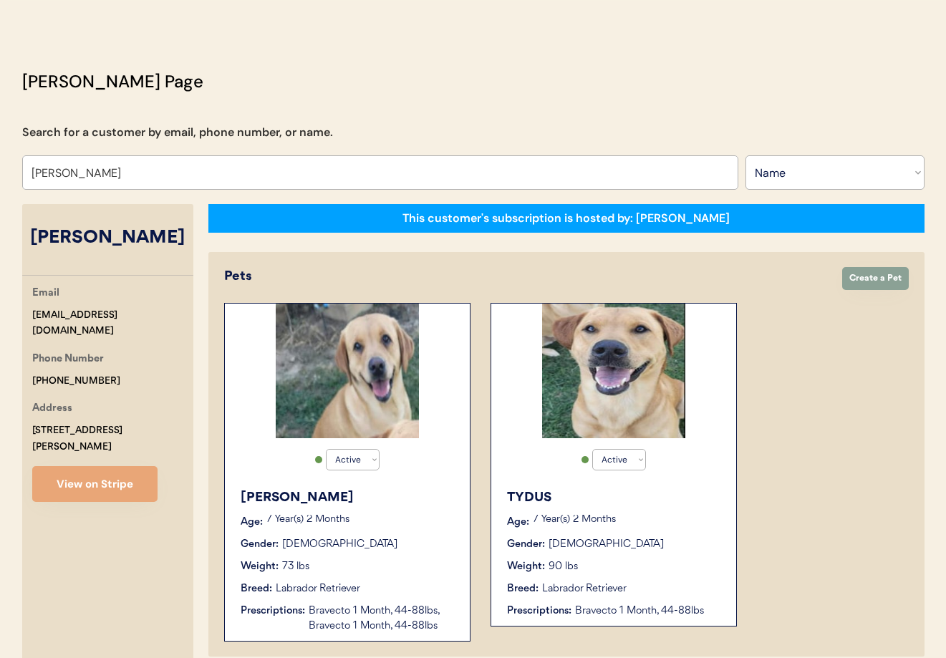
click at [638, 531] on div "TYDUS Age: 7 Year(s) 2 Months Gender: Male Weight: 90 lbs Breed: Labrador Retri…" at bounding box center [613, 553] width 231 height 145
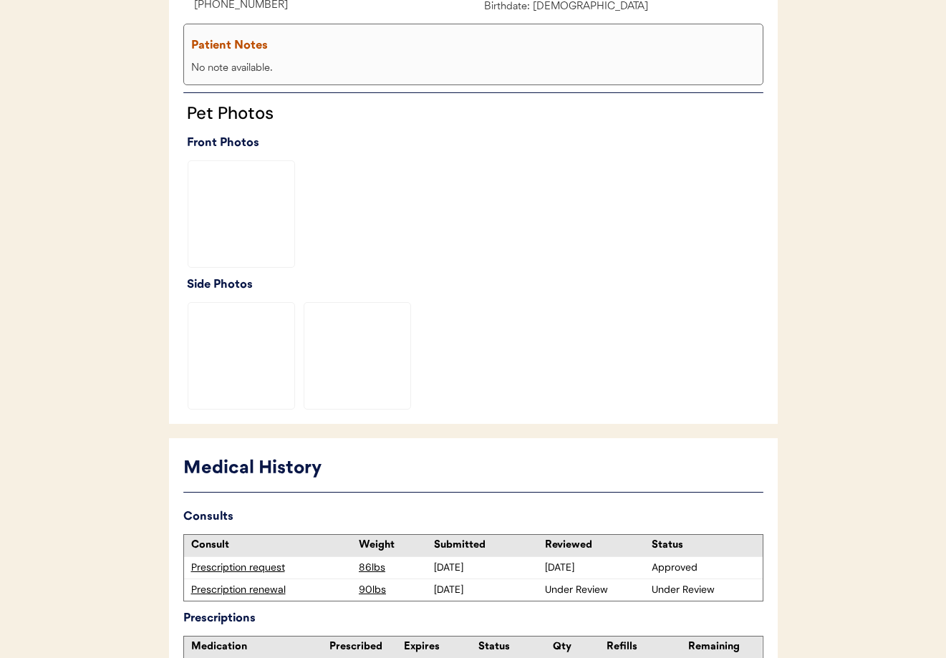
scroll to position [413, 0]
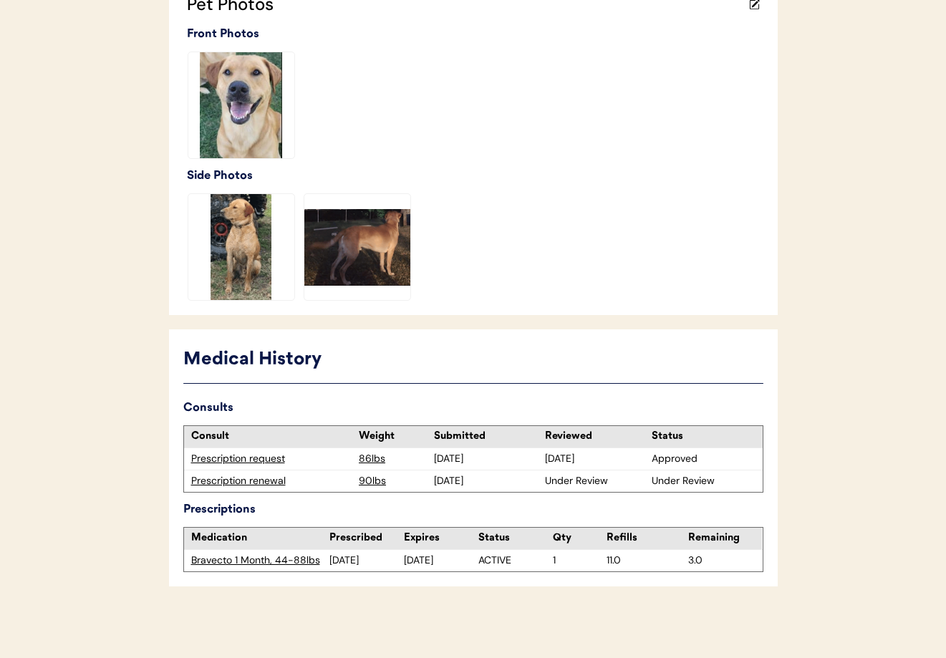
click at [250, 483] on div "Prescription renewal" at bounding box center [271, 481] width 161 height 14
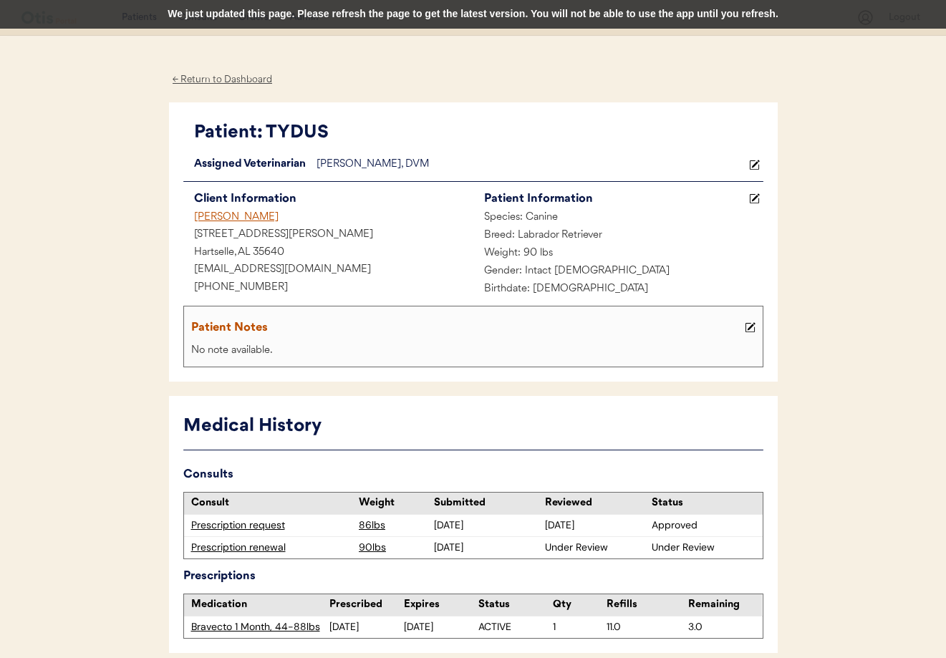
click at [233, 83] on div "← Return to Dashboard" at bounding box center [222, 80] width 107 height 16
click at [226, 81] on div "← Return to Dashboard" at bounding box center [222, 80] width 107 height 16
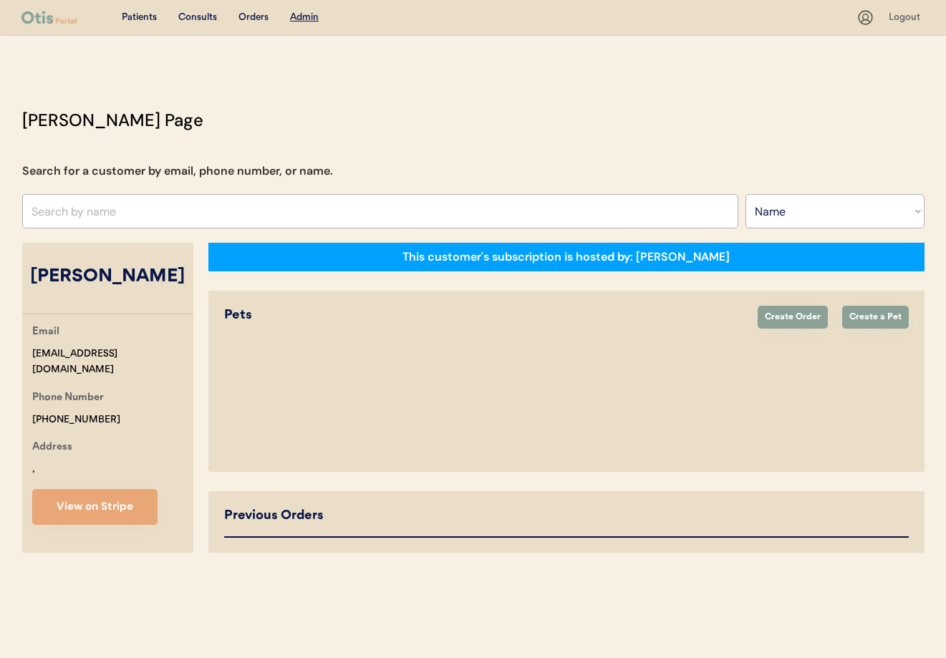
select select ""Name""
select select "true"
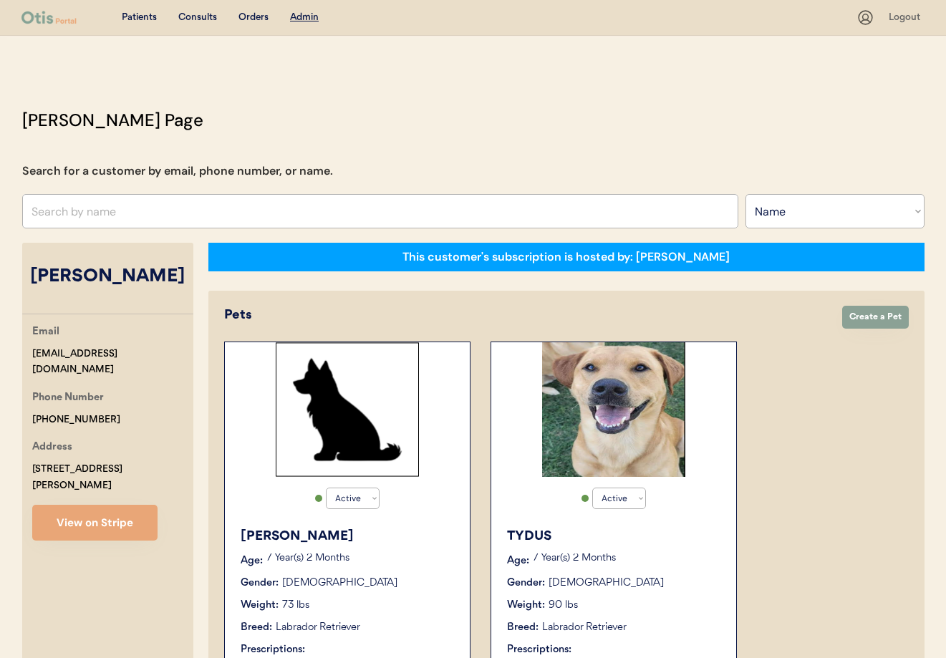
scroll to position [39, 0]
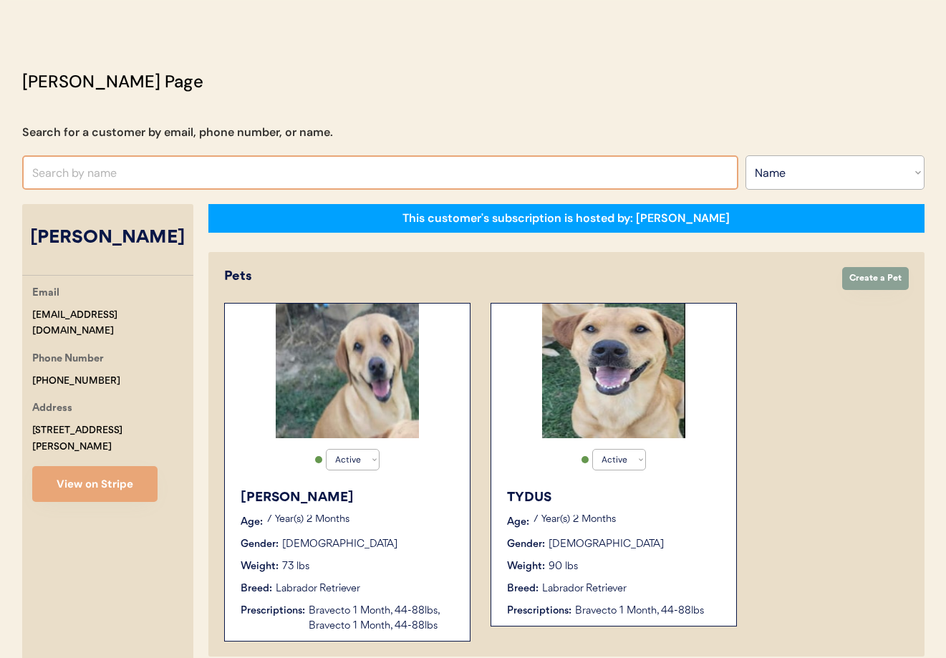
click at [112, 170] on input "text" at bounding box center [380, 172] width 716 height 34
type input "[PERSON_NAME]"
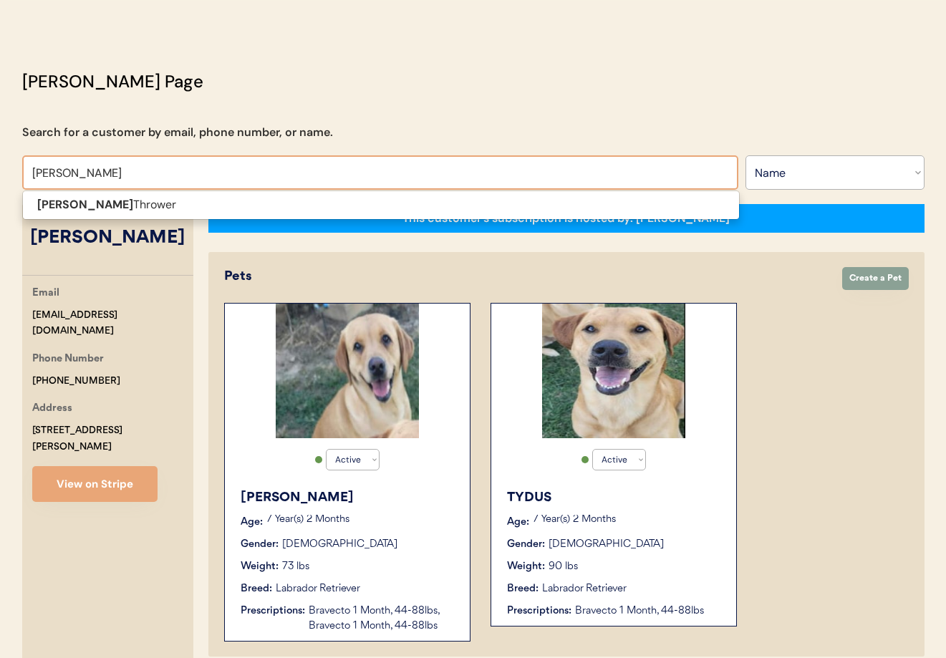
scroll to position [38, 0]
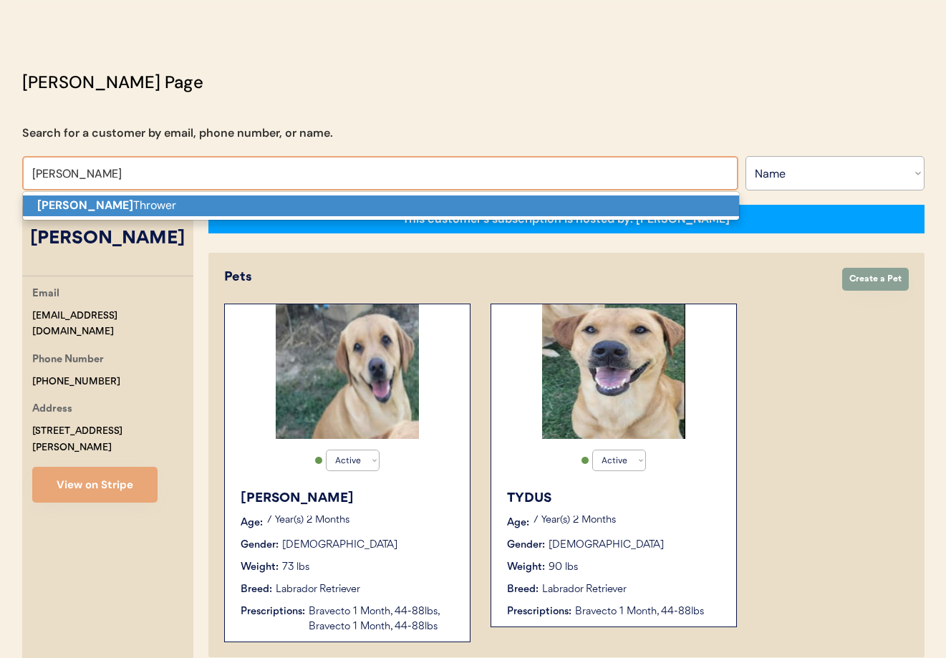
click at [117, 206] on p "Eboni Thrower" at bounding box center [381, 206] width 716 height 21
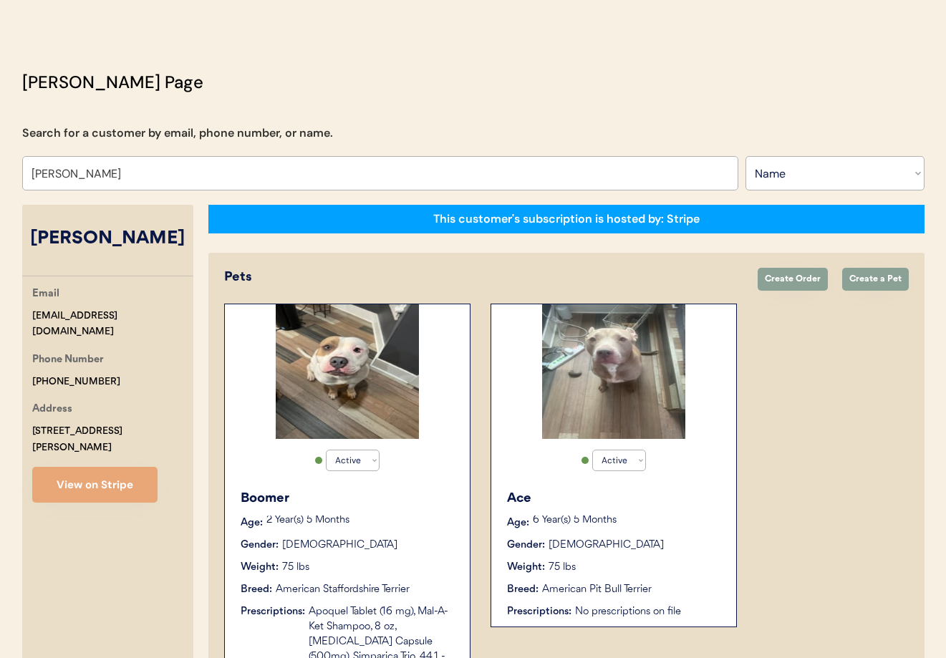
scroll to position [265, 0]
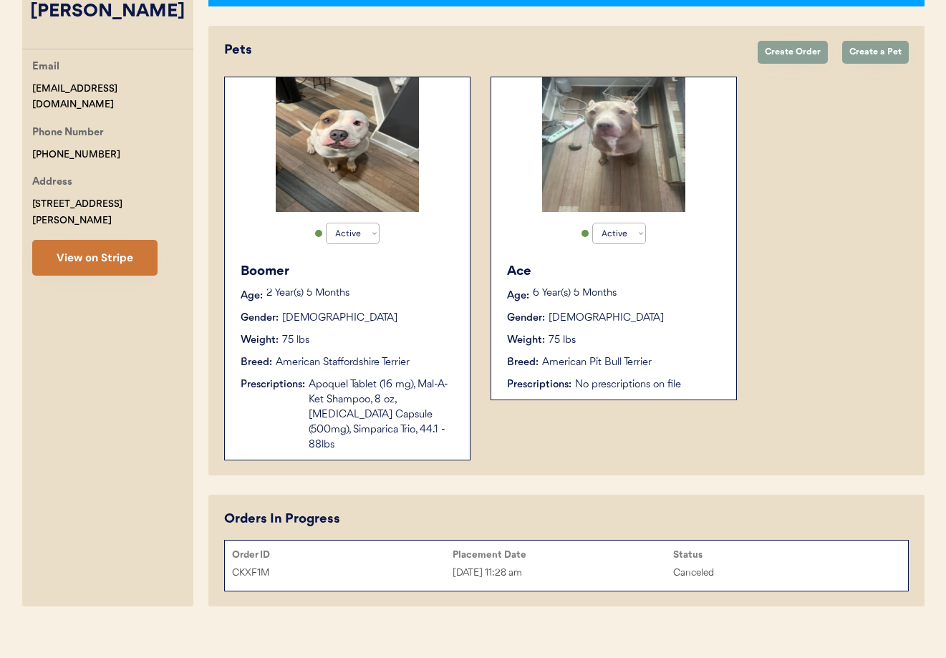
click at [96, 243] on button "View on Stripe" at bounding box center [94, 258] width 125 height 36
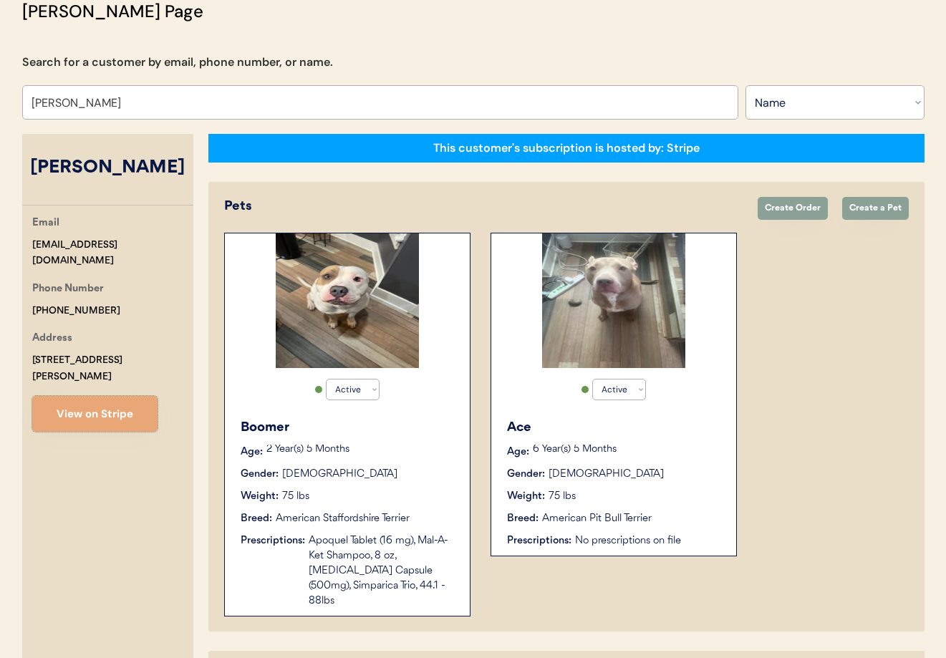
scroll to position [52, 0]
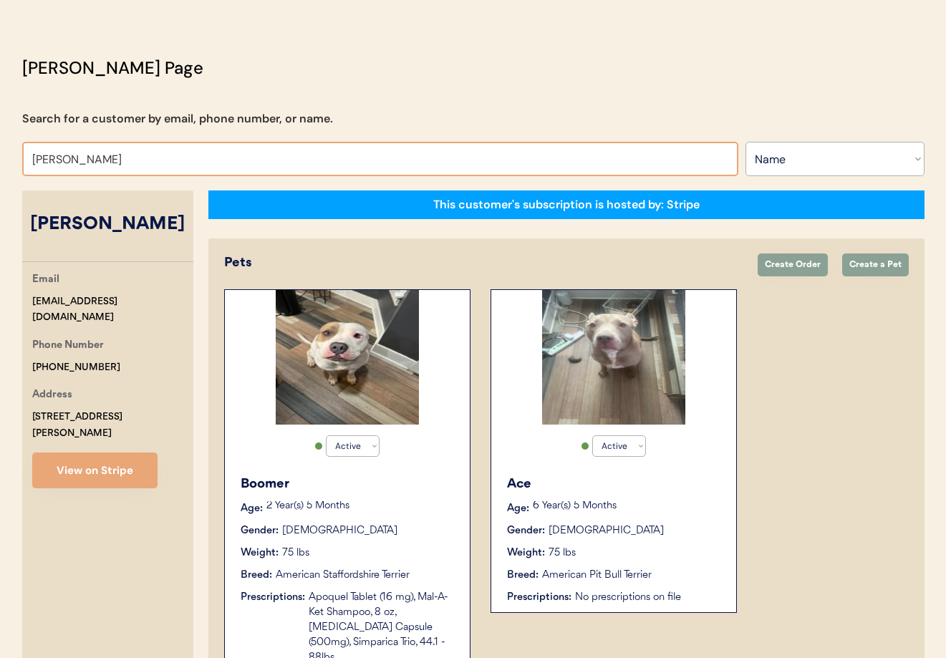
drag, startPoint x: 136, startPoint y: 164, endPoint x: -4, endPoint y: 145, distance: 141.7
click at [0, 145] on html "Patients Consults Orders Admin Logout Otis Admin Page Search for a customer by …" at bounding box center [473, 277] width 946 height 658
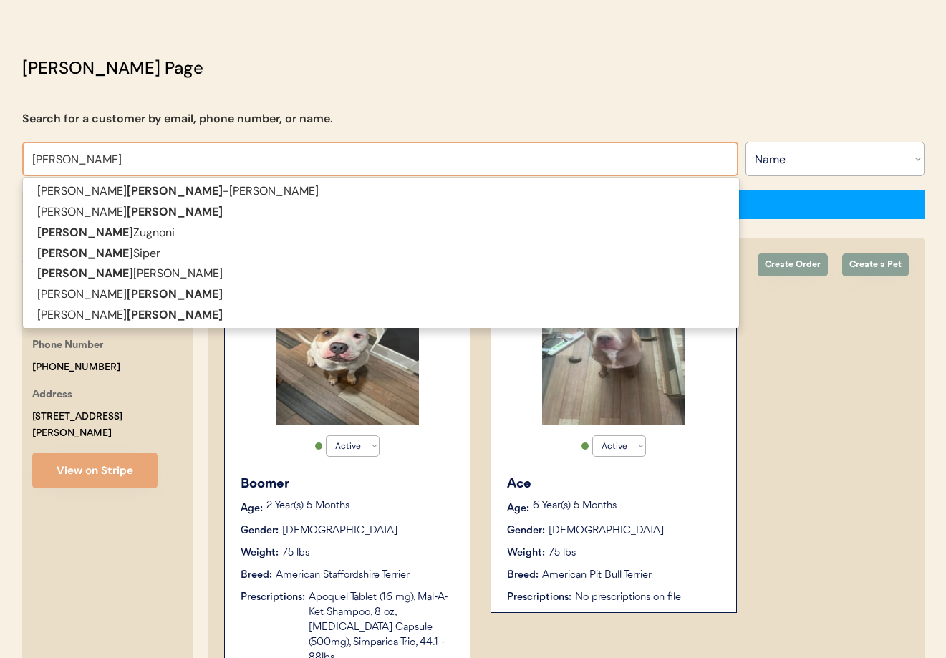
scroll to position [52, 0]
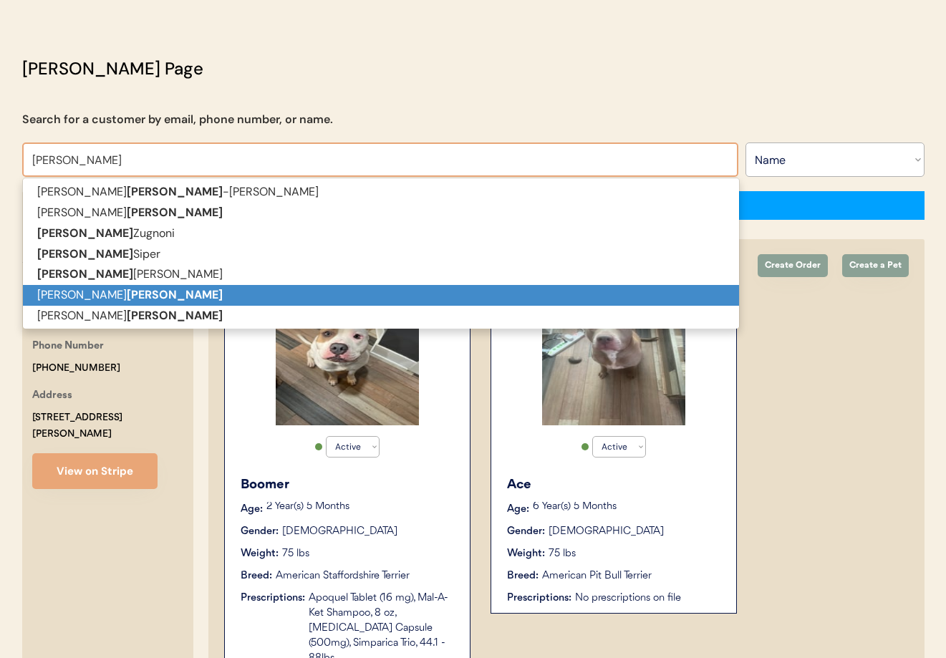
click at [165, 290] on p "Jennifer Taylor" at bounding box center [381, 295] width 716 height 21
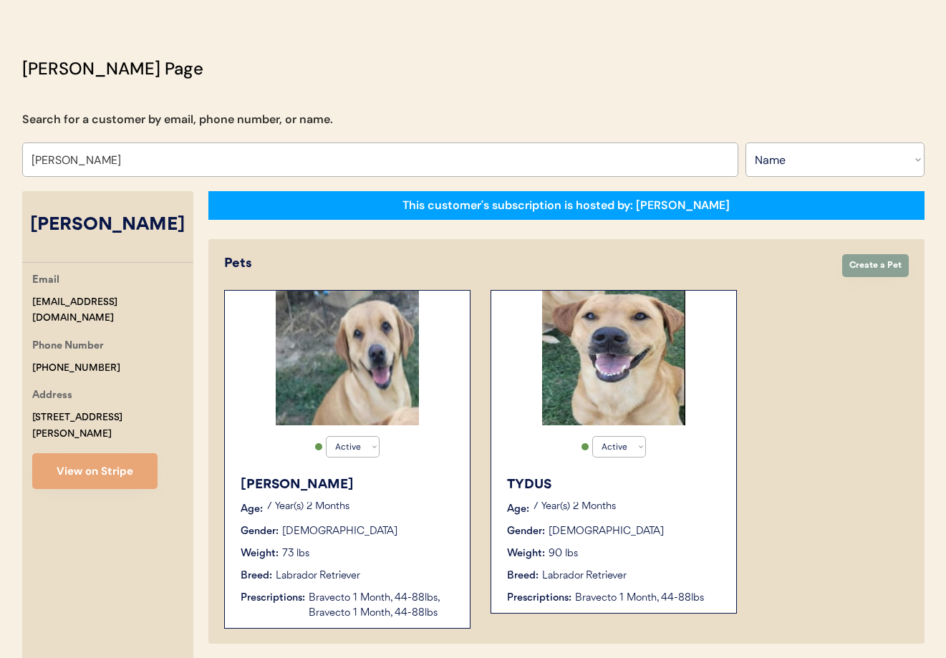
type input "[PERSON_NAME]"
click at [662, 548] on div "Weight: 90 lbs" at bounding box center [614, 553] width 215 height 15
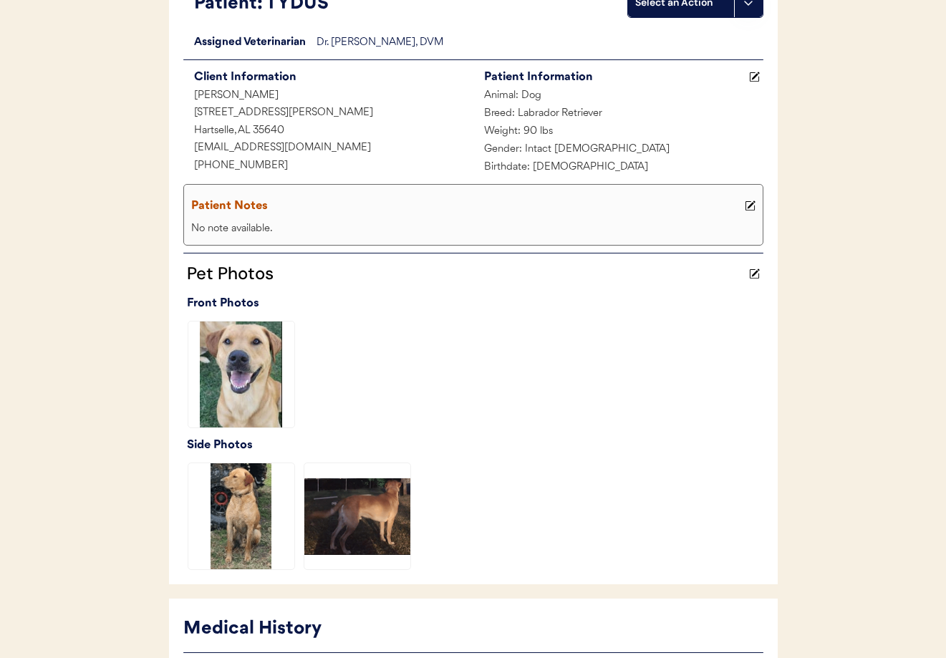
scroll to position [413, 0]
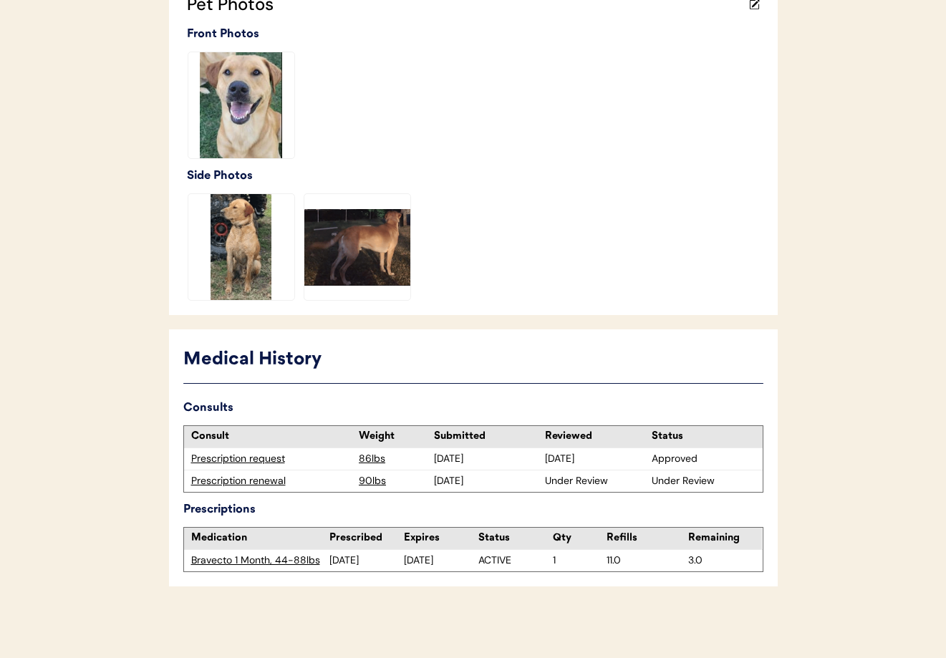
click at [217, 478] on div "Prescription renewal" at bounding box center [271, 481] width 161 height 14
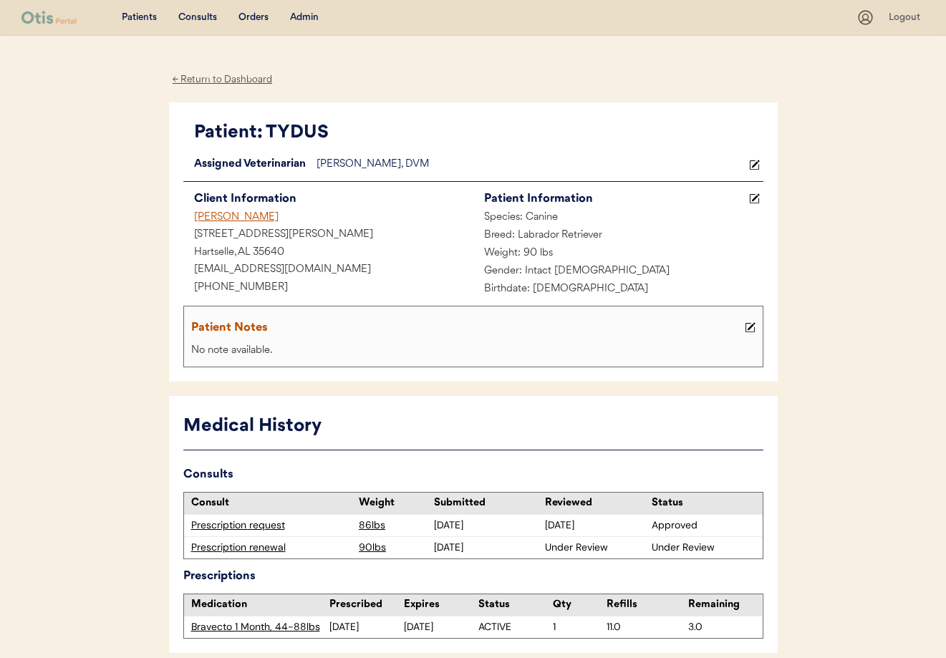
click at [760, 197] on button at bounding box center [755, 199] width 18 height 18
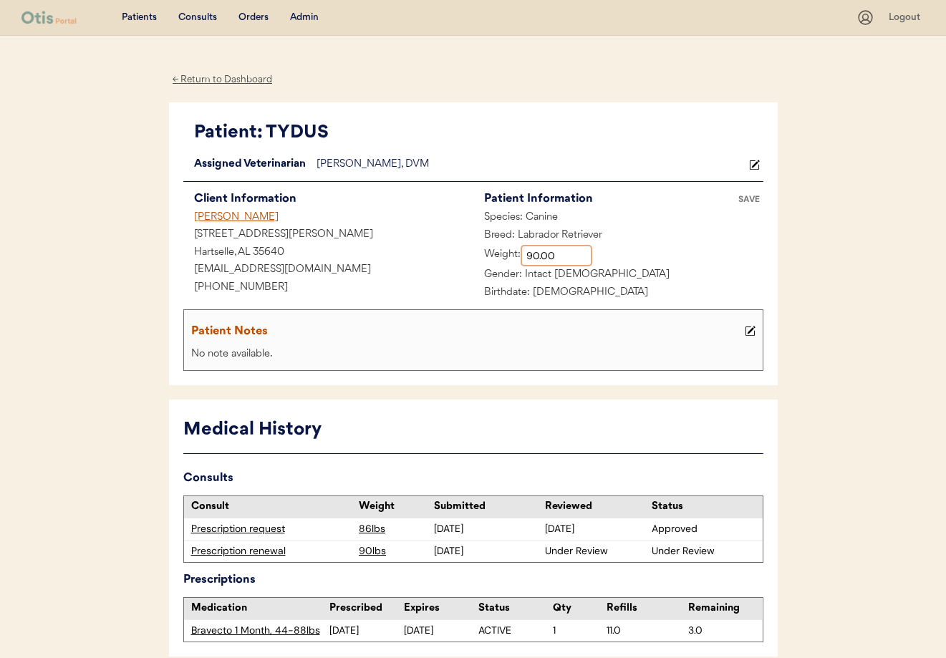
drag, startPoint x: 526, startPoint y: 256, endPoint x: 511, endPoint y: 255, distance: 15.8
click at [511, 255] on div "Weight:" at bounding box center [532, 255] width 119 height 21
type input "92.30"
click at [399, 337] on div "Patient Notes" at bounding box center [466, 332] width 550 height 20
drag, startPoint x: 755, startPoint y: 334, endPoint x: 705, endPoint y: 340, distance: 49.8
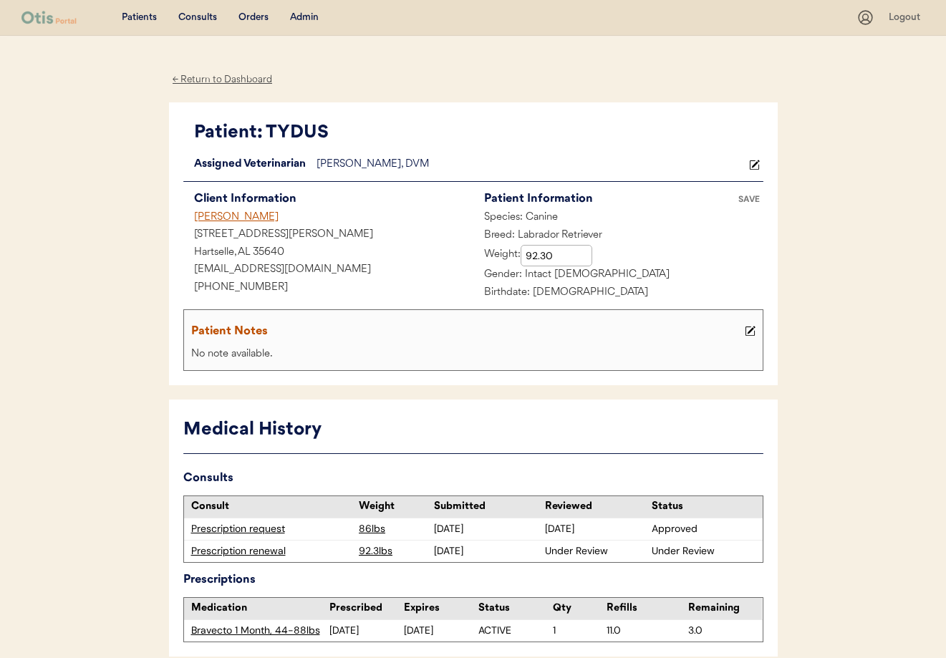
click at [753, 335] on button at bounding box center [750, 331] width 18 height 18
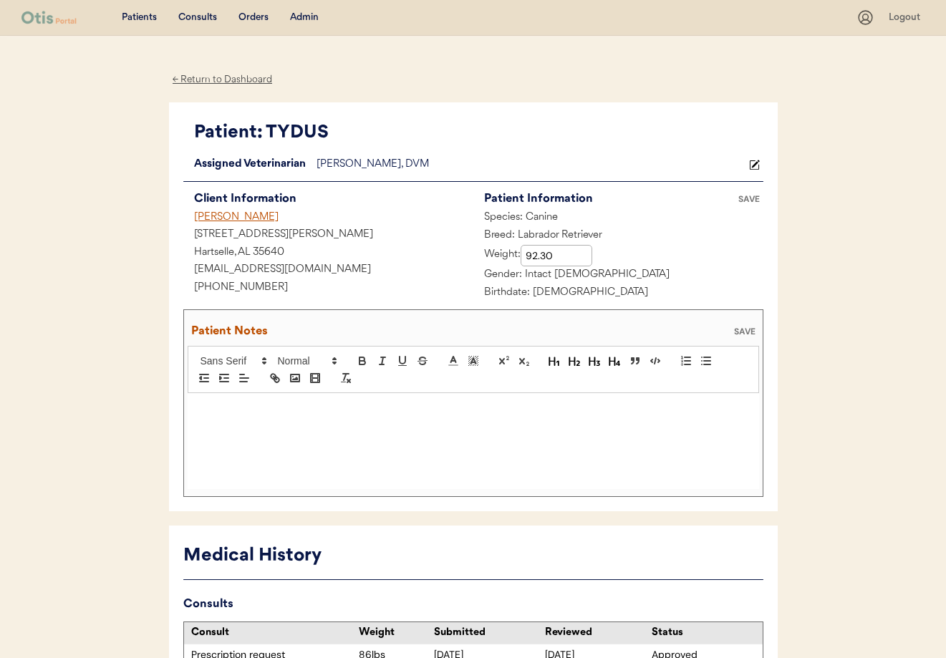
click at [254, 415] on div at bounding box center [474, 441] width 572 height 96
click at [747, 329] on div "SAVE" at bounding box center [745, 331] width 29 height 9
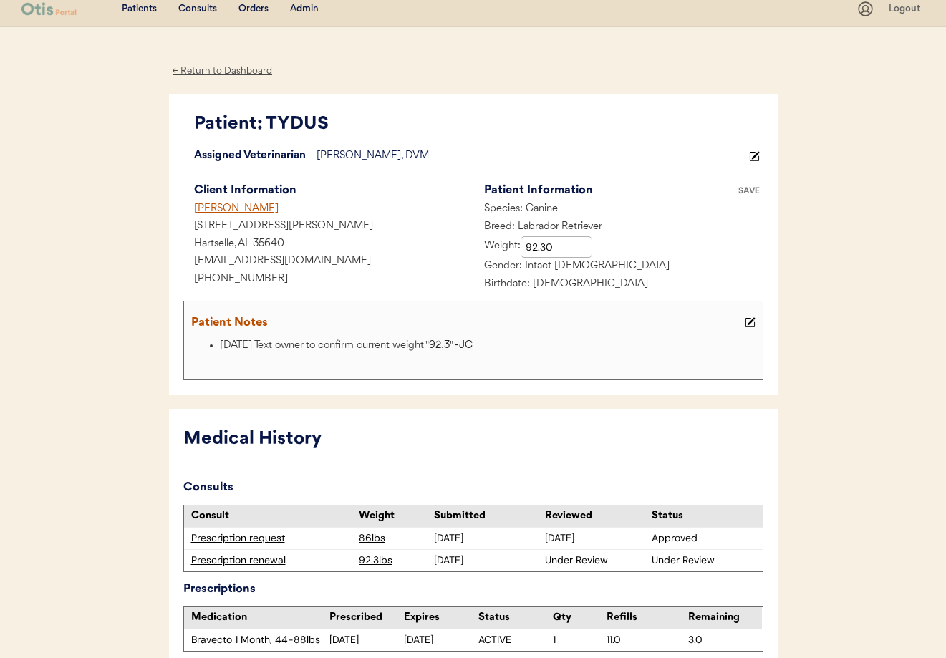
scroll to position [6, 0]
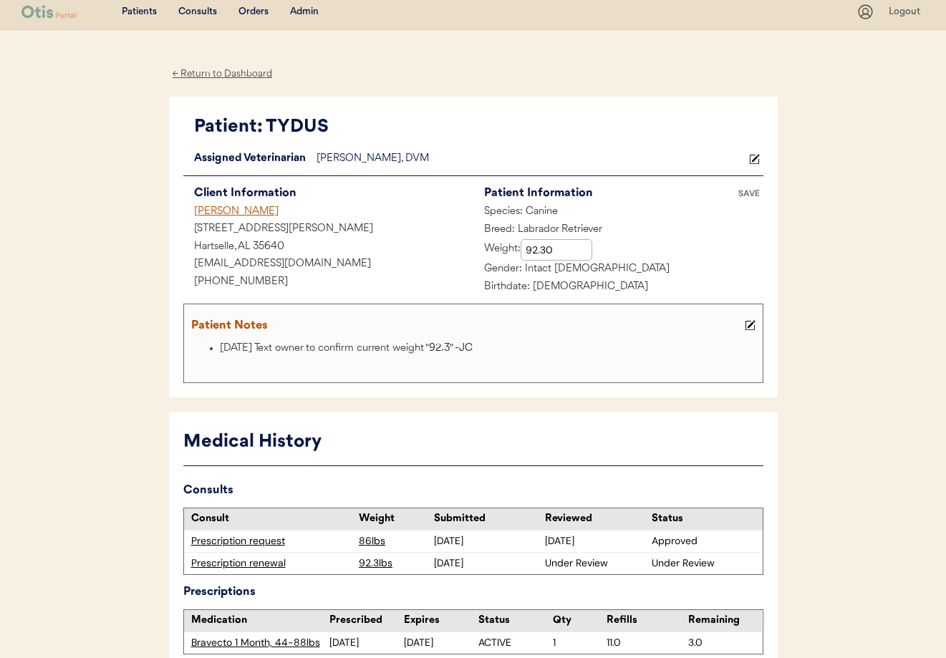
click at [211, 216] on div "[PERSON_NAME]" at bounding box center [328, 212] width 290 height 18
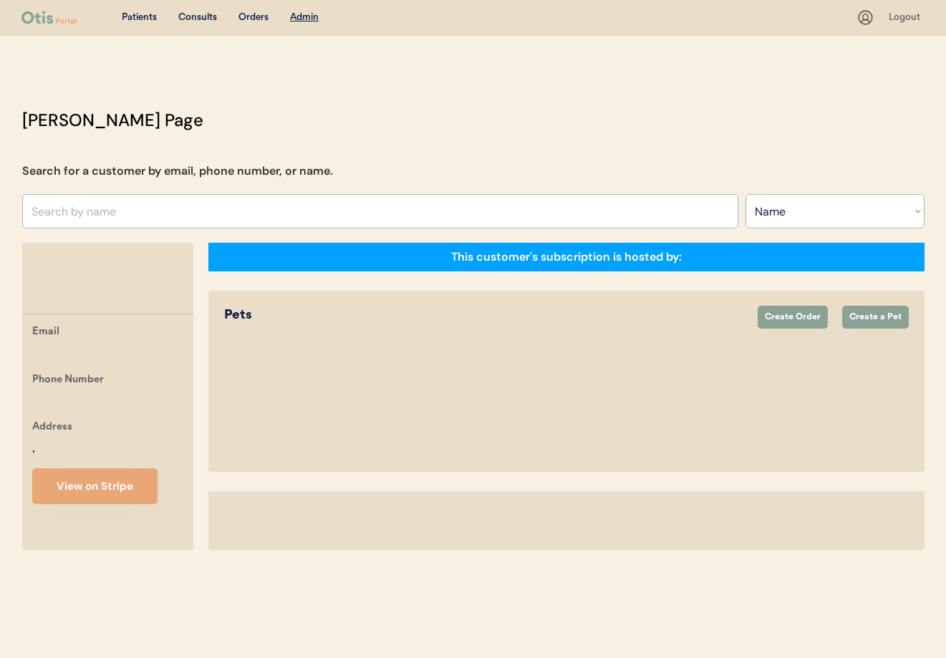
select select ""Name""
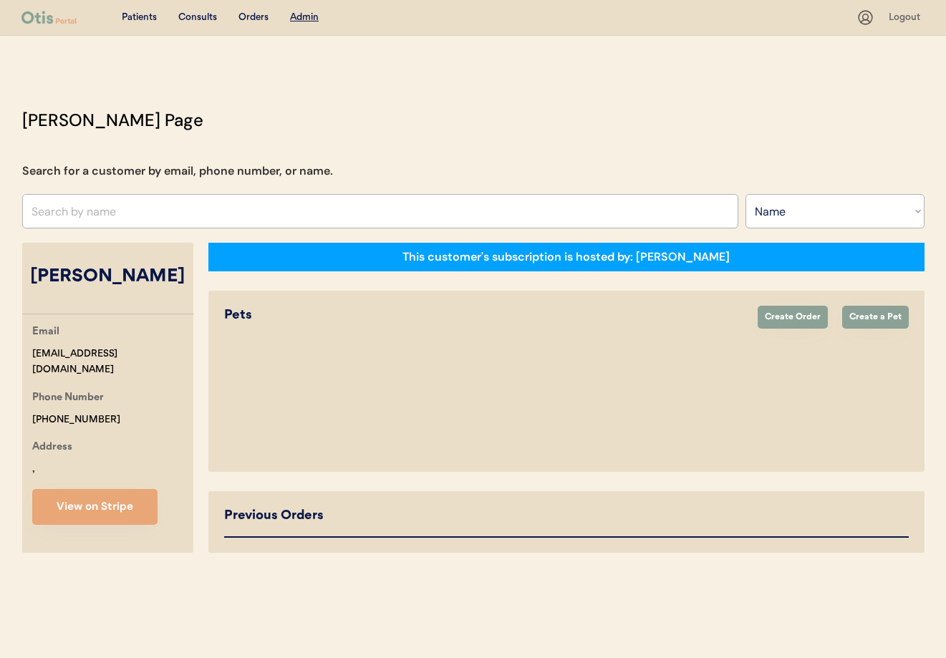
select select "true"
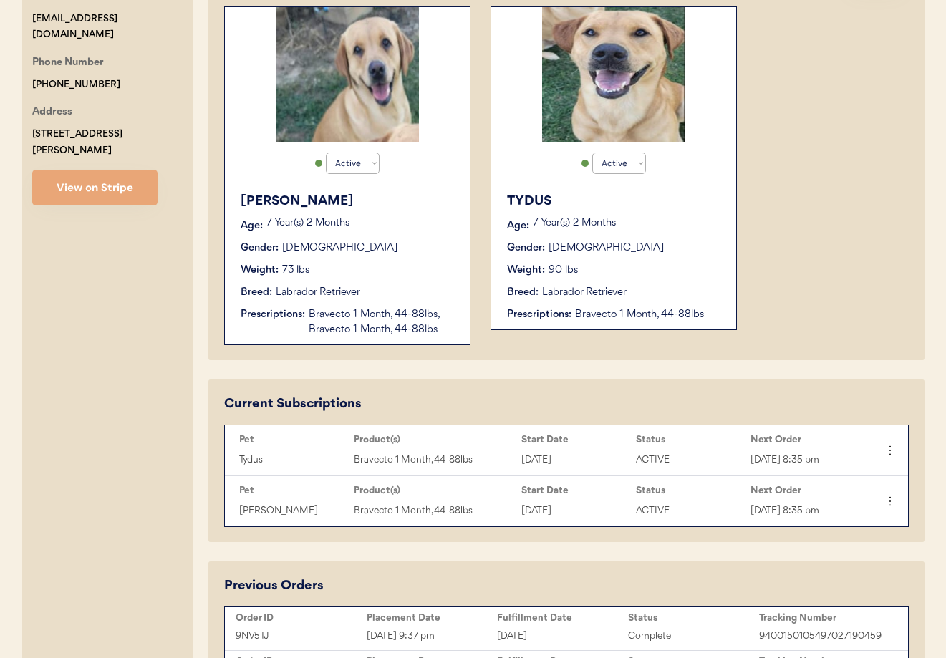
scroll to position [99, 0]
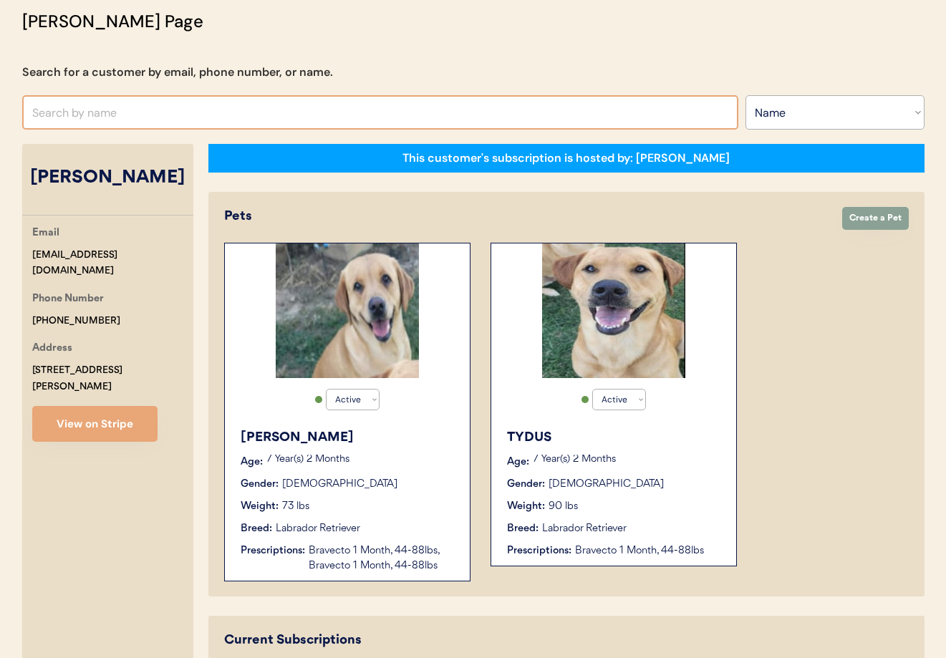
click at [115, 113] on input "text" at bounding box center [380, 112] width 716 height 34
type input "[PERSON_NAME]"
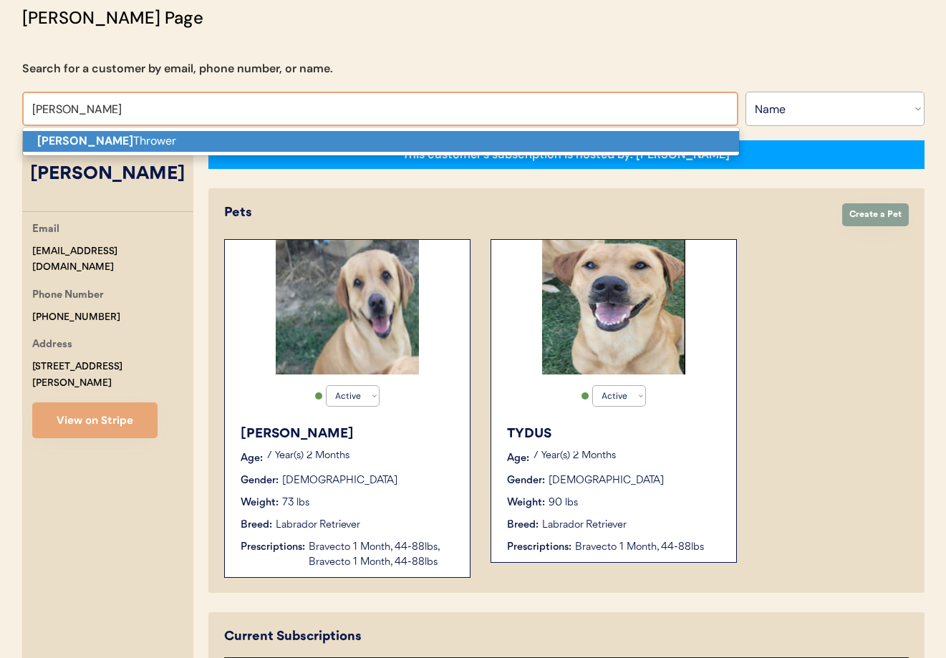
click at [114, 139] on p "[PERSON_NAME]" at bounding box center [381, 141] width 716 height 21
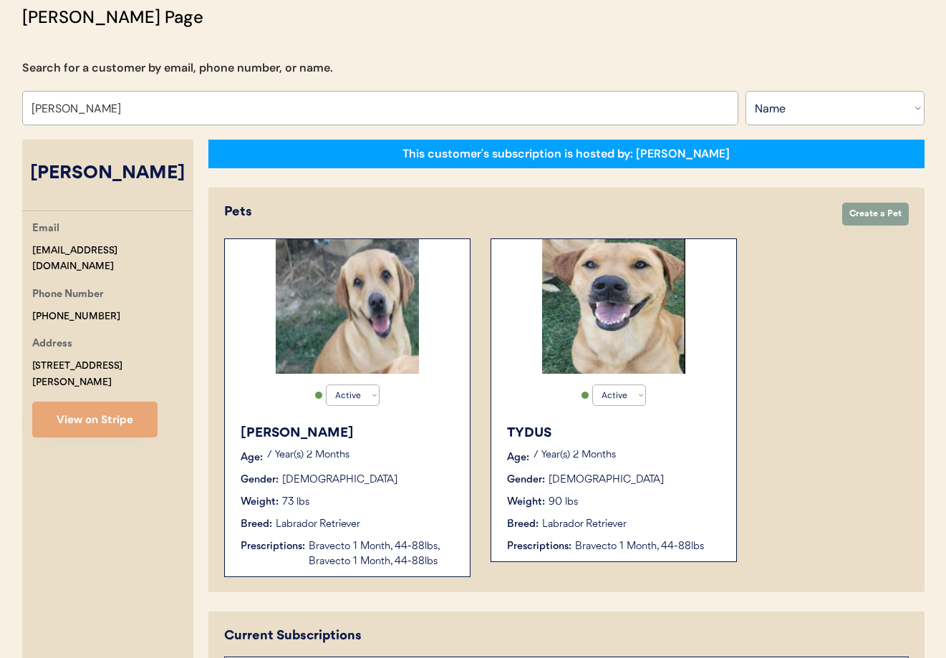
scroll to position [110, 0]
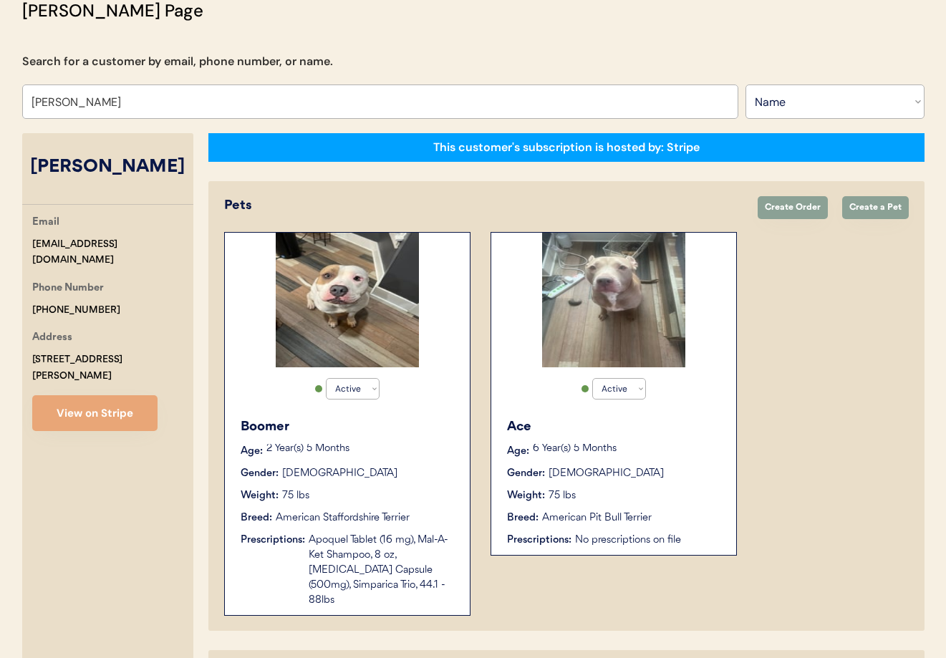
scroll to position [265, 0]
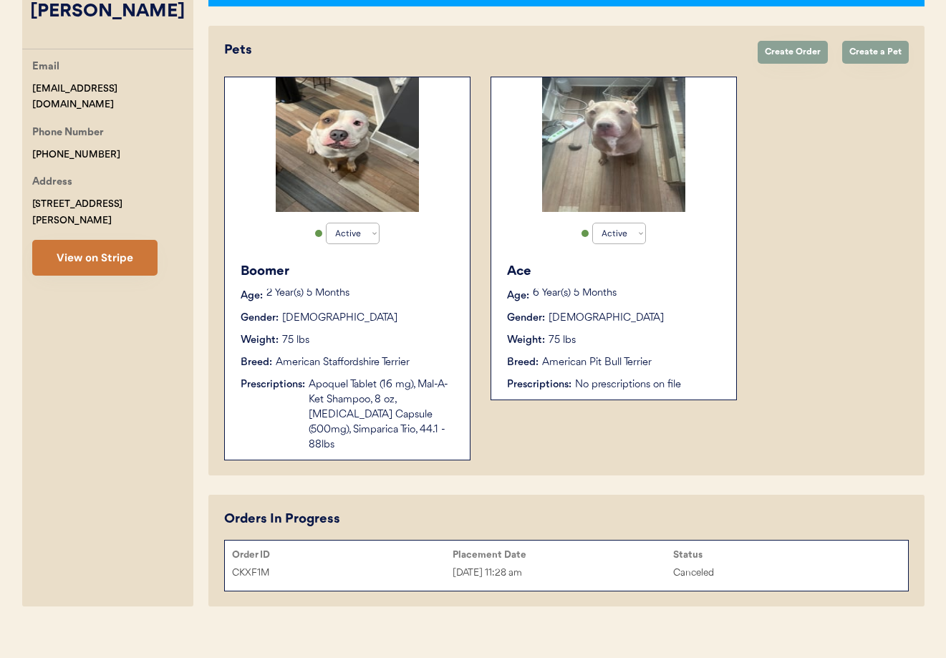
type input "[PERSON_NAME]"
click at [103, 244] on button "View on Stripe" at bounding box center [94, 258] width 125 height 36
click at [383, 324] on div "Gender: Male" at bounding box center [348, 318] width 215 height 15
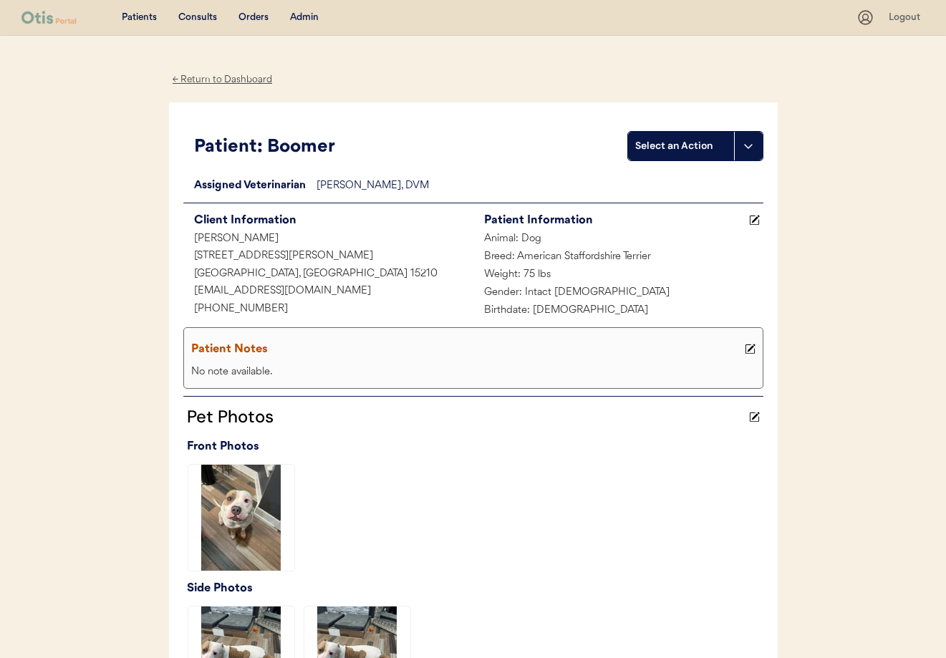
click at [302, 19] on div "Admin" at bounding box center [304, 18] width 29 height 14
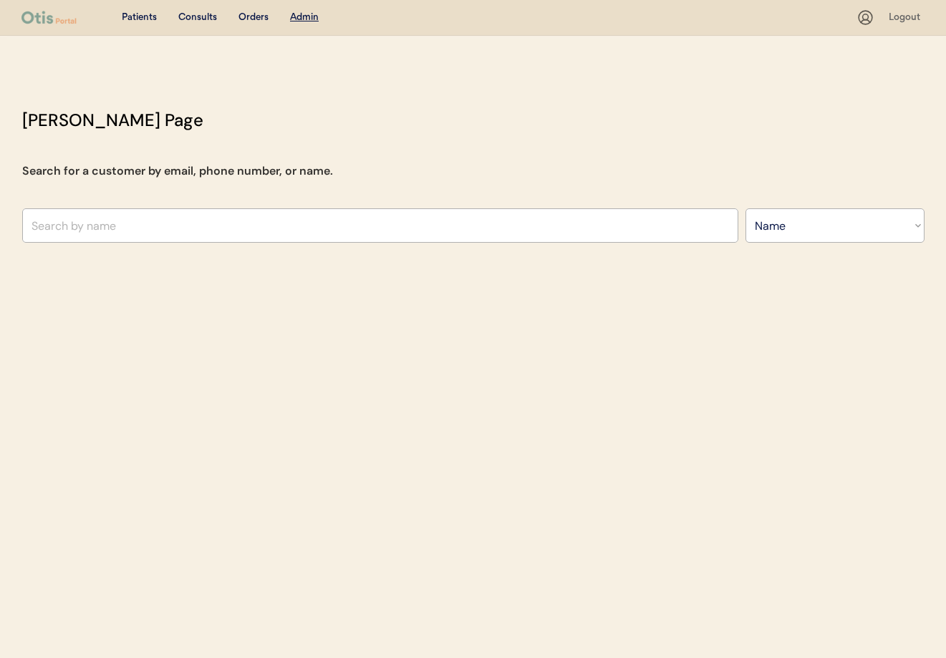
select select ""Name""
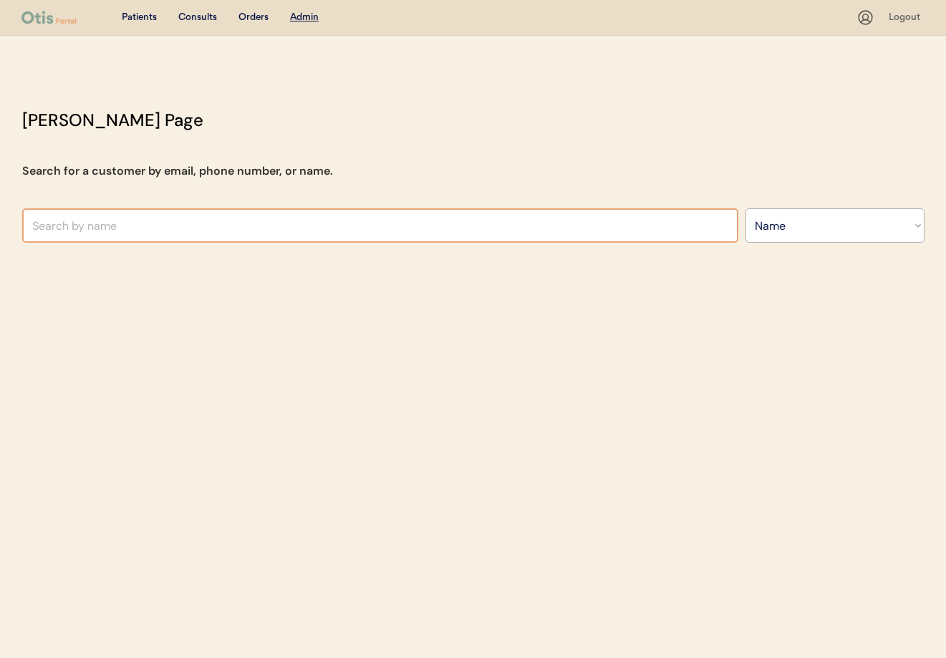
click at [138, 218] on input "text" at bounding box center [380, 225] width 716 height 34
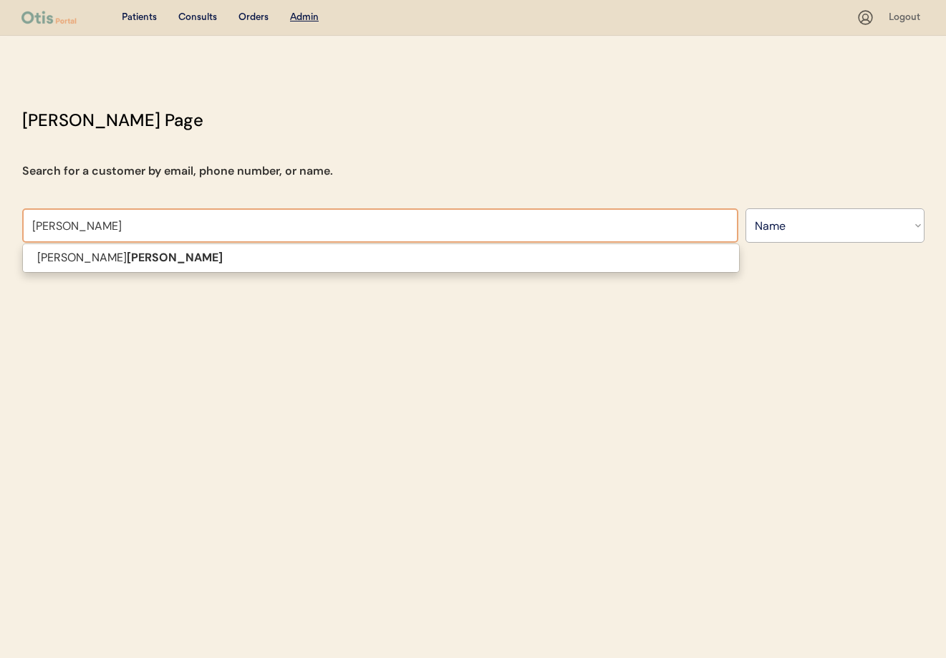
click at [139, 262] on p "Betty L Fowler" at bounding box center [381, 258] width 716 height 21
type input "[PERSON_NAME]"
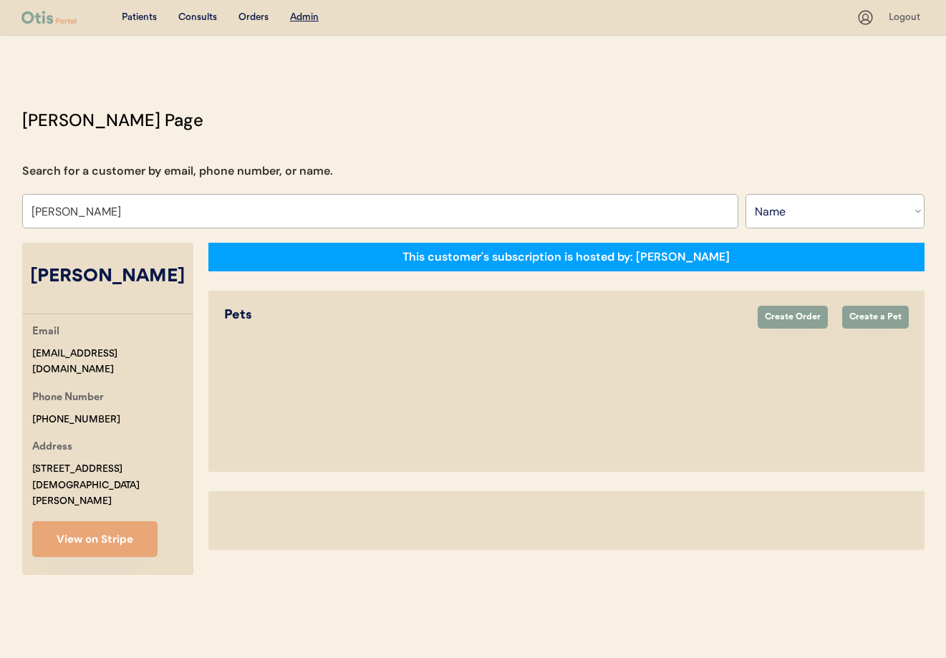
select select "true"
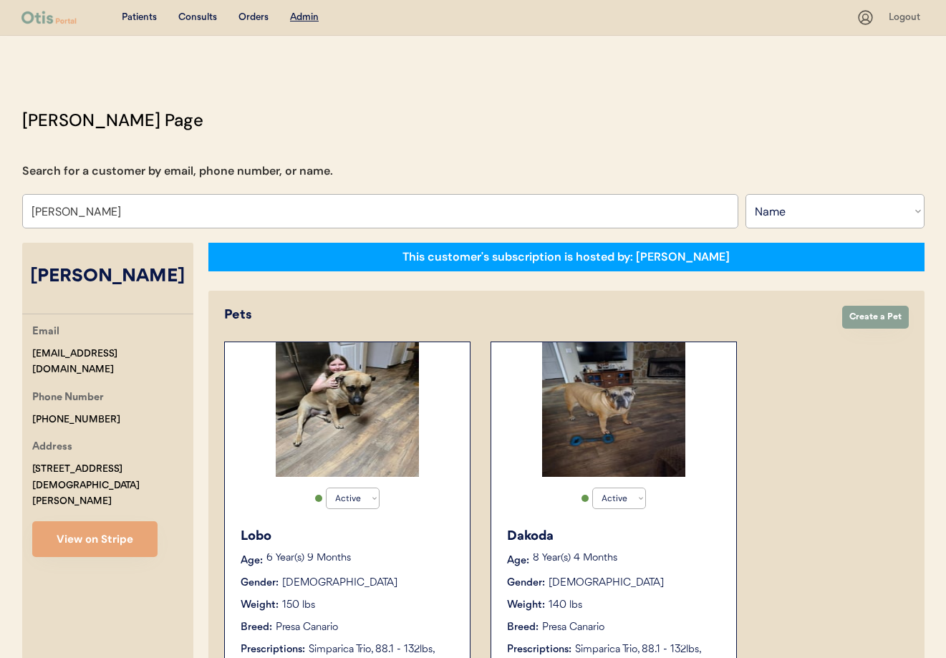
type input "[PERSON_NAME]"
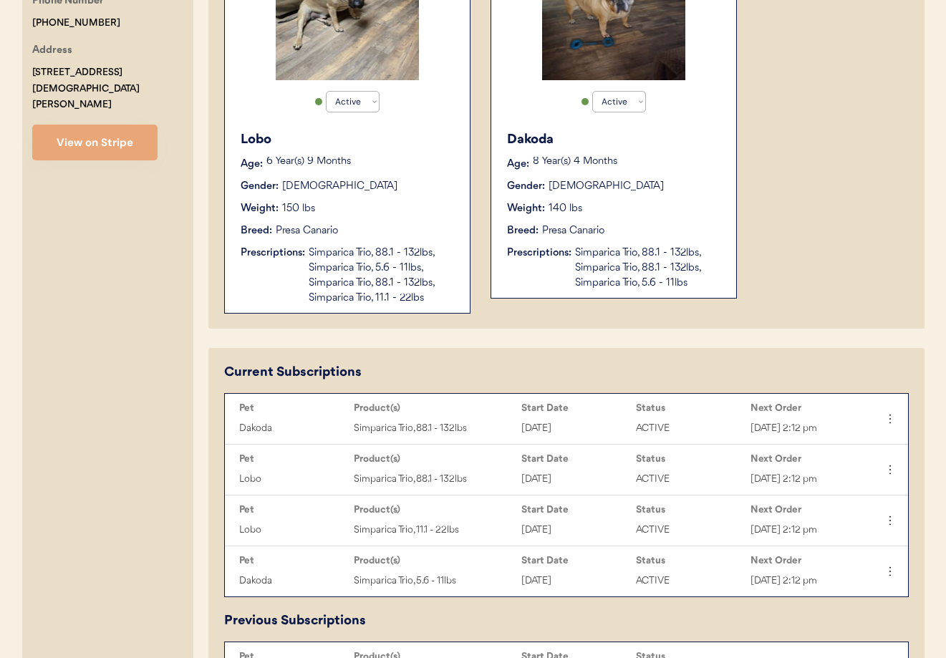
scroll to position [399, 0]
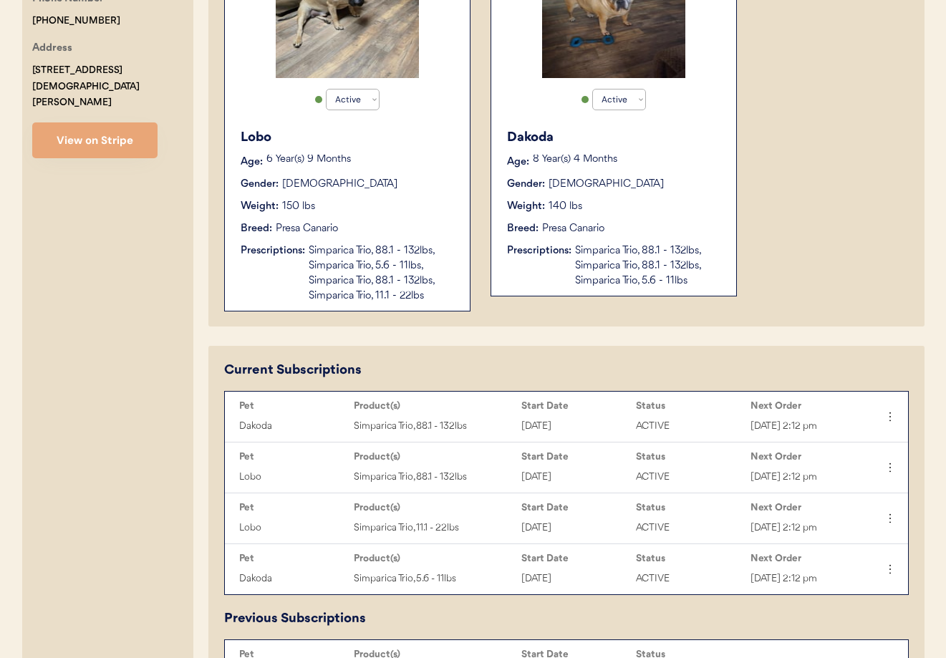
click at [646, 224] on div "Breed: Presa Canario" at bounding box center [614, 228] width 215 height 15
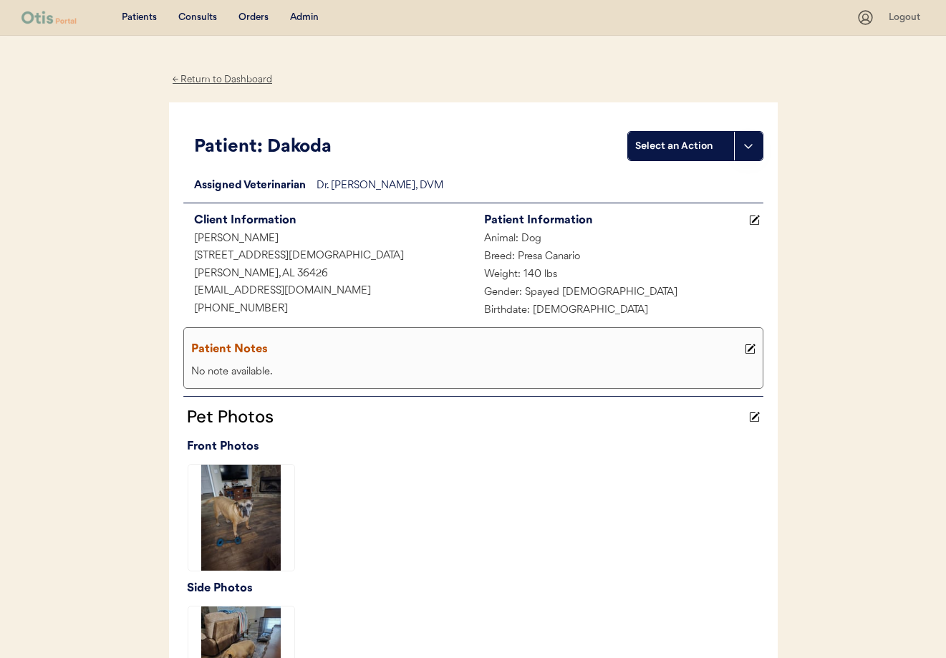
click at [234, 77] on div "← Return to Dashboard" at bounding box center [222, 80] width 107 height 16
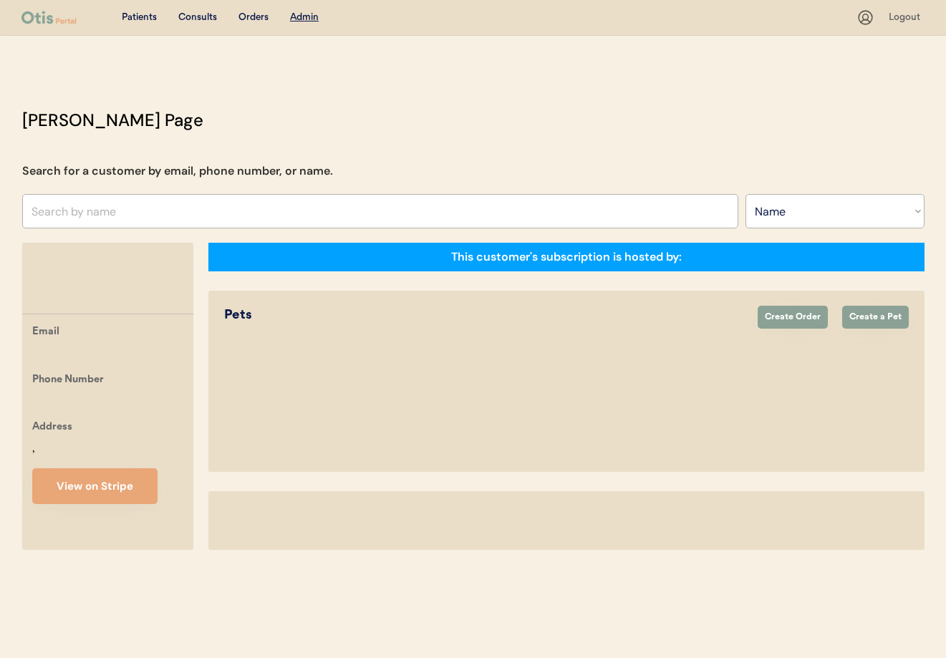
select select ""Name""
select select "true"
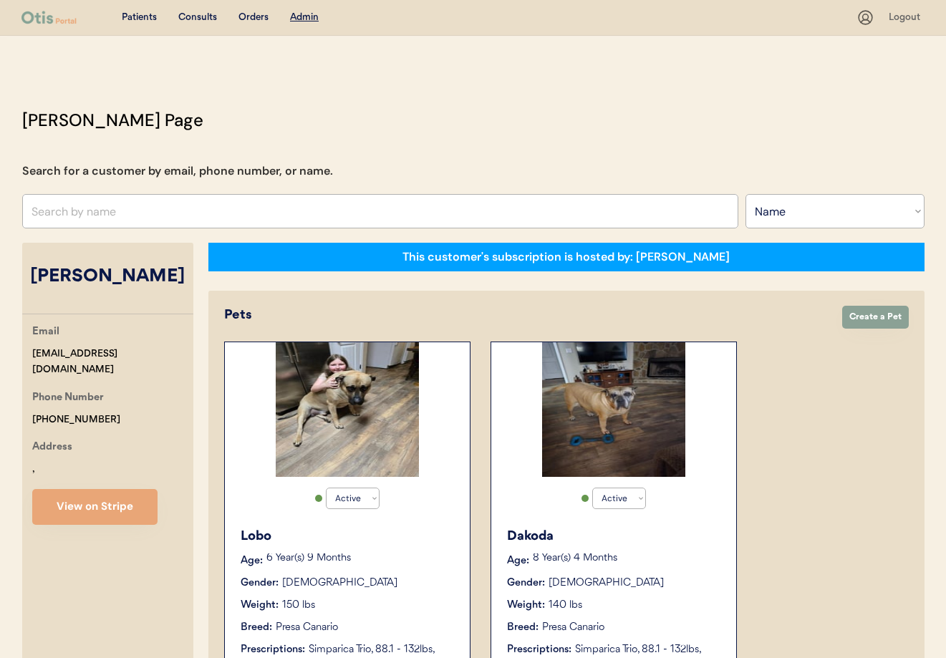
click at [375, 573] on div "Lobo Age: 6 Year(s) 9 Months Gender: Male Weight: 150 lbs Breed: Presa Canario …" at bounding box center [347, 615] width 231 height 190
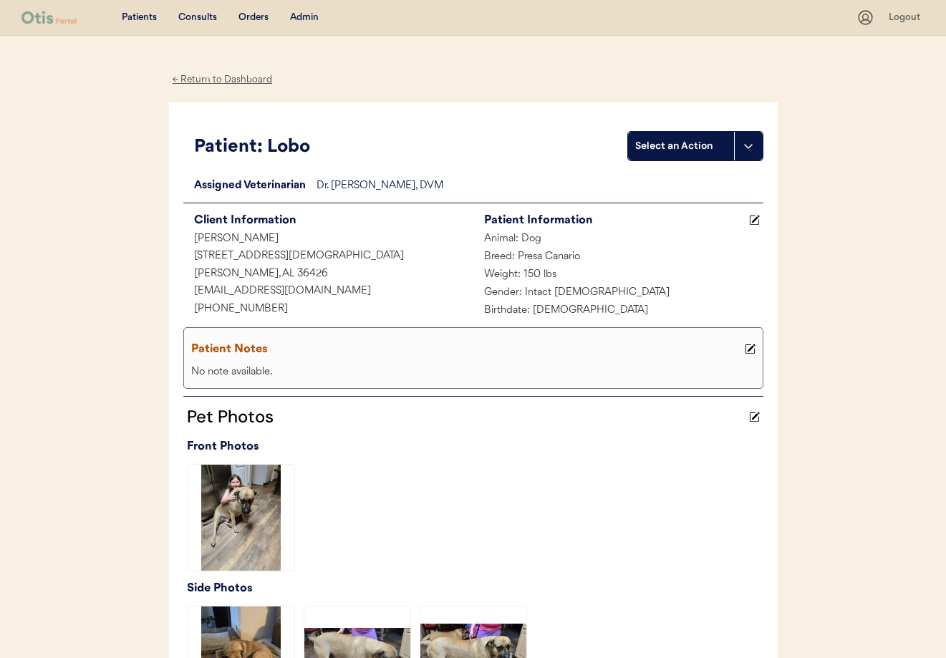
click at [276, 290] on div "[EMAIL_ADDRESS][DOMAIN_NAME]" at bounding box center [328, 292] width 290 height 18
drag, startPoint x: 233, startPoint y: 309, endPoint x: 188, endPoint y: 308, distance: 45.9
click at [188, 308] on div "[PHONE_NUMBER]" at bounding box center [328, 310] width 290 height 18
copy div "[PHONE_NUMBER]"
click at [300, 18] on div "Admin" at bounding box center [304, 18] width 29 height 14
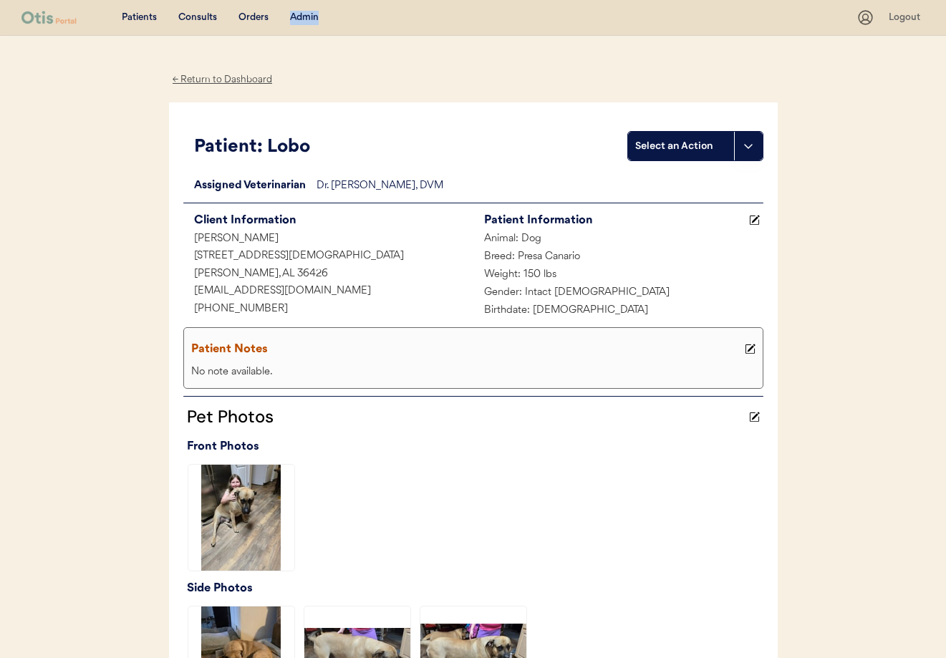
click at [300, 18] on div "Admin" at bounding box center [304, 18] width 29 height 14
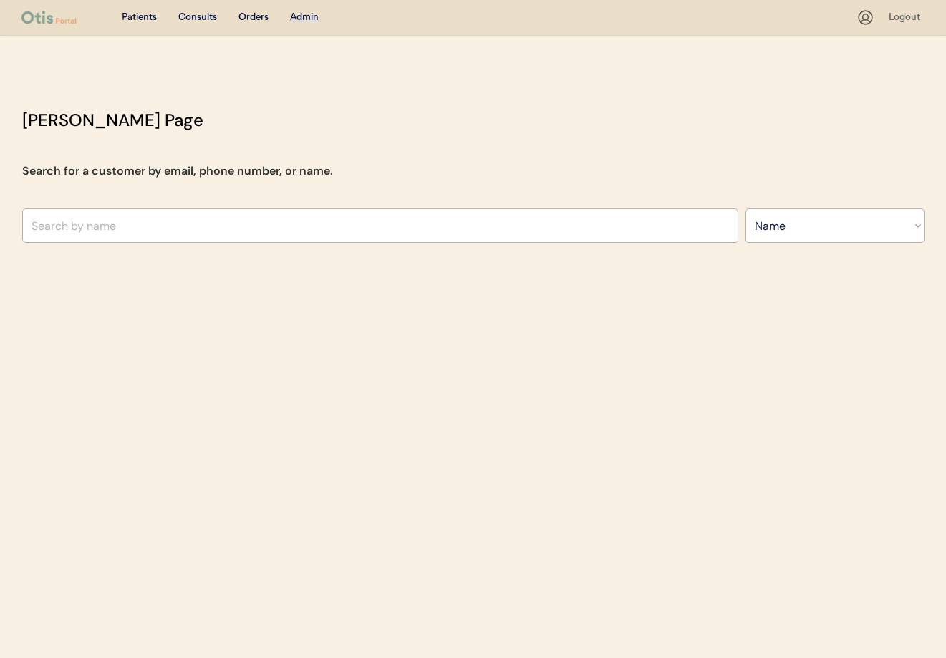
select select ""Name""
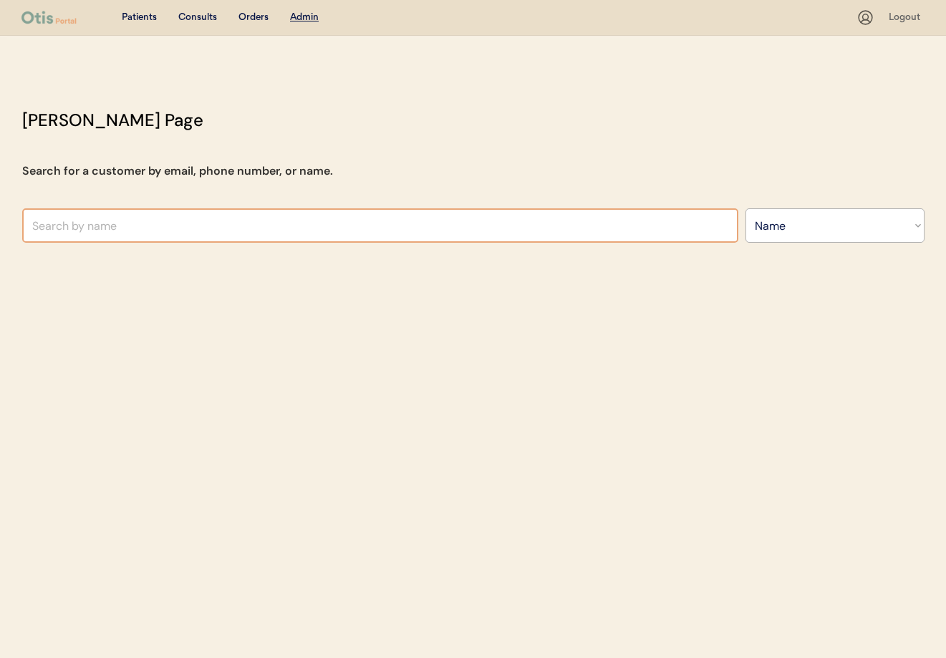
click at [171, 225] on input "text" at bounding box center [380, 225] width 716 height 34
type input "Eboni"
type input "Eboni Thrower"
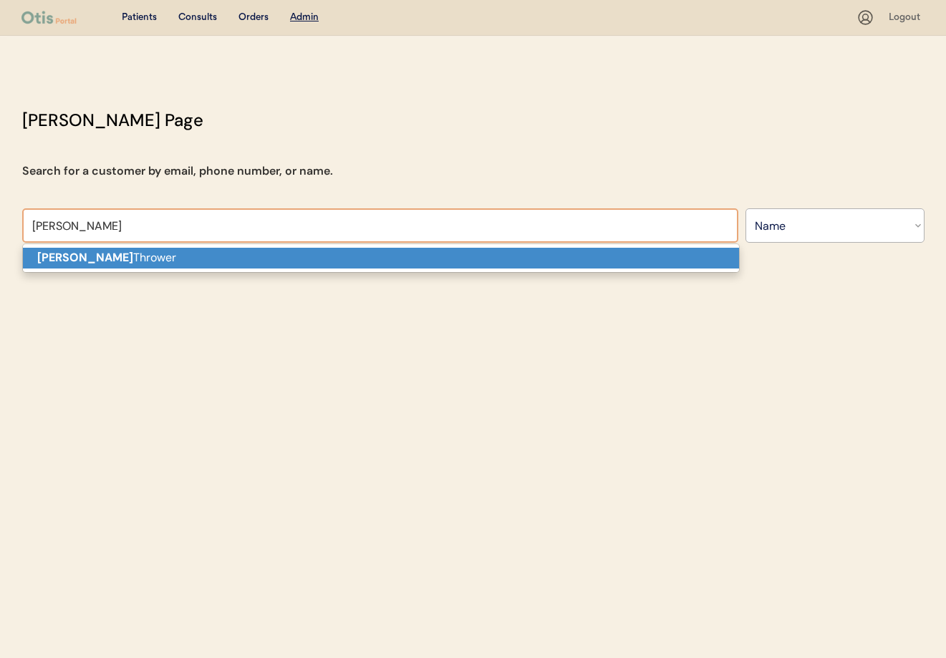
click at [180, 268] on p "Eboni Thrower" at bounding box center [381, 258] width 716 height 21
type input "Eboni Thrower"
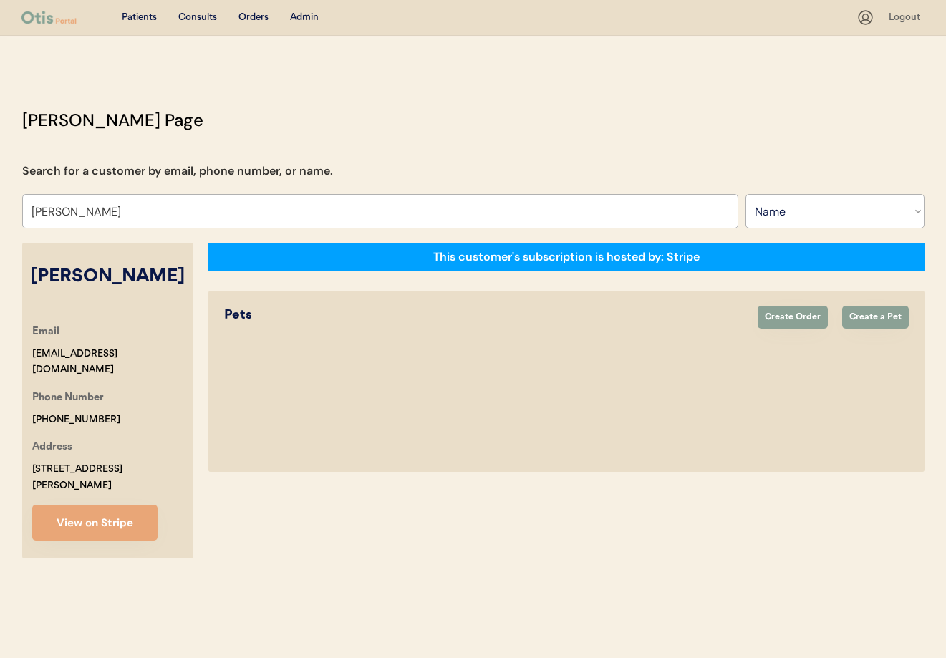
select select "true"
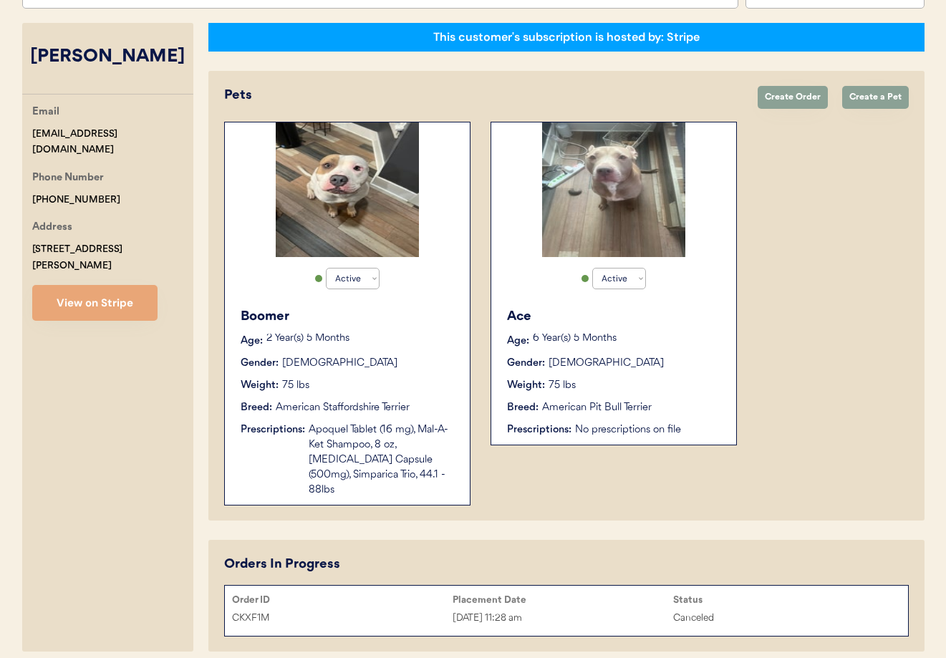
scroll to position [265, 0]
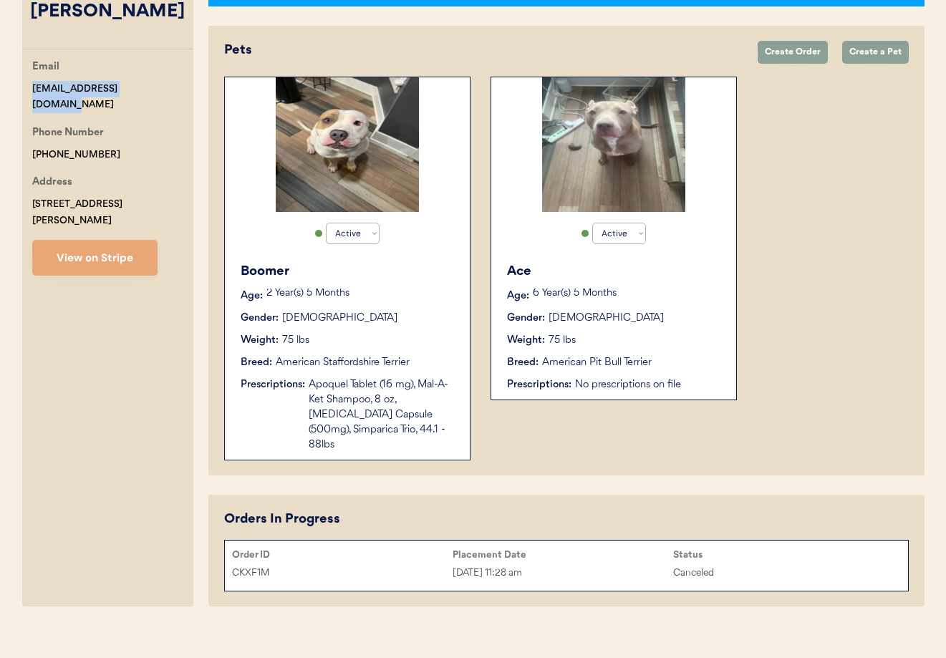
drag, startPoint x: 155, startPoint y: 92, endPoint x: 34, endPoint y: 87, distance: 120.5
click at [26, 86] on div "Email ebonithrower@icloud.com Phone Number +14129832671 Address 301 Bausman Str…" at bounding box center [107, 167] width 171 height 217
copy div "ebonithrower@icloud.com"
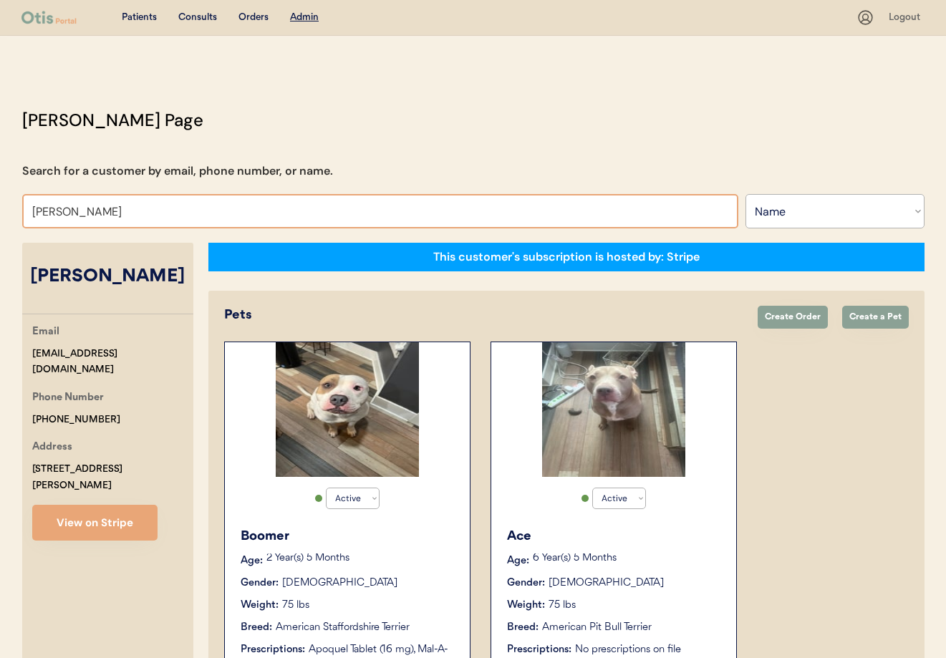
click at [149, 222] on input "Eboni Thrower" at bounding box center [380, 211] width 716 height 34
drag, startPoint x: 122, startPoint y: 213, endPoint x: -4, endPoint y: 205, distance: 126.3
click at [0, 205] on html "Patients Consults Orders Admin Logout Otis Admin Page Search for a customer by …" at bounding box center [473, 329] width 946 height 658
type input "Daw"
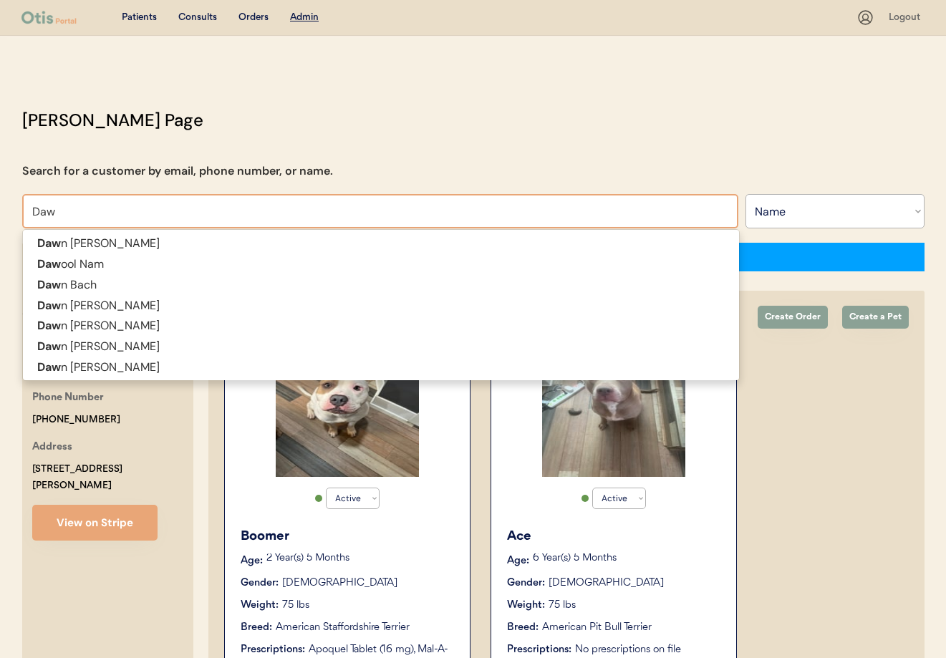
type input "Dawn Collier"
type input "Dawn"
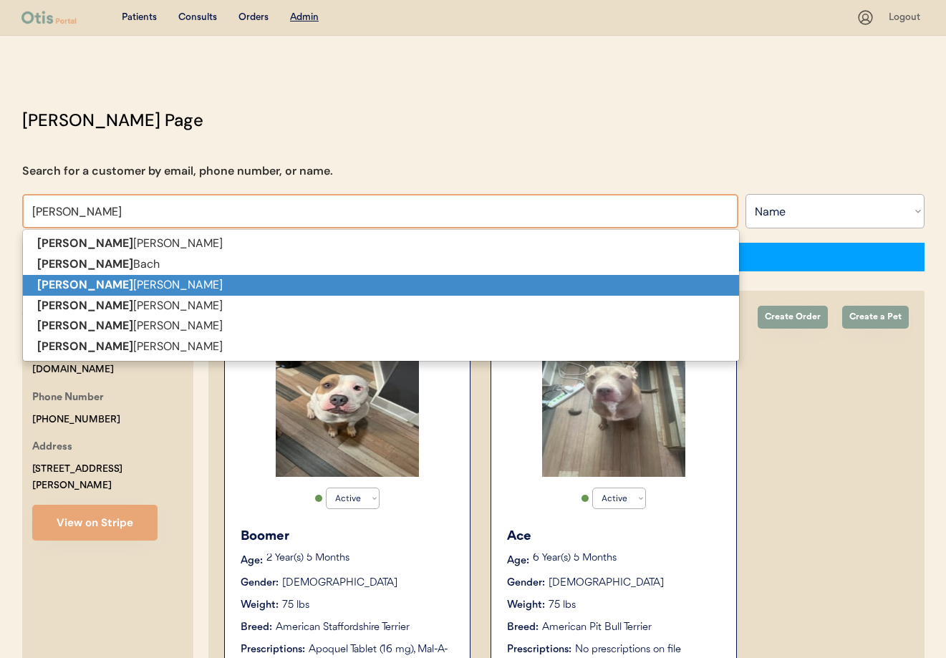
click at [44, 282] on strong "Dawn" at bounding box center [85, 284] width 96 height 15
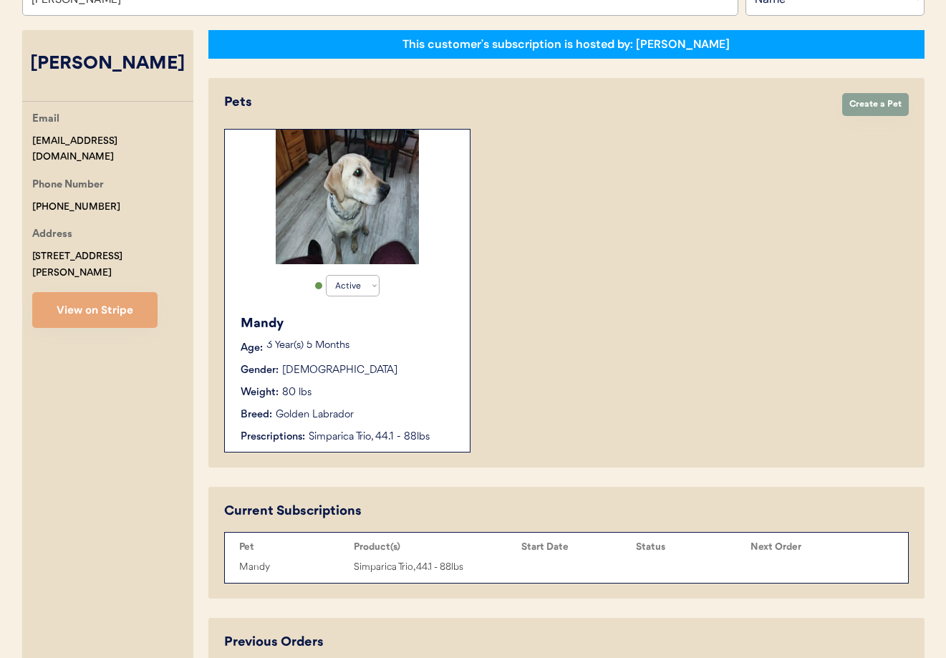
scroll to position [265, 0]
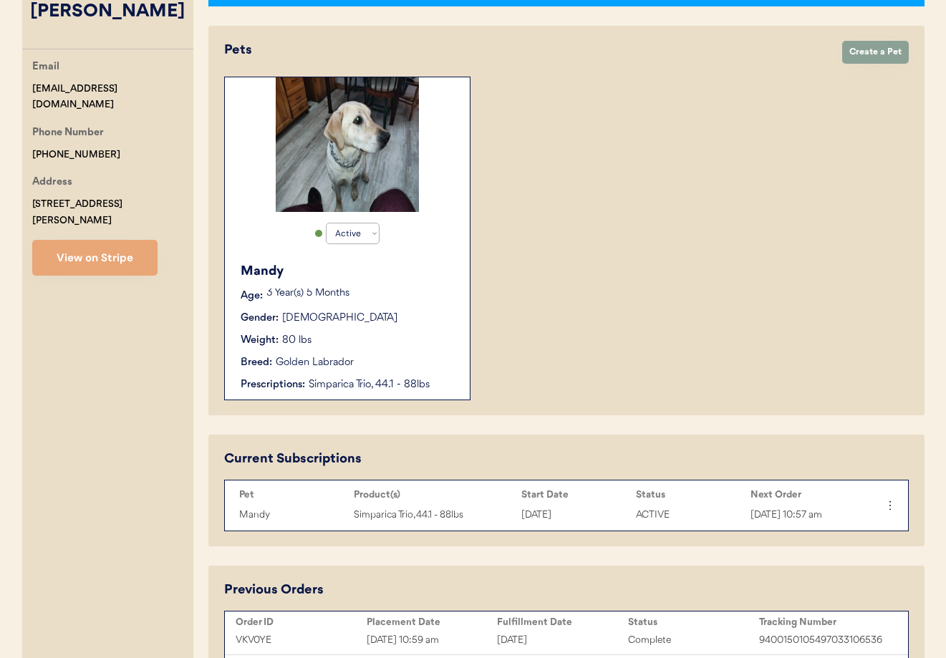
type input "Dawn Stoner"
click at [435, 347] on div "Weight: 80 lbs" at bounding box center [348, 340] width 215 height 15
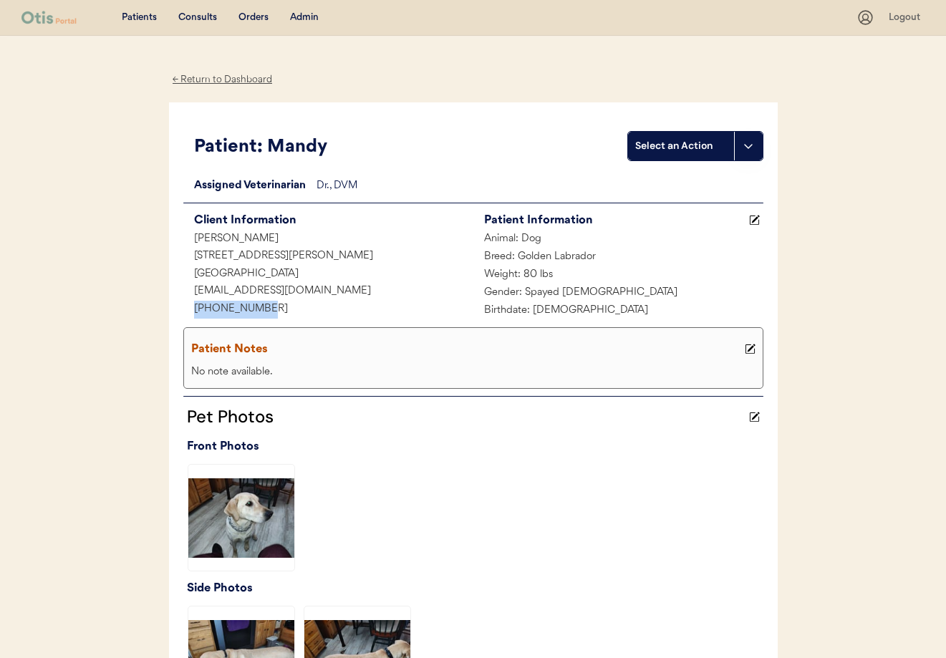
drag, startPoint x: 267, startPoint y: 309, endPoint x: 192, endPoint y: 309, distance: 75.2
click at [186, 309] on div "[PHONE_NUMBER]" at bounding box center [328, 310] width 290 height 18
copy div "[PHONE_NUMBER]"
drag, startPoint x: 226, startPoint y: 80, endPoint x: 247, endPoint y: 165, distance: 87.7
click at [226, 81] on div "← Return to Dashboard" at bounding box center [222, 80] width 107 height 16
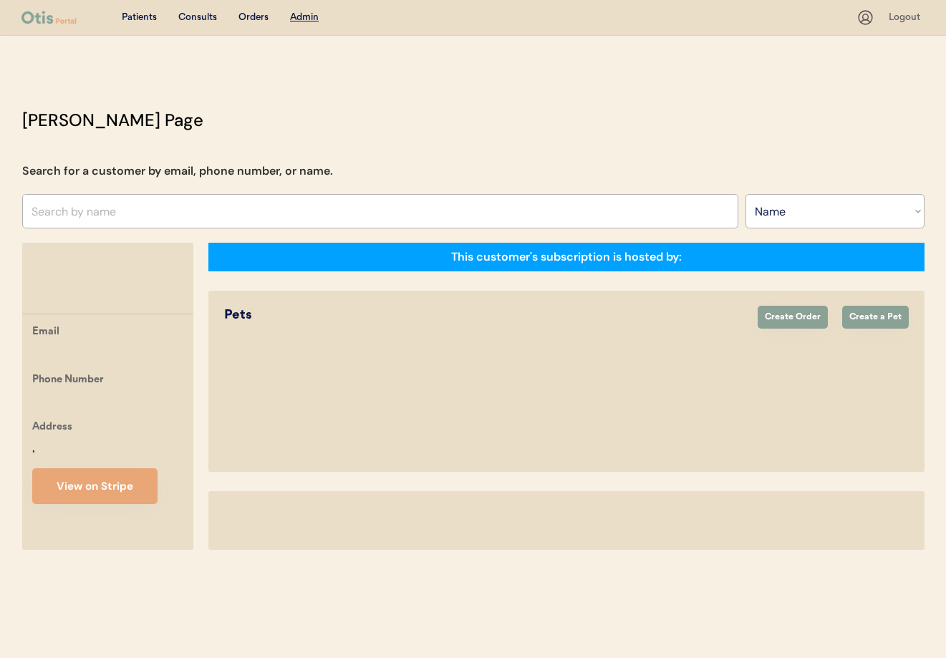
select select ""Name""
select select "true"
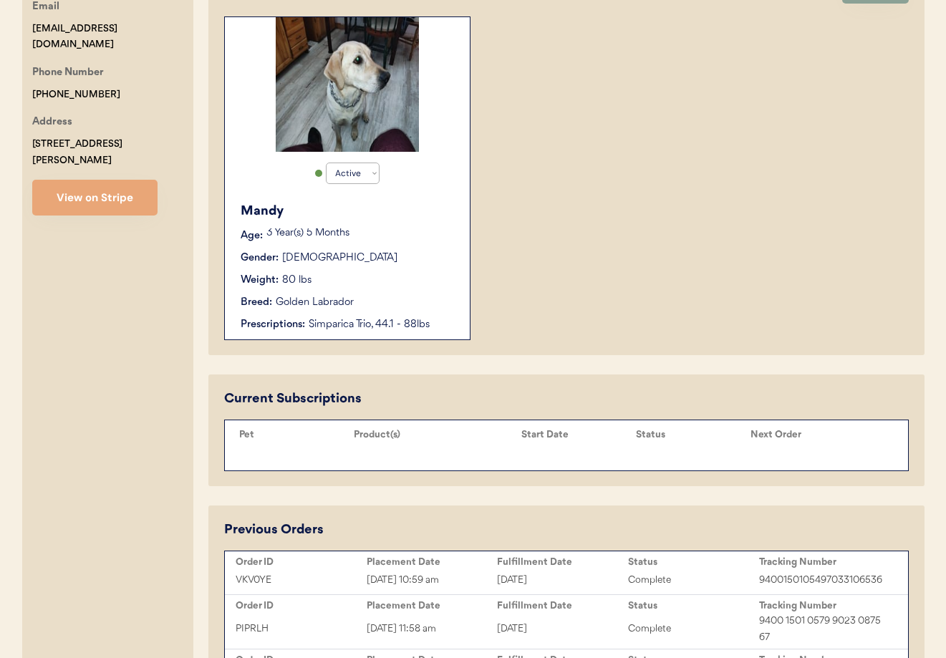
scroll to position [328, 0]
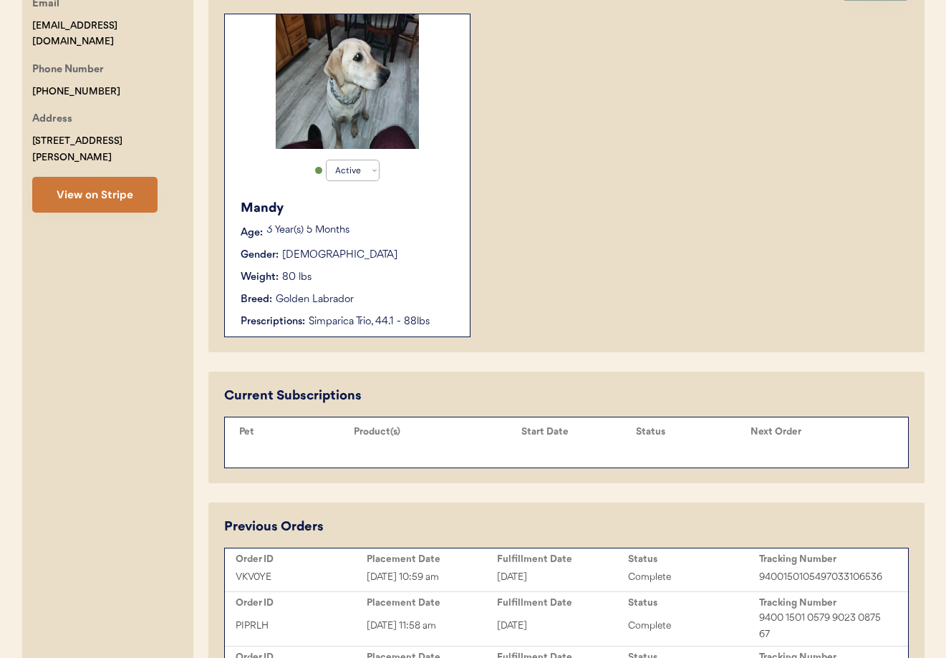
click at [120, 185] on button "View on Stripe" at bounding box center [94, 195] width 125 height 36
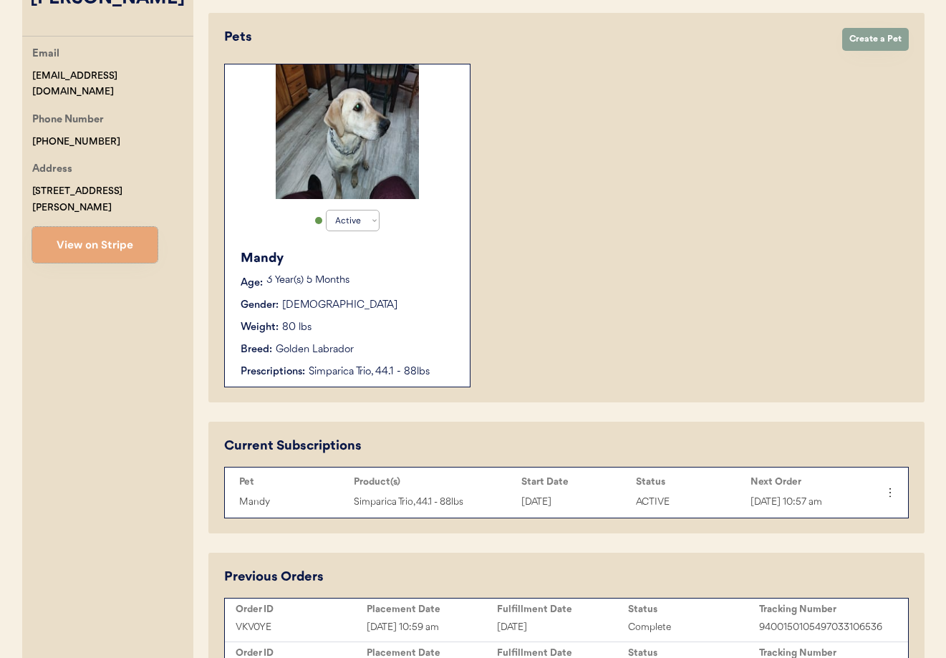
scroll to position [280, 0]
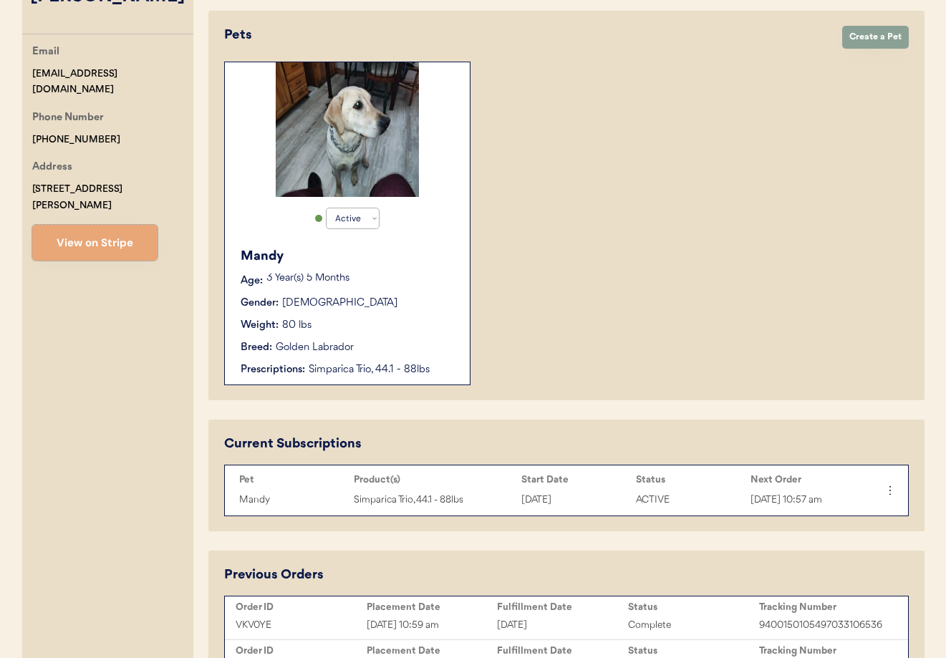
click at [430, 325] on div "Weight: 80 lbs" at bounding box center [348, 325] width 215 height 15
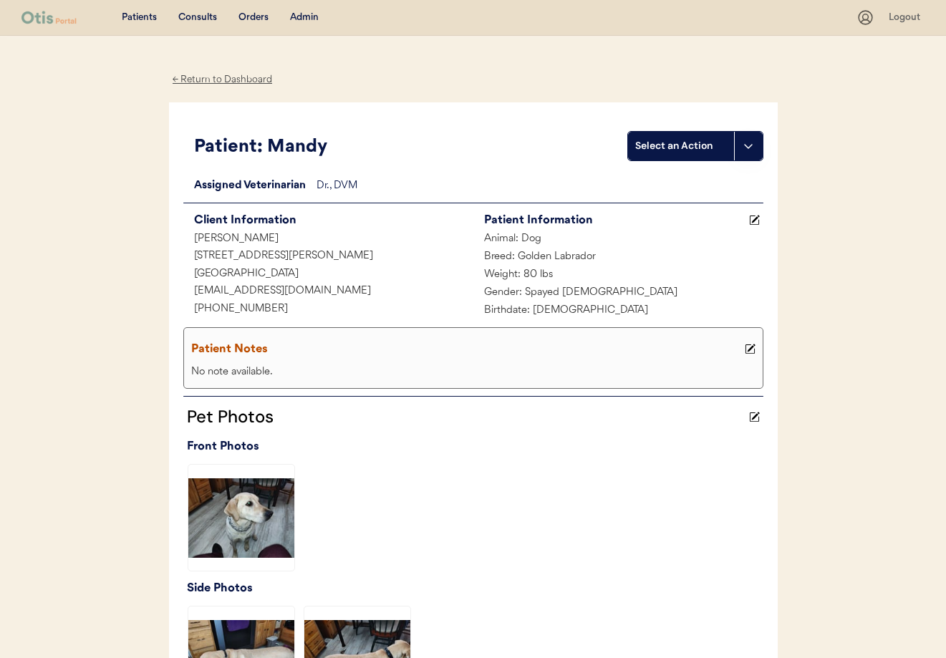
click at [227, 81] on div "← Return to Dashboard" at bounding box center [222, 80] width 107 height 16
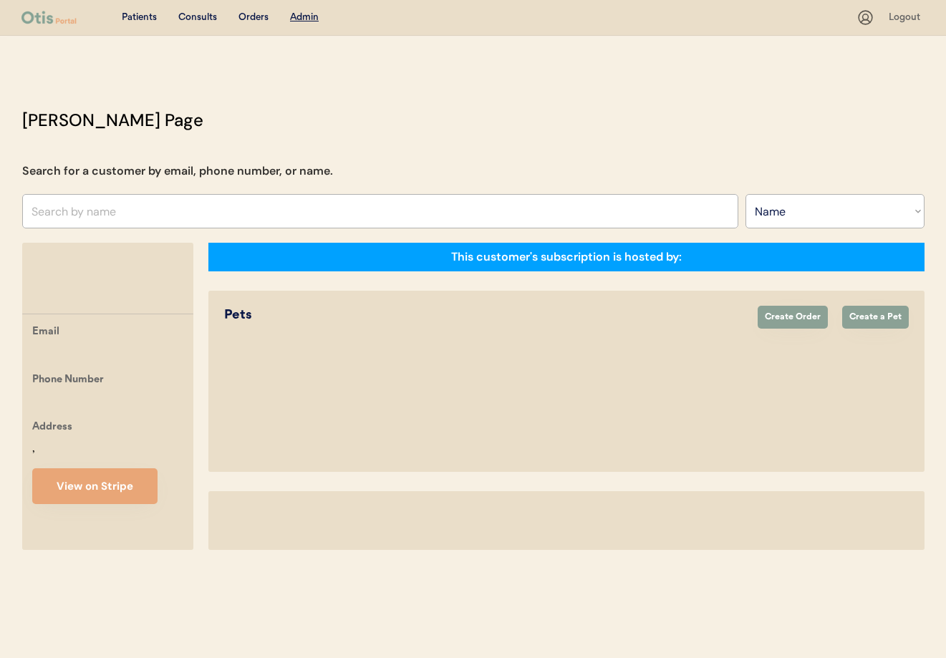
select select ""Name""
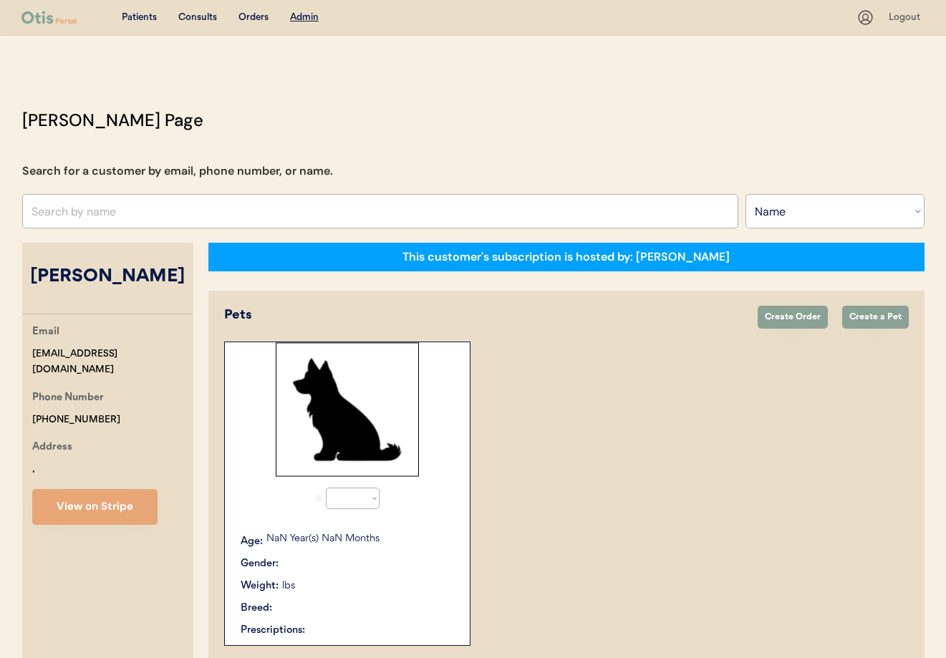
select select "true"
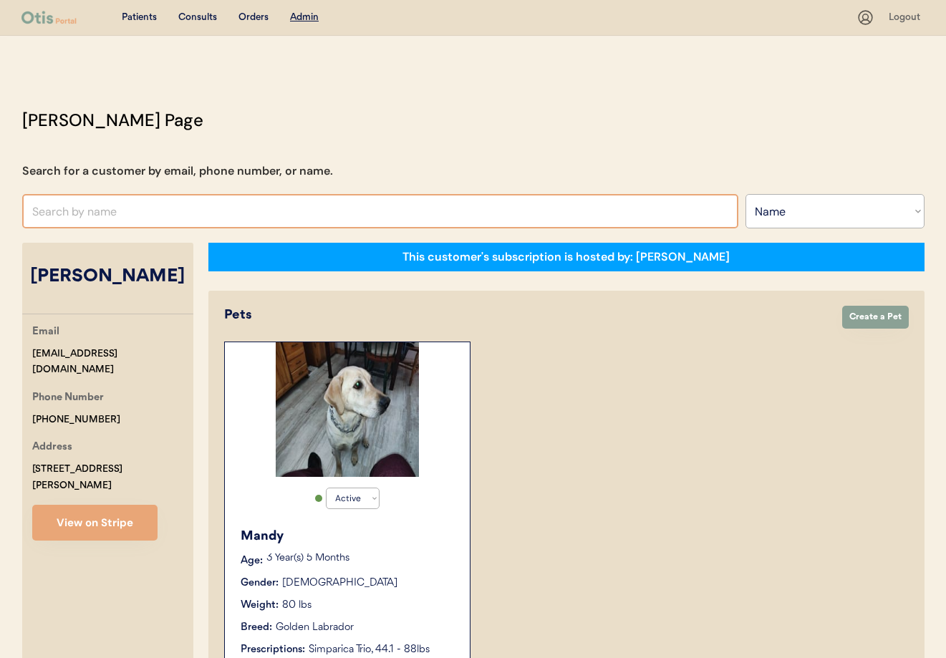
click at [145, 218] on input "text" at bounding box center [380, 211] width 716 height 34
type input "[PERSON_NAME]"
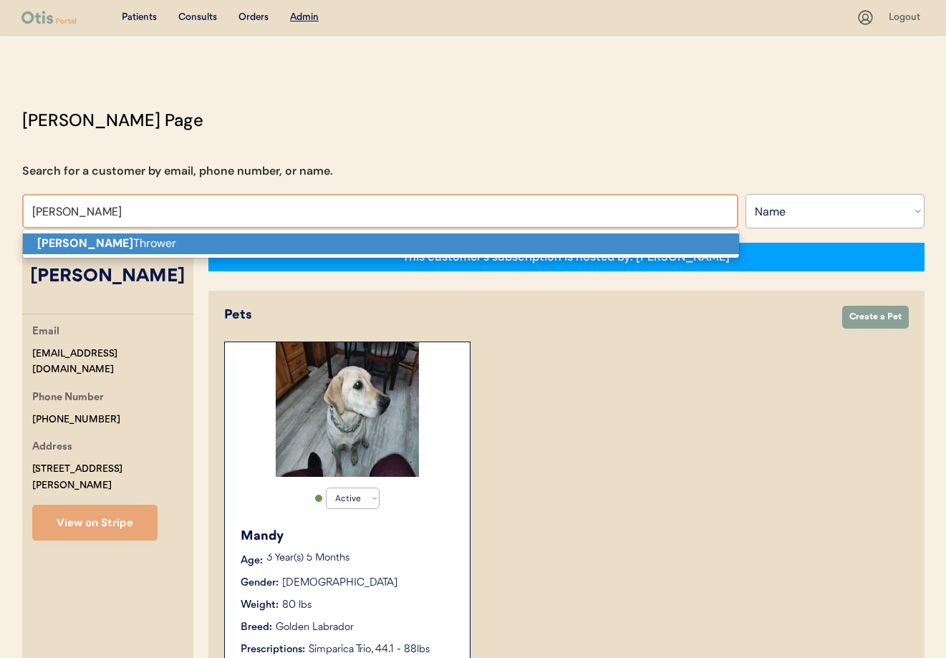
click at [138, 238] on p "[PERSON_NAME]" at bounding box center [381, 243] width 716 height 21
type input "[PERSON_NAME]"
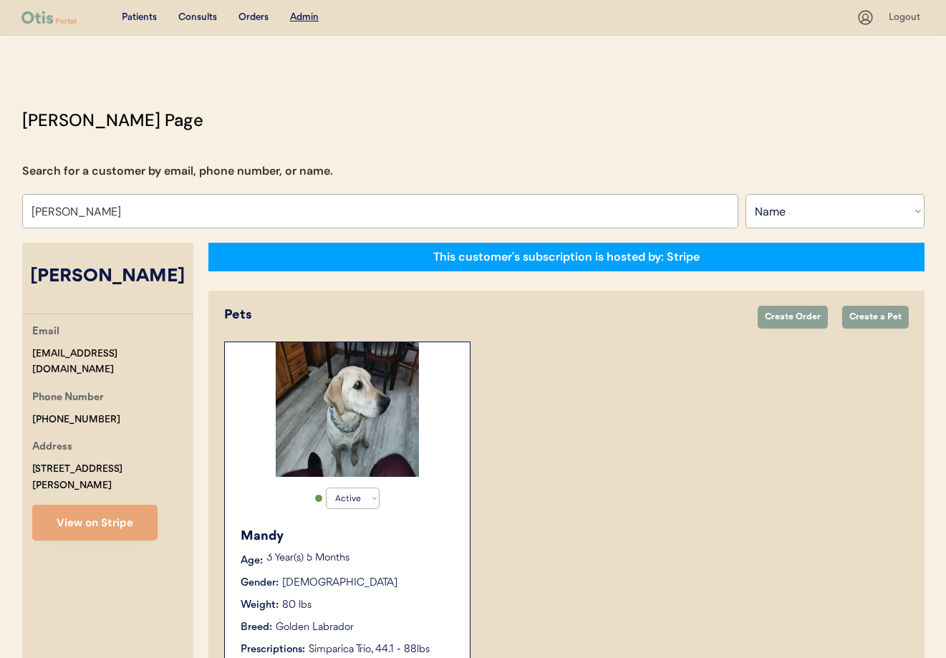
select select "true"
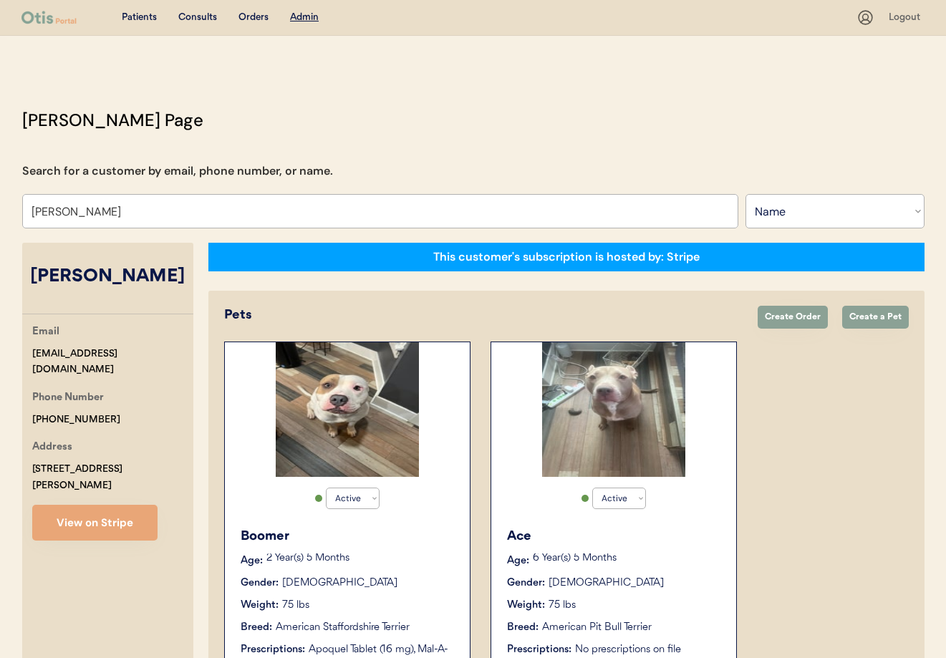
type input "[PERSON_NAME]"
click at [366, 532] on div "Boomer" at bounding box center [348, 536] width 215 height 19
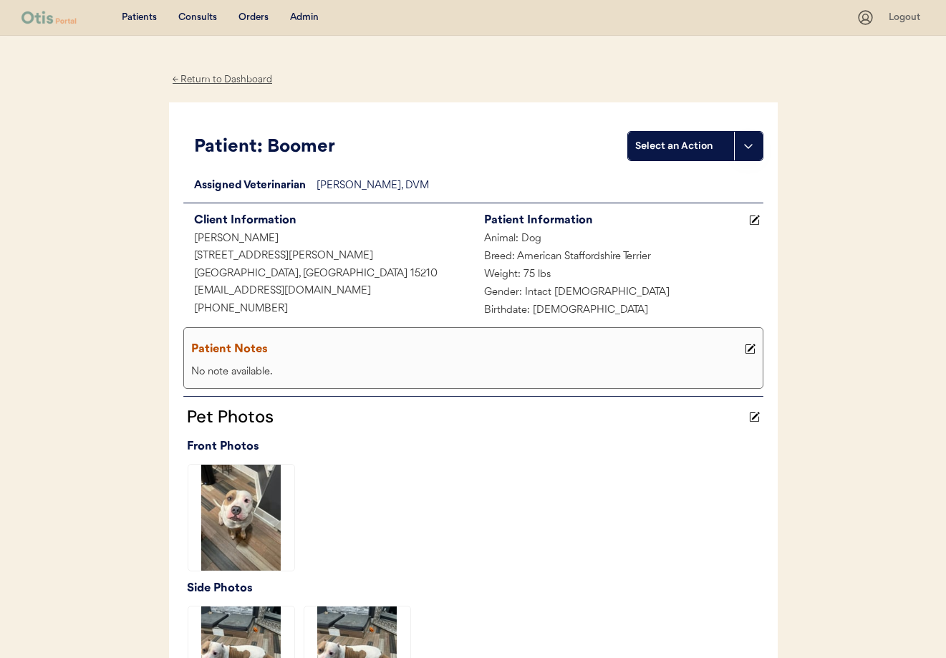
click at [746, 347] on icon at bounding box center [750, 349] width 11 height 11
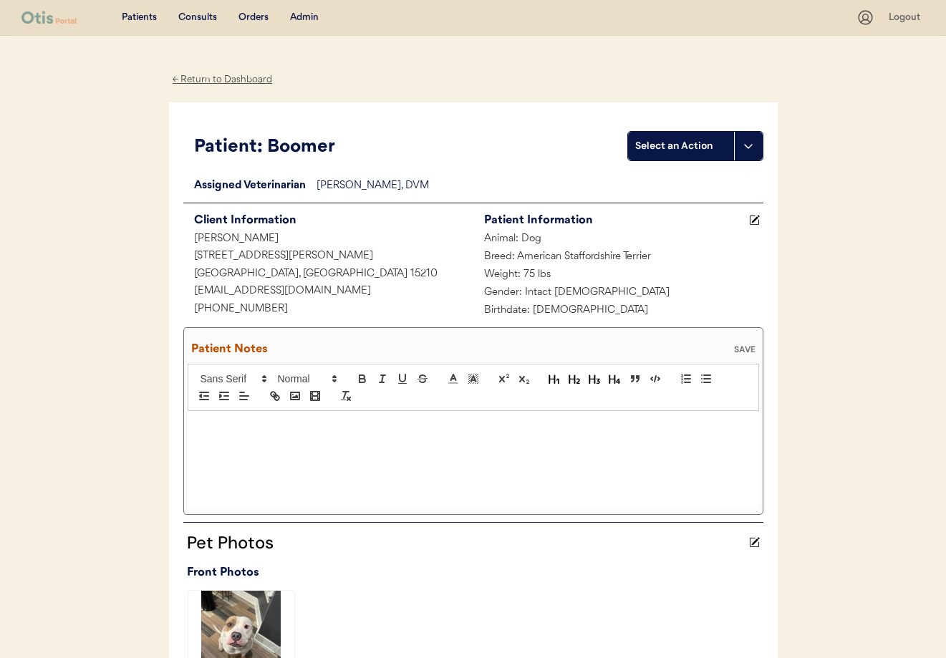
click at [332, 441] on div at bounding box center [474, 459] width 572 height 96
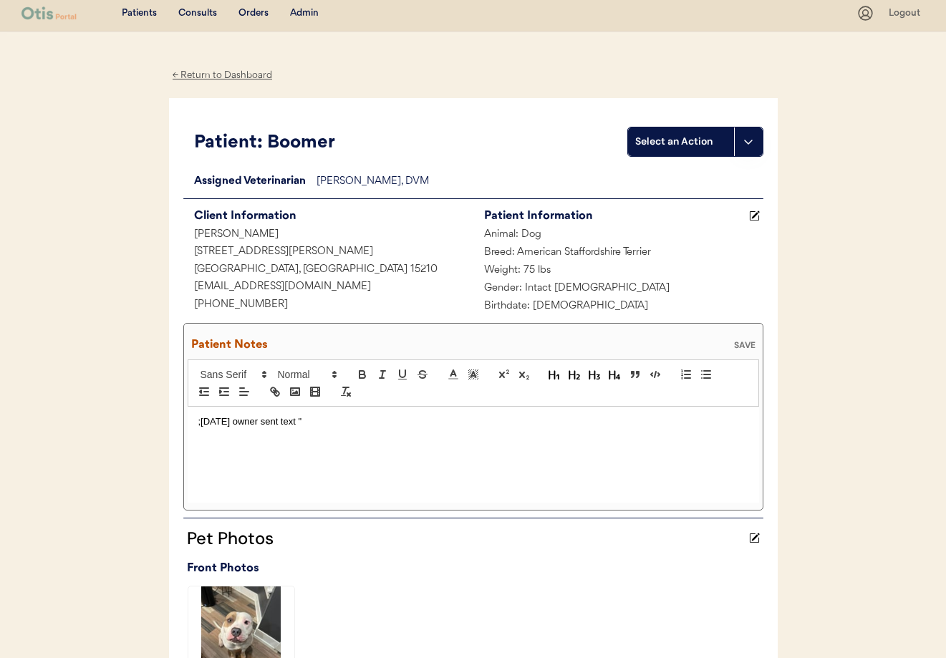
drag, startPoint x: 298, startPoint y: 425, endPoint x: 313, endPoint y: 433, distance: 17.3
click at [298, 425] on p ";[DATE] owner sent text "" at bounding box center [473, 421] width 550 height 13
click at [413, 424] on p ";[DATE] owner sent text requesting prevention "" at bounding box center [473, 421] width 550 height 13
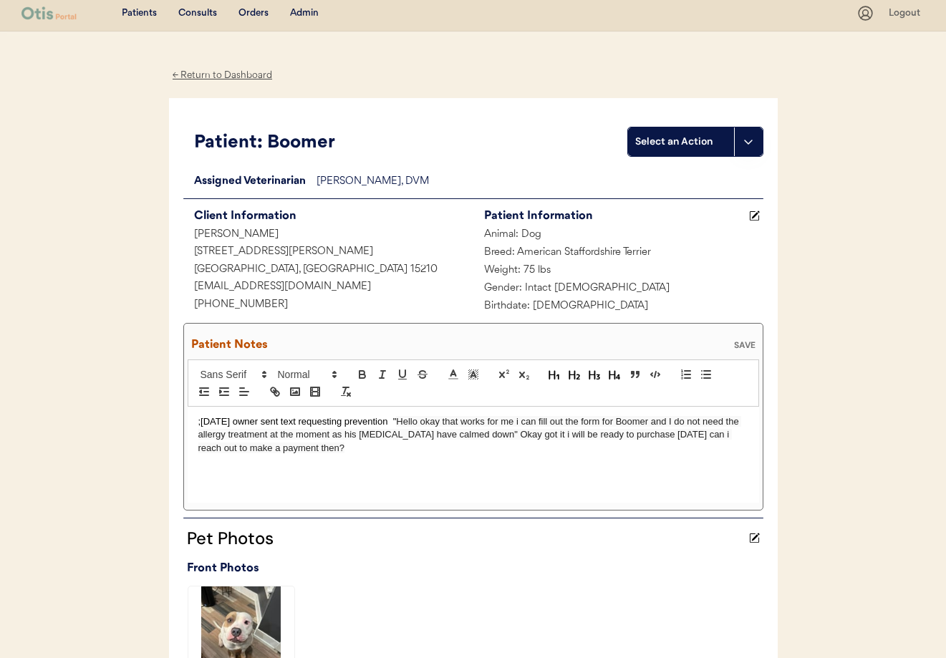
click at [478, 435] on span "Hello okay that works for me i can fill out the form for Boomer and I do not ne…" at bounding box center [470, 434] width 544 height 37
click at [321, 451] on p ";9/23/25 owner sent text requesting prevention " Hello okay that works for me i…" at bounding box center [473, 434] width 550 height 39
click at [748, 341] on div "SAVE" at bounding box center [745, 345] width 29 height 9
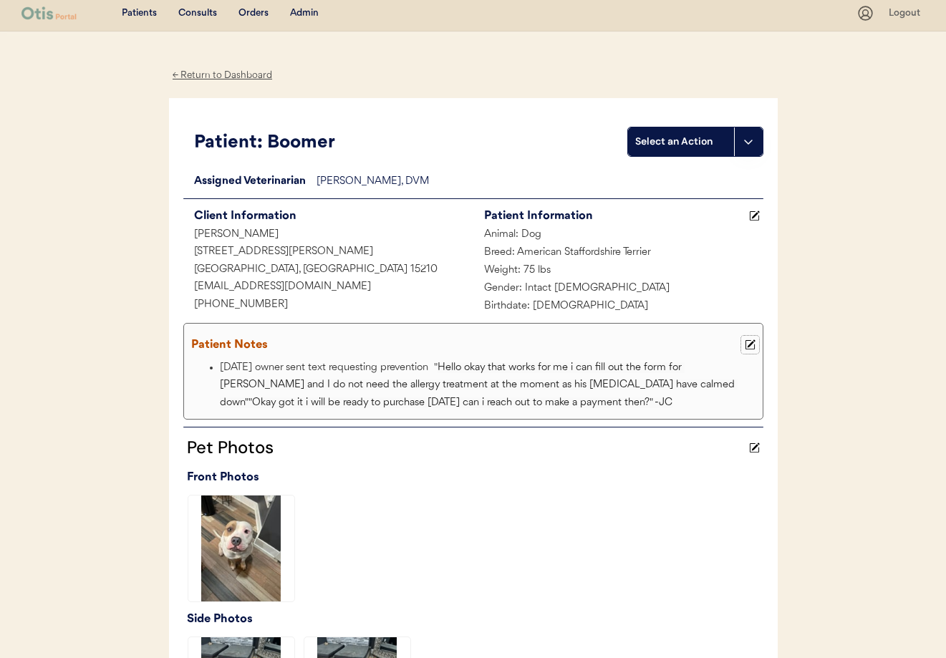
click at [753, 345] on icon at bounding box center [750, 344] width 11 height 11
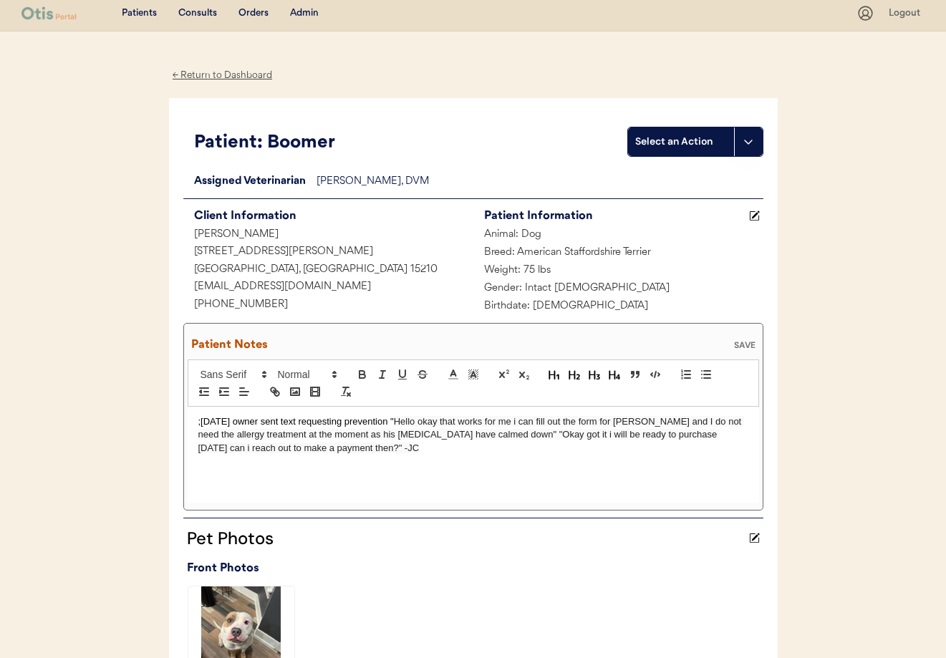
click at [312, 451] on span "Hello okay that works for me i can fill out the form for Boomer and I do not ne…" at bounding box center [471, 434] width 546 height 37
click at [748, 344] on div "SAVE" at bounding box center [745, 345] width 29 height 9
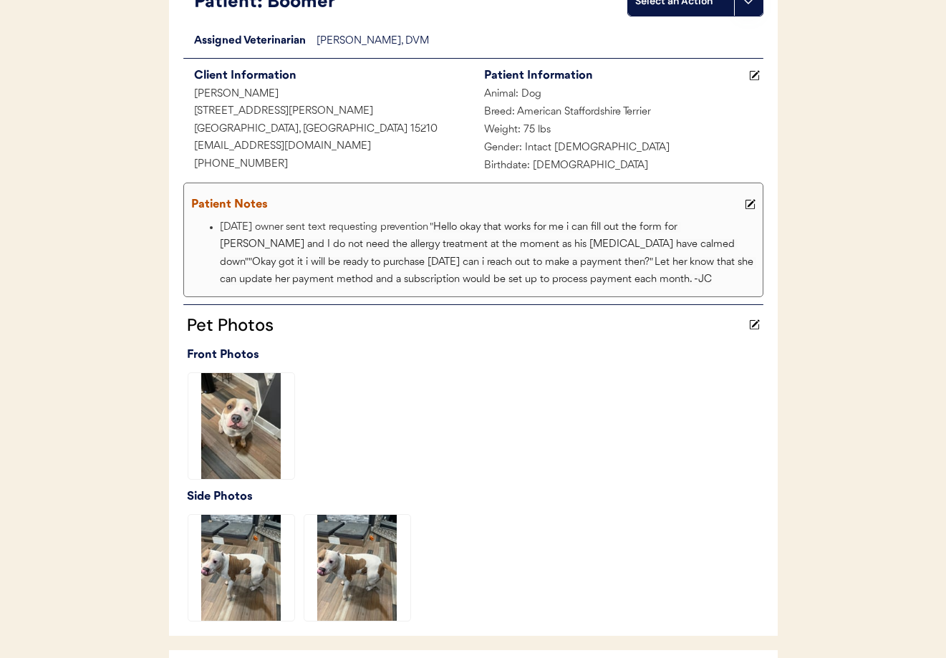
scroll to position [0, 0]
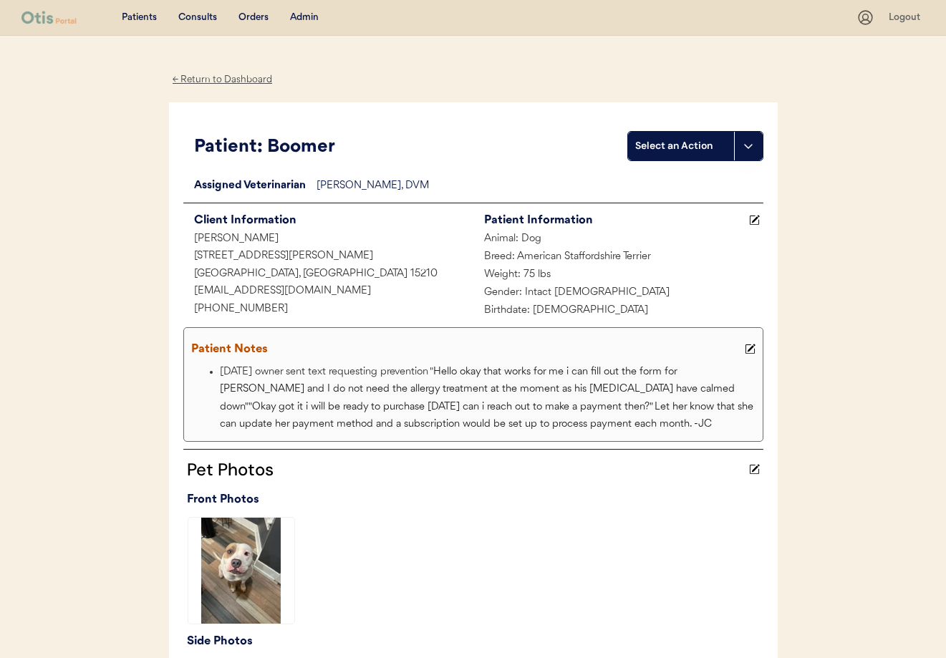
click at [223, 83] on div "← Return to Dashboard" at bounding box center [222, 80] width 107 height 16
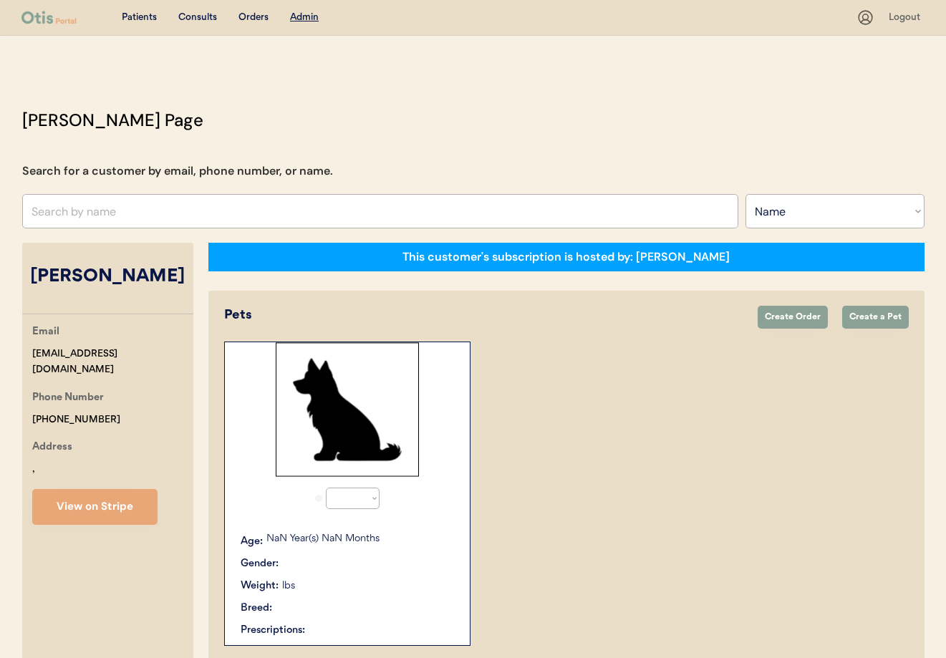
select select ""Name""
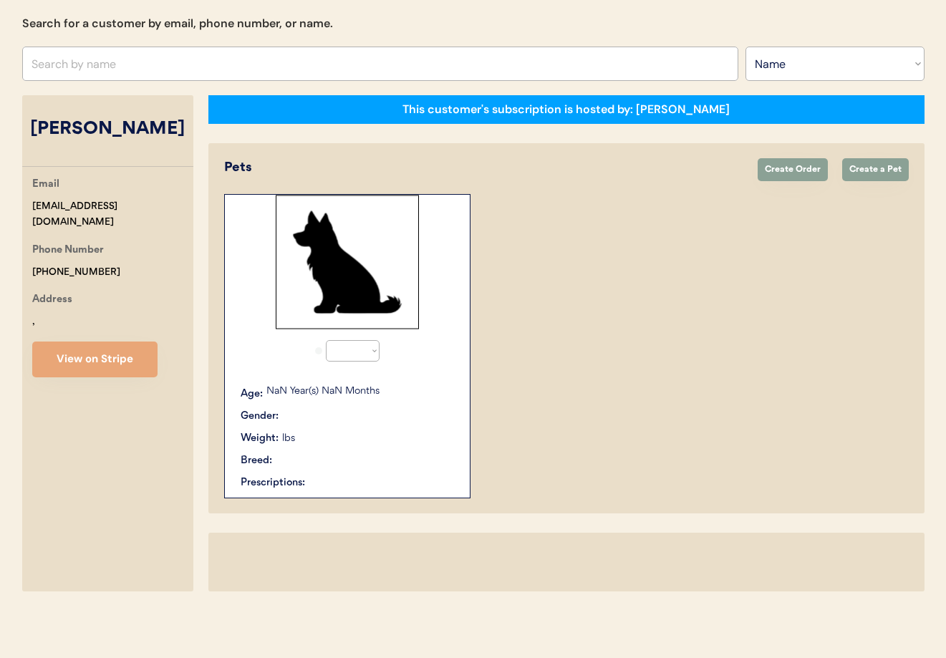
click at [300, 20] on div "Search for a customer by email, phone number, or name." at bounding box center [177, 23] width 311 height 17
select select "true"
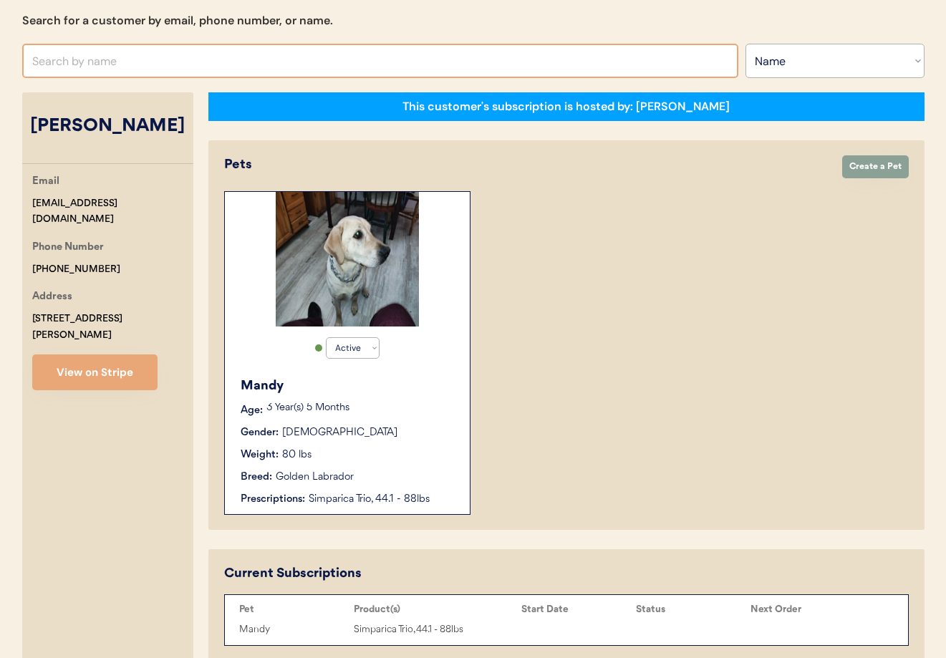
click at [188, 65] on input "text" at bounding box center [380, 61] width 716 height 34
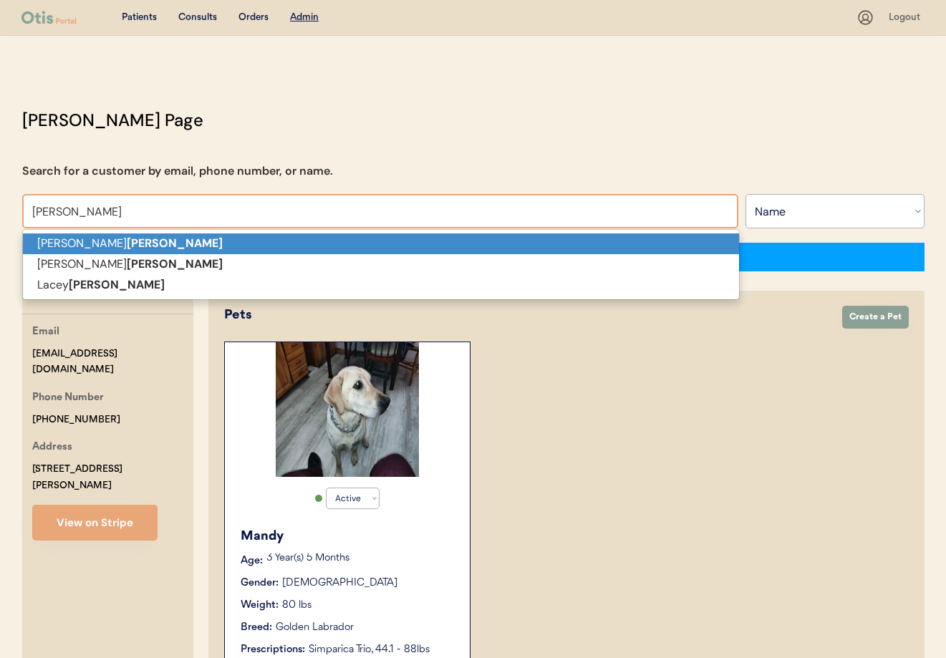
click at [127, 243] on p "[PERSON_NAME]" at bounding box center [381, 243] width 716 height 21
type input "[PERSON_NAME]"
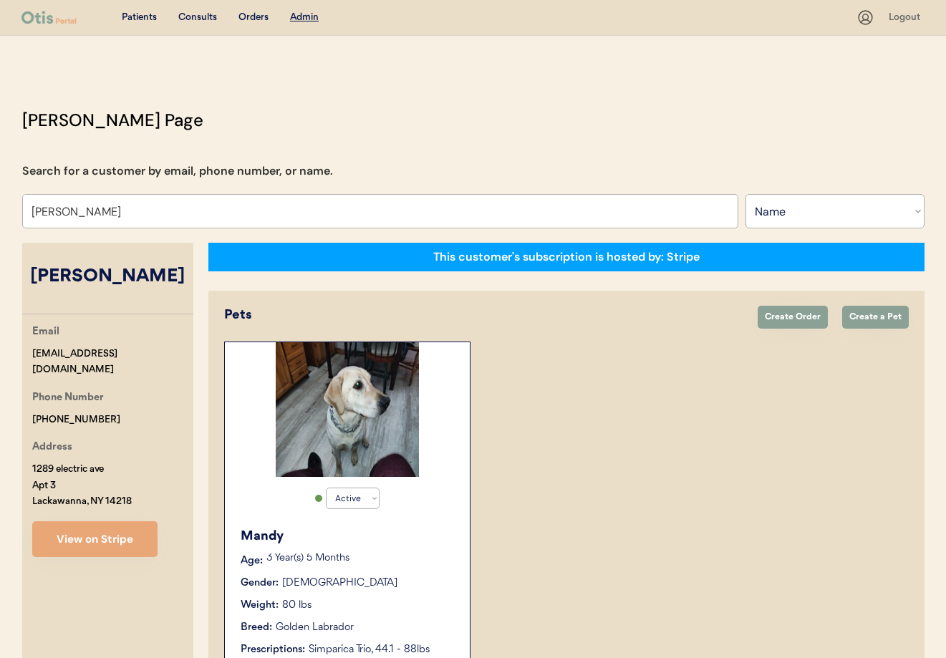
select select "true"
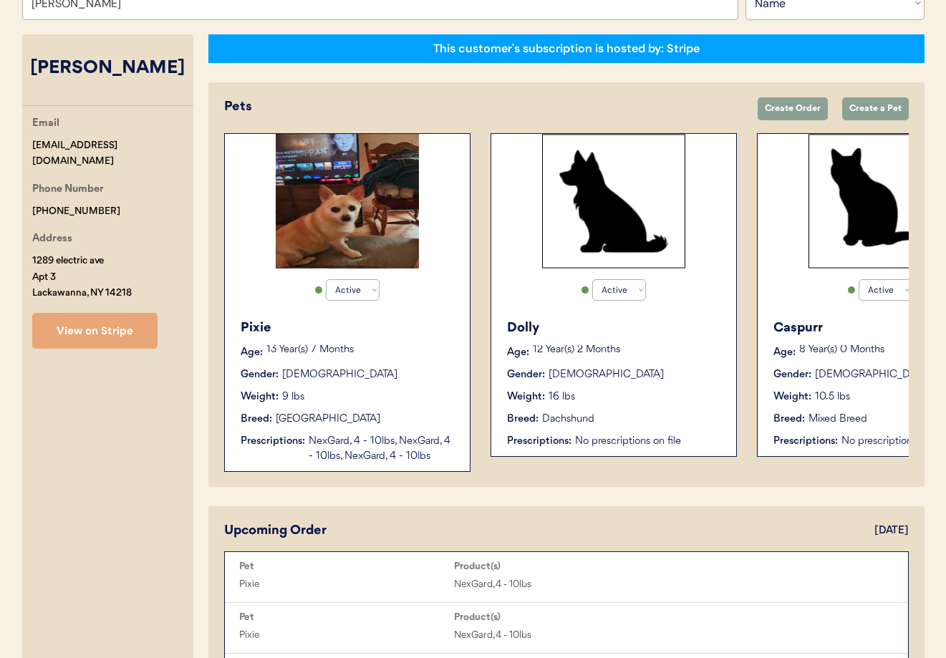
scroll to position [206, 0]
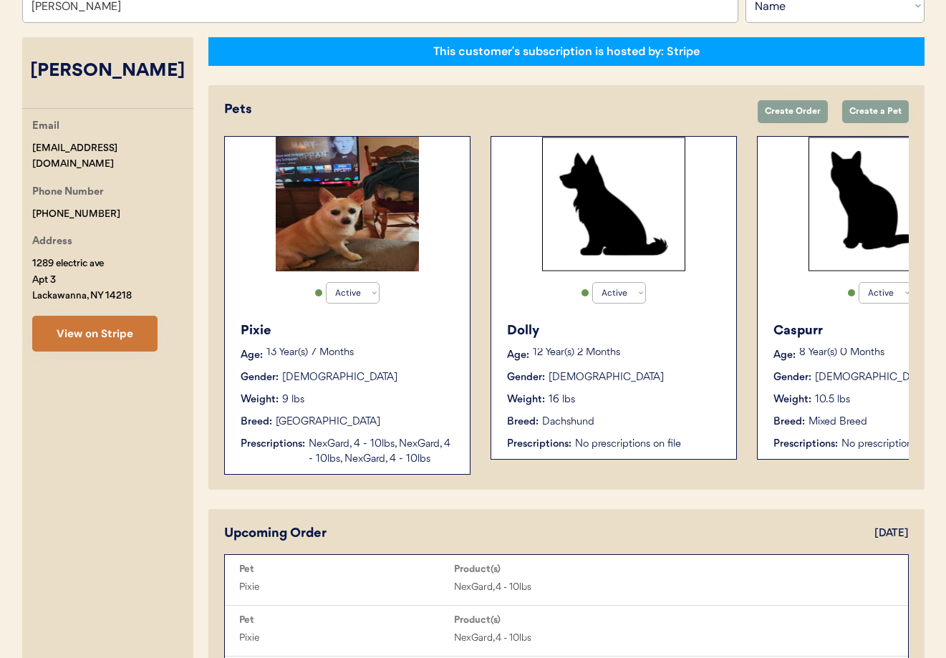
type input "[PERSON_NAME]"
click at [127, 324] on button "View on Stripe" at bounding box center [94, 334] width 125 height 36
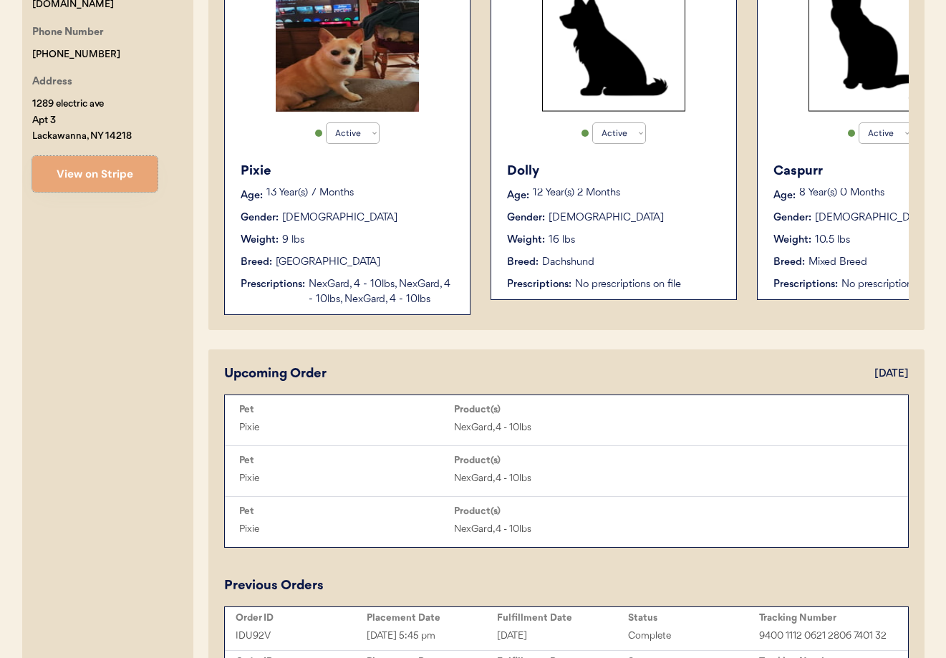
scroll to position [0, 0]
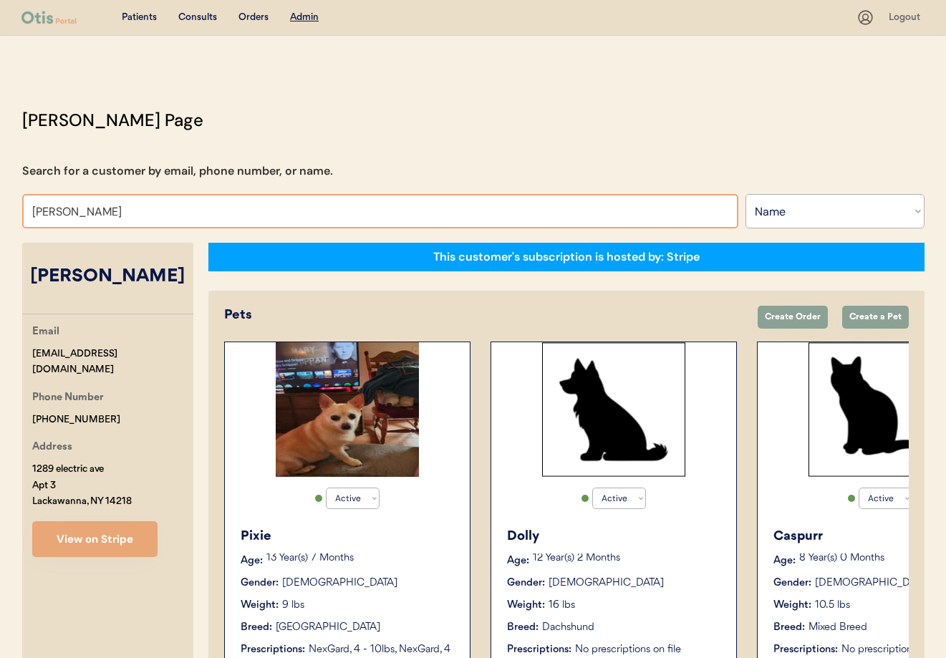
click at [106, 215] on input "[PERSON_NAME]" at bounding box center [380, 211] width 716 height 34
drag, startPoint x: 102, startPoint y: 213, endPoint x: -4, endPoint y: 194, distance: 108.5
click at [0, 194] on html "Patients Consults Orders Admin Logout [PERSON_NAME] Admin Page Search for a cus…" at bounding box center [473, 329] width 946 height 658
click at [420, 559] on p "13 Year(s) 7 Months" at bounding box center [360, 559] width 189 height 10
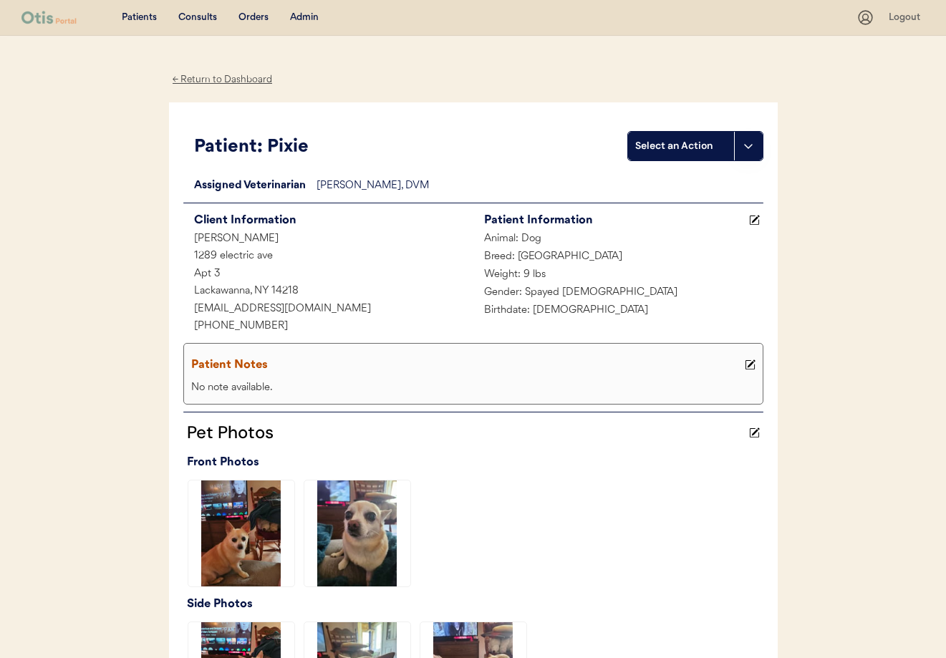
click at [223, 83] on div "← Return to Dashboard" at bounding box center [222, 80] width 107 height 16
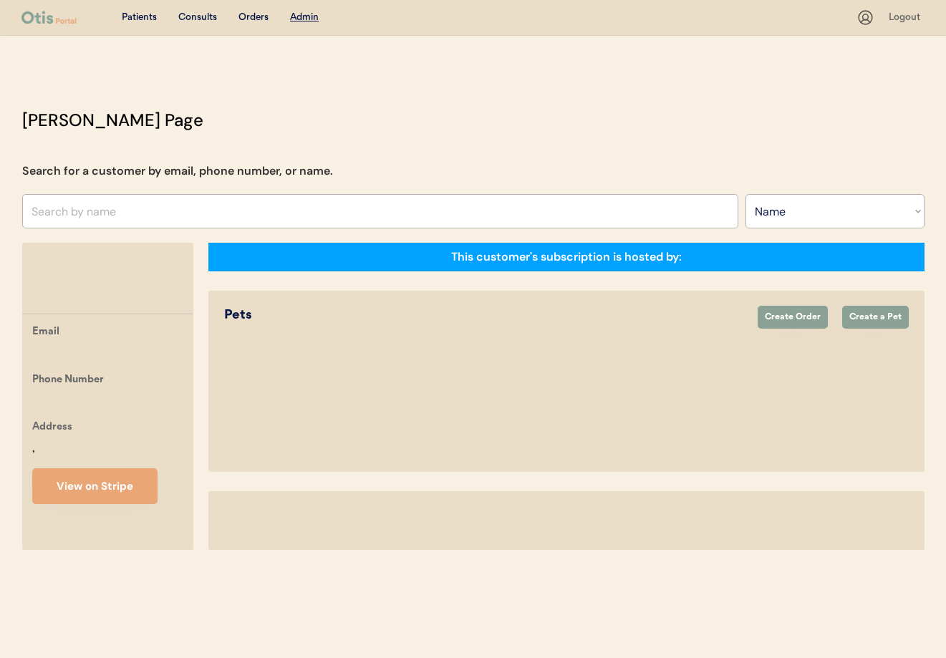
select select ""Name""
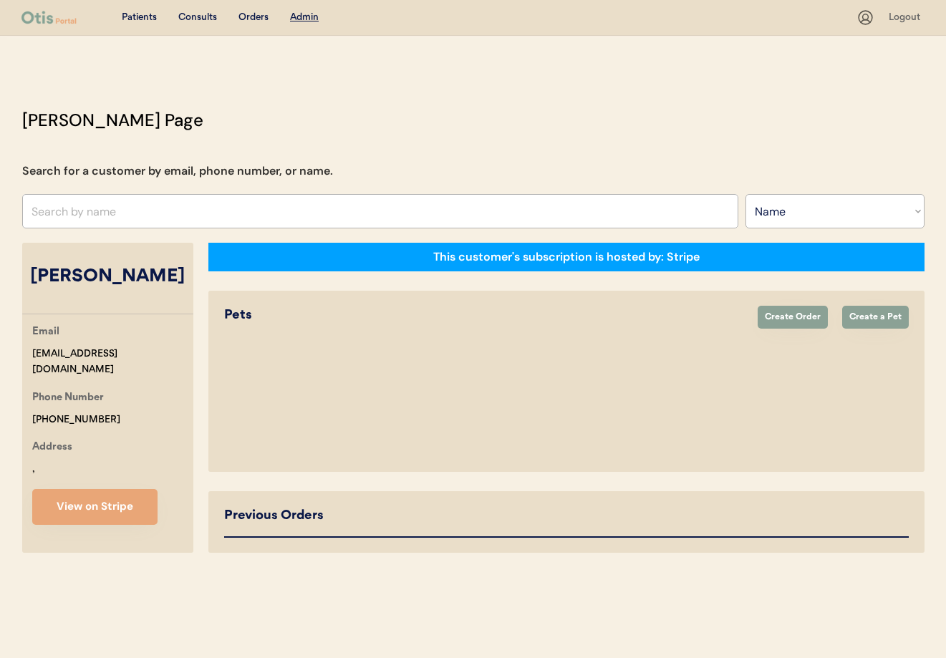
select select "true"
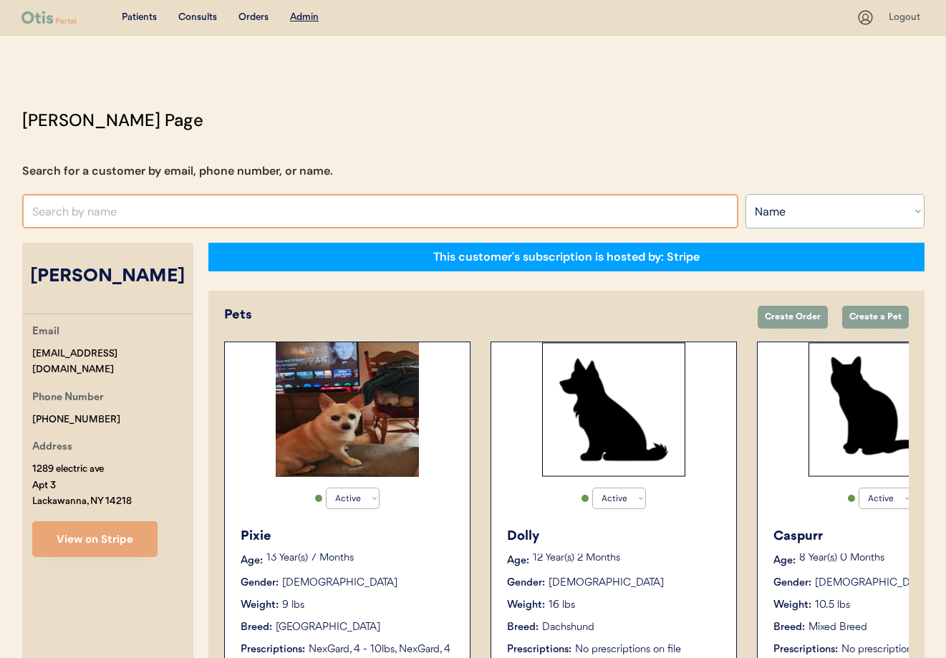
click at [346, 224] on input "text" at bounding box center [380, 211] width 716 height 34
type input "Glym"
drag, startPoint x: 94, startPoint y: 216, endPoint x: -4, endPoint y: 208, distance: 98.4
click at [0, 208] on html "Patients Consults Orders Admin Logout Otis Admin Page Search for a customer by …" at bounding box center [473, 329] width 946 height 658
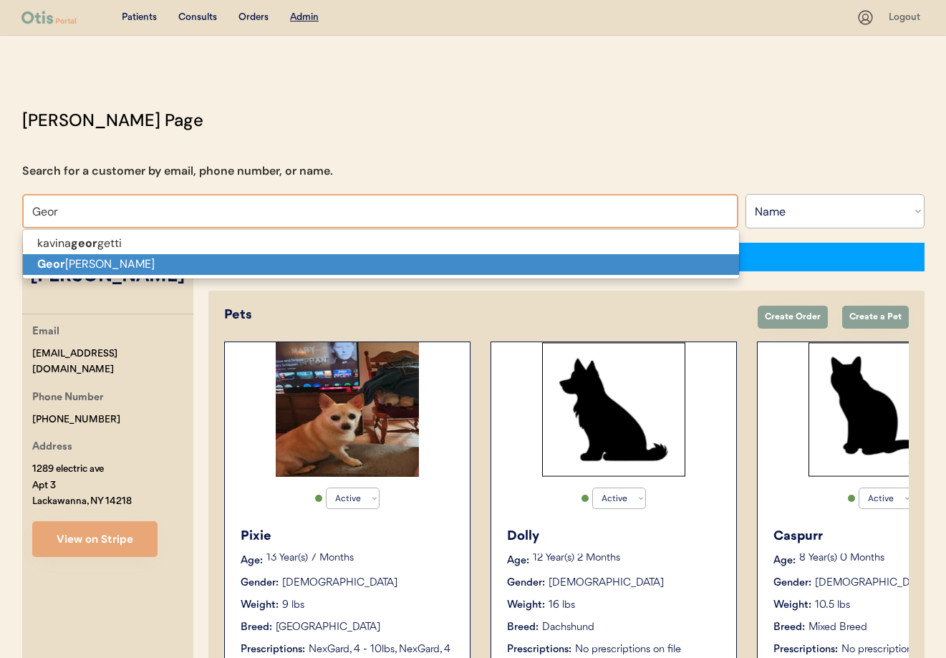
click at [56, 267] on strong "Geor" at bounding box center [51, 263] width 28 height 15
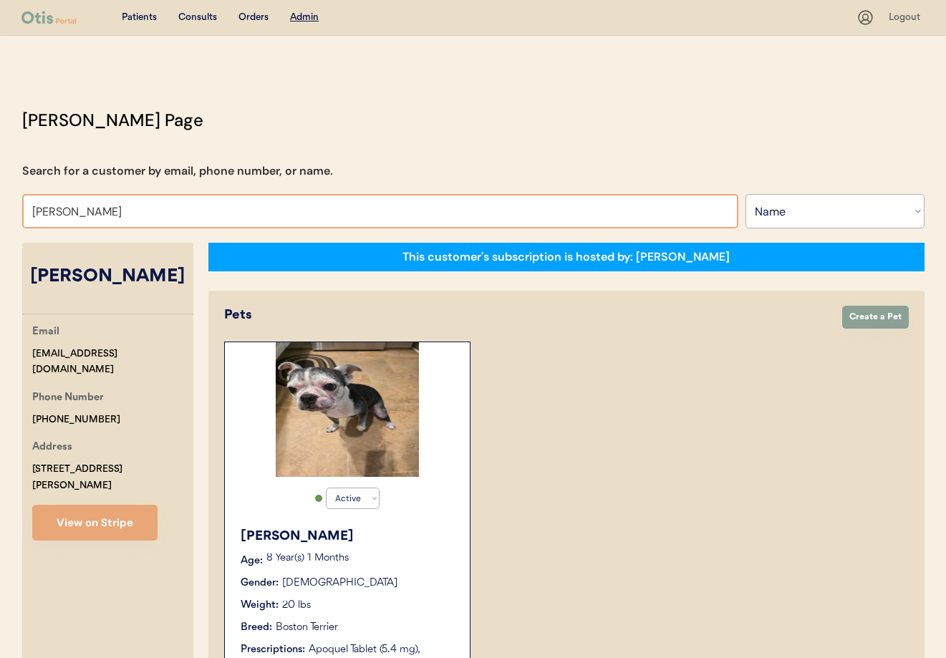
drag, startPoint x: 91, startPoint y: 213, endPoint x: 64, endPoint y: 204, distance: 28.8
click at [0, 204] on div "Patients Consults Orders Admin Logout Otis Admin Page Search for a customer by …" at bounding box center [473, 622] width 946 height 1245
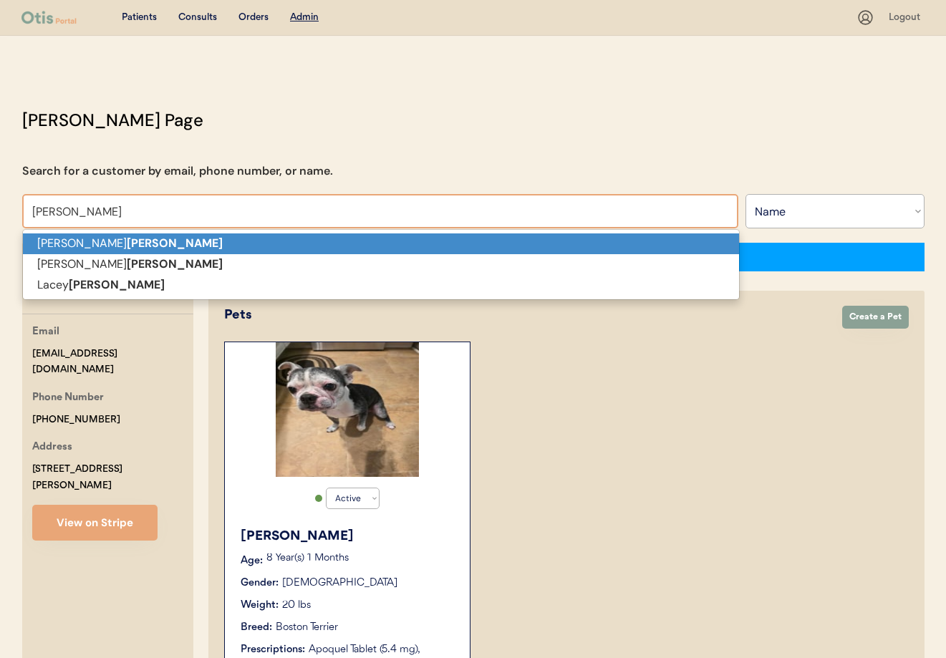
click at [127, 241] on strong "Gibson" at bounding box center [175, 243] width 96 height 15
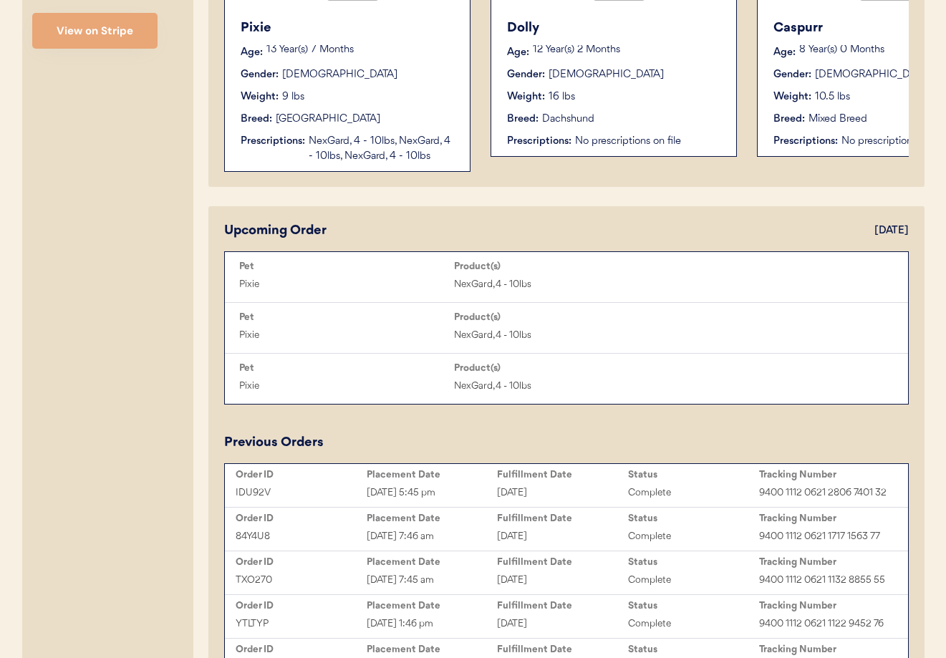
scroll to position [297, 0]
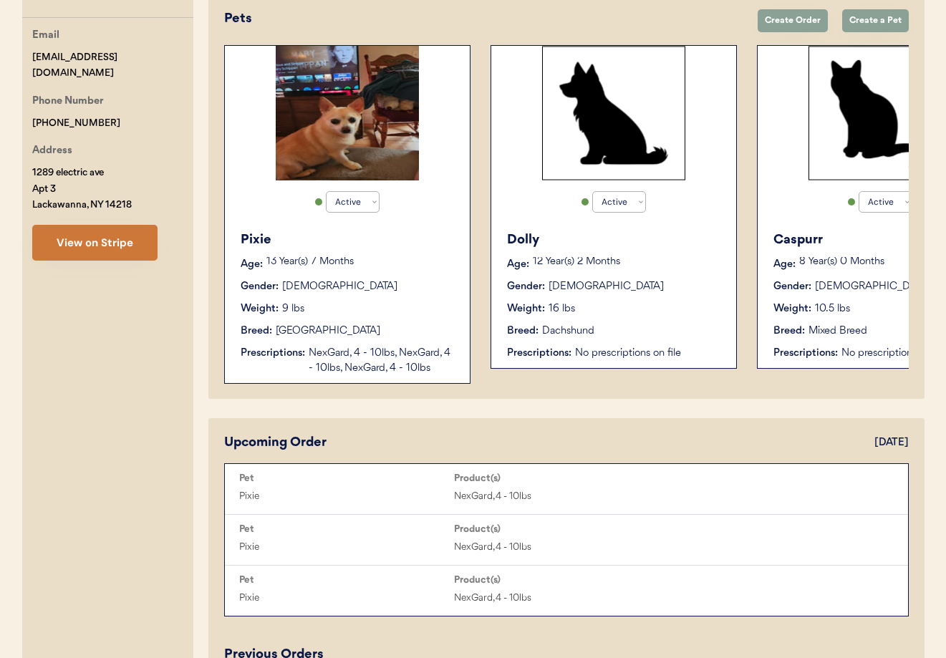
type input "[PERSON_NAME]"
click at [80, 226] on button "View on Stripe" at bounding box center [94, 243] width 125 height 36
click at [189, 172] on div "Address 1289 electric ave Apt 3 Lackawanna, NY 14218" at bounding box center [112, 178] width 161 height 71
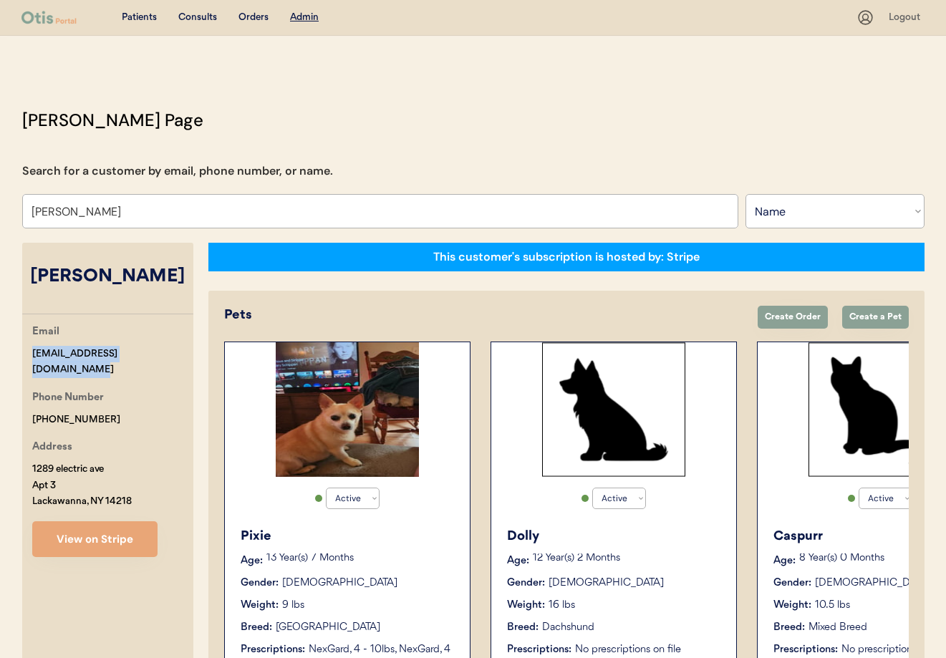
drag, startPoint x: 178, startPoint y: 355, endPoint x: 16, endPoint y: 351, distance: 162.6
copy div "[EMAIL_ADDRESS][DOMAIN_NAME]"
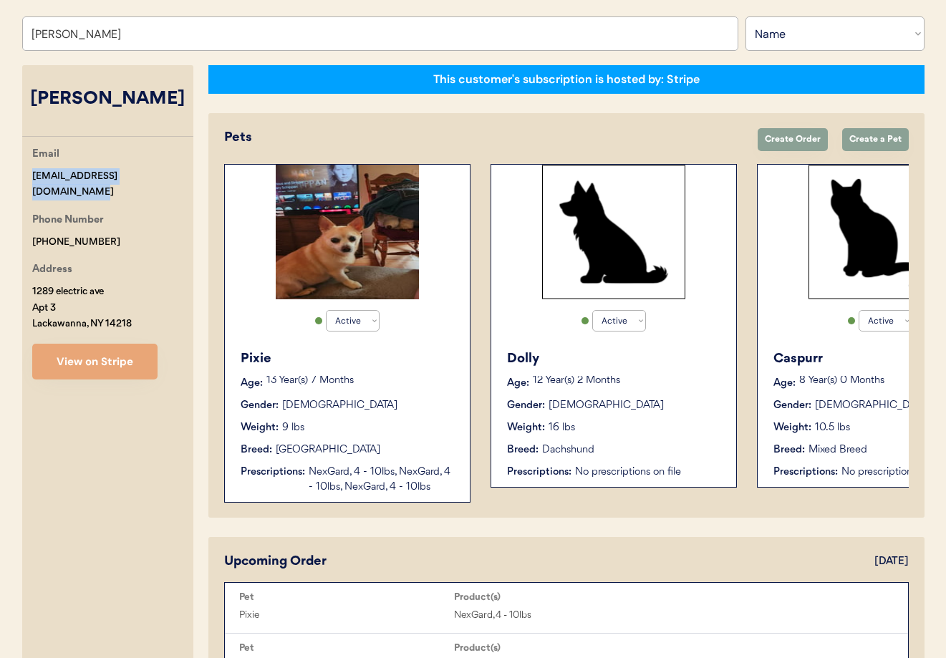
scroll to position [294, 0]
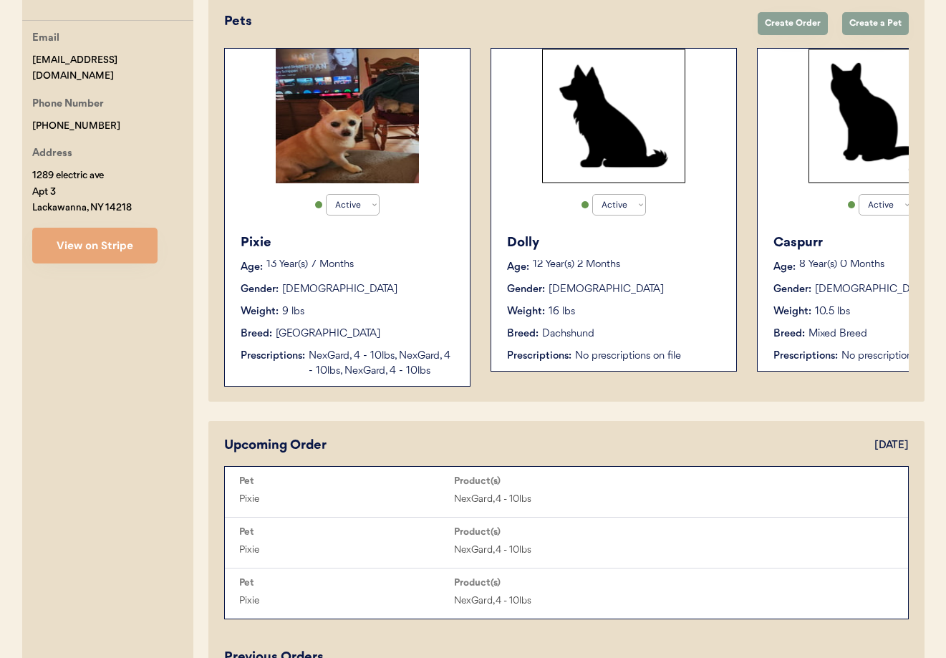
click at [365, 276] on div "Pixie Age: 13 Year(s) 7 Months Gender: Female Weight: 9 lbs Breed: Chihuahua Pr…" at bounding box center [347, 306] width 231 height 160
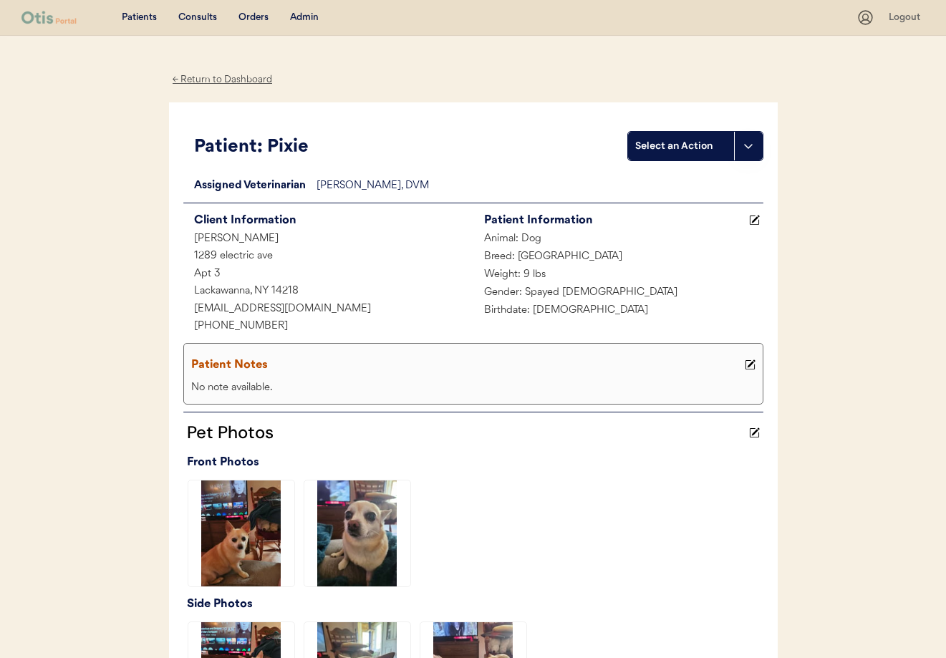
click at [233, 83] on div "← Return to Dashboard" at bounding box center [222, 80] width 107 height 16
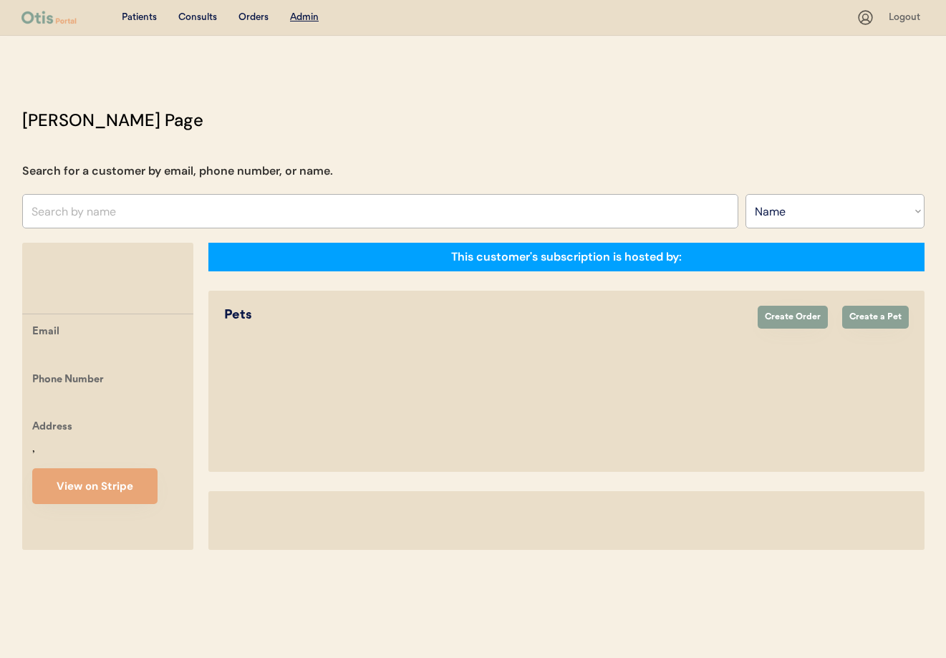
select select ""Name""
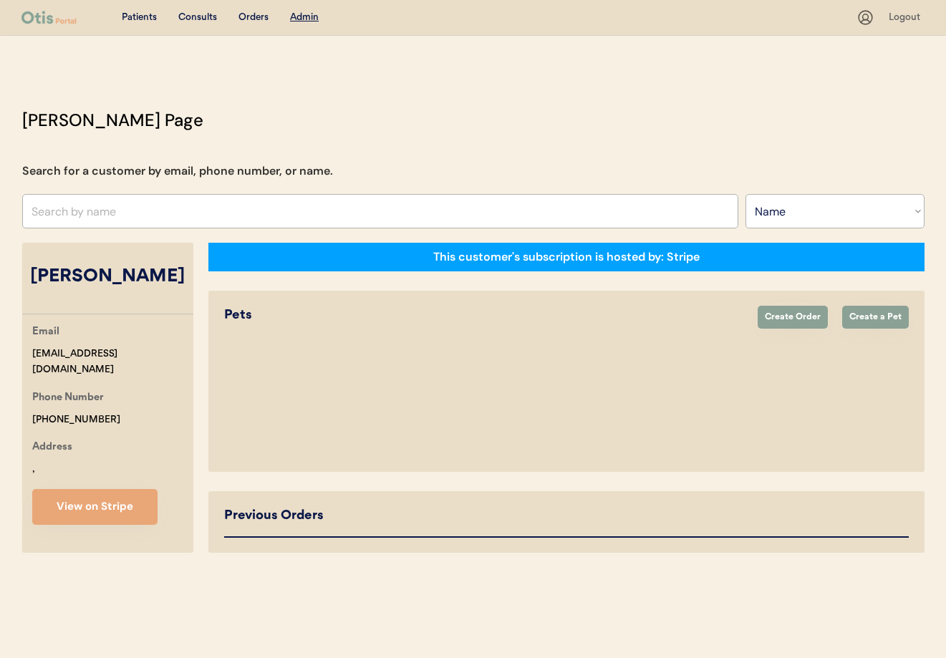
select select "true"
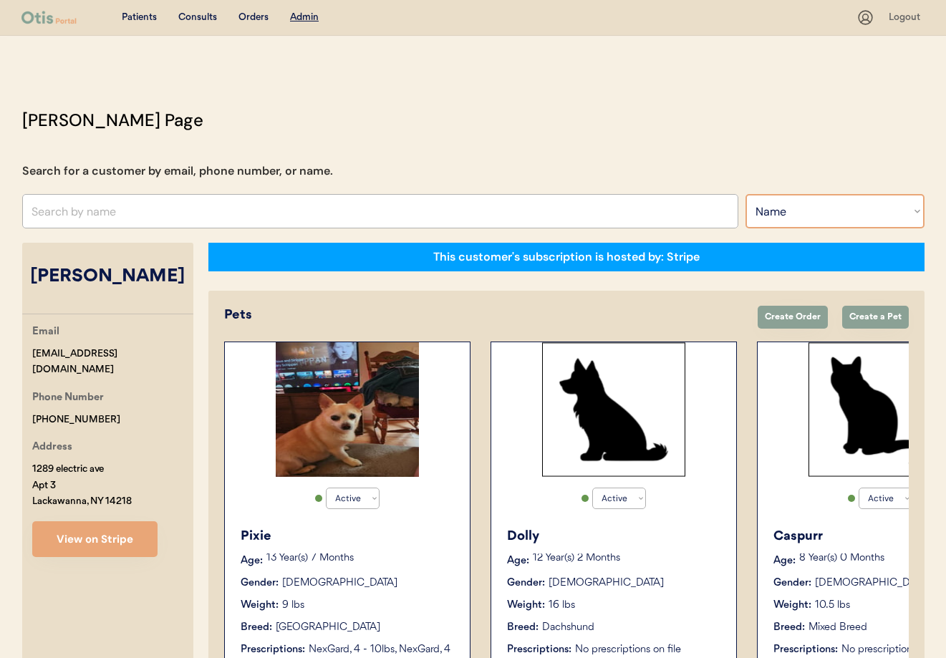
click at [775, 208] on select "Search By Name Email Phone Number" at bounding box center [835, 211] width 179 height 34
select select ""Email""
click at [746, 194] on select "Search By Name Email Phone Number" at bounding box center [835, 211] width 179 height 34
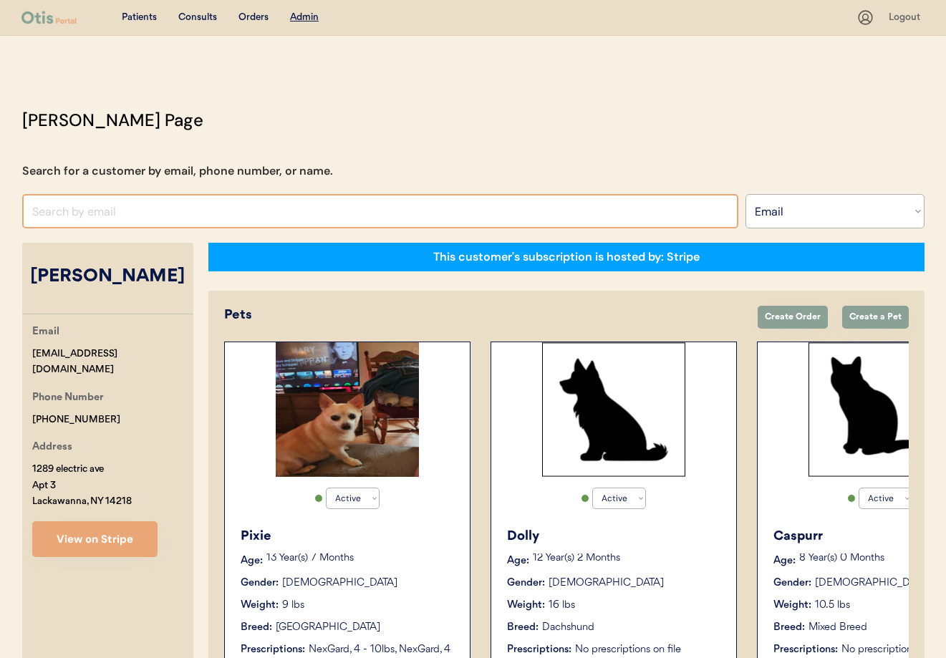
click at [65, 213] on input "input" at bounding box center [380, 211] width 716 height 34
paste input "[EMAIL_ADDRESS][DOMAIN_NAME]"
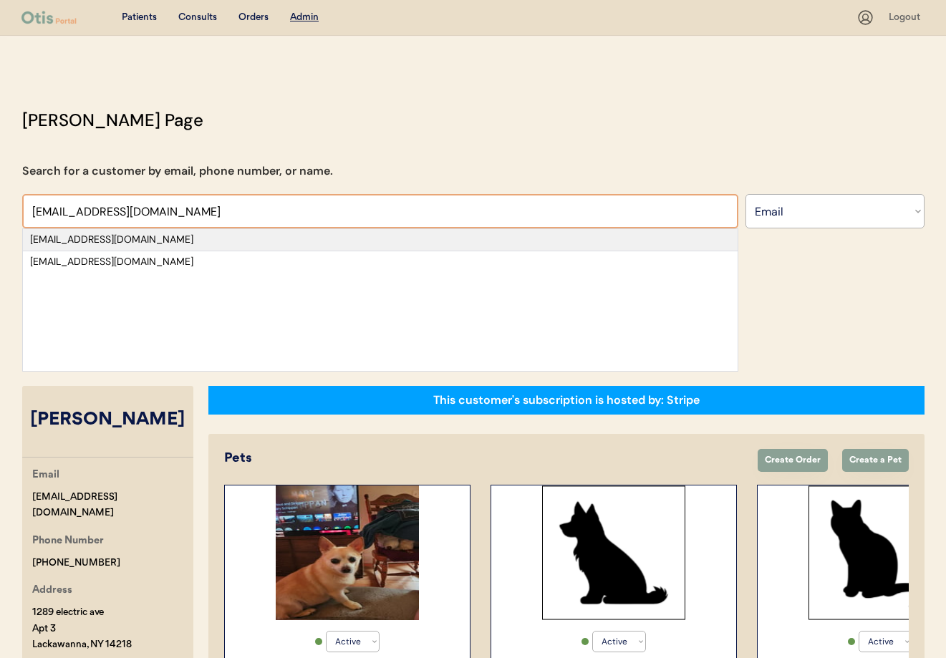
type input "[EMAIL_ADDRESS][DOMAIN_NAME]"
click at [179, 236] on div "[EMAIL_ADDRESS][DOMAIN_NAME]" at bounding box center [380, 240] width 700 height 14
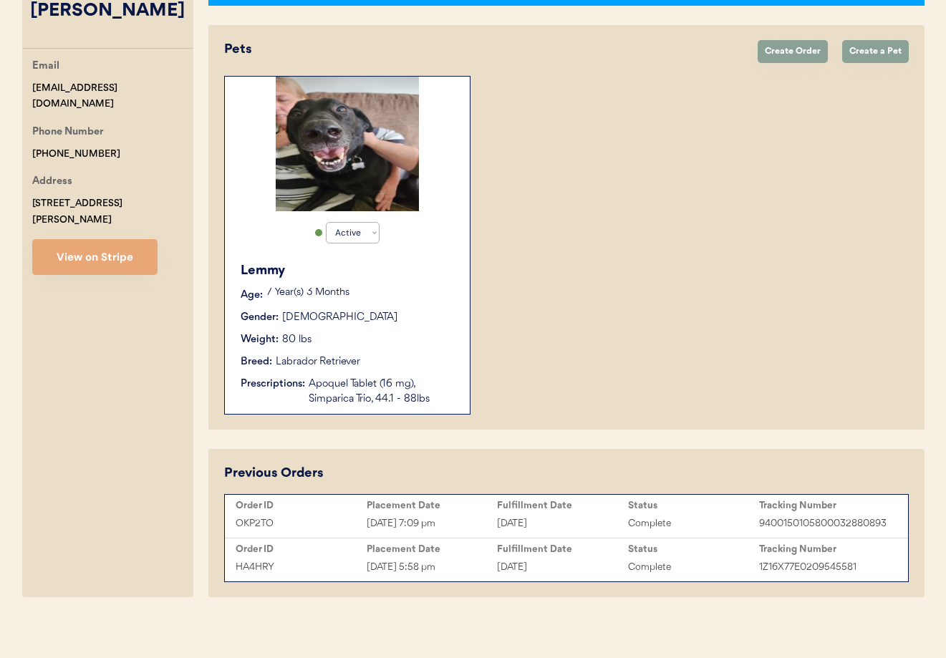
scroll to position [271, 0]
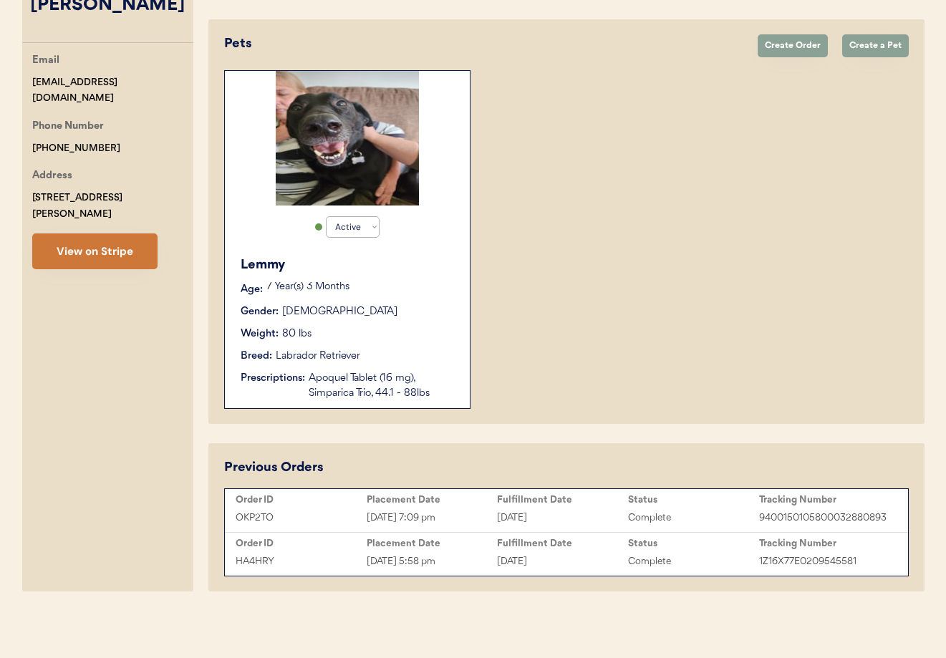
click at [95, 241] on button "View on Stripe" at bounding box center [94, 251] width 125 height 36
click at [317, 357] on div "Labrador Retriever" at bounding box center [318, 356] width 85 height 15
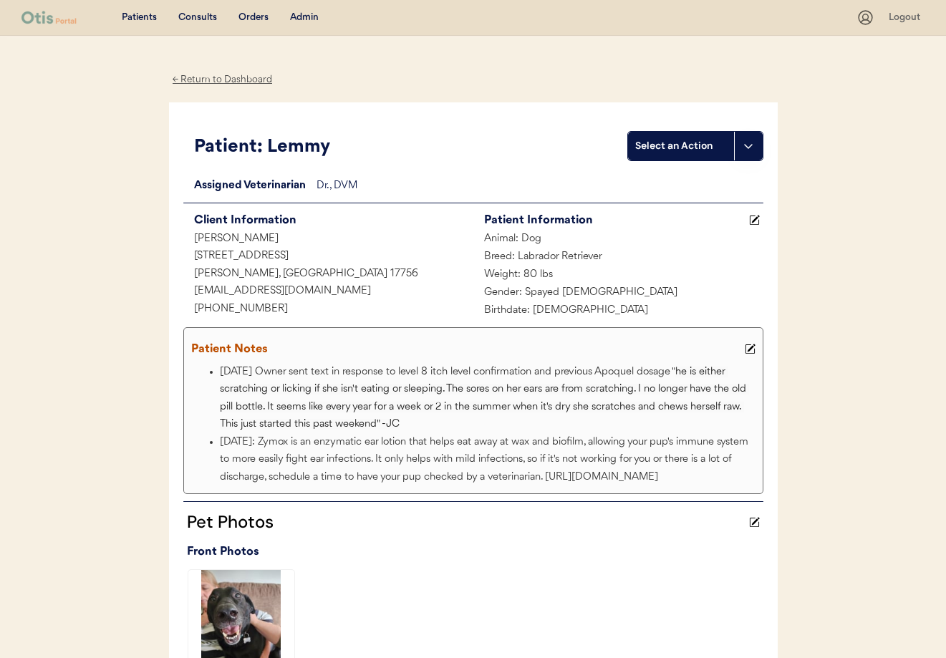
drag, startPoint x: 319, startPoint y: 19, endPoint x: 306, endPoint y: 19, distance: 12.9
click at [317, 19] on div "Admin" at bounding box center [304, 18] width 29 height 14
click at [306, 19] on div "Admin" at bounding box center [304, 18] width 29 height 14
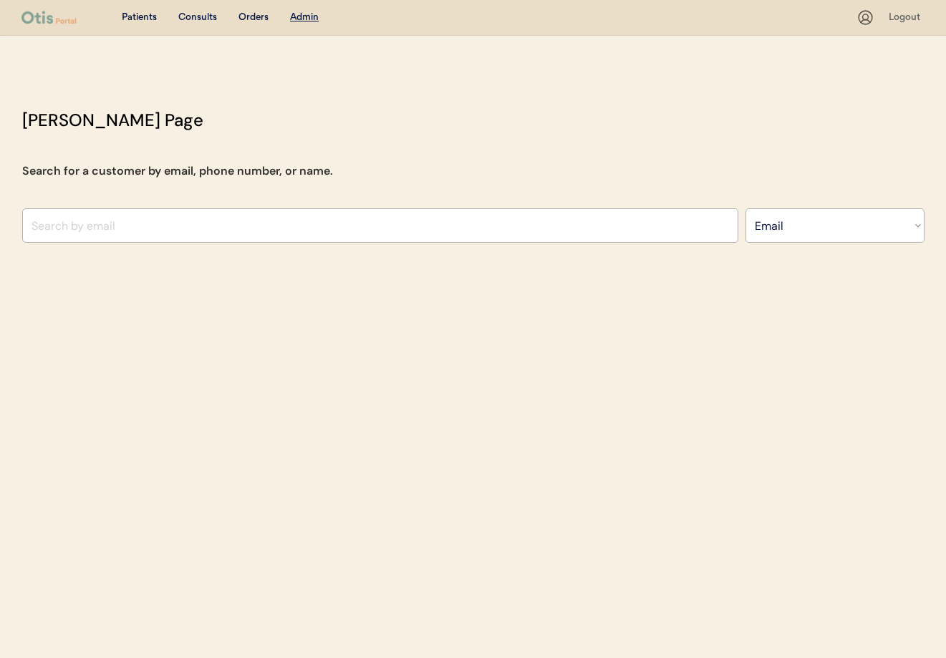
select select ""Email""
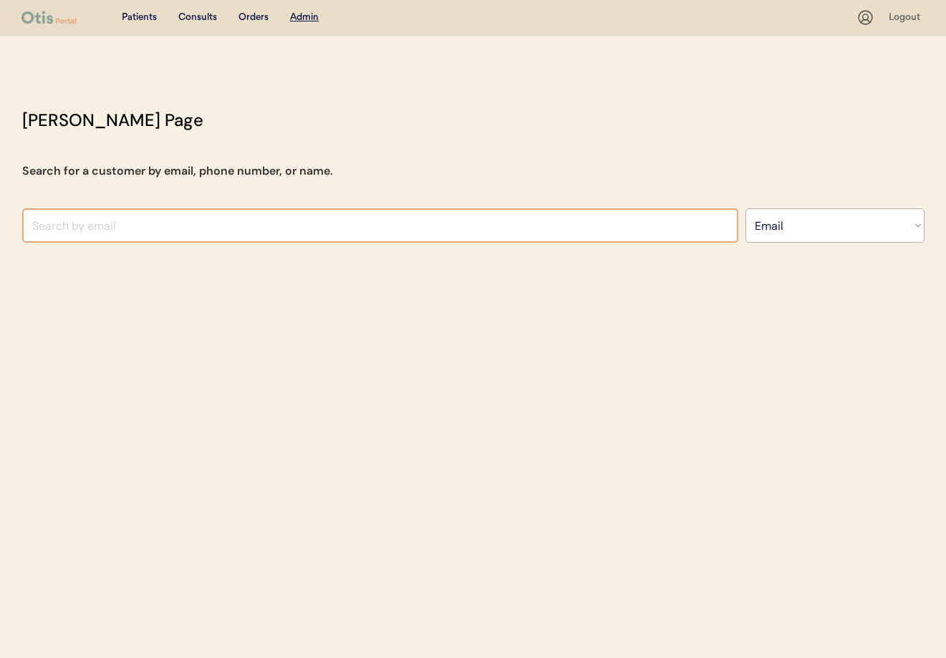
click at [197, 230] on input "input" at bounding box center [380, 225] width 716 height 34
drag, startPoint x: 76, startPoint y: 226, endPoint x: 32, endPoint y: 221, distance: 44.0
click at [13, 220] on div "[PERSON_NAME] Page Search for a customer by email, phone number, or name. Searc…" at bounding box center [473, 178] width 931 height 143
paste input "[EMAIL_ADDRESS][DOMAIN_NAME]"
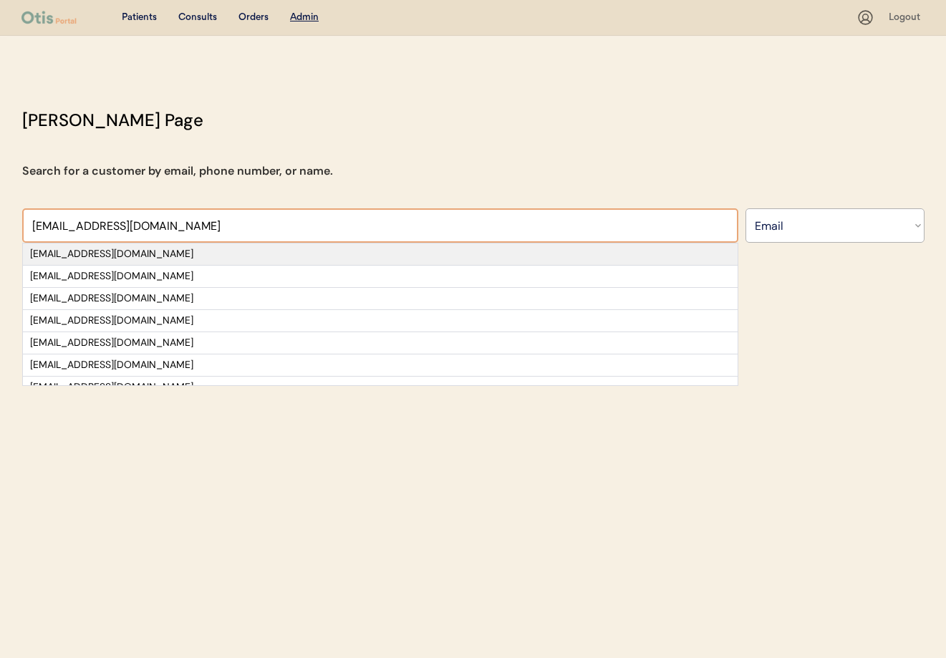
type input "[EMAIL_ADDRESS][DOMAIN_NAME]"
click at [108, 259] on div "[EMAIL_ADDRESS][DOMAIN_NAME]" at bounding box center [380, 254] width 700 height 14
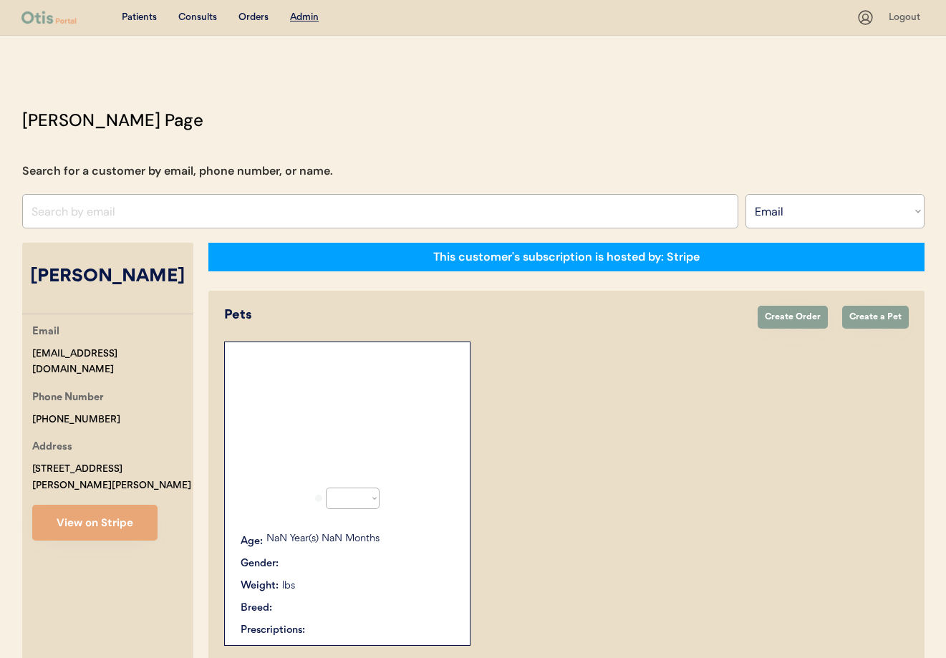
select select "true"
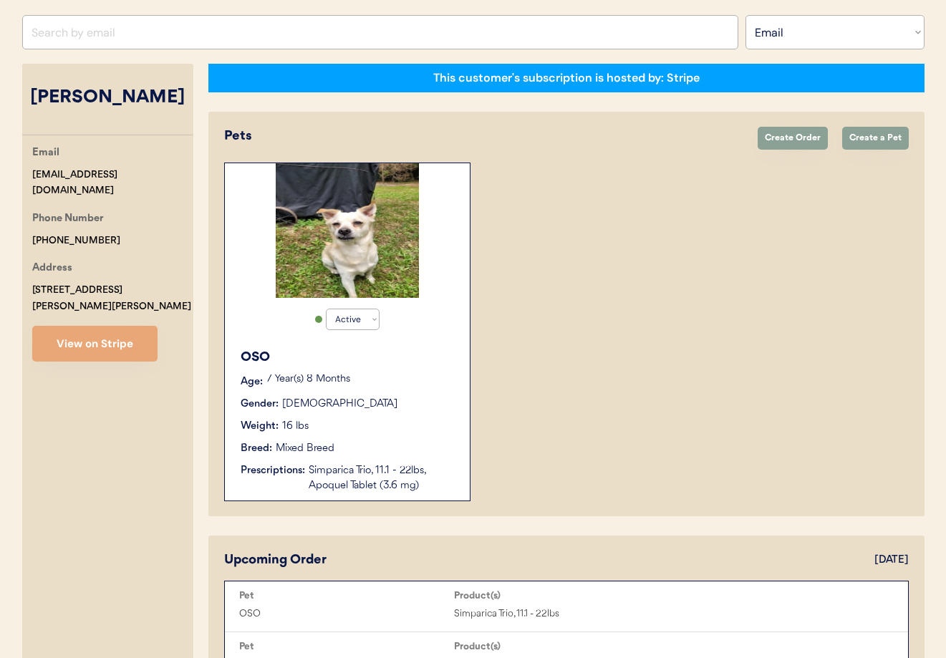
scroll to position [175, 0]
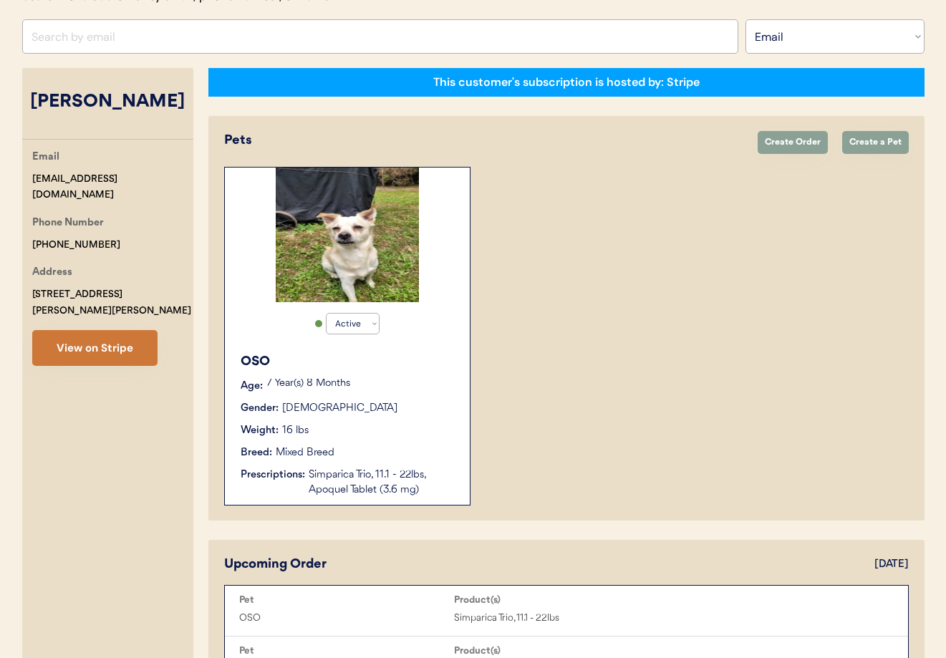
click at [102, 339] on button "View on Stripe" at bounding box center [94, 348] width 125 height 36
click at [333, 332] on select "Active Active Inactive" at bounding box center [353, 323] width 54 height 21
click at [369, 384] on p "7 Year(s) 8 Months" at bounding box center [360, 384] width 189 height 10
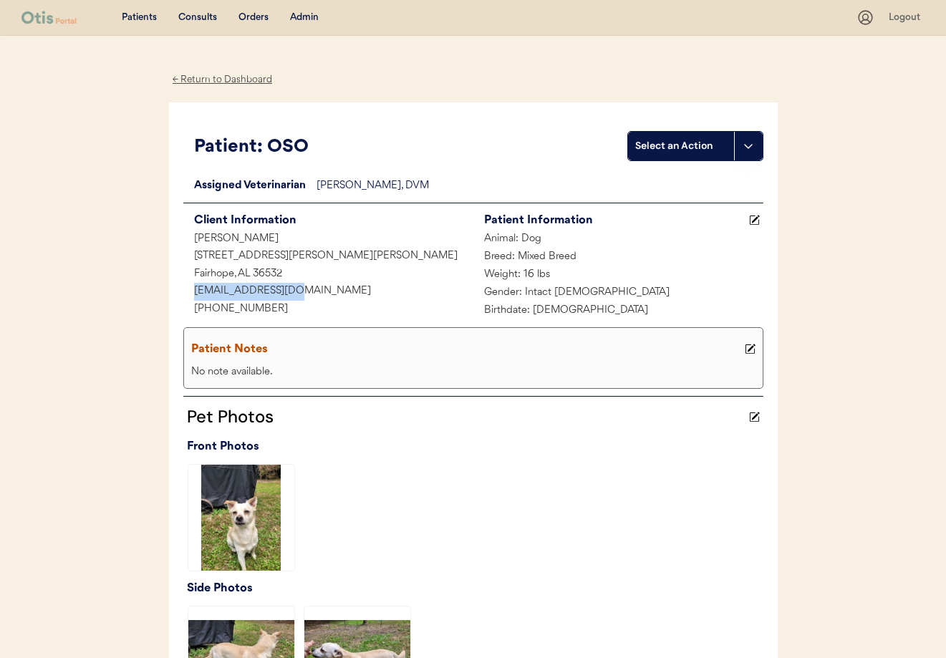
drag, startPoint x: 302, startPoint y: 290, endPoint x: 191, endPoint y: 287, distance: 111.1
click at [186, 287] on div "[EMAIL_ADDRESS][DOMAIN_NAME]" at bounding box center [328, 292] width 290 height 18
copy div "[EMAIL_ADDRESS][DOMAIN_NAME]"
click at [223, 78] on div "← Return to Dashboard" at bounding box center [222, 80] width 107 height 16
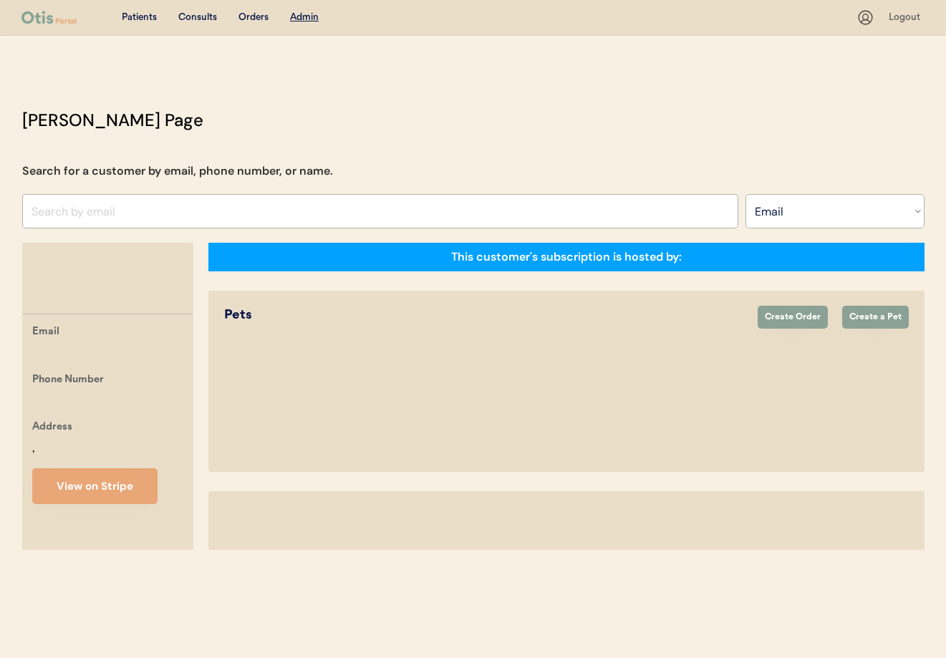
select select ""Email""
select select "true"
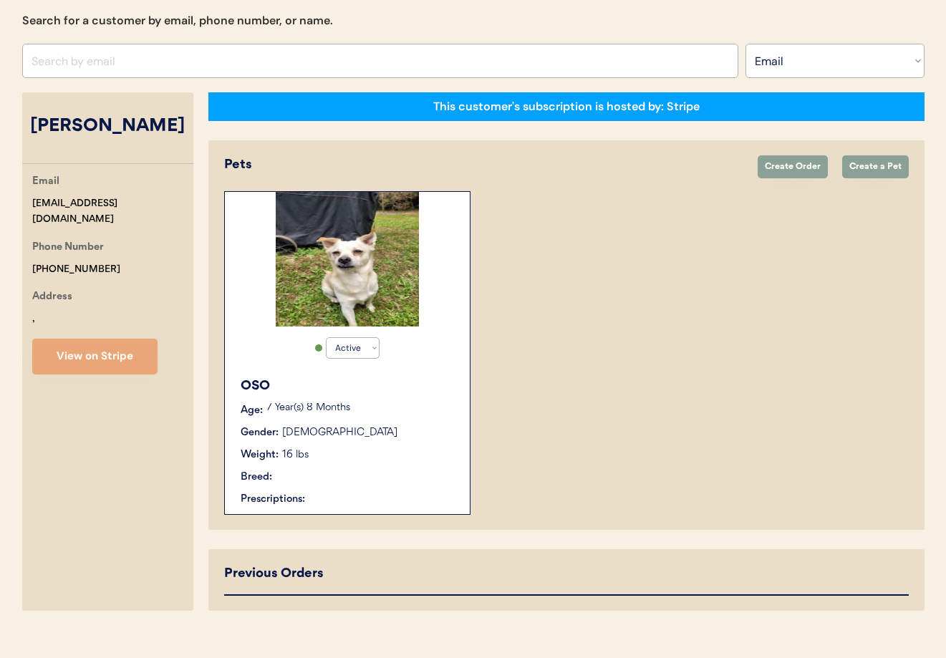
scroll to position [174, 0]
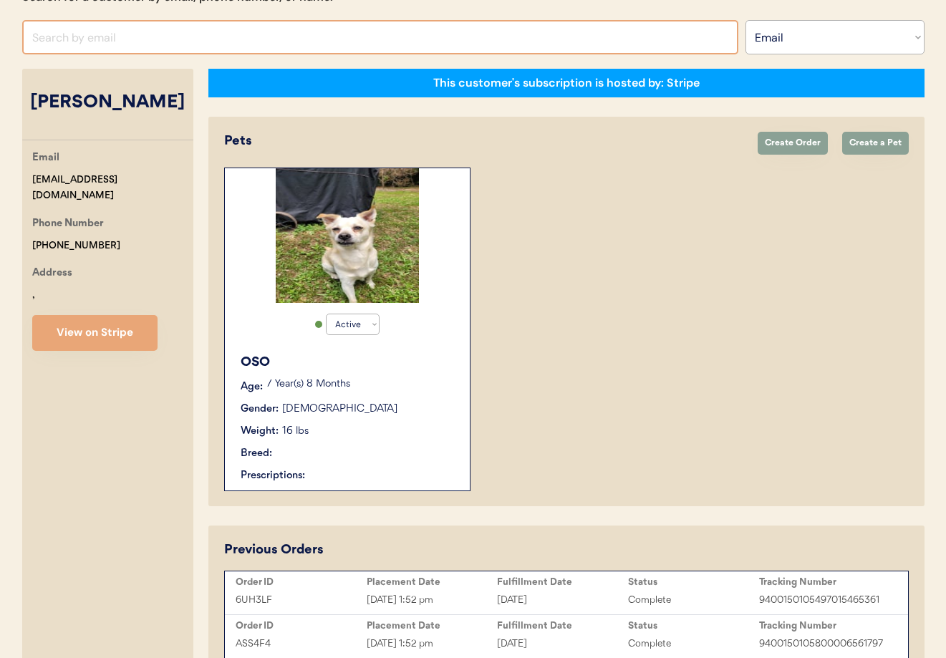
click at [123, 43] on input "input" at bounding box center [380, 37] width 716 height 34
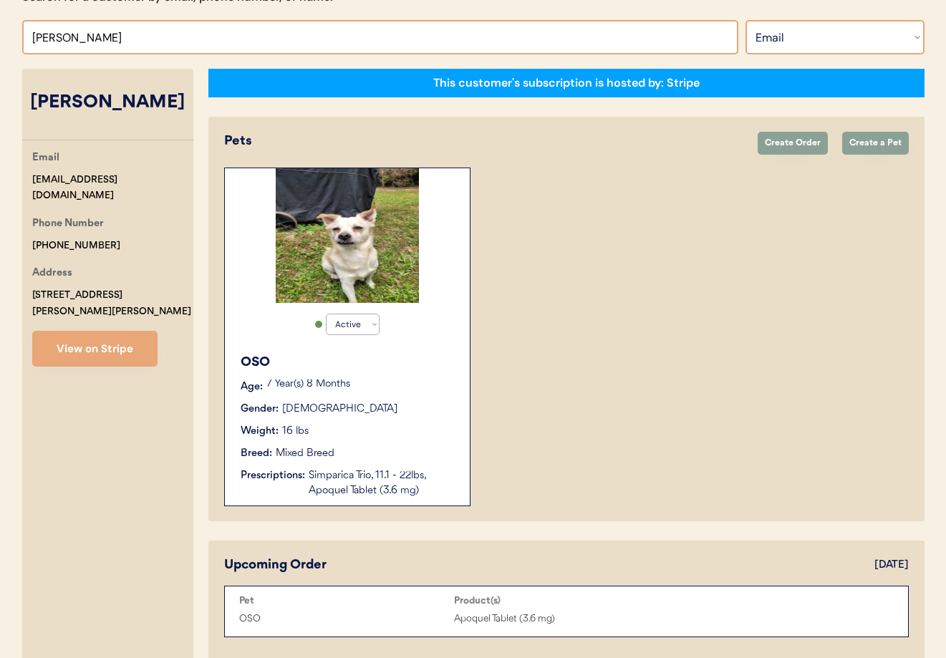
type input "Fowler"
click at [795, 39] on select "Search By Name Email Phone Number" at bounding box center [835, 37] width 179 height 34
select select ""Name""
click at [746, 20] on select "Search By Name Email Phone Number" at bounding box center [835, 37] width 179 height 34
click at [91, 38] on input "text" at bounding box center [380, 37] width 716 height 34
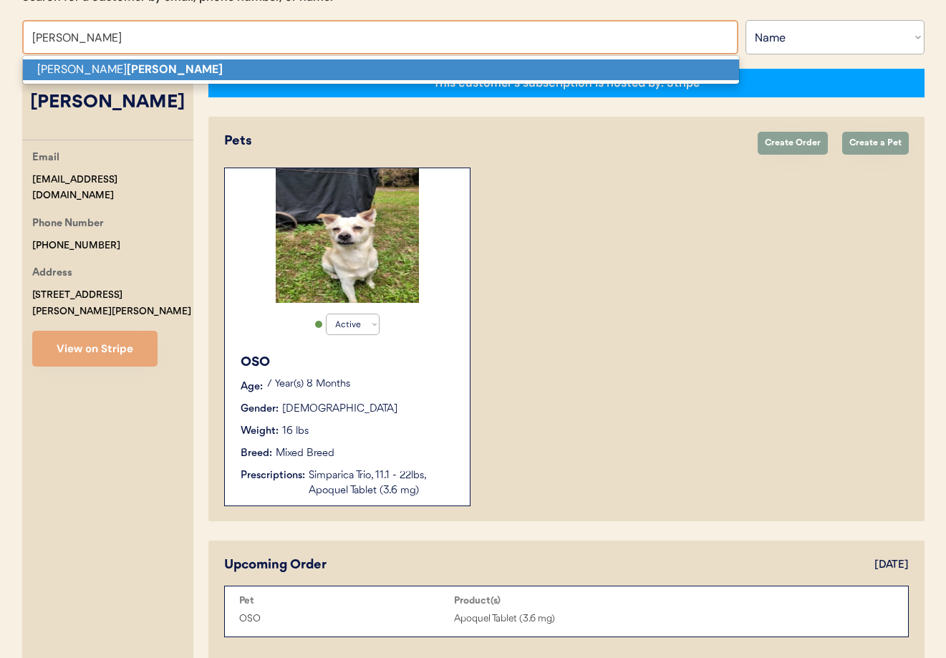
click at [127, 65] on strong "Fowler" at bounding box center [175, 69] width 96 height 15
type input "[PERSON_NAME]"
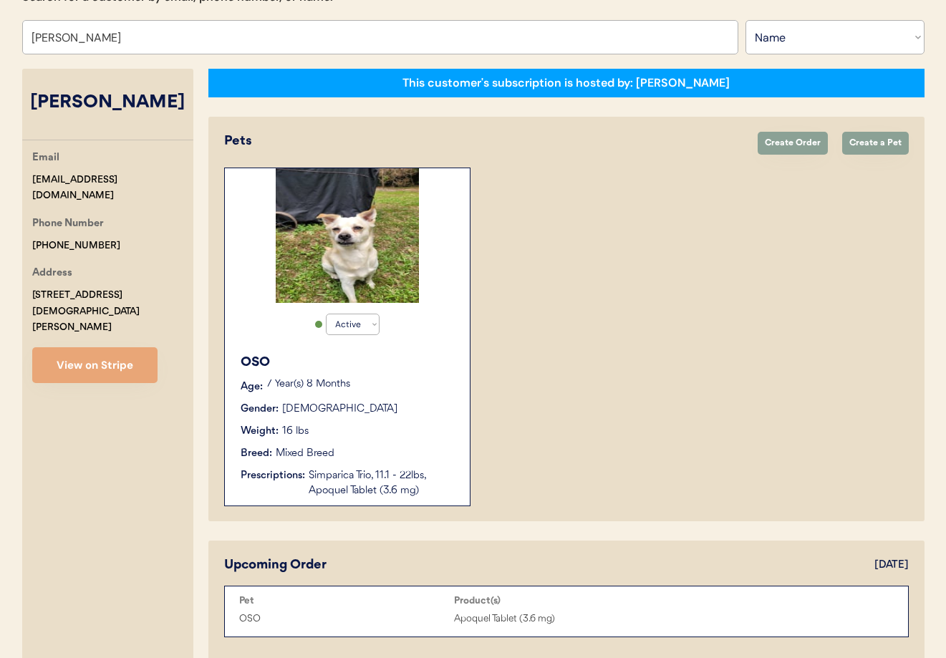
select select "true"
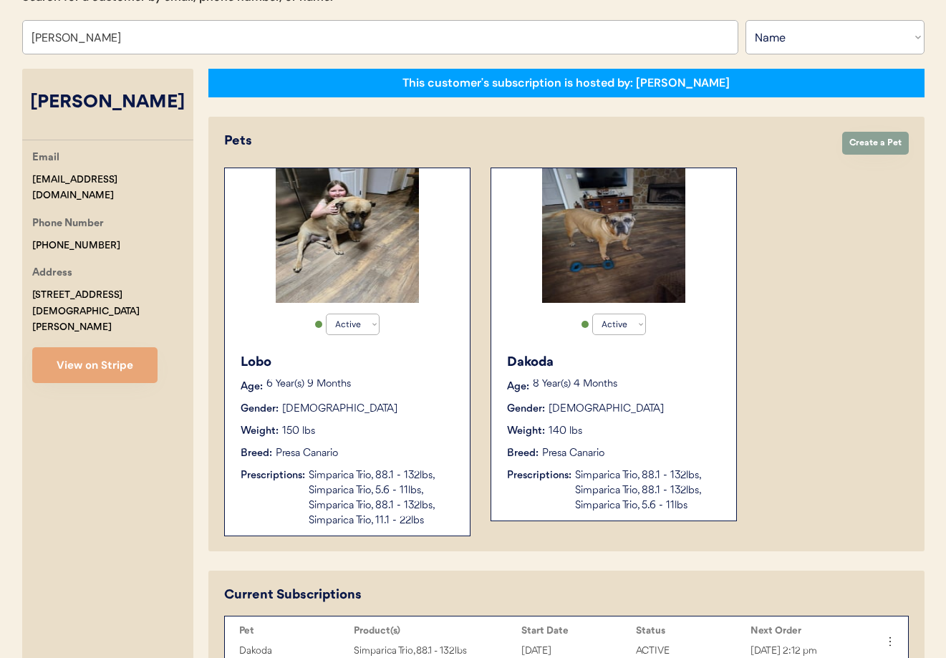
type input "[PERSON_NAME]"
click at [392, 372] on div "Lobo" at bounding box center [348, 362] width 215 height 19
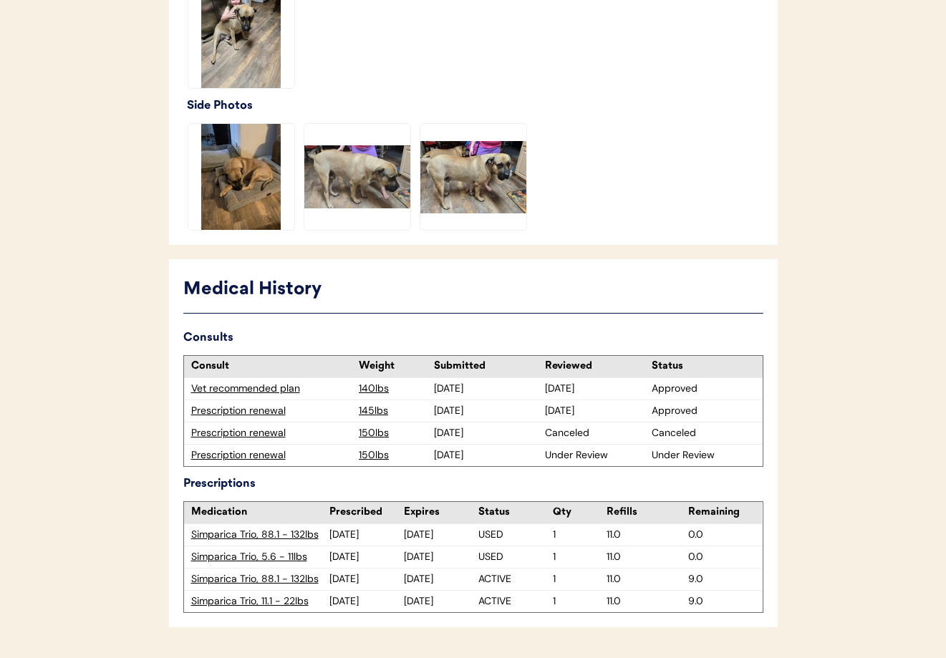
scroll to position [524, 0]
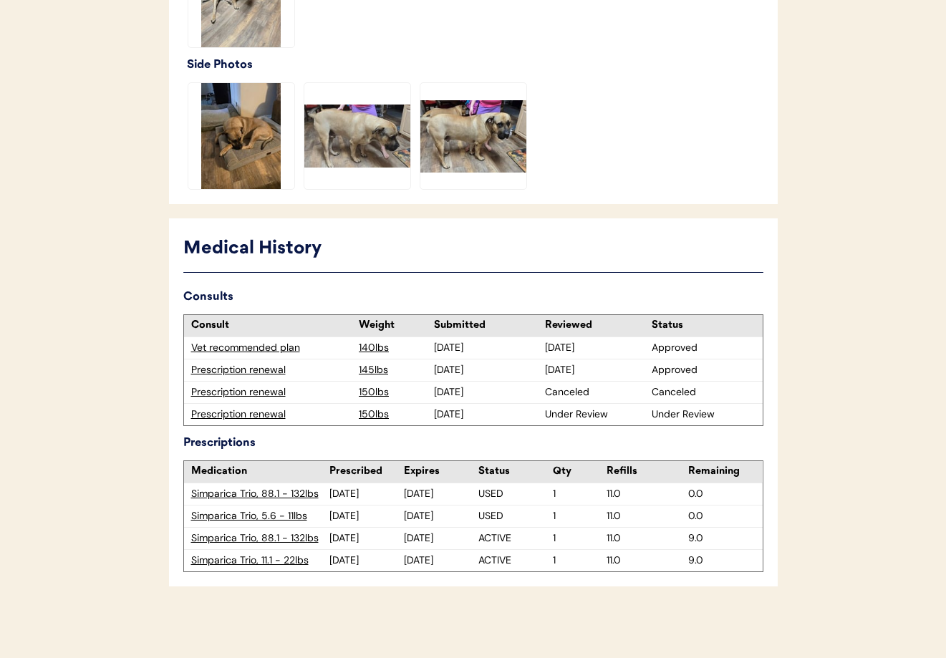
click at [239, 418] on div "Prescription renewal" at bounding box center [271, 415] width 161 height 14
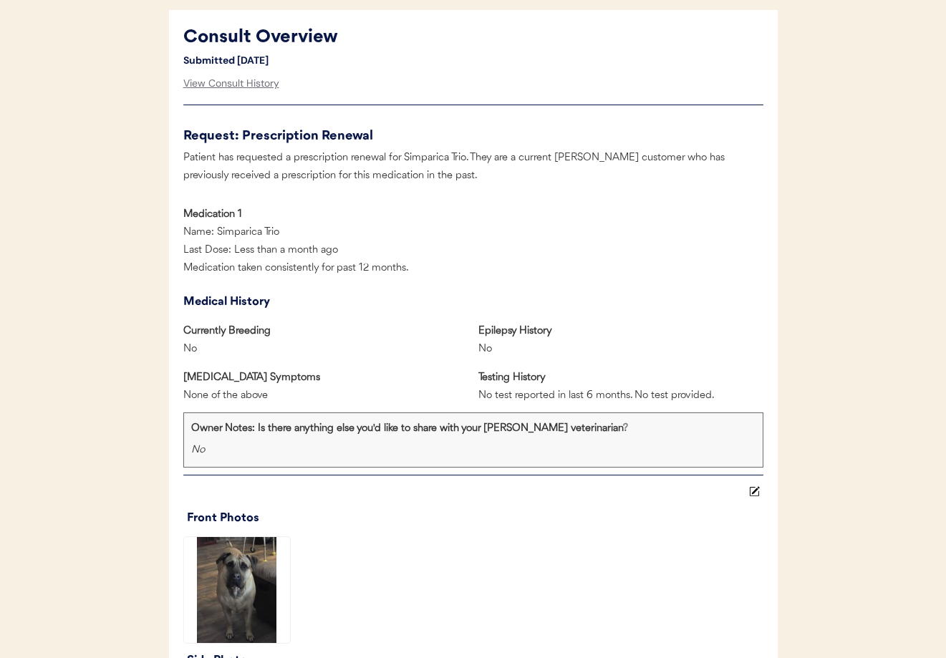
scroll to position [1599, 0]
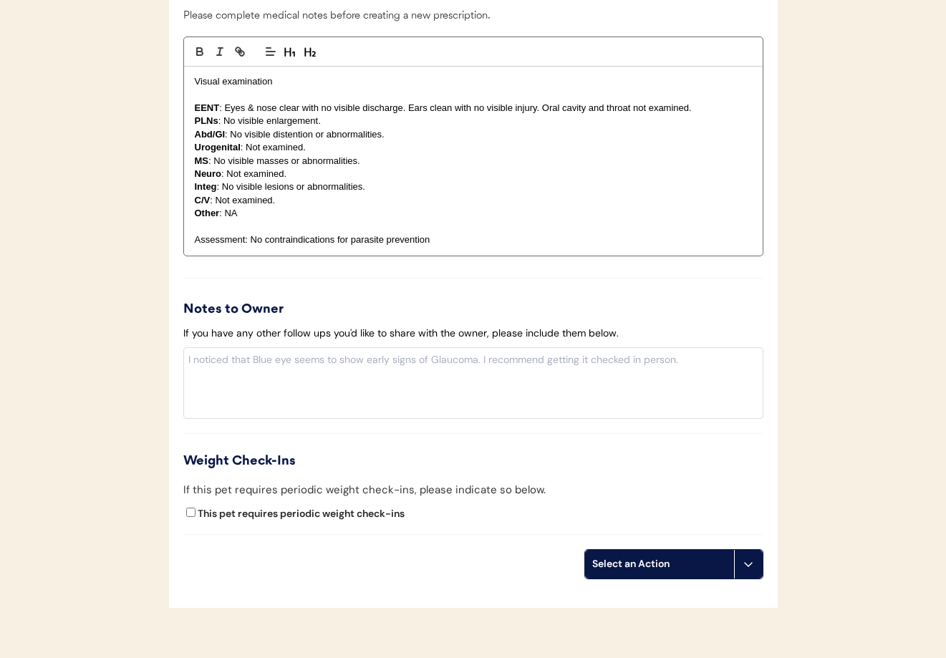
click at [753, 561] on icon at bounding box center [748, 564] width 11 height 11
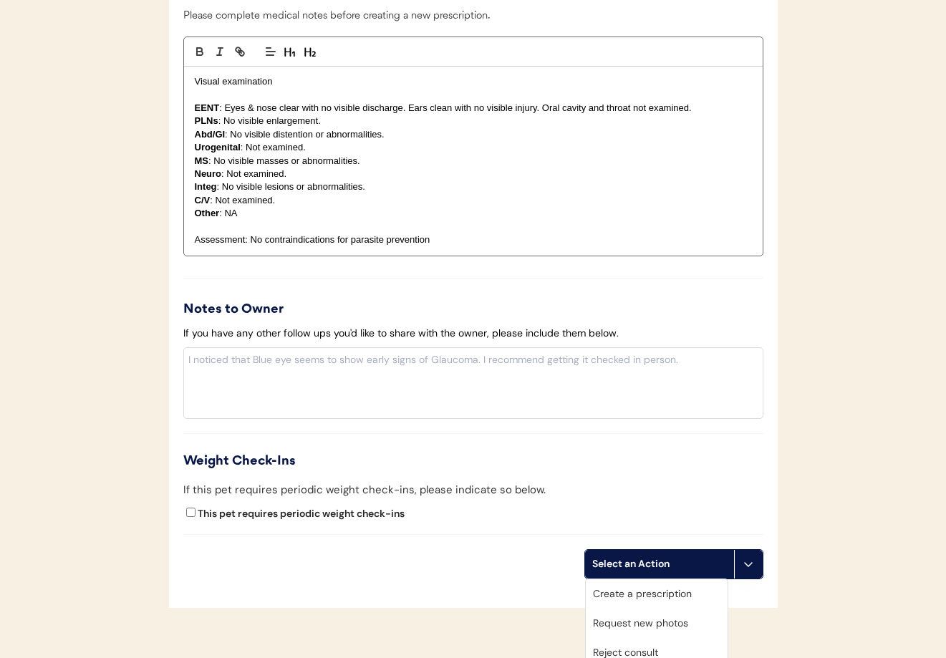
scroll to position [1692, 0]
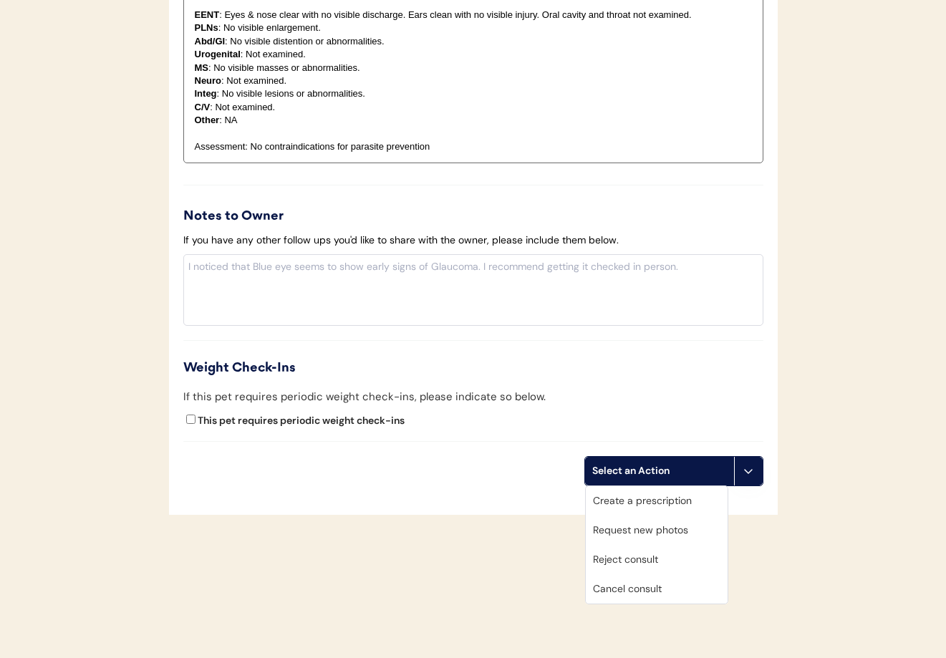
click at [641, 587] on div "Cancel consult" at bounding box center [657, 588] width 142 height 29
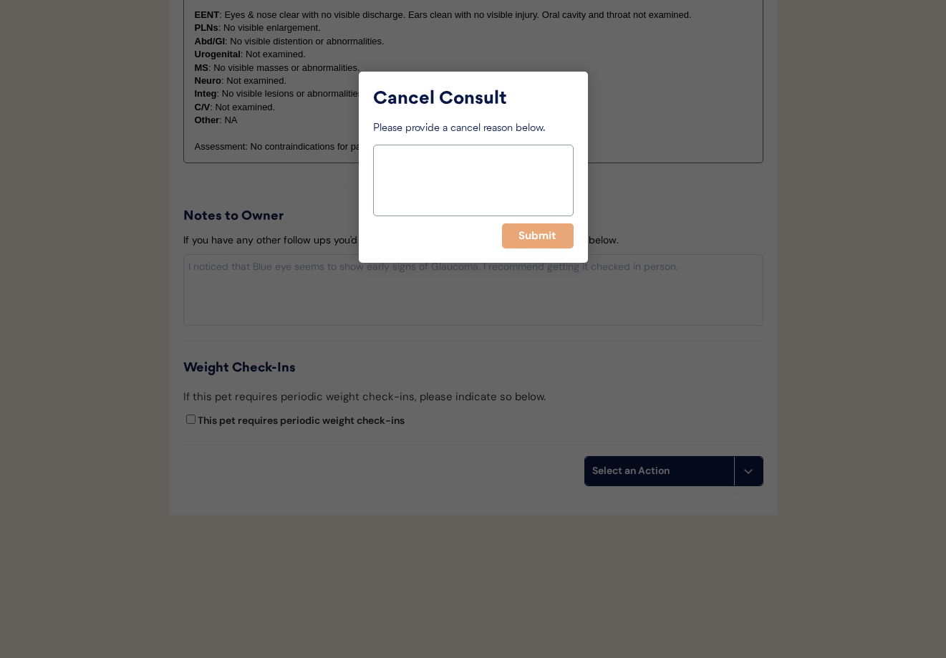
click at [428, 188] on textarea at bounding box center [473, 181] width 201 height 72
type textarea "Not needed"
click at [544, 234] on button "Submit" at bounding box center [538, 235] width 72 height 25
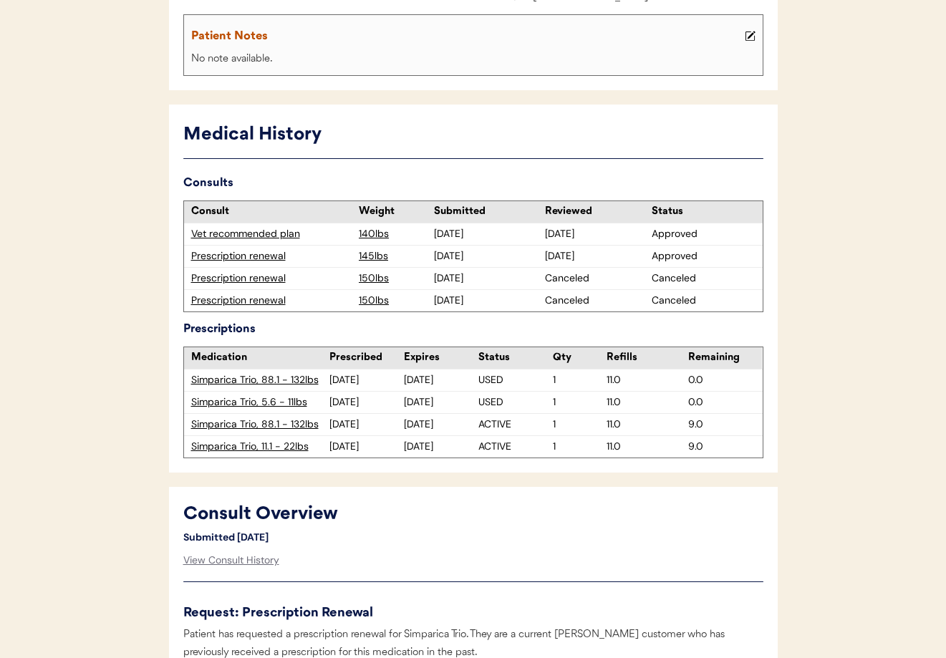
scroll to position [0, 0]
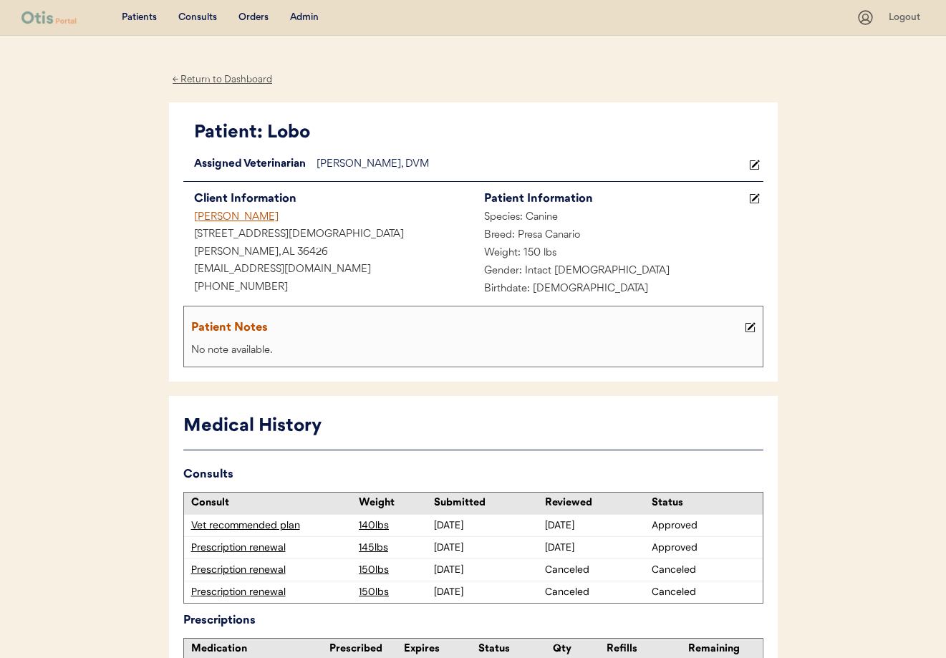
click at [203, 215] on div "[PERSON_NAME]" at bounding box center [328, 218] width 290 height 18
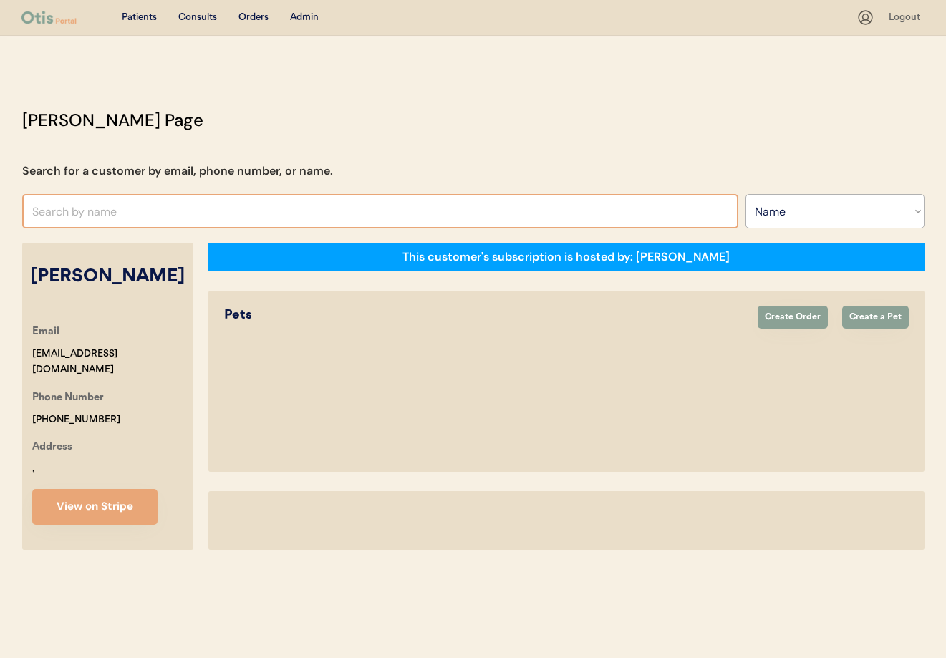
select select ""Name""
select select "true"
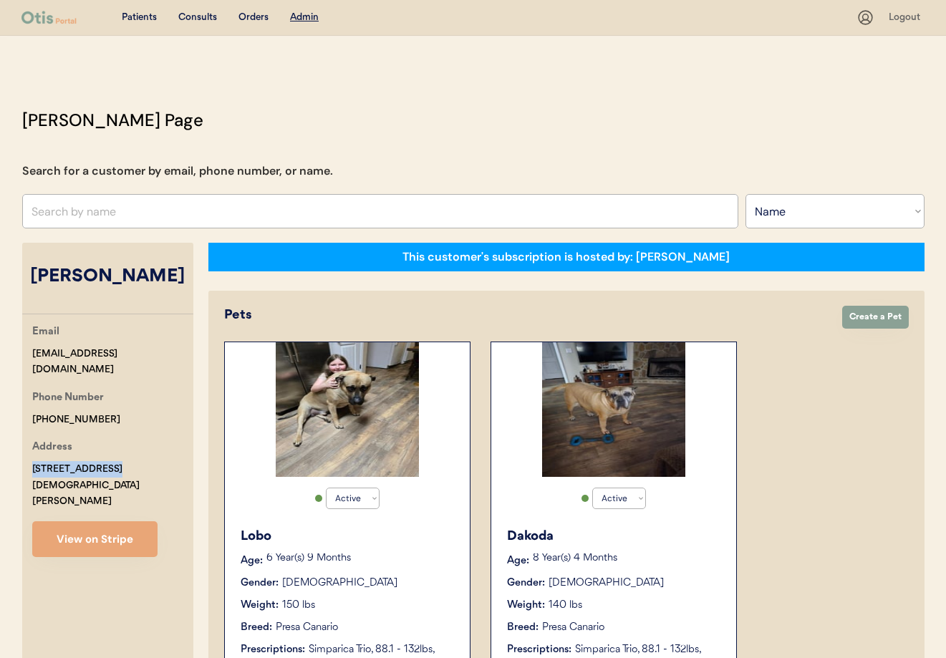
click at [111, 471] on div "Address 561 Canaan Church Rd Brewton, AL 36426" at bounding box center [112, 474] width 161 height 71
click at [116, 521] on button "View on Stripe" at bounding box center [94, 539] width 125 height 36
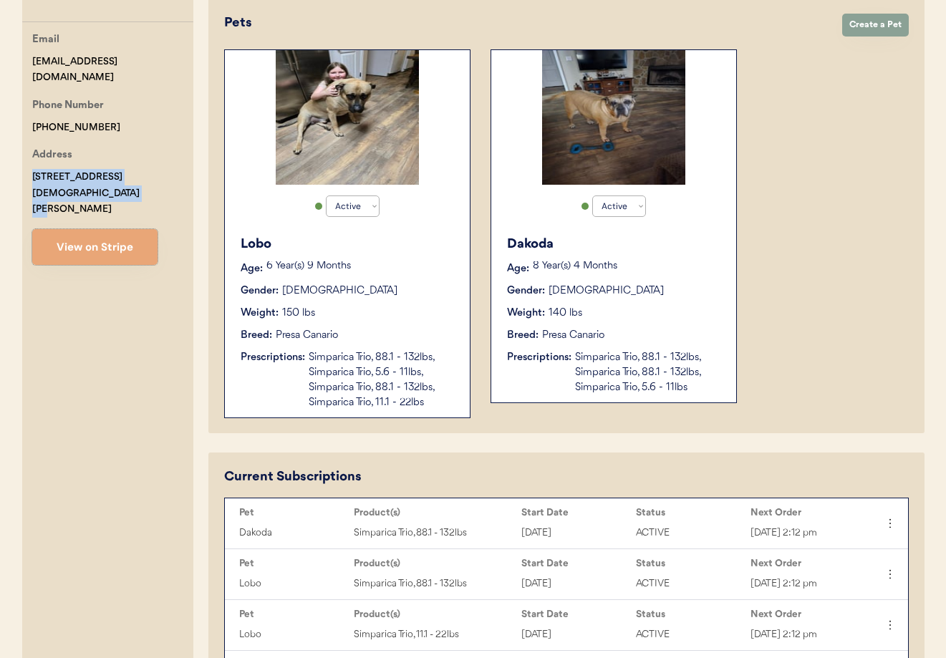
scroll to position [315, 0]
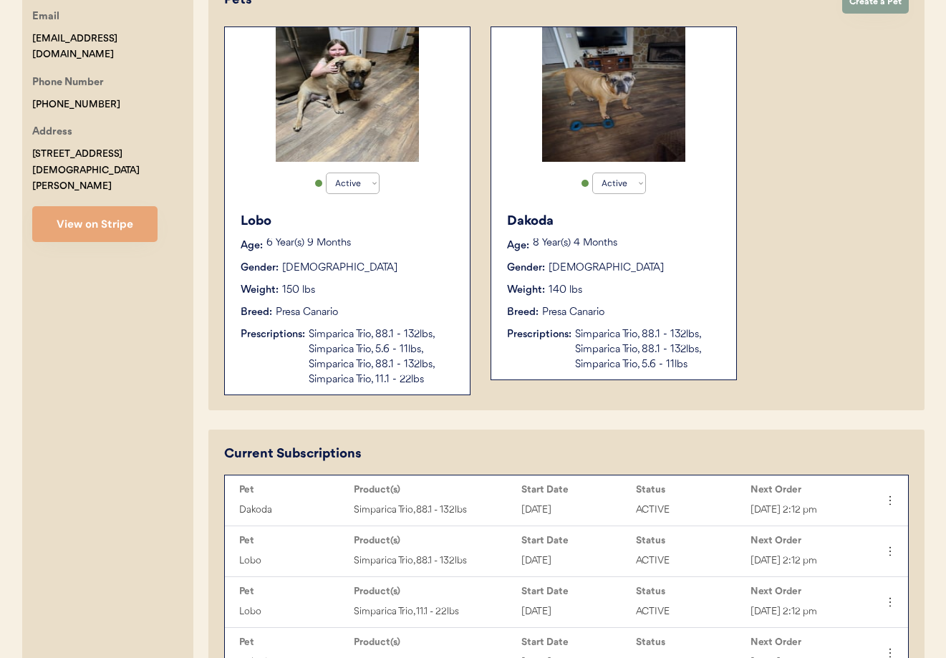
click at [386, 307] on div "Breed: Presa Canario" at bounding box center [348, 312] width 215 height 15
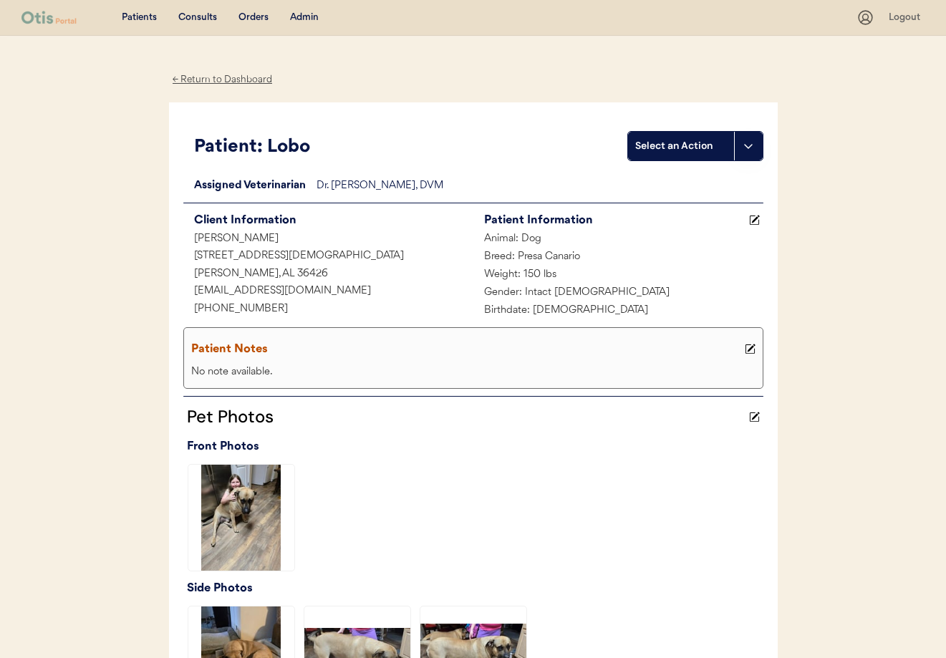
drag, startPoint x: 198, startPoint y: 77, endPoint x: 208, endPoint y: 86, distance: 13.7
click at [198, 77] on div "← Return to Dashboard" at bounding box center [222, 80] width 107 height 16
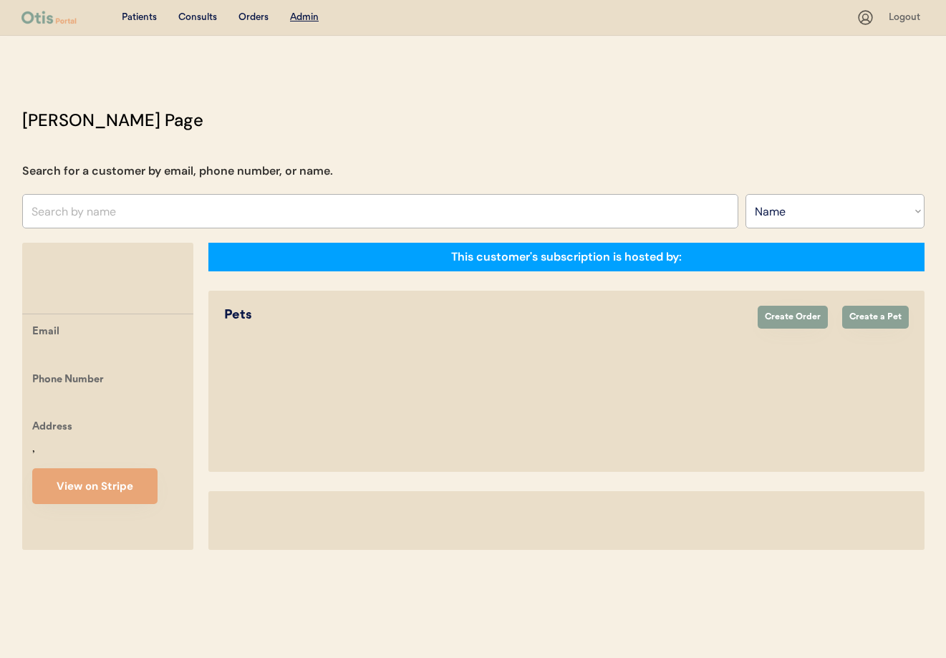
select select ""Name""
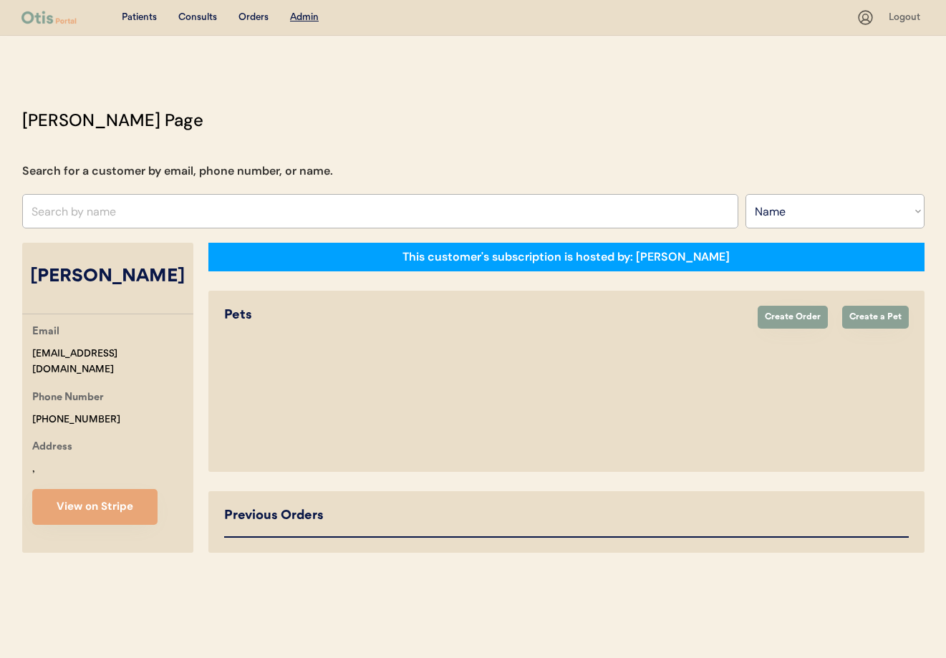
select select "true"
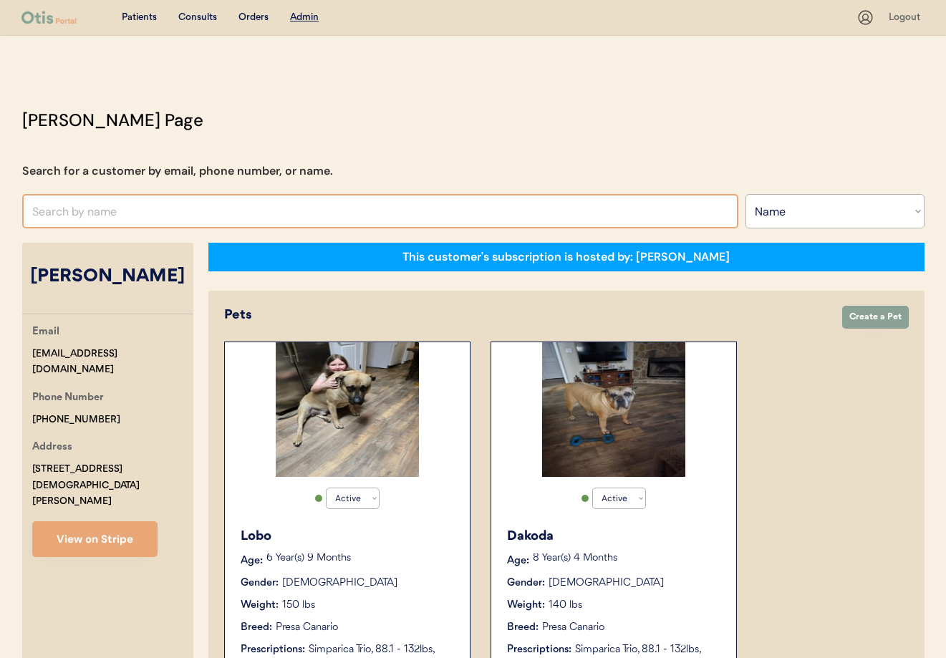
click at [131, 205] on input "text" at bounding box center [380, 211] width 716 height 34
type input "Tara"
type input "Tara Kollman"
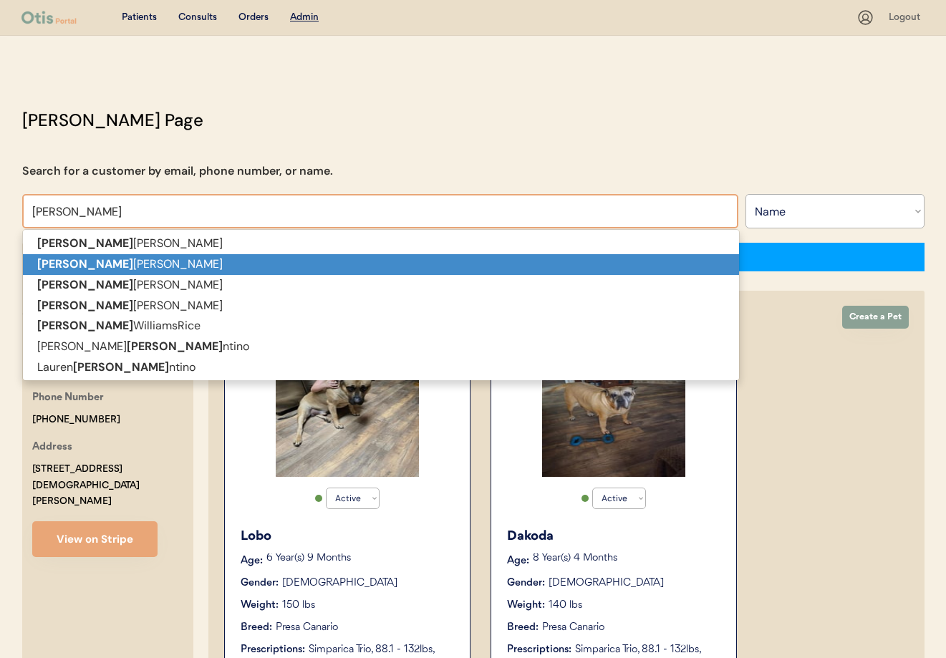
click at [150, 260] on p "Tara D Maltbie" at bounding box center [381, 264] width 716 height 21
type input "[PERSON_NAME]"
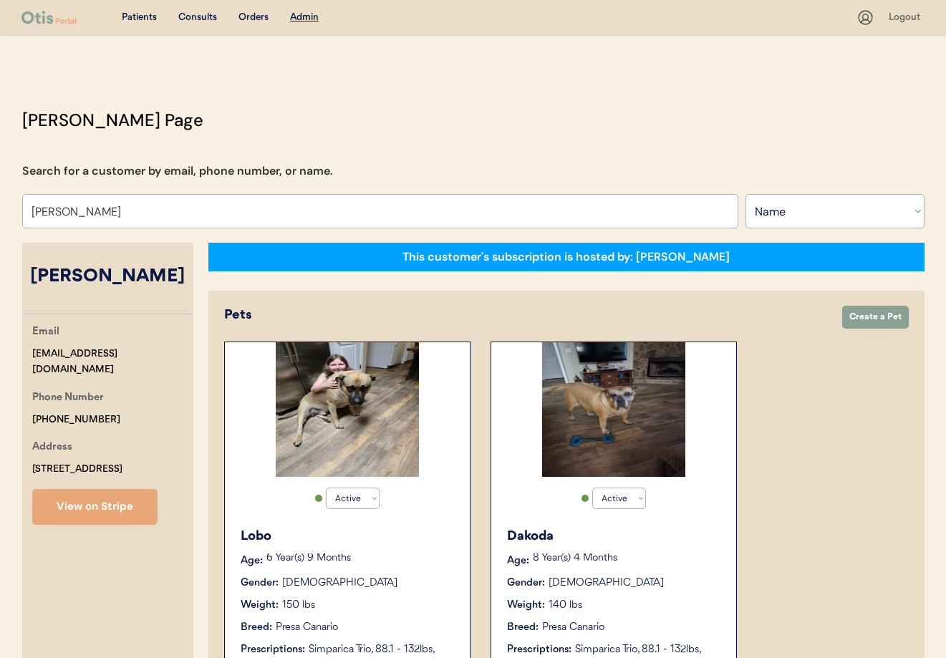
select select "true"
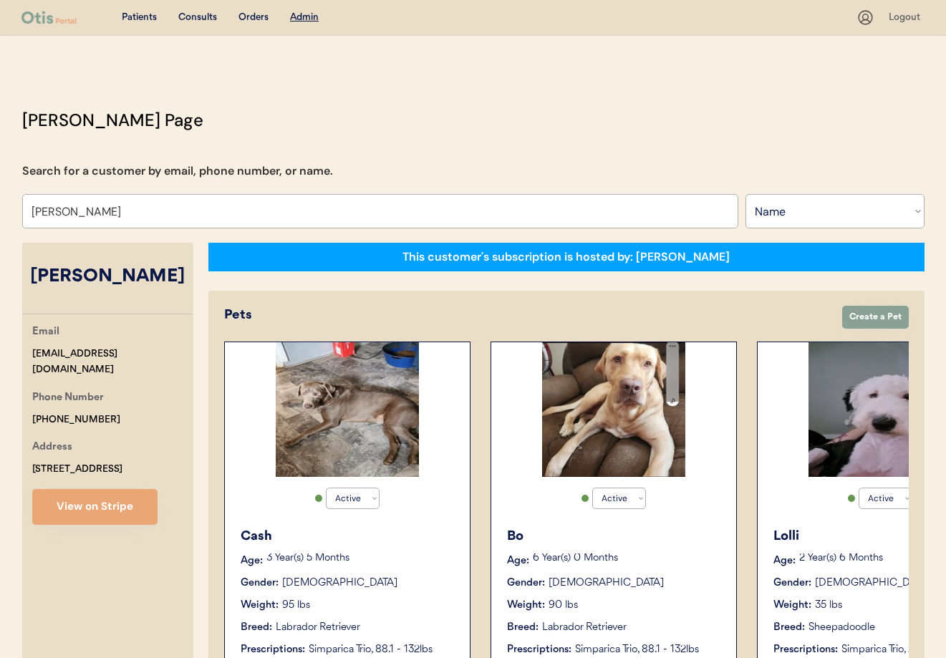
type input "[PERSON_NAME]"
click div "Cash"
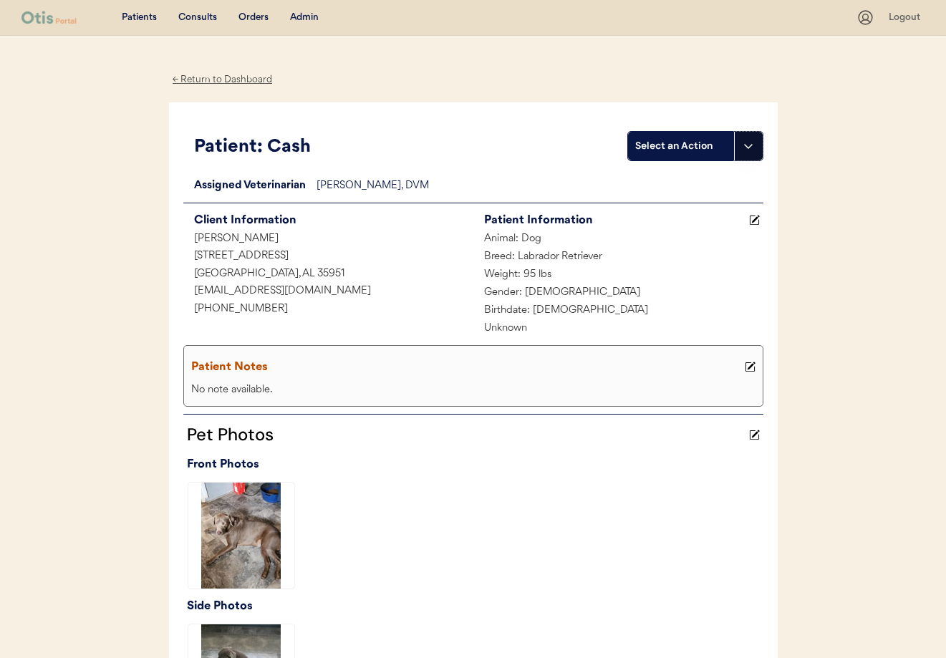
click at [756, 150] on button at bounding box center [748, 146] width 29 height 29
click at [710, 183] on div "Create a consult" at bounding box center [700, 175] width 142 height 29
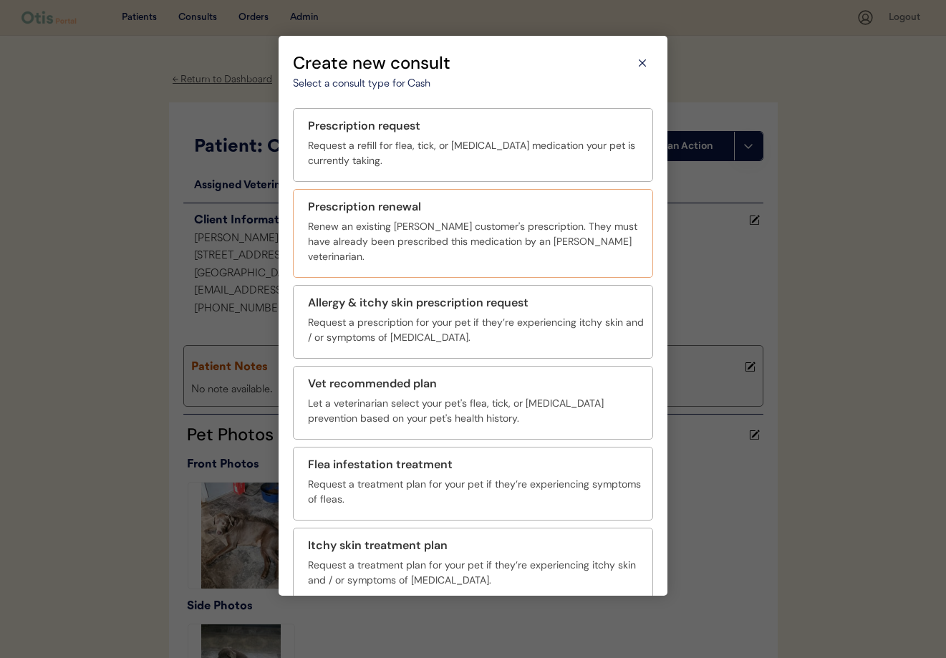
click at [371, 228] on div "Renew an existing [PERSON_NAME] customer's prescription. They must have already…" at bounding box center [476, 241] width 336 height 45
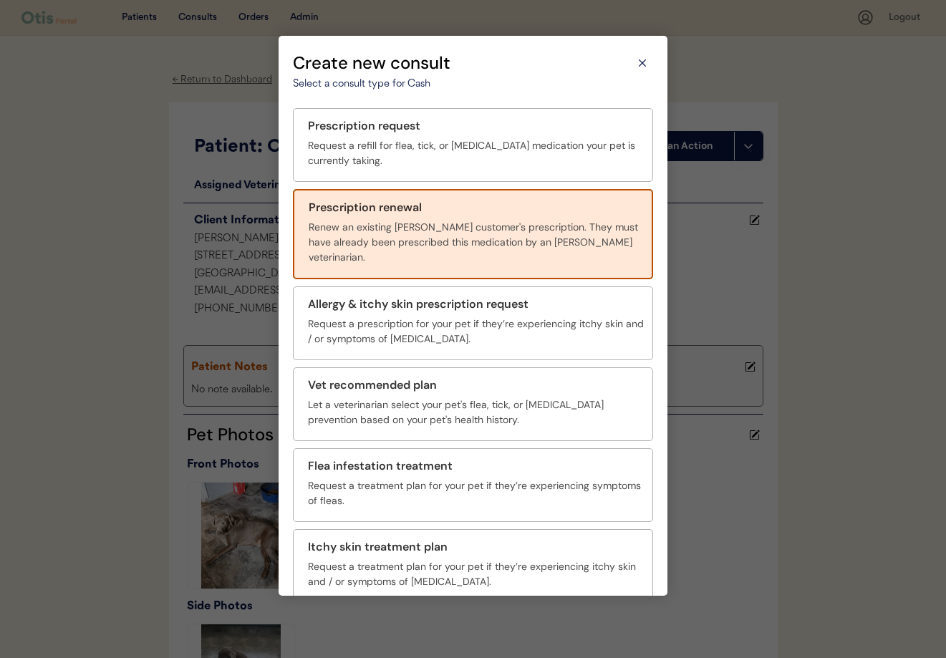
scroll to position [52, 0]
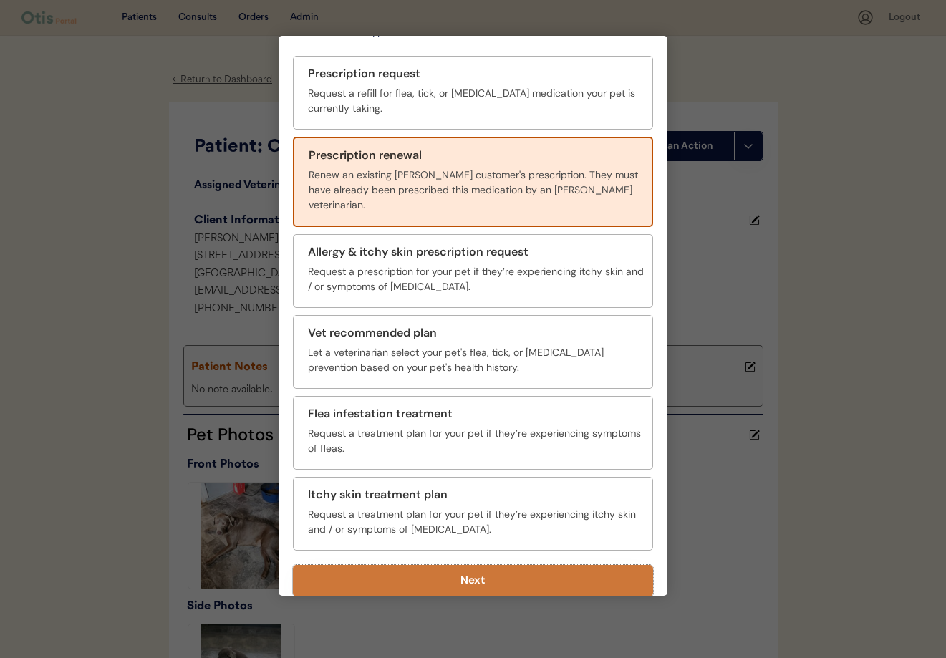
click at [476, 570] on button "Next" at bounding box center [473, 581] width 360 height 32
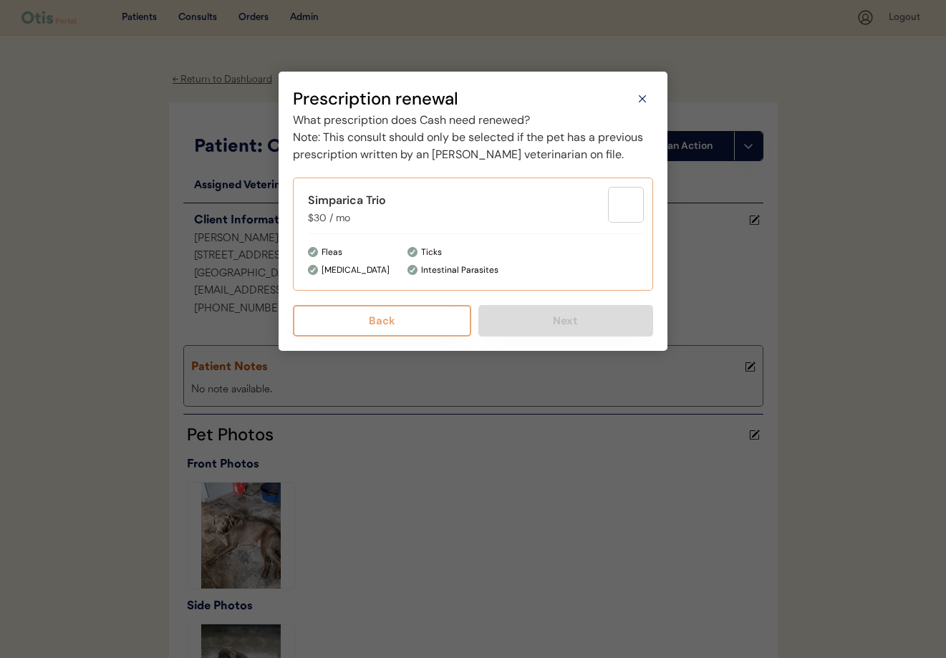
click at [440, 259] on div "Ticks" at bounding box center [431, 252] width 21 height 12
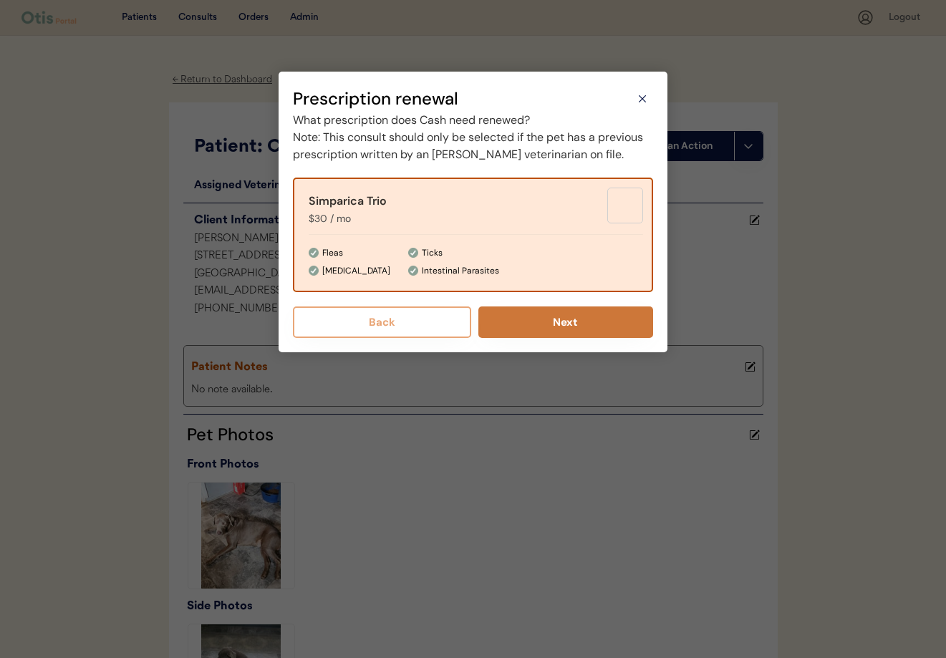
click at [524, 337] on button "Next" at bounding box center [565, 323] width 175 height 32
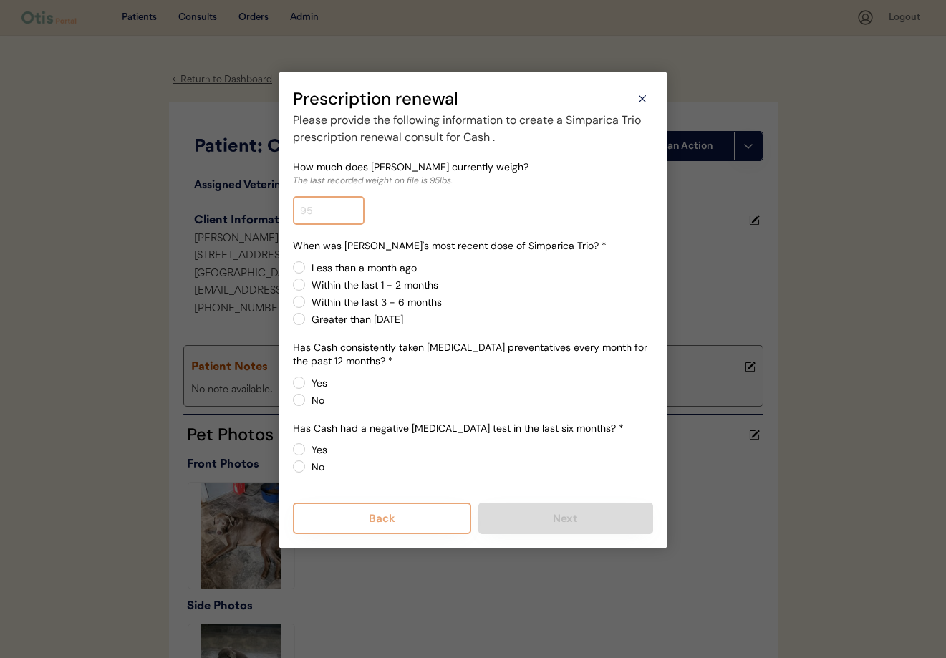
click at [317, 209] on input "input" at bounding box center [329, 210] width 72 height 29
type input "100.0"
click at [511, 287] on label "Within the last 1 - 2 months" at bounding box center [480, 285] width 346 height 10
click at [292, 272] on input "Within the last 1 - 2 months" at bounding box center [286, 267] width 9 height 9
radio input "true"
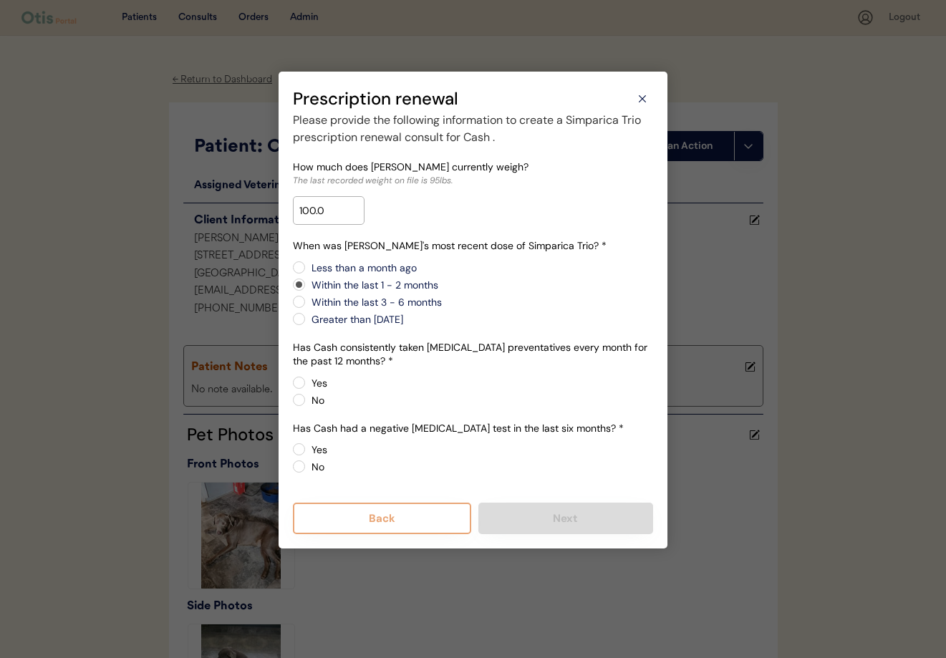
click at [307, 265] on label "Less than a month ago" at bounding box center [480, 268] width 346 height 10
click at [292, 265] on input "Less than a month ago" at bounding box center [286, 267] width 9 height 9
radio input "true"
click at [307, 380] on label "Yes" at bounding box center [480, 383] width 346 height 10
click at [292, 380] on input "Yes" at bounding box center [286, 382] width 9 height 9
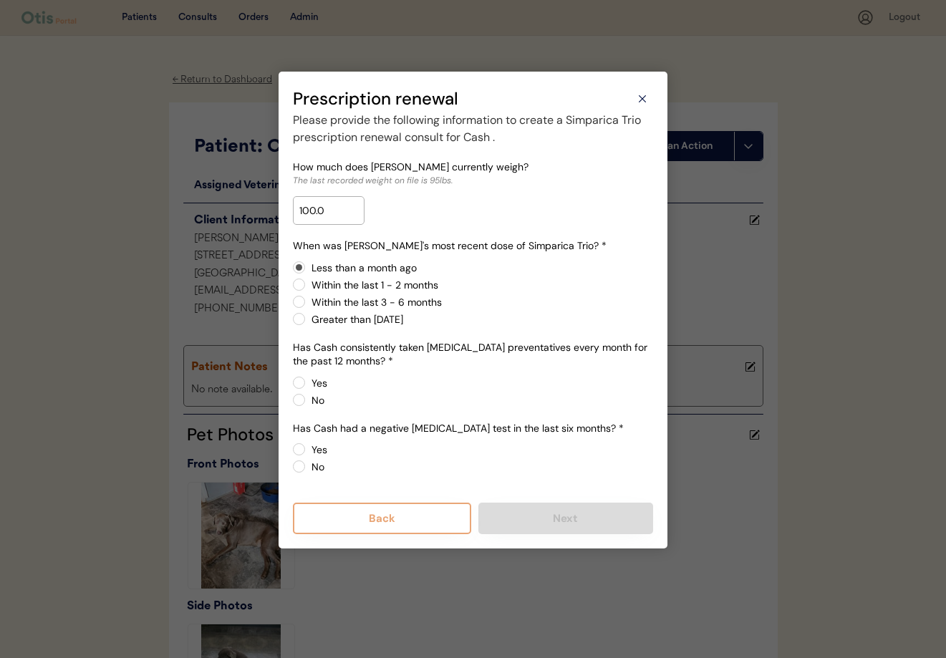
radio input "true"
click at [307, 468] on label "No" at bounding box center [480, 467] width 346 height 10
click at [292, 454] on input "No" at bounding box center [286, 449] width 9 height 9
radio input "true"
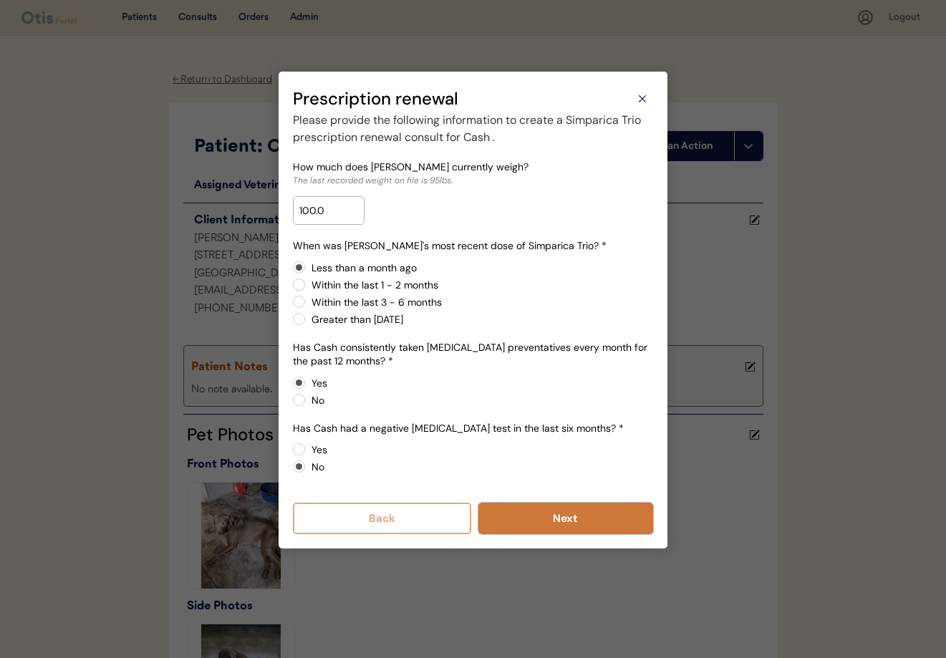
click at [541, 520] on button "Next" at bounding box center [565, 519] width 175 height 32
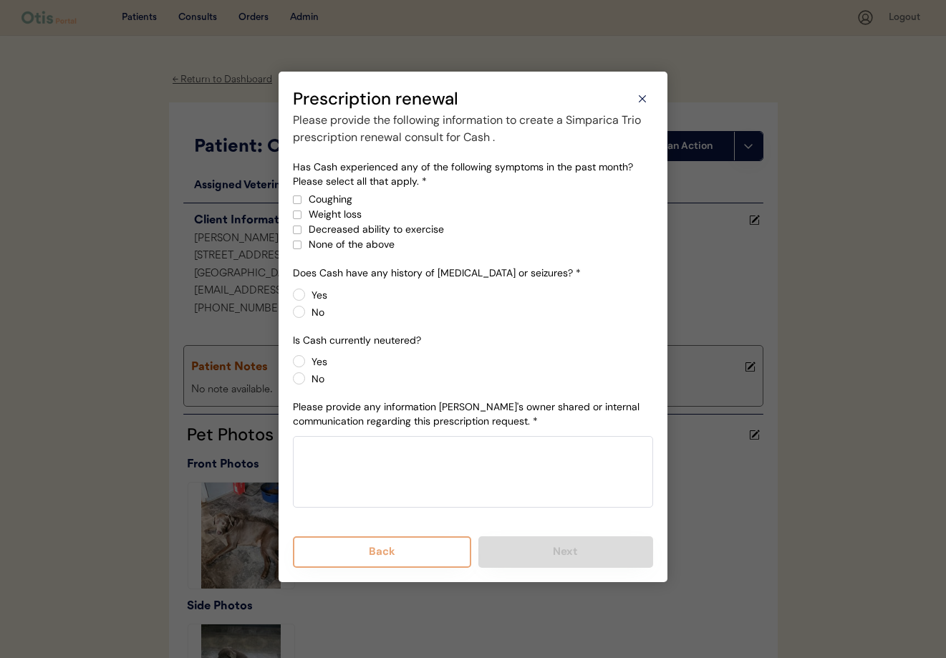
click at [300, 245] on div at bounding box center [297, 244] width 7 height 7
click at [305, 314] on div "Yes No" at bounding box center [473, 304] width 360 height 32
click at [307, 312] on label "No" at bounding box center [480, 312] width 346 height 10
click at [292, 299] on input "No" at bounding box center [286, 294] width 9 height 9
radio input "true"
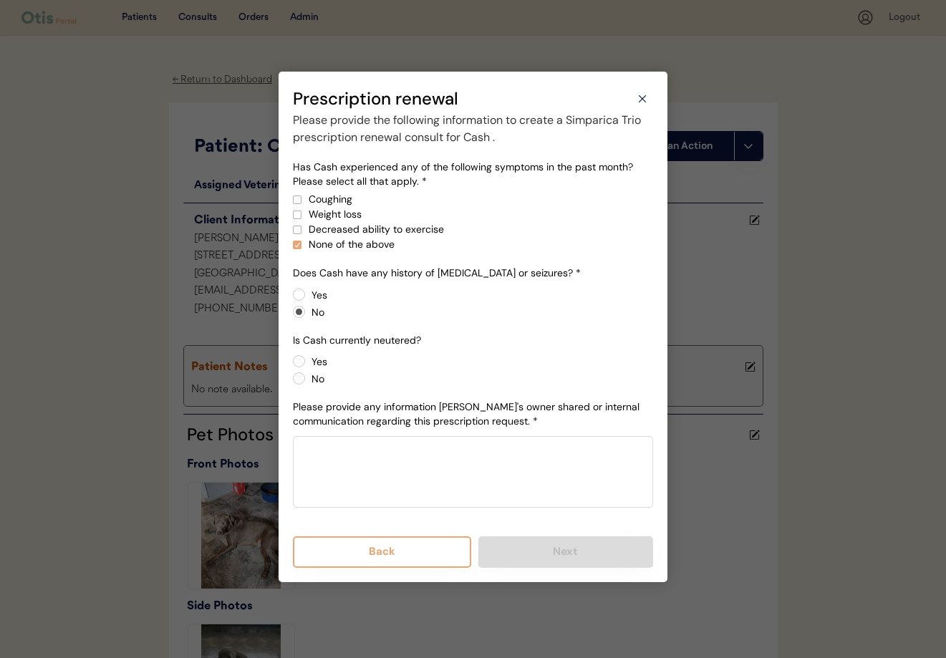
click at [307, 377] on label "No" at bounding box center [480, 379] width 346 height 10
click at [292, 366] on input "No" at bounding box center [286, 361] width 9 height 9
radio input "true"
click at [463, 483] on textarea at bounding box center [473, 472] width 360 height 72
paste textarea "100lbs. No seizures and no cough, wt loss or anything"
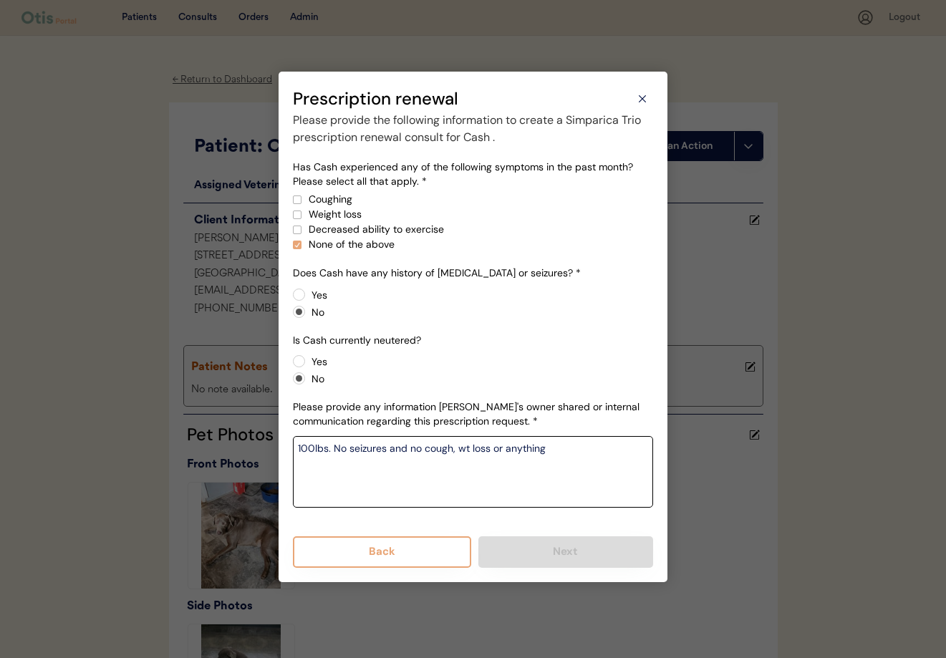
type textarea "100lbs. No seizures and no cough, wt loss or anything"
click at [451, 524] on div "Please provide the following information to create a Simparica Trio prescriptio…" at bounding box center [473, 340] width 360 height 456
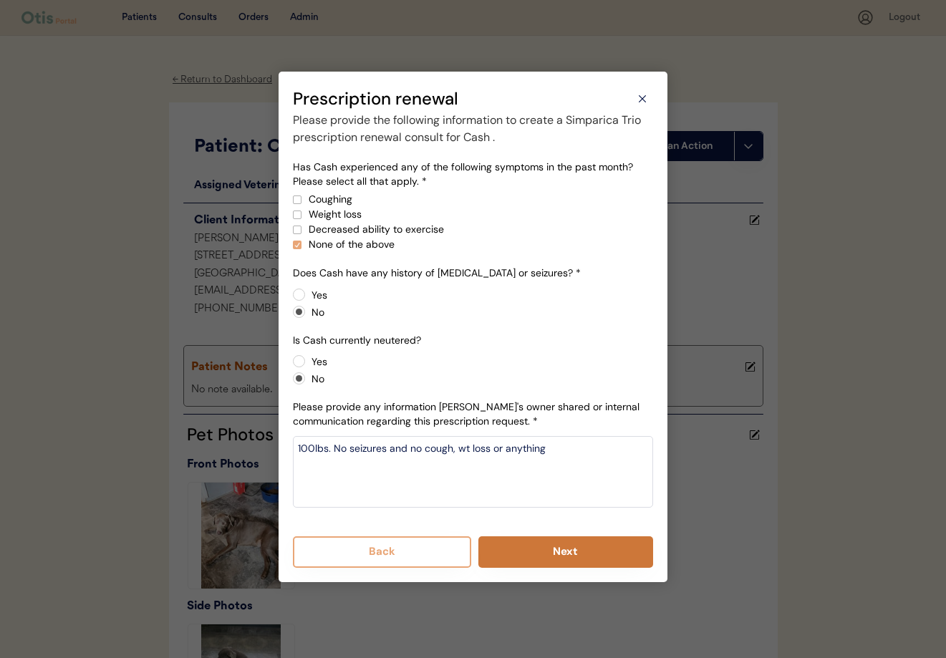
click at [540, 551] on button "Next" at bounding box center [565, 552] width 175 height 32
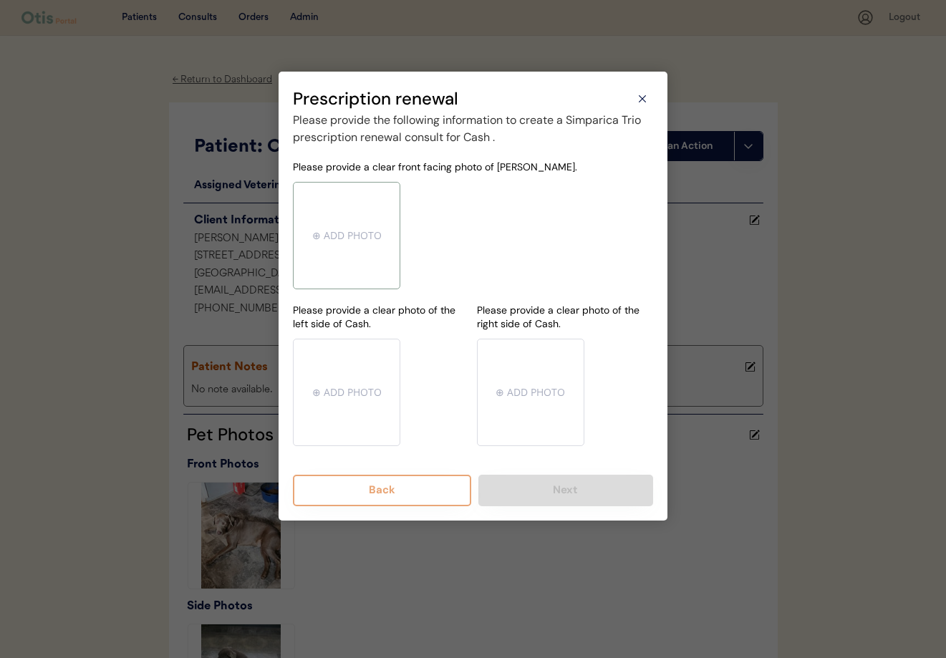
click at [360, 247] on input "file" at bounding box center [347, 236] width 106 height 106
type input "C:\fakepath\mms-MM4c31f892b24132a20b62099445355f71-f24cb978-13c1-40f2-9a5e-e023…"
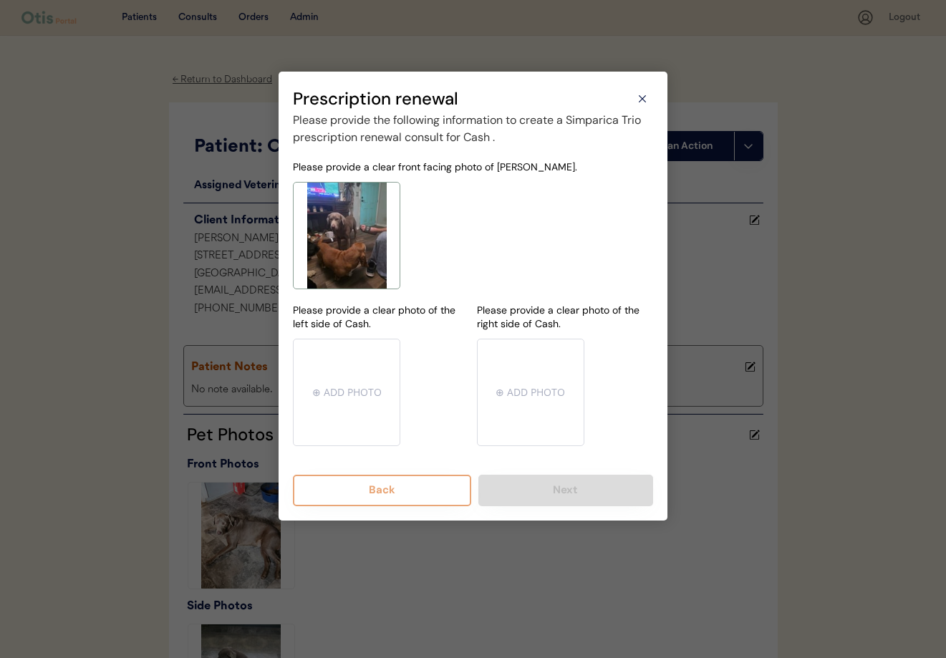
click at [644, 100] on use at bounding box center [643, 99] width 6 height 6
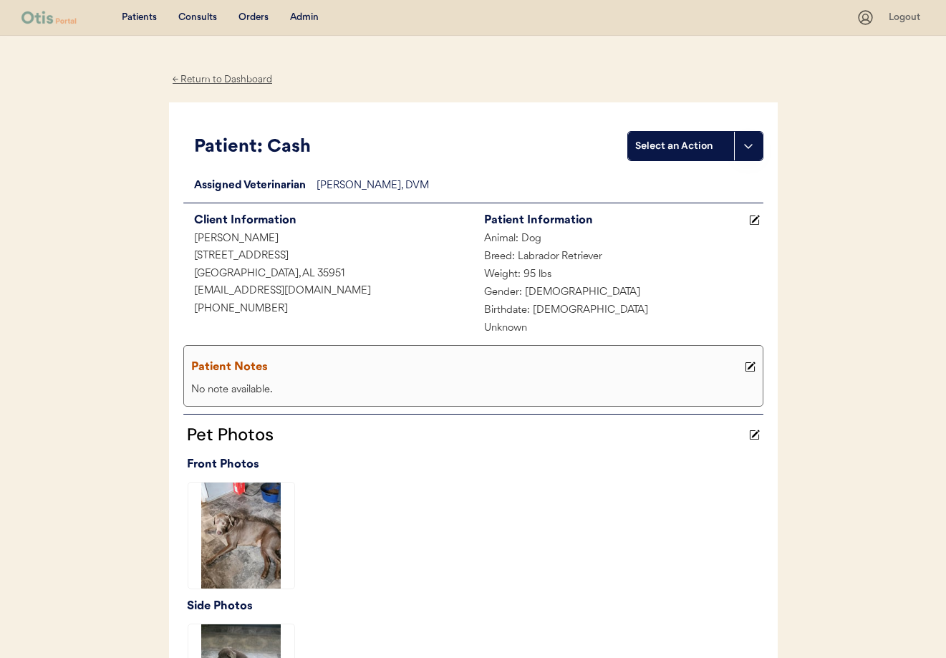
click at [233, 81] on div "← Return to Dashboard" at bounding box center [222, 80] width 107 height 16
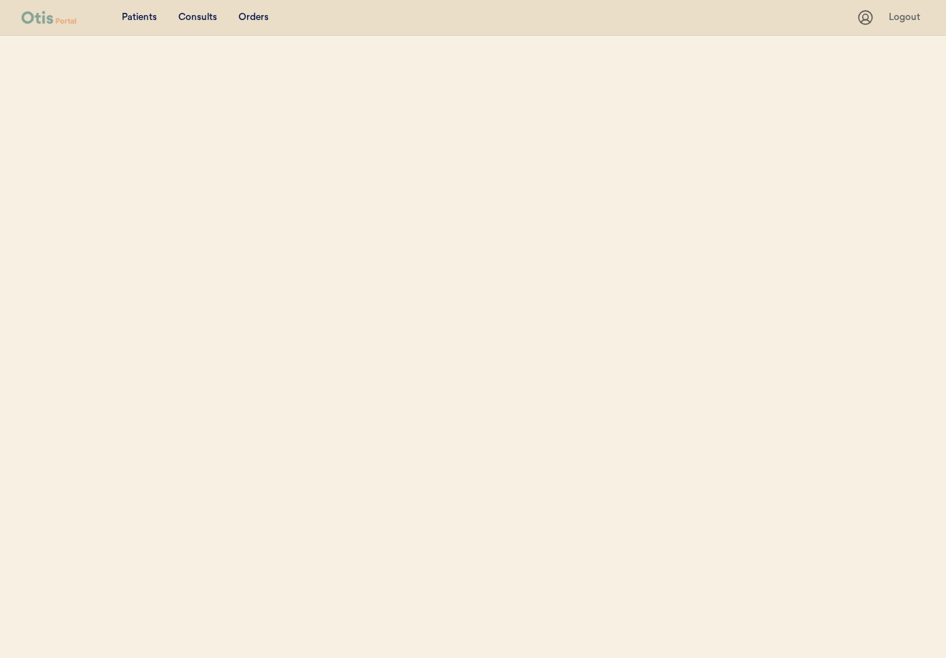
select select ""Name""
select select "true"
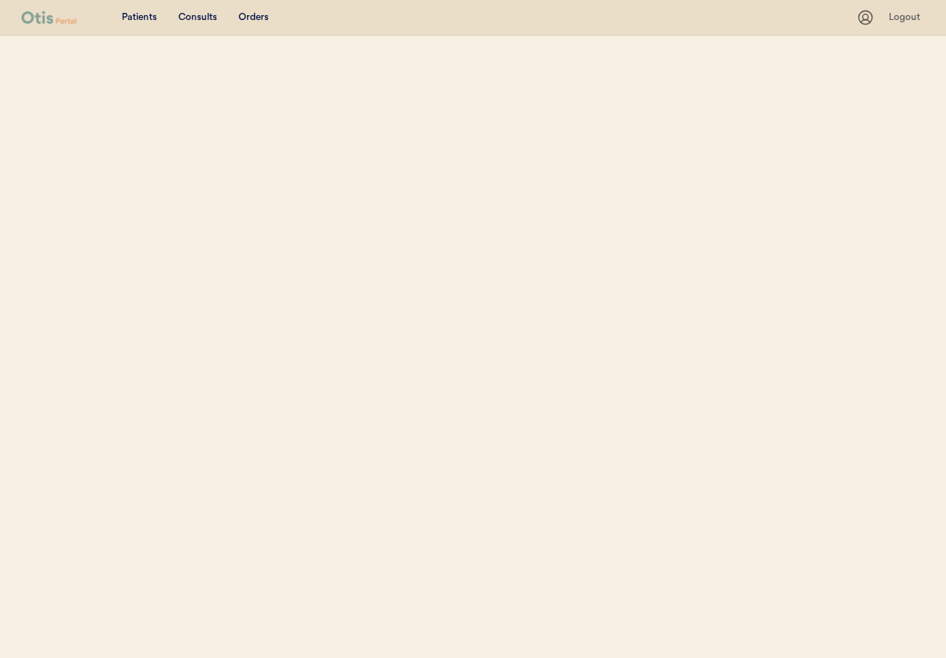
select select "true"
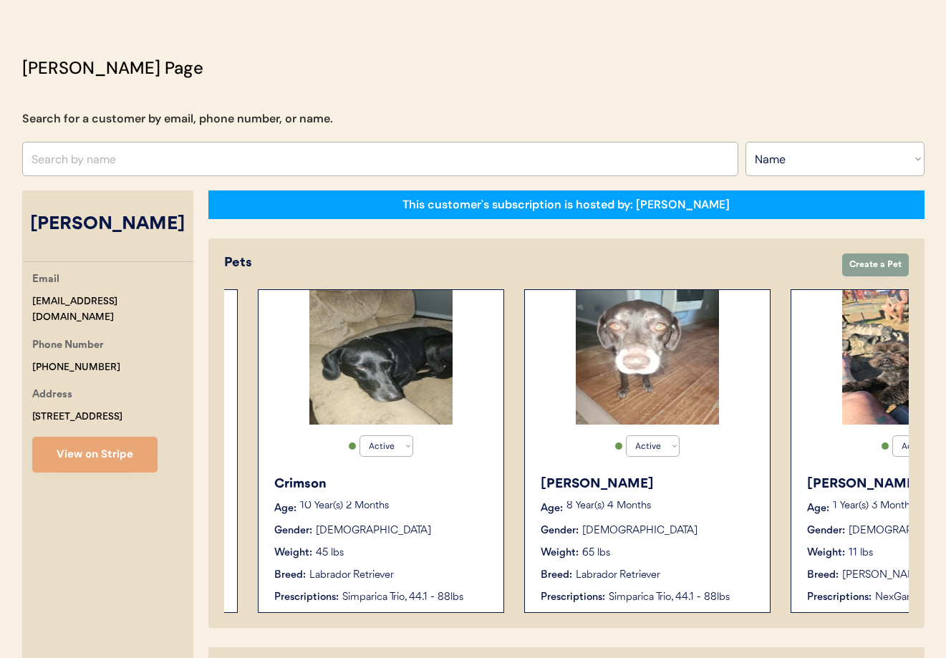
scroll to position [0, 1180]
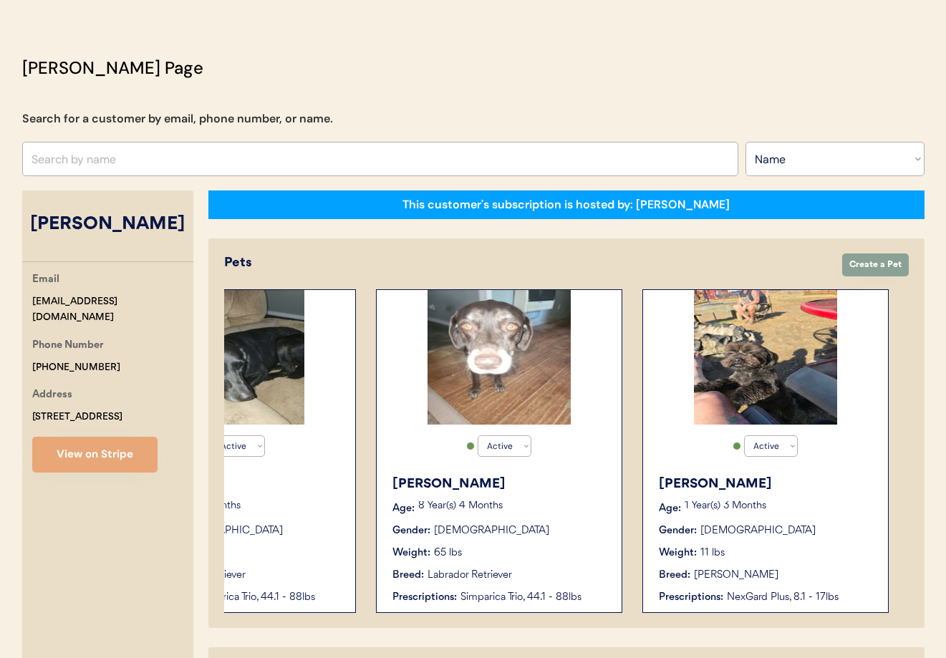
click at [753, 377] on img at bounding box center [765, 357] width 143 height 135
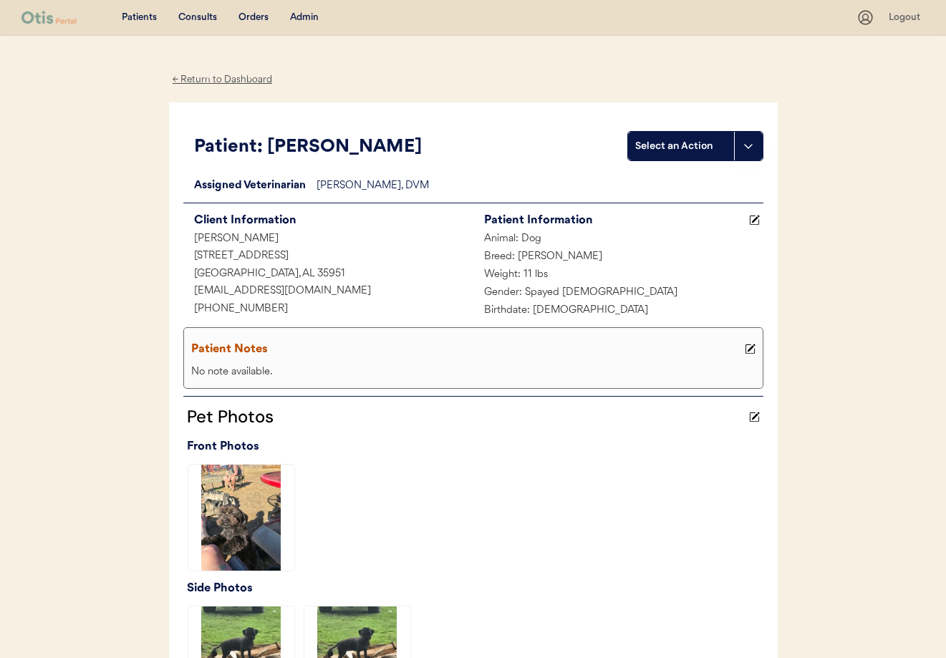
click at [203, 79] on div "← Return to Dashboard" at bounding box center [222, 80] width 107 height 16
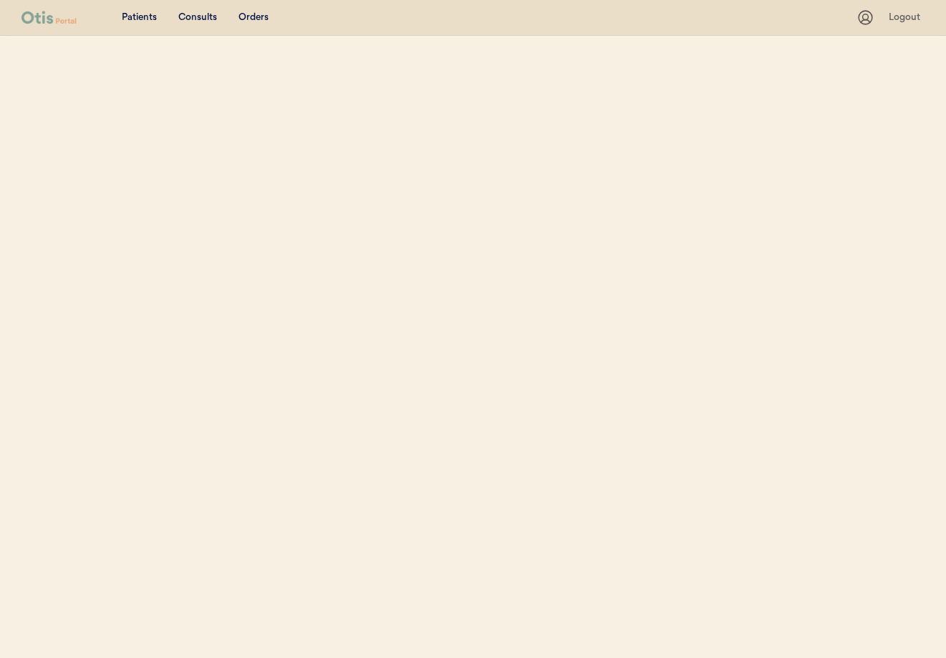
select select ""Name""
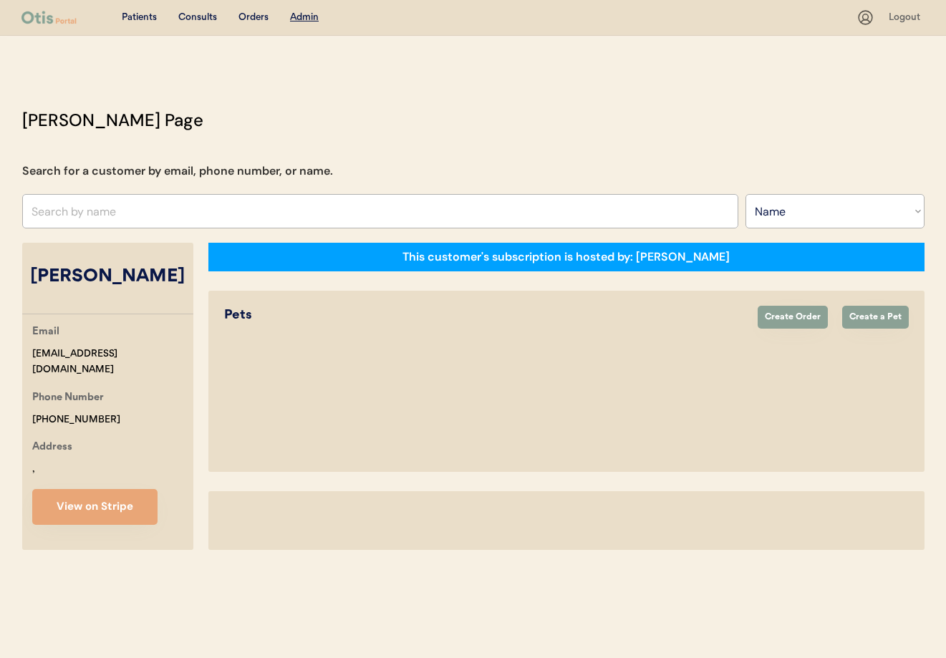
select select "true"
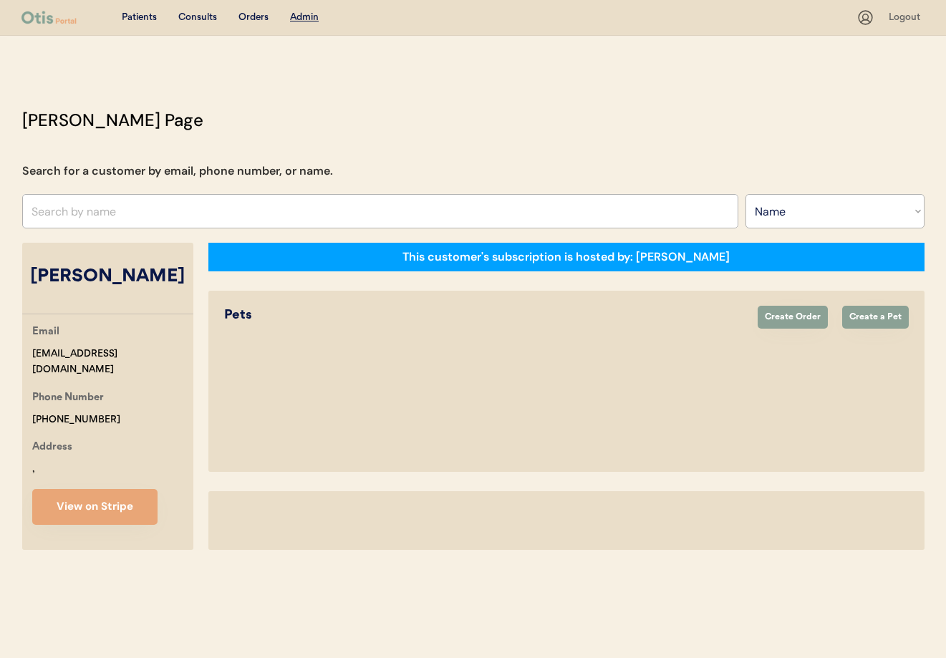
select select "true"
